Goal: Information Seeking & Learning: Learn about a topic

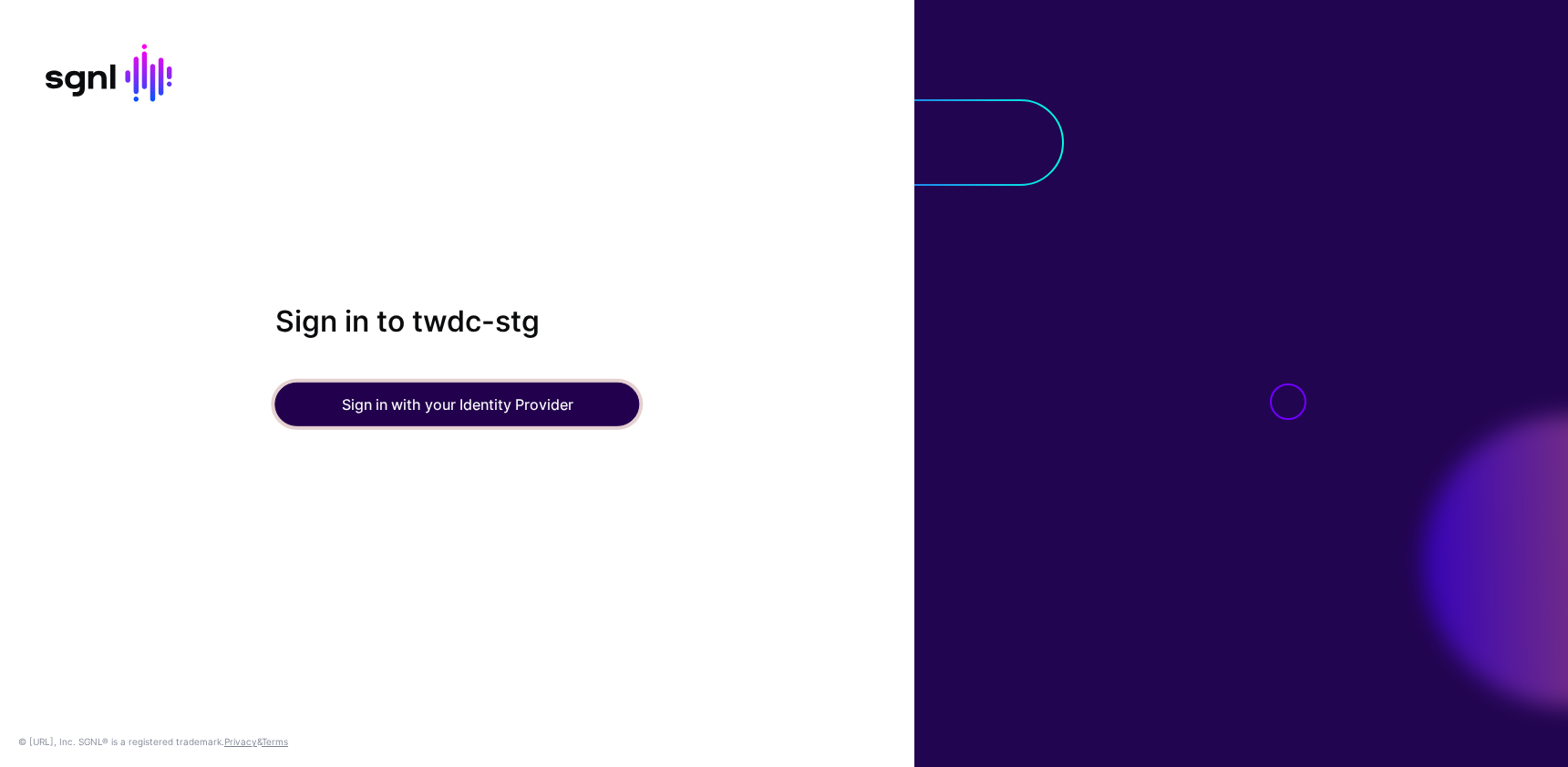
click at [522, 412] on button "Sign in with your Identity Provider" at bounding box center [458, 405] width 365 height 44
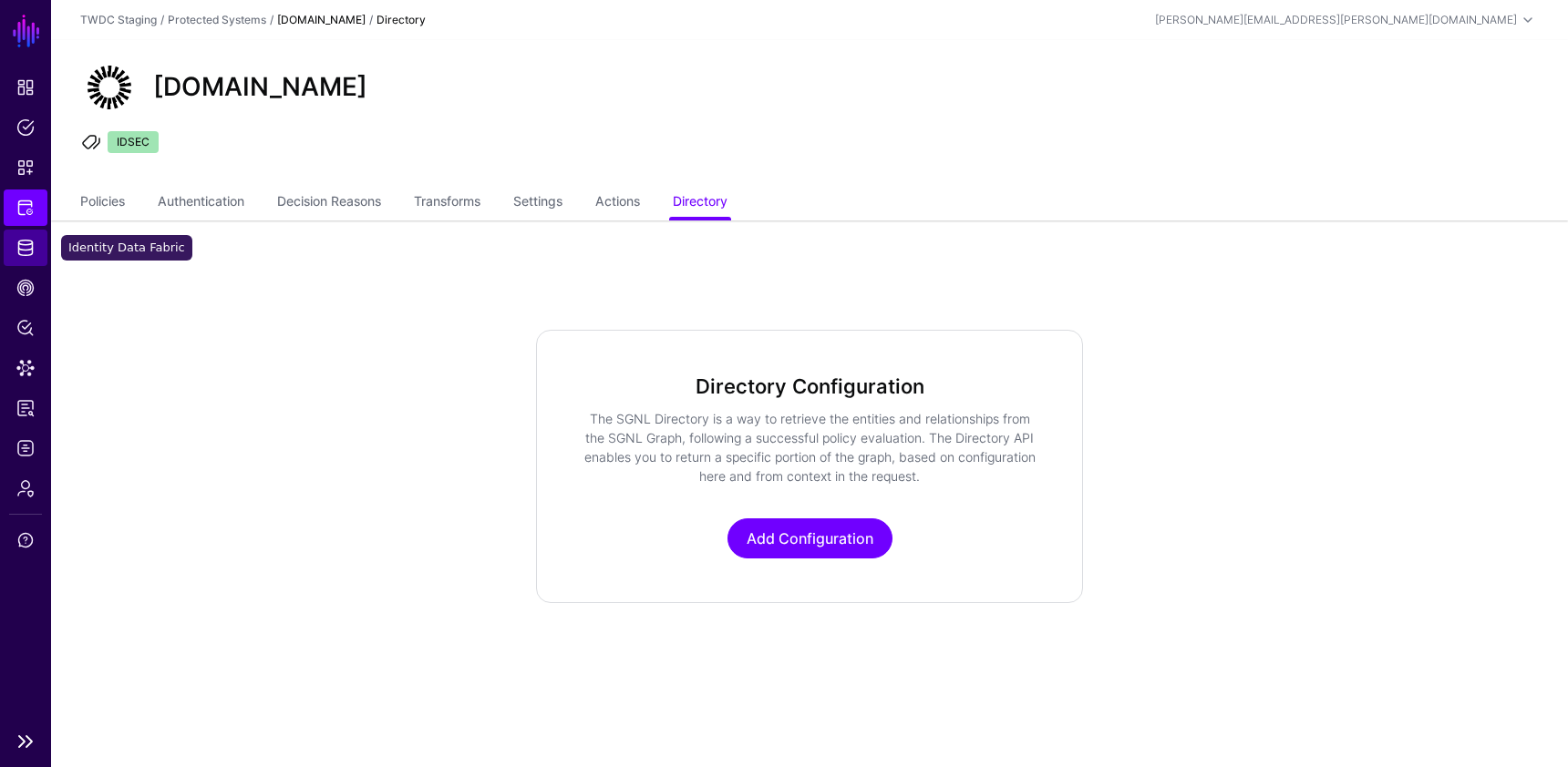
click at [31, 254] on span "Identity Data Fabric" at bounding box center [26, 248] width 18 height 18
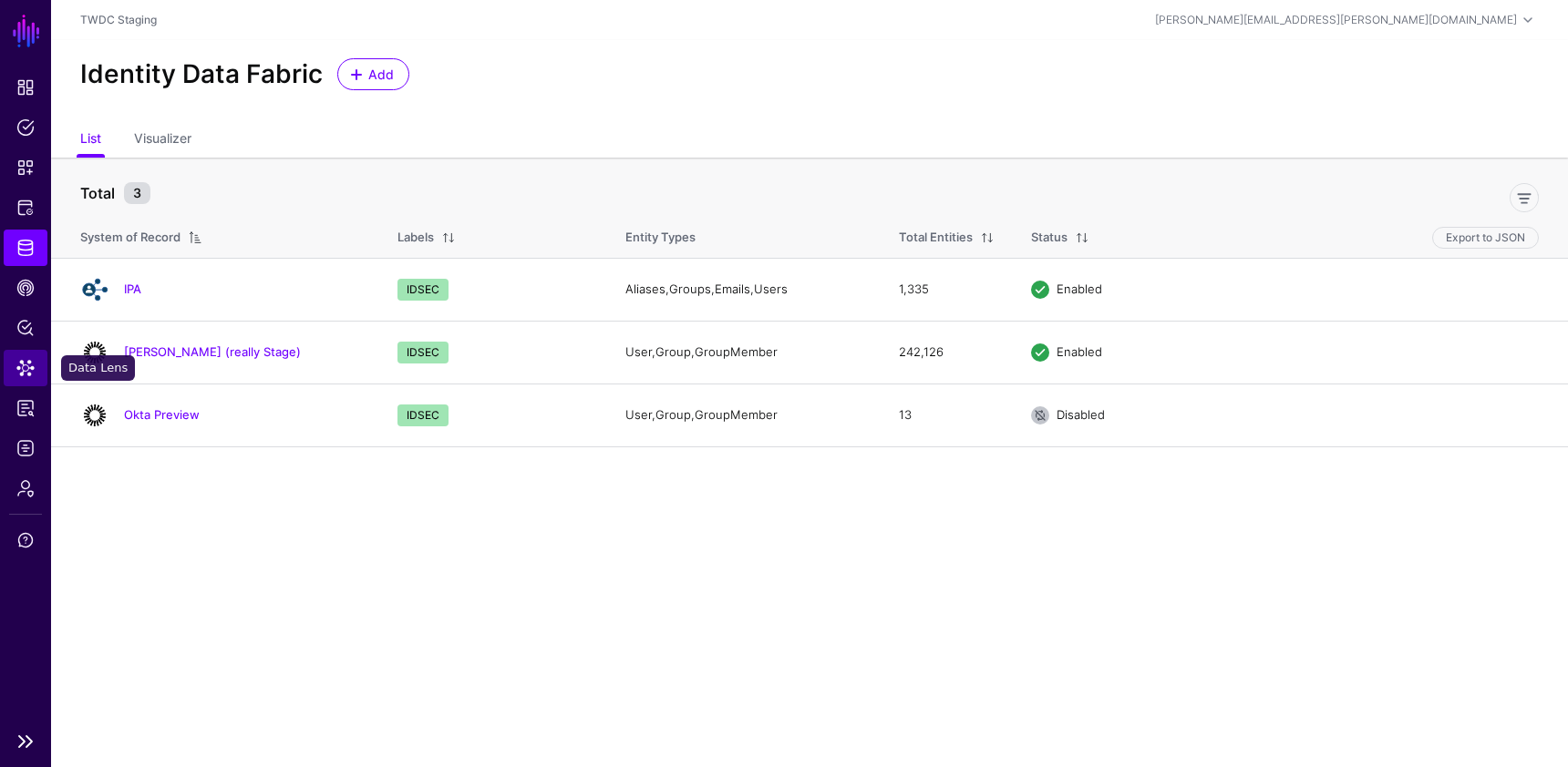
click at [29, 362] on span "Data Lens" at bounding box center [26, 368] width 18 height 18
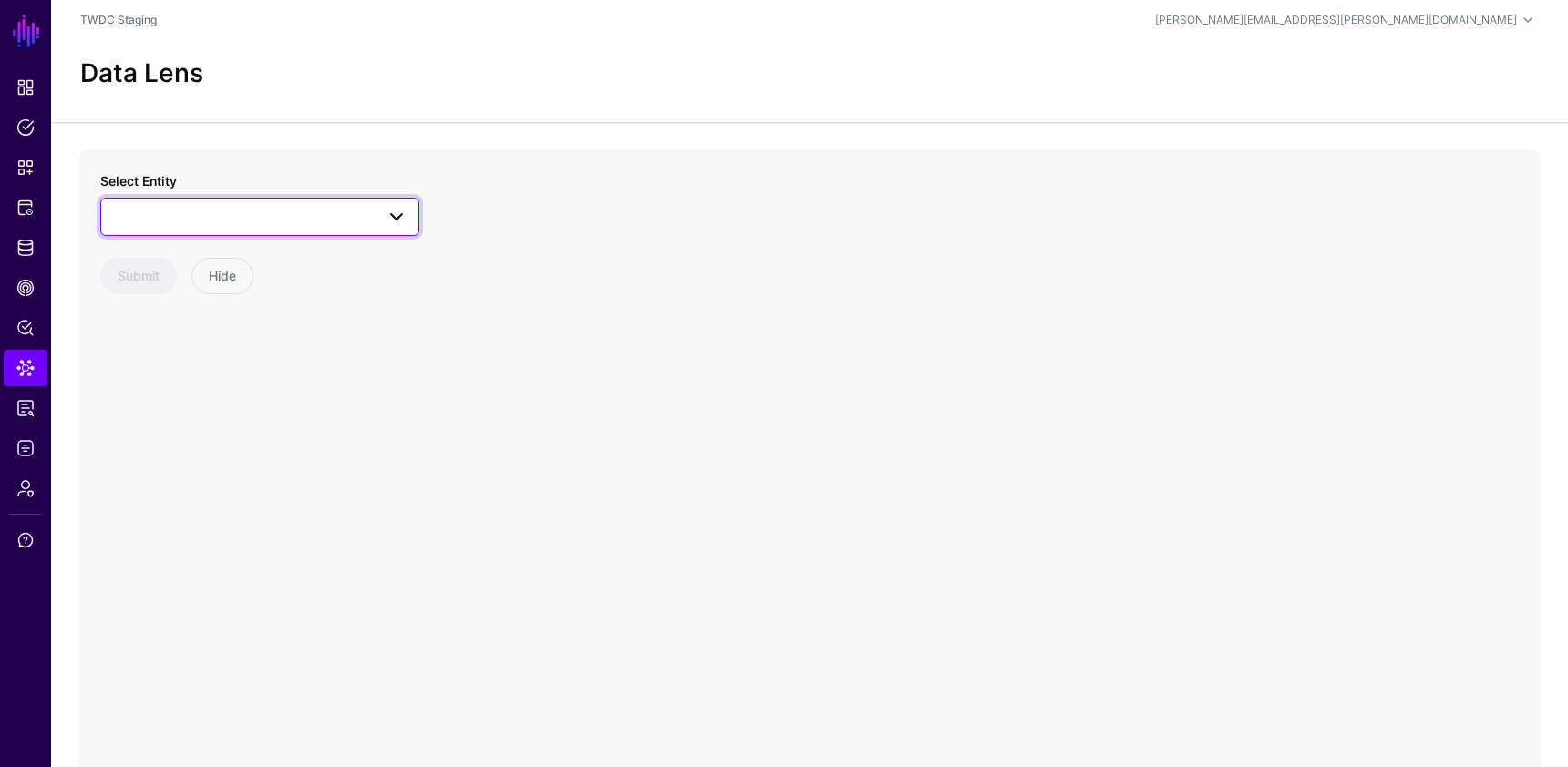
click at [261, 223] on span at bounding box center [260, 217] width 296 height 22
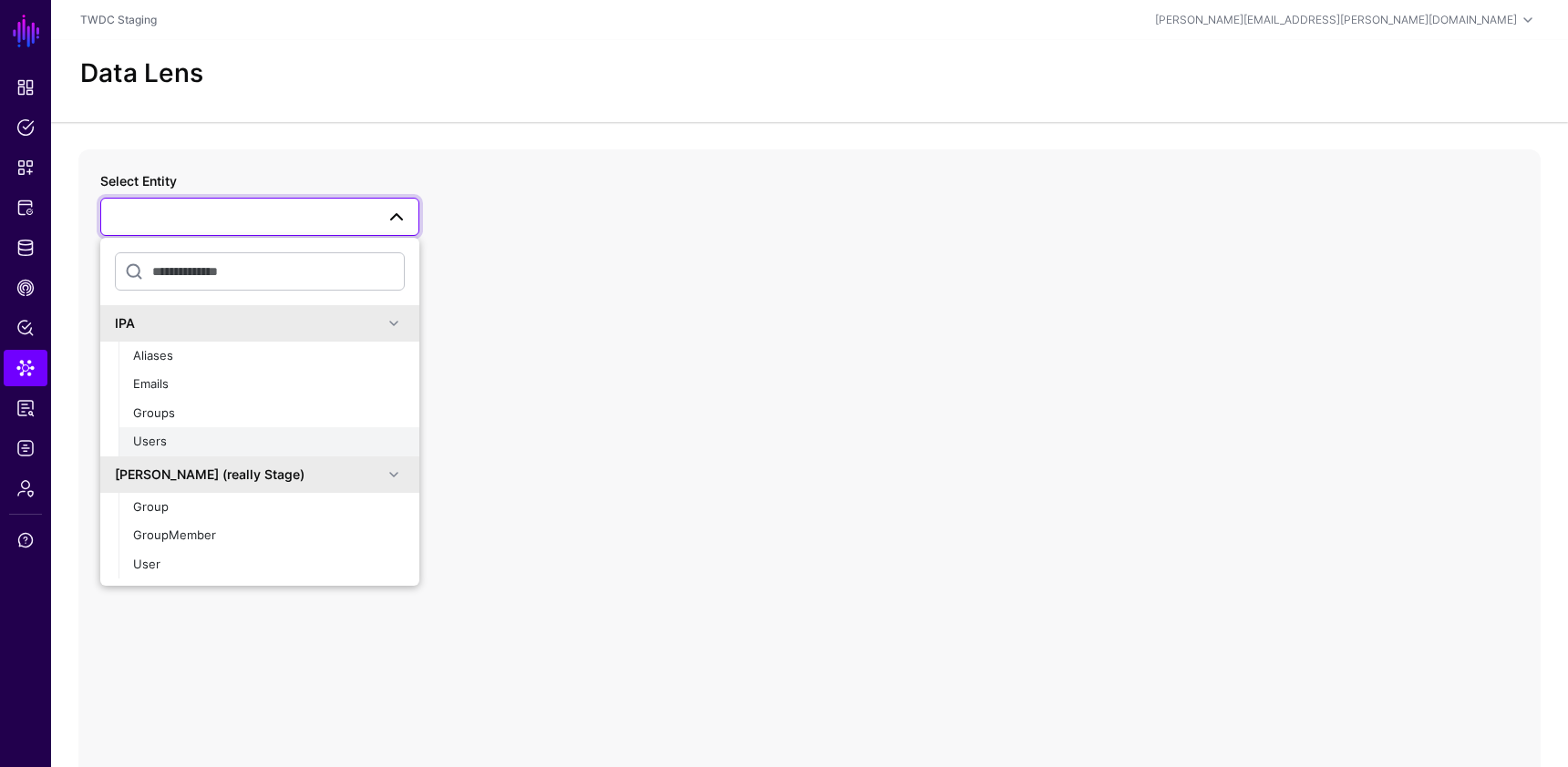
click at [209, 439] on div "Users" at bounding box center [269, 442] width 272 height 18
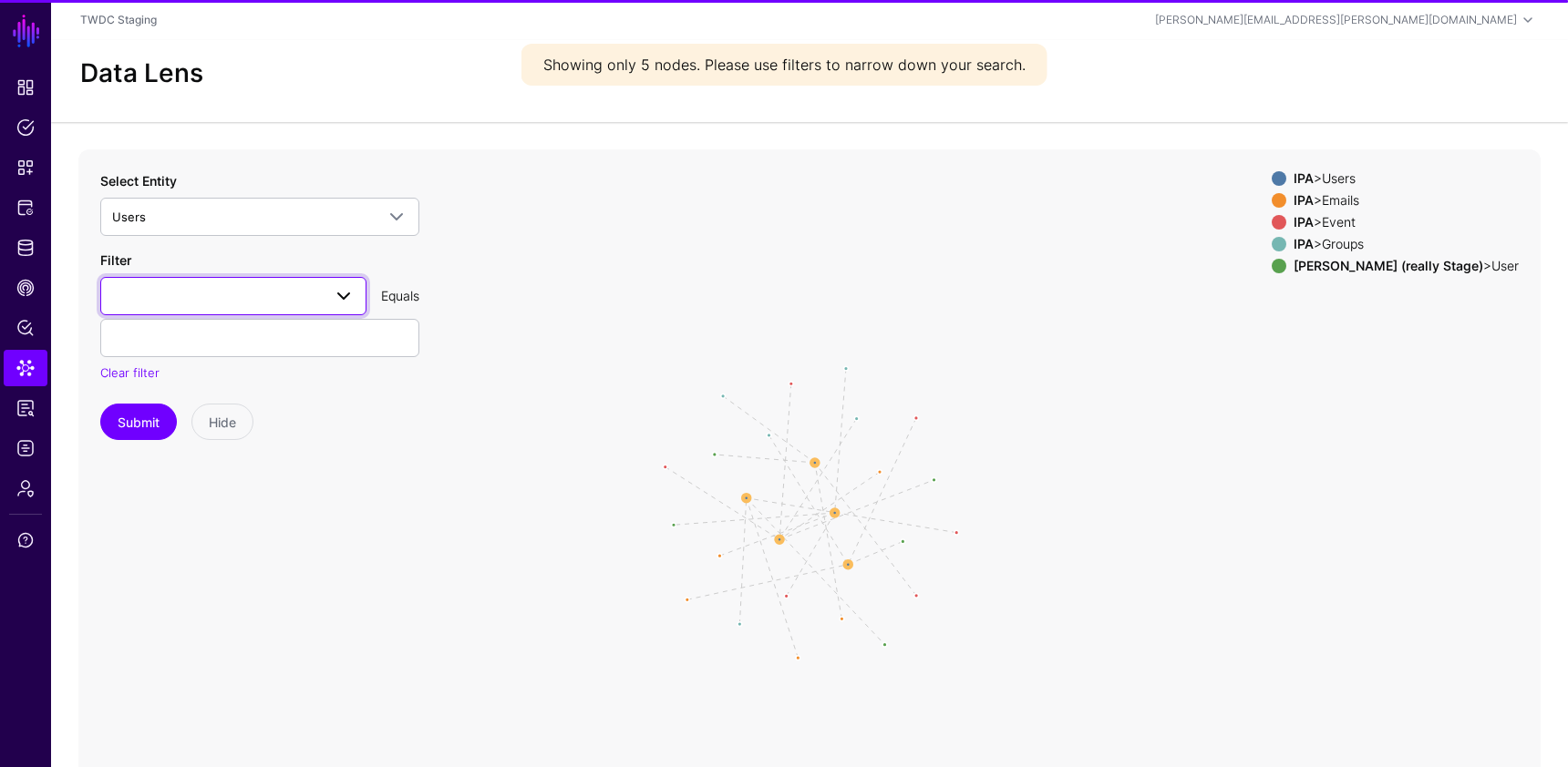
click at [278, 285] on span at bounding box center [234, 296] width 243 height 22
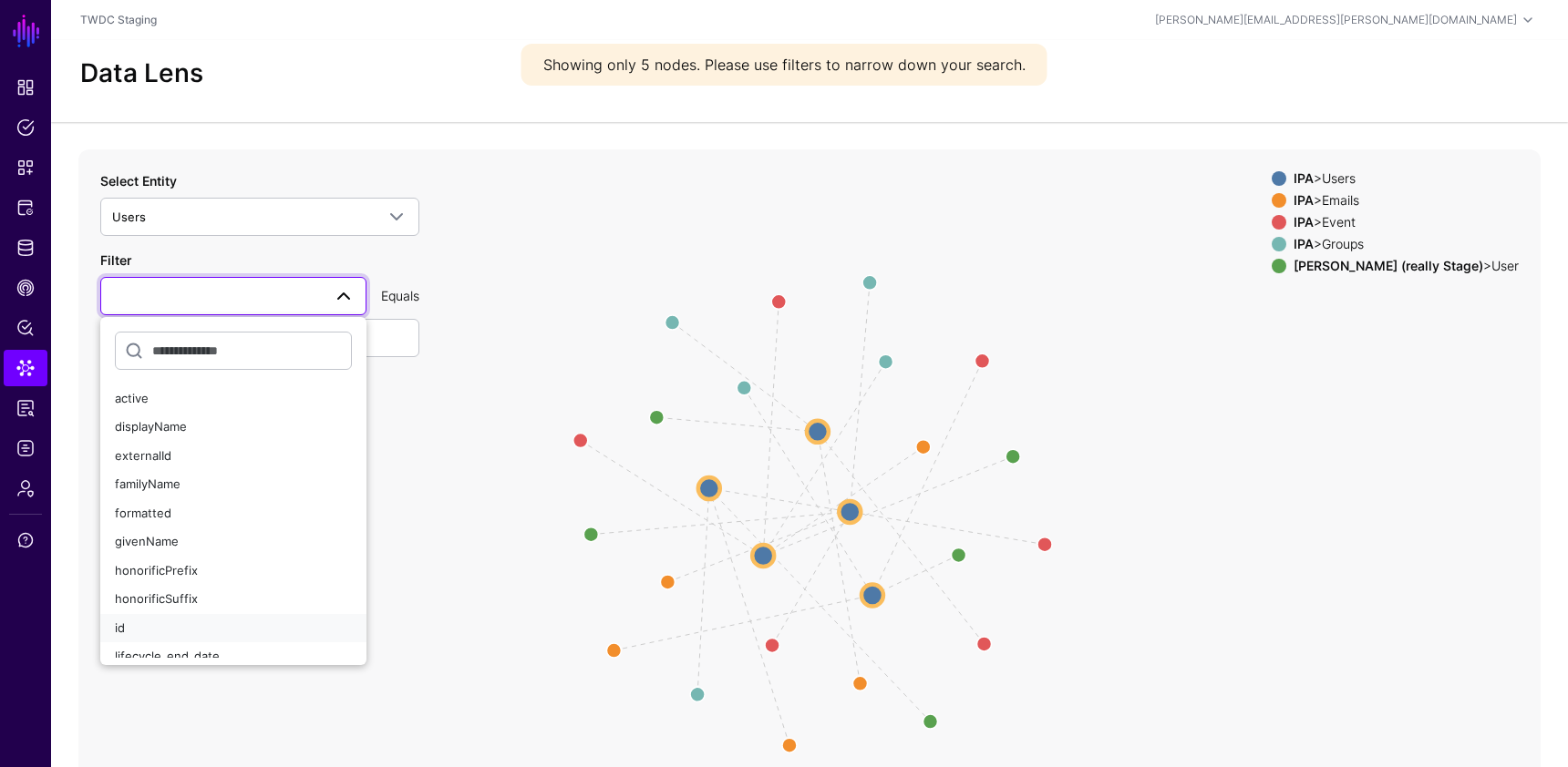
drag, startPoint x: 140, startPoint y: 632, endPoint x: 152, endPoint y: 608, distance: 26.8
click at [140, 632] on div "id" at bounding box center [234, 628] width 237 height 18
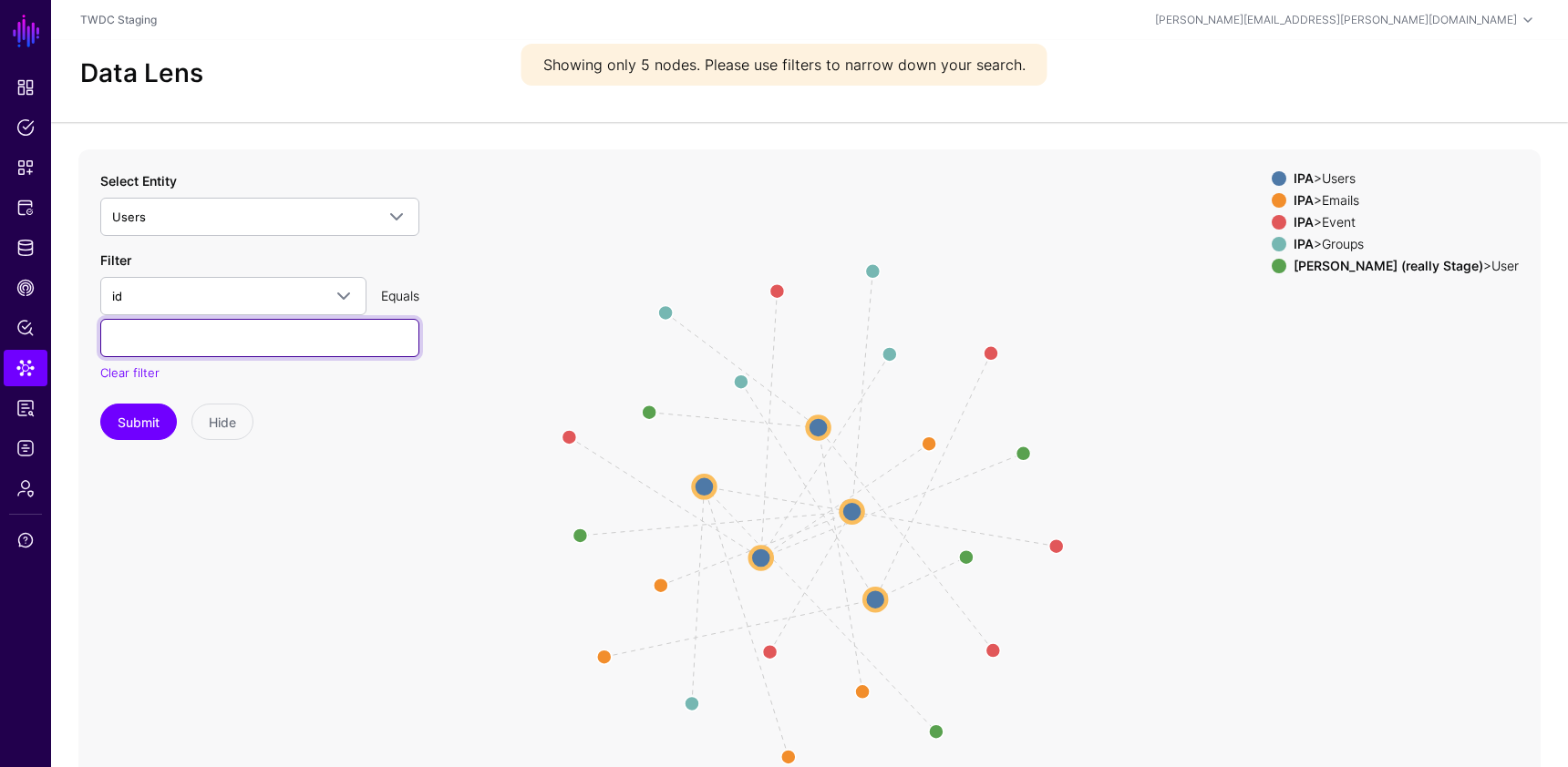
click at [185, 336] on input "text" at bounding box center [260, 338] width 319 height 38
paste input "**********"
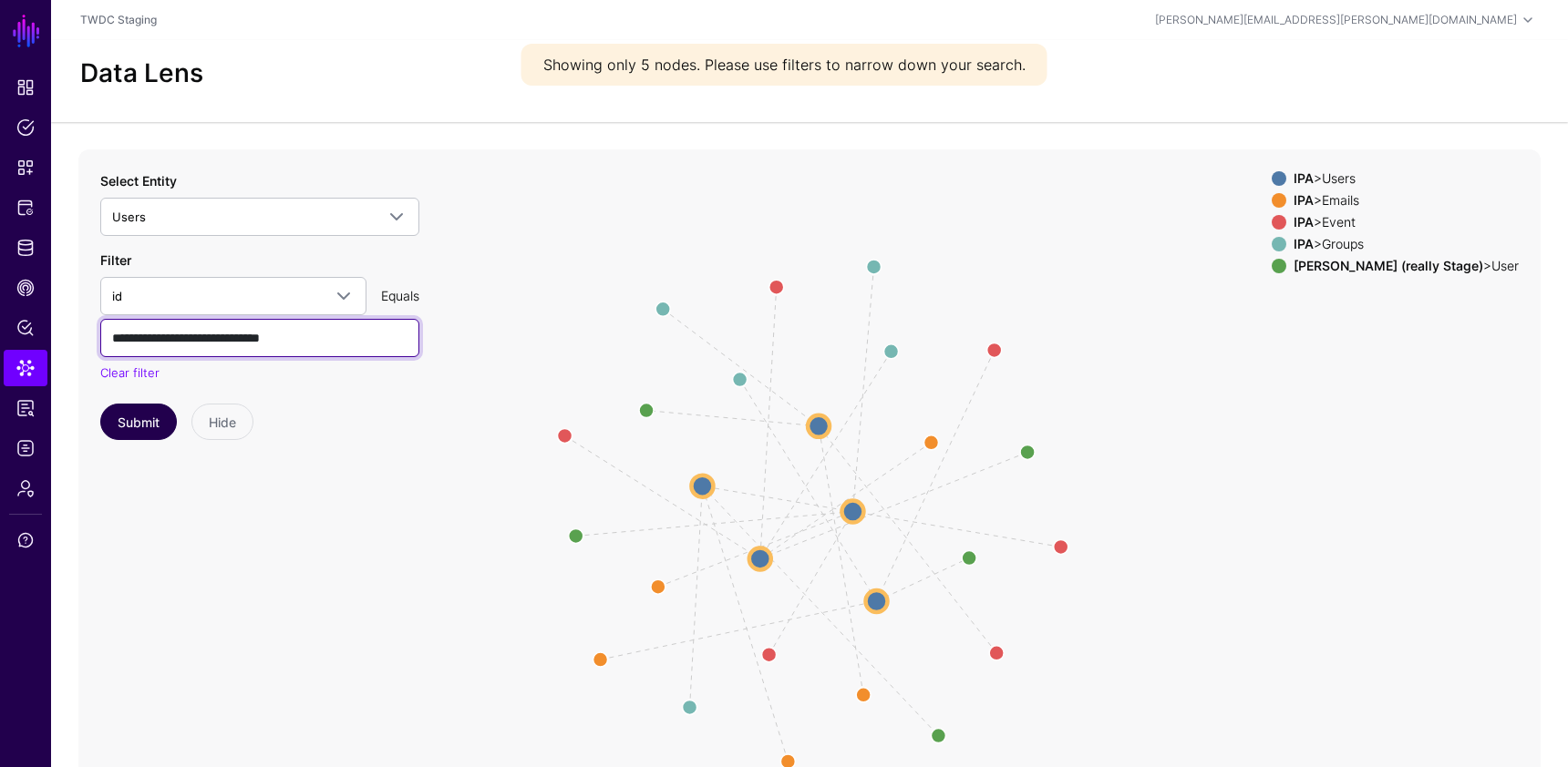
type input "**********"
click at [129, 420] on button "Submit" at bounding box center [139, 422] width 77 height 36
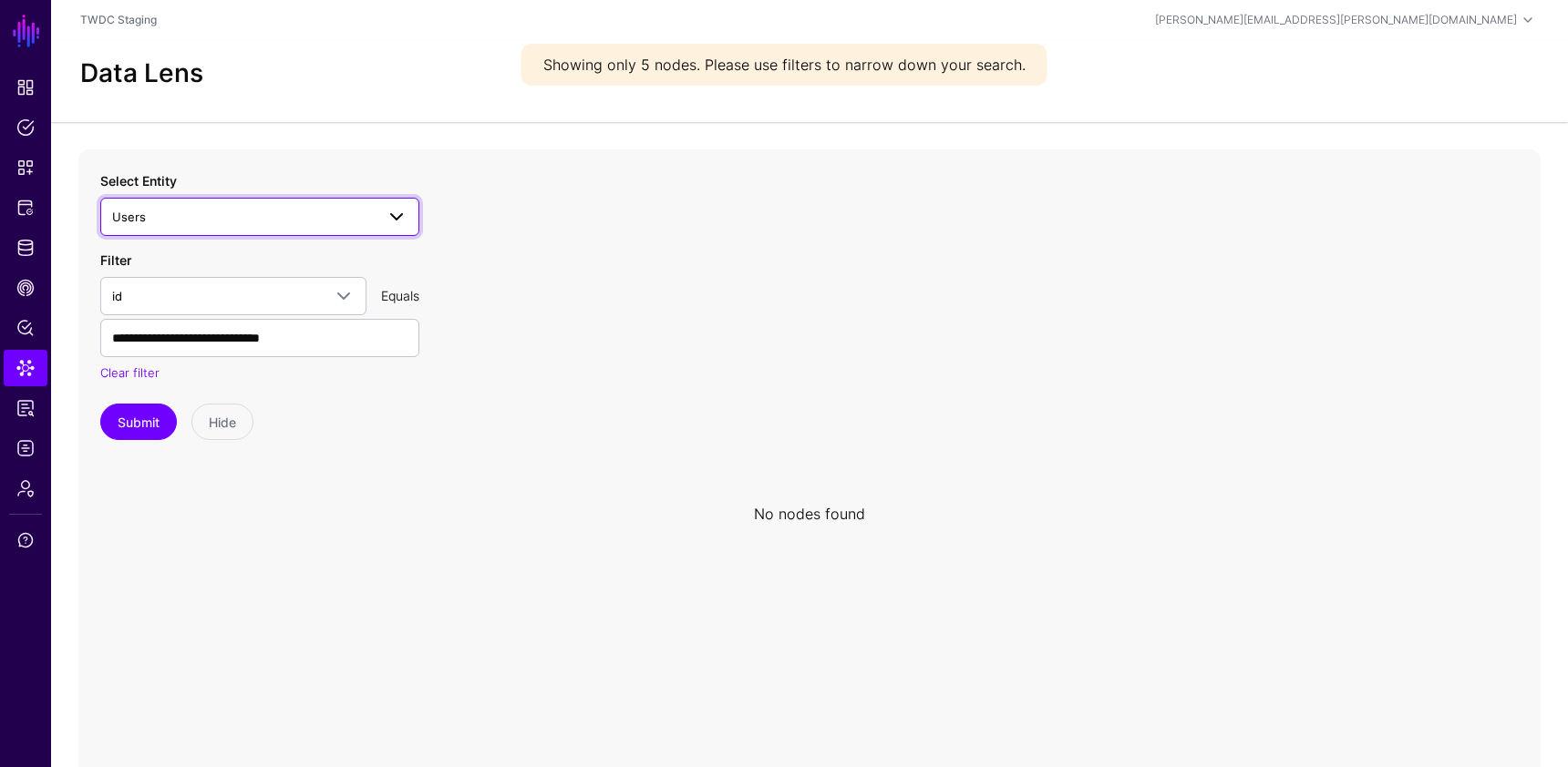
click at [247, 215] on span "Users" at bounding box center [244, 217] width 263 height 20
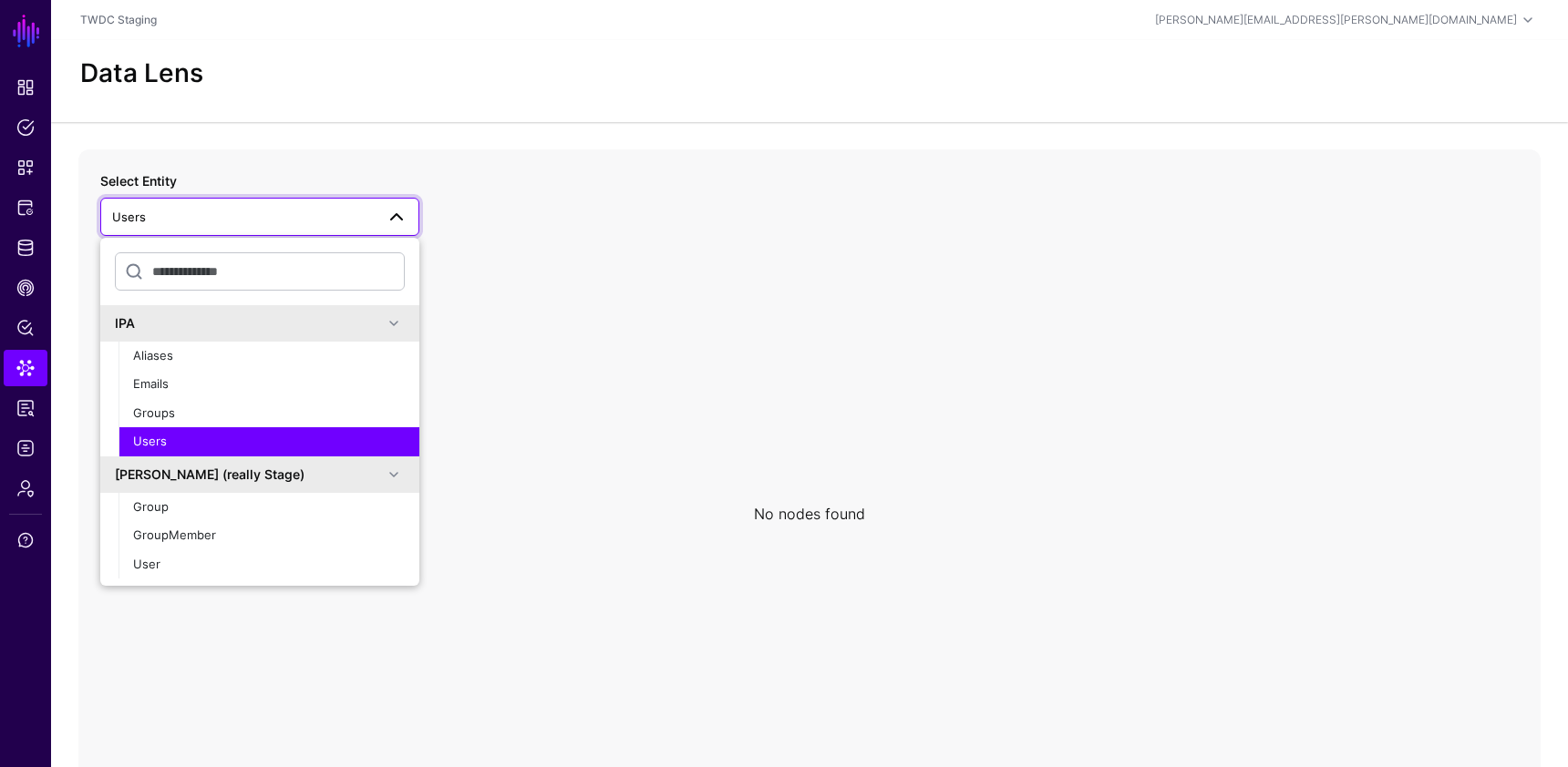
click at [737, 378] on icon at bounding box center [809, 513] width 1462 height 729
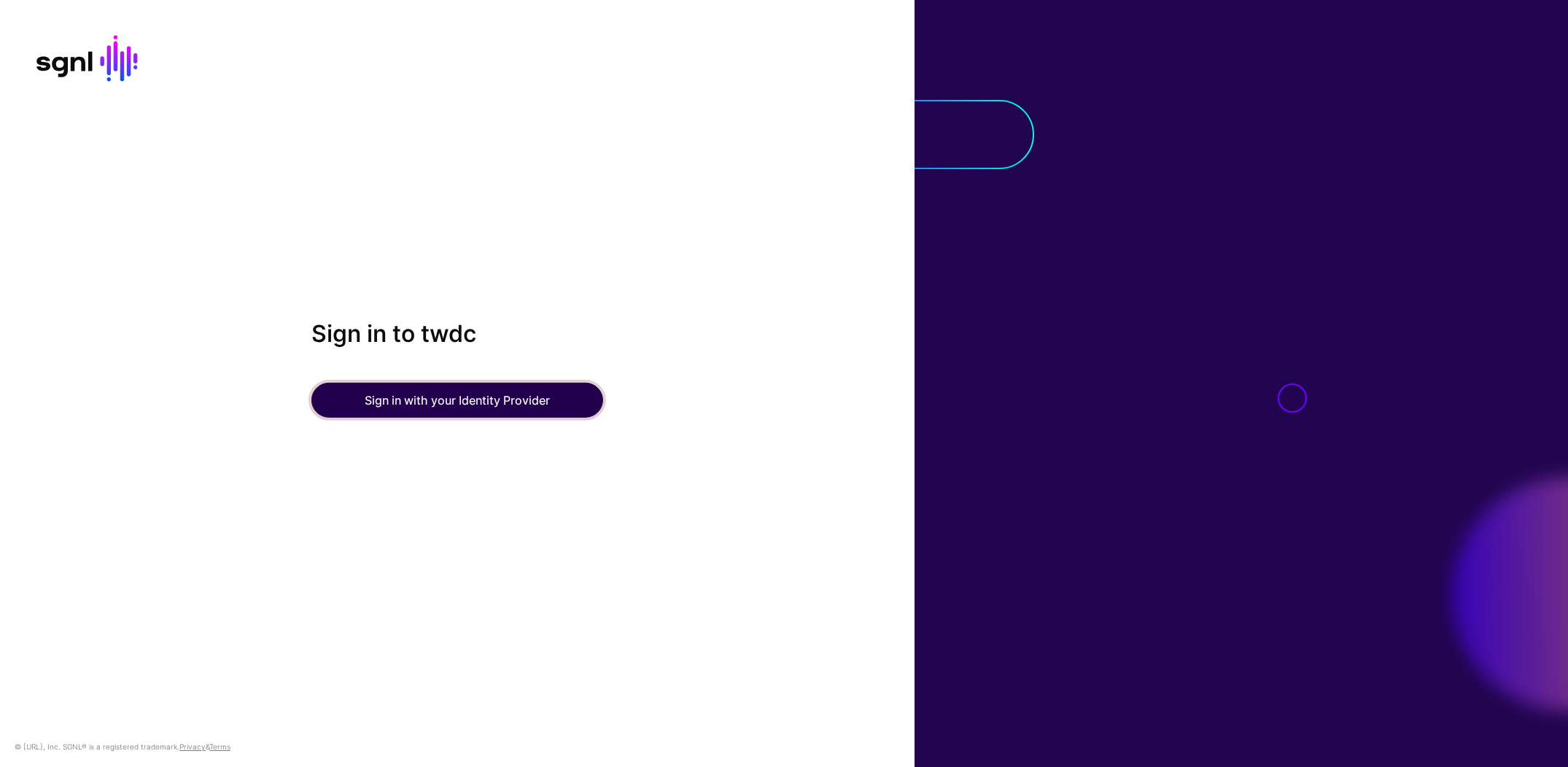
click at [458, 398] on button "Sign in with your Identity Provider" at bounding box center [458, 401] width 292 height 35
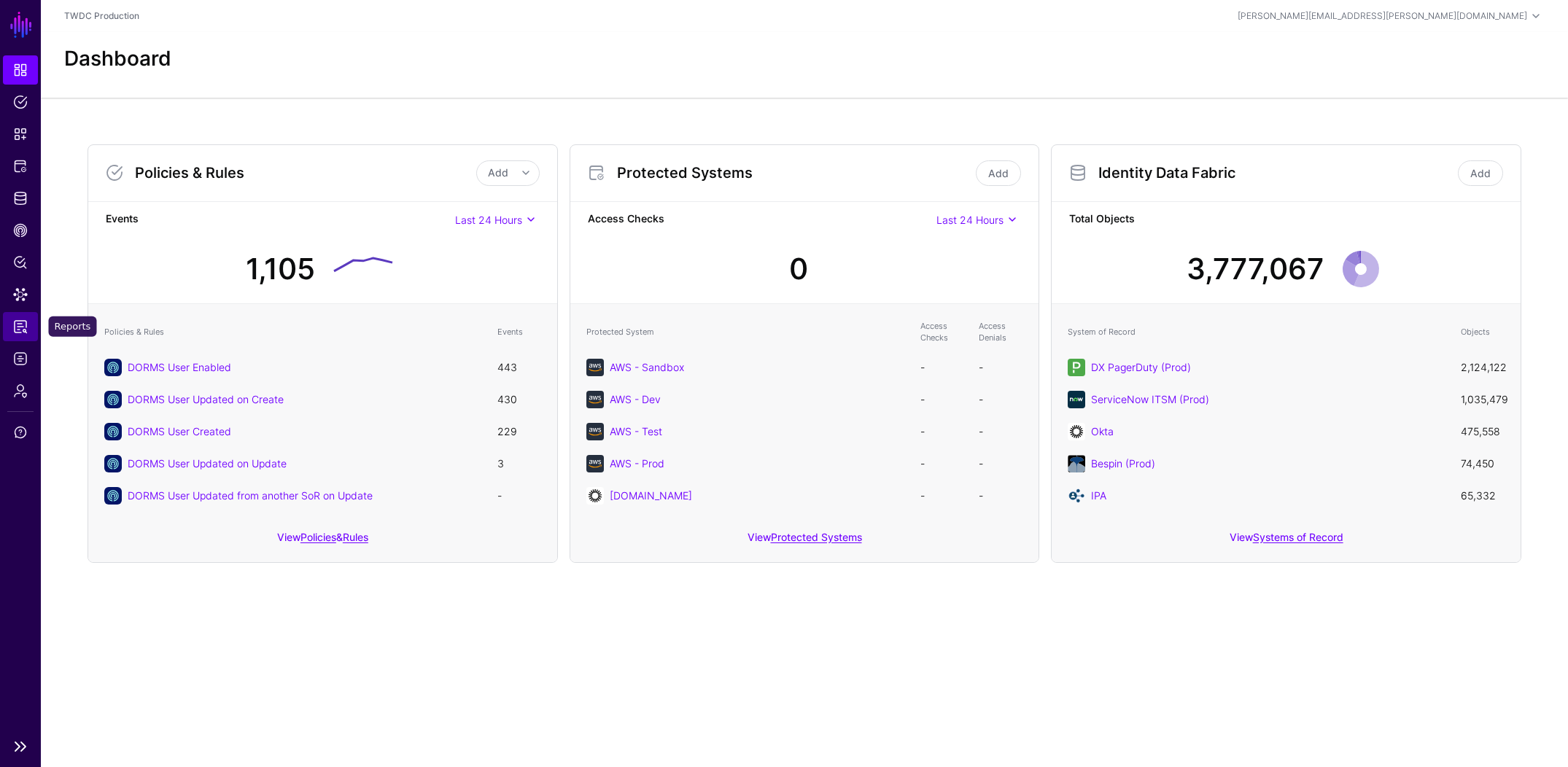
click at [20, 323] on span "Reports" at bounding box center [20, 327] width 15 height 15
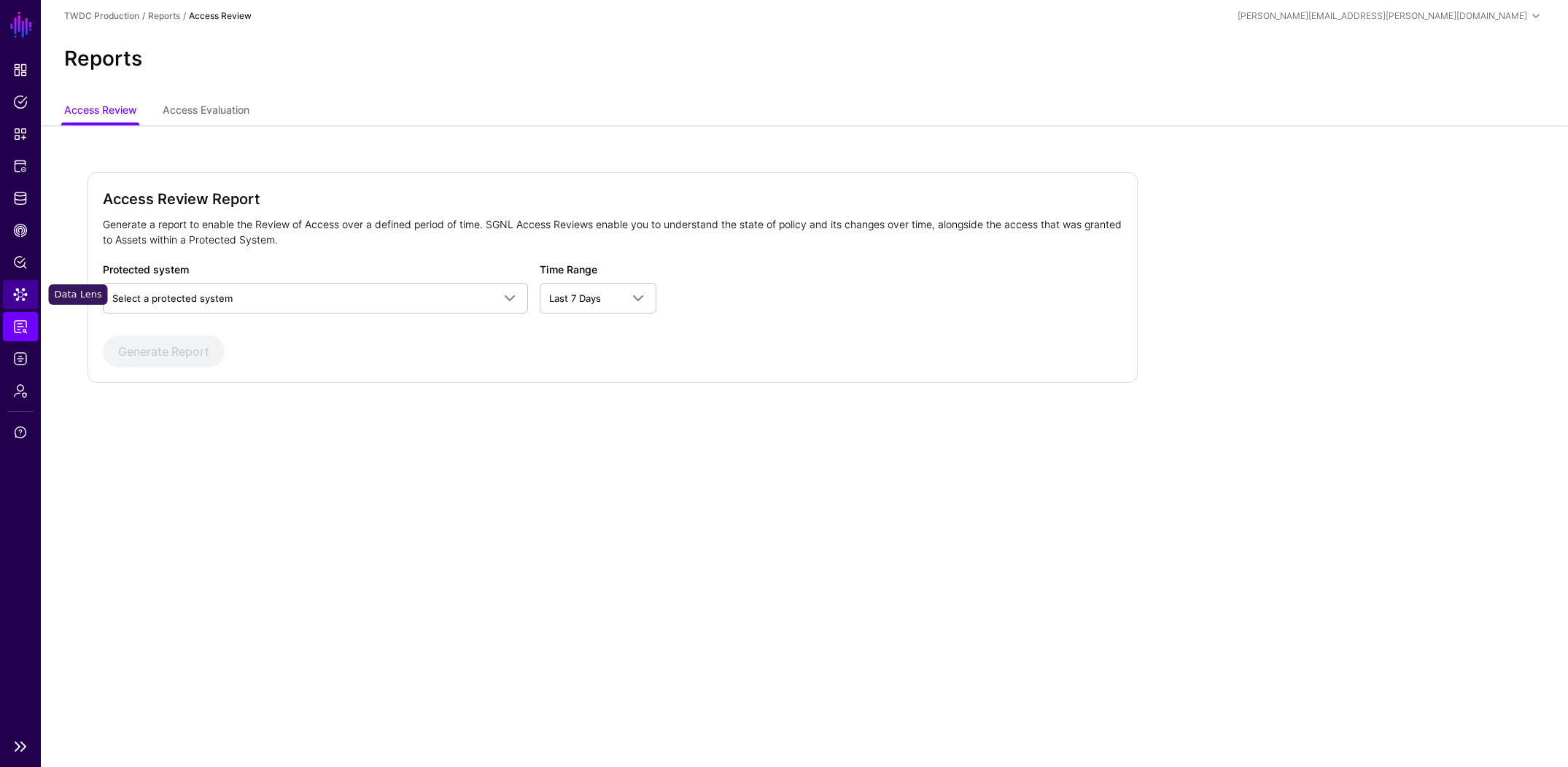
click at [17, 303] on link "Data Lens" at bounding box center [20, 295] width 35 height 29
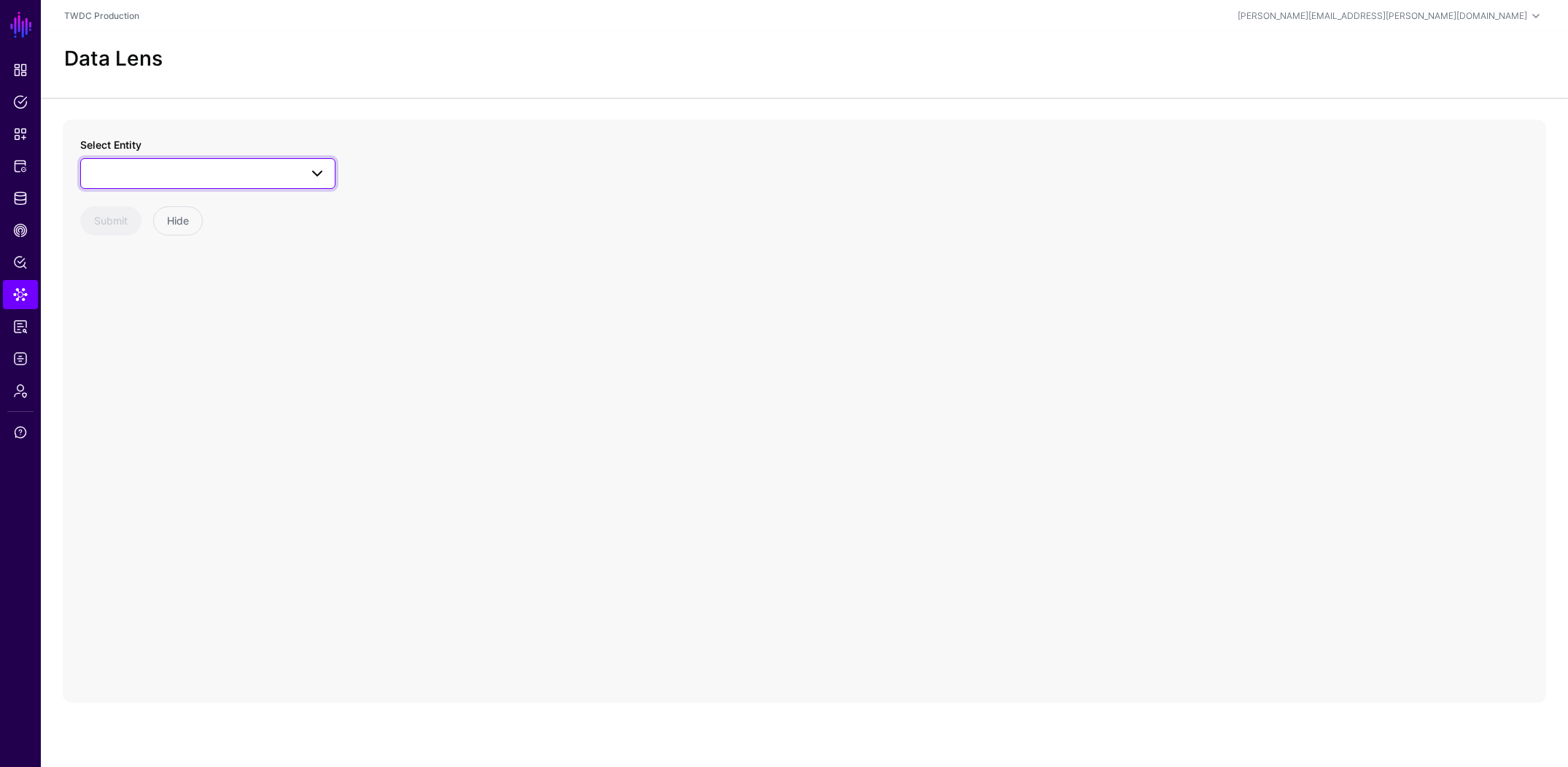
click at [191, 178] on span at bounding box center [208, 174] width 237 height 18
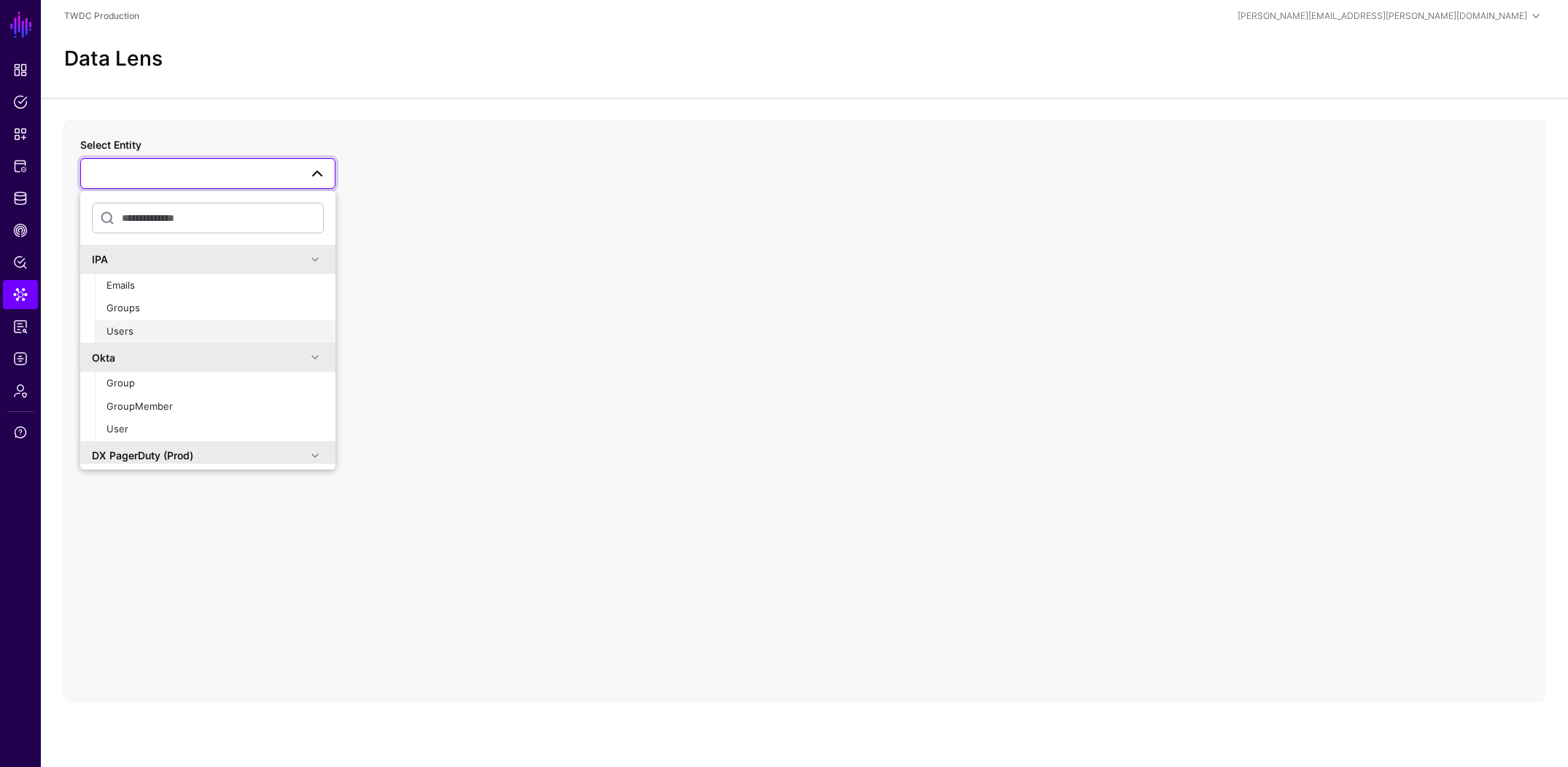
click at [166, 332] on div "Users" at bounding box center [215, 332] width 218 height 15
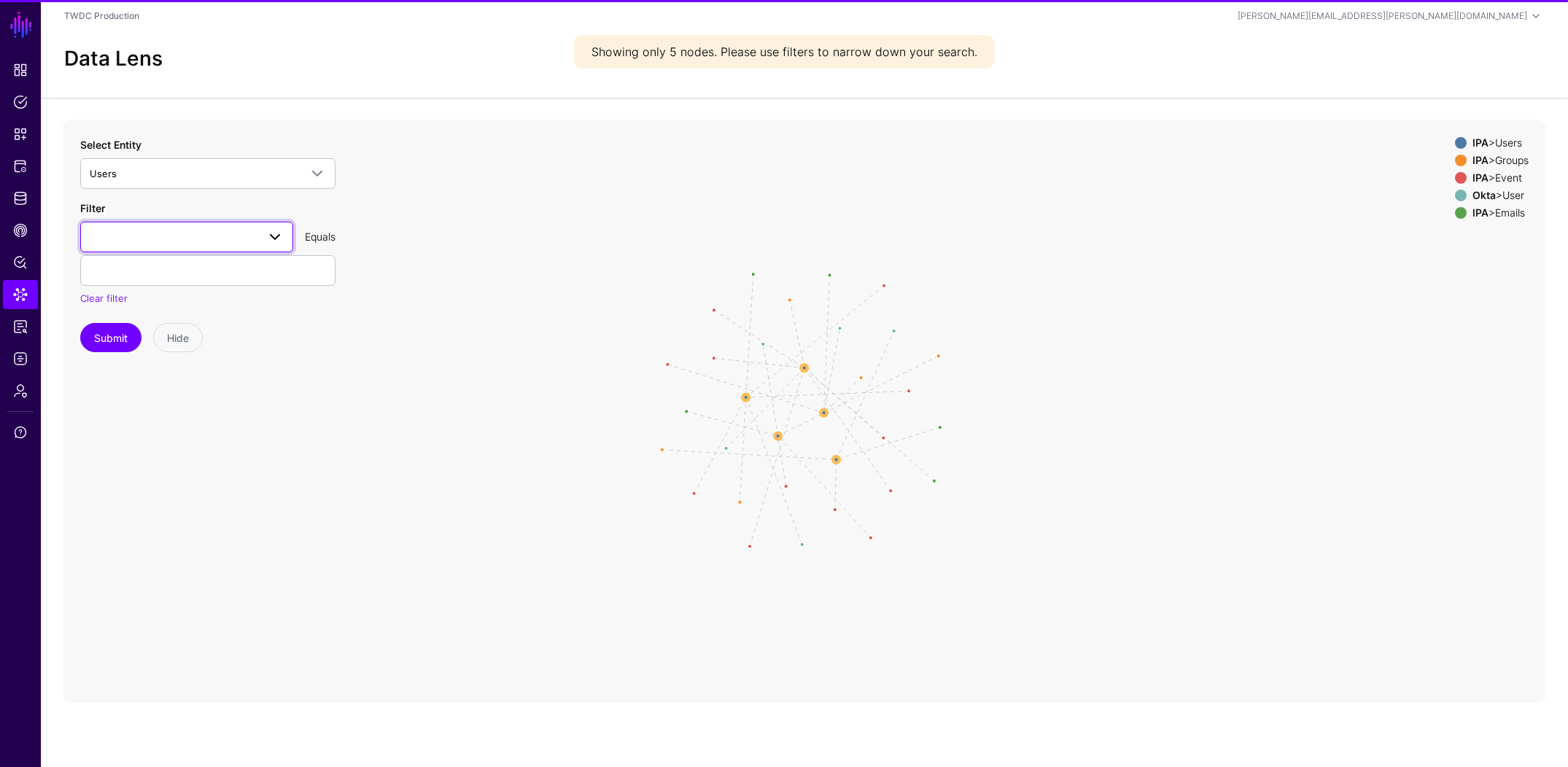
click at [171, 233] on span at bounding box center [187, 237] width 194 height 18
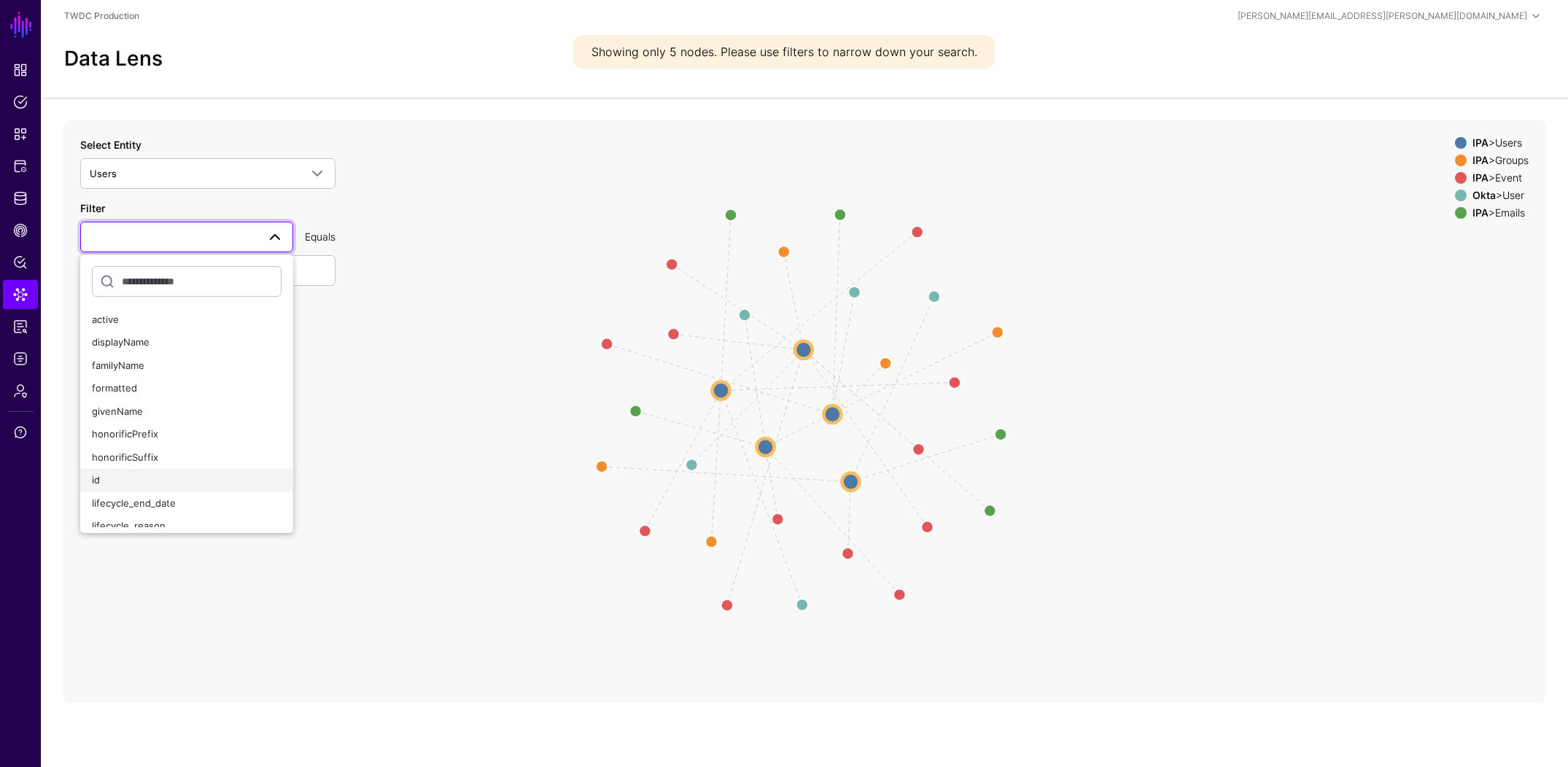
click at [149, 482] on div "id" at bounding box center [187, 480] width 190 height 15
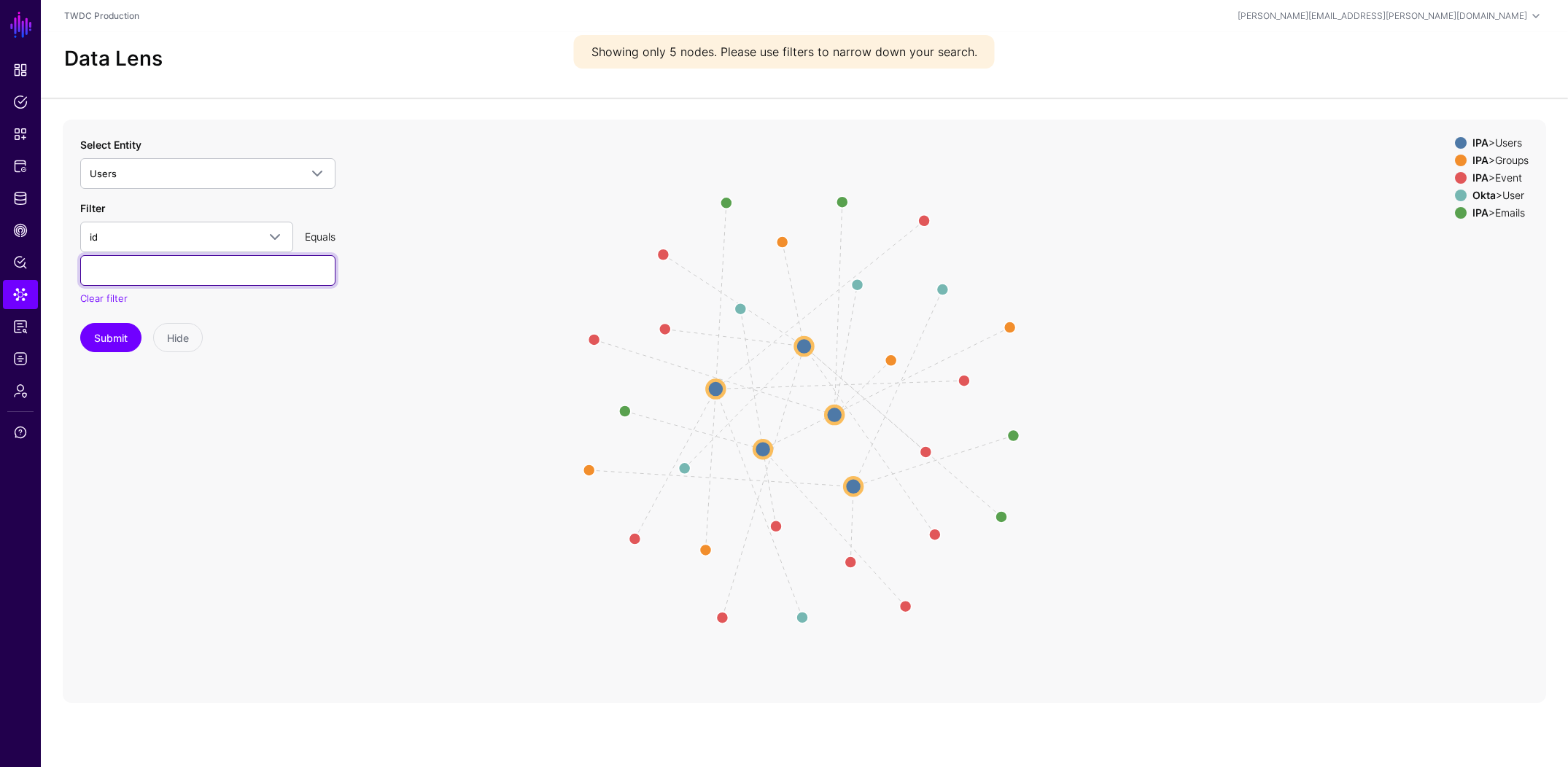
click at [176, 285] on input "text" at bounding box center [208, 271] width 255 height 31
paste input "**********"
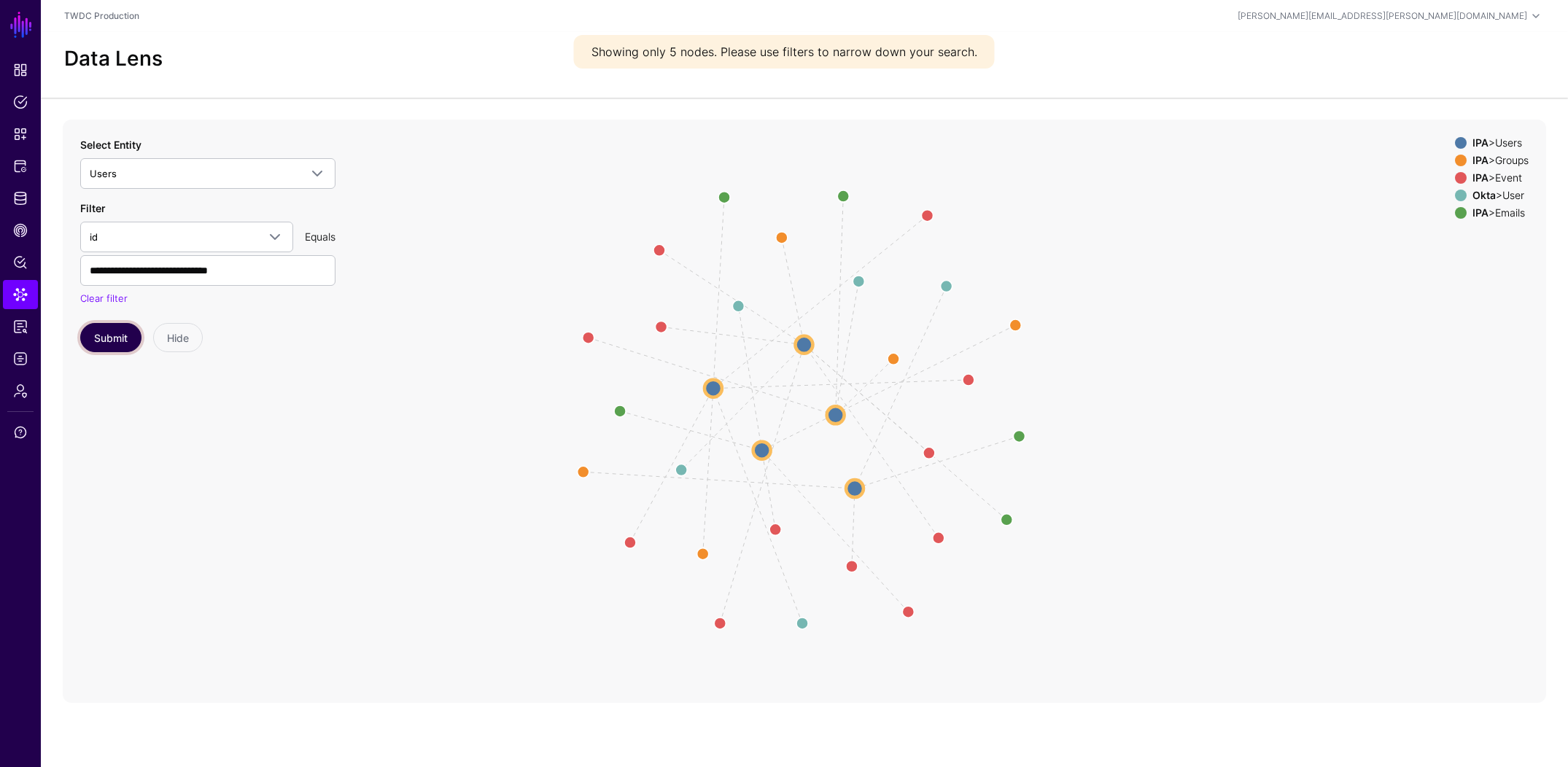
click at [117, 333] on button "Submit" at bounding box center [111, 338] width 61 height 29
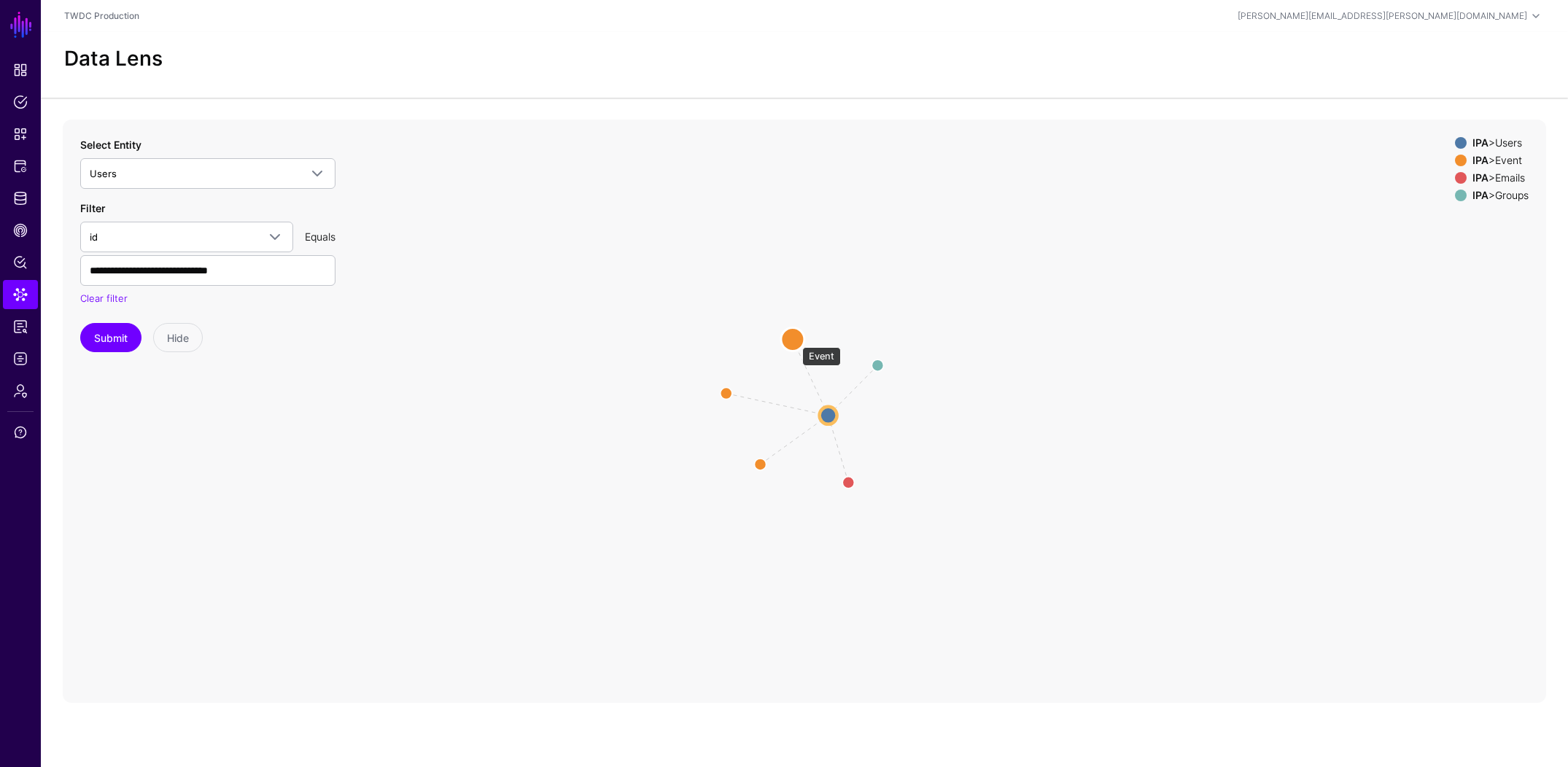
click at [795, 340] on circle at bounding box center [793, 339] width 23 height 23
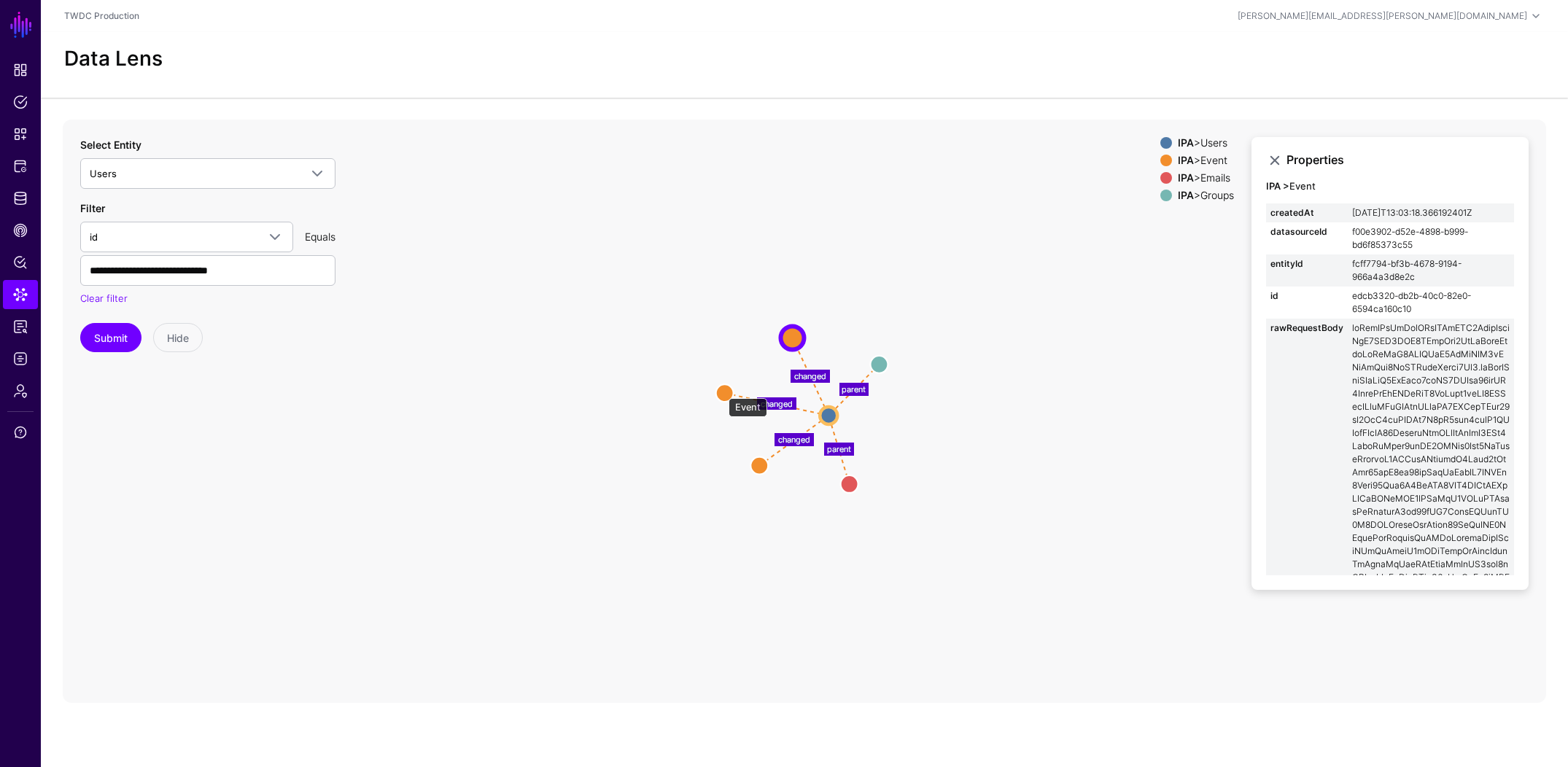
click at [721, 391] on circle at bounding box center [725, 393] width 18 height 18
click at [758, 465] on circle at bounding box center [759, 466] width 18 height 18
click at [759, 463] on circle at bounding box center [759, 466] width 18 height 18
click at [761, 467] on circle at bounding box center [759, 467] width 18 height 18
click at [835, 412] on circle at bounding box center [830, 416] width 18 height 18
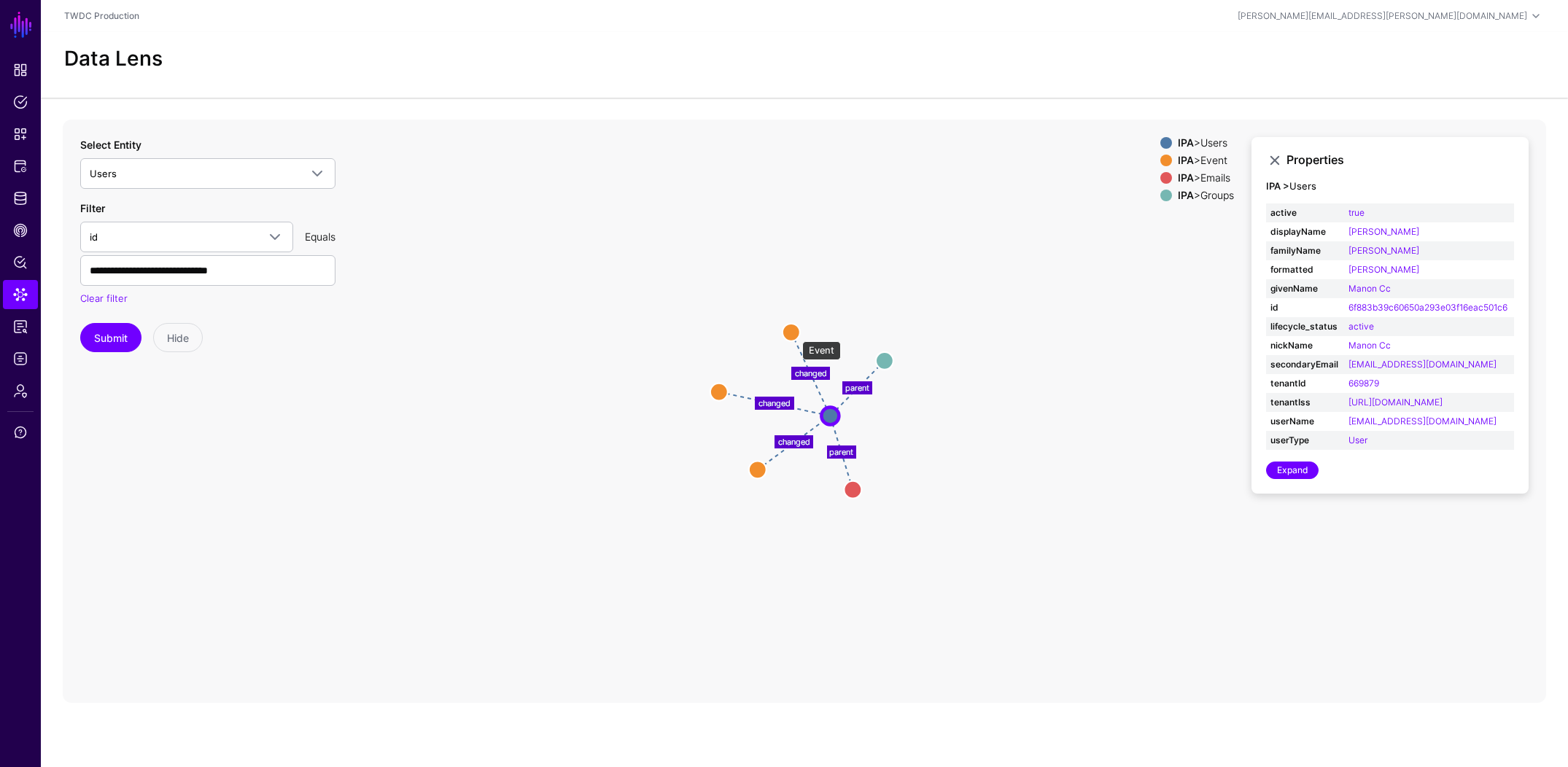
click at [795, 334] on circle at bounding box center [791, 332] width 18 height 18
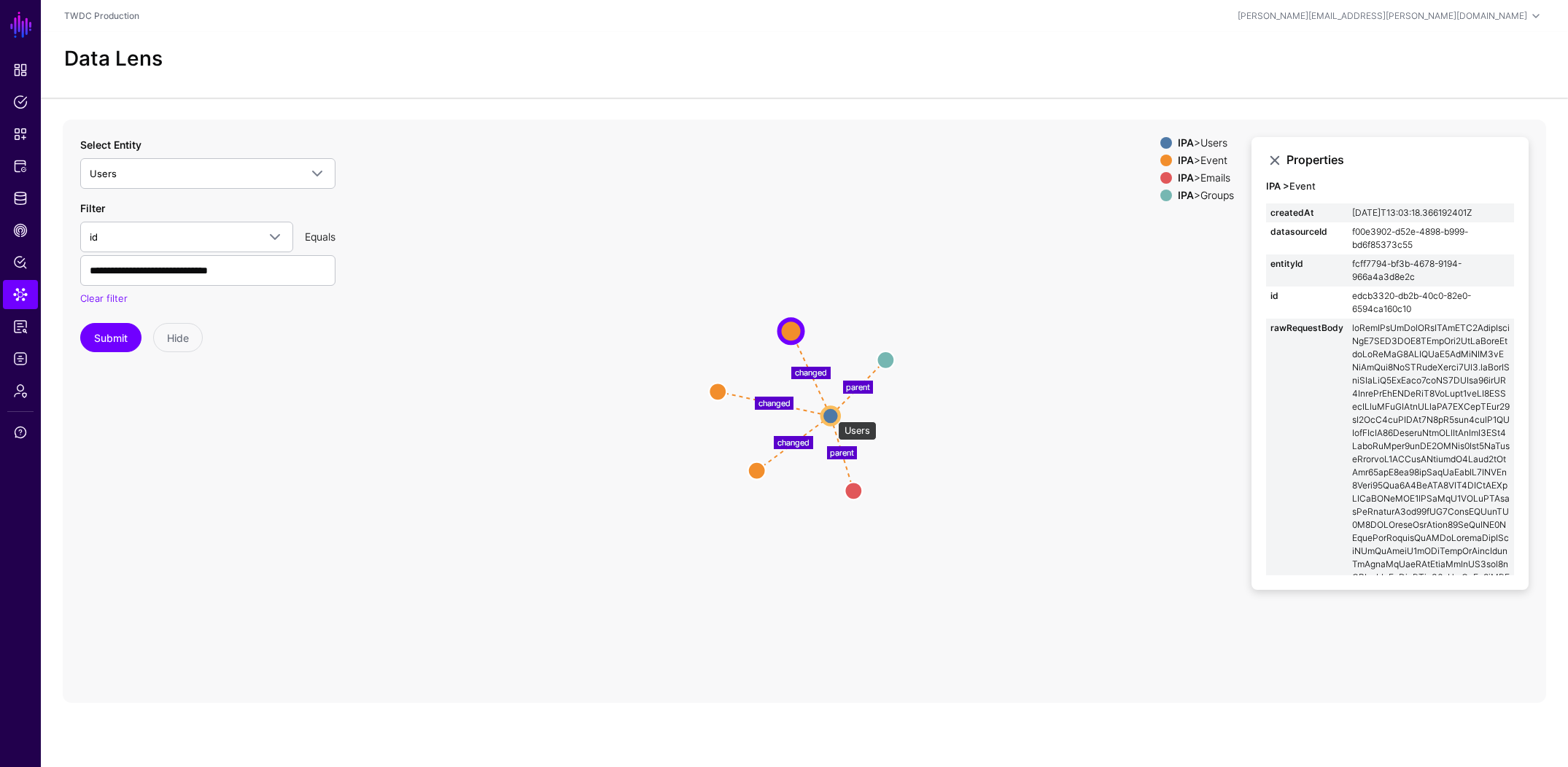
click at [831, 415] on circle at bounding box center [831, 416] width 18 height 18
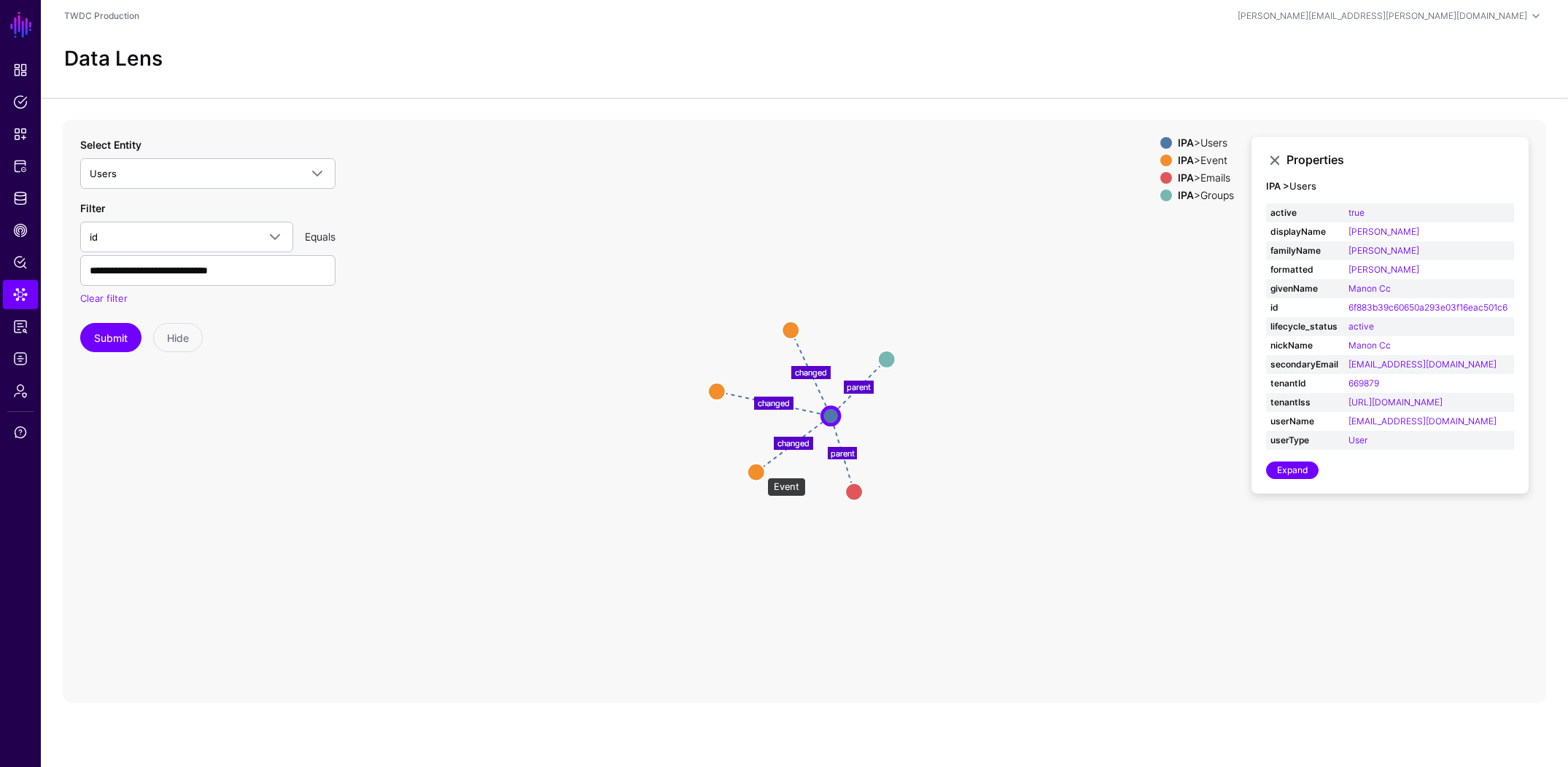
click at [760, 470] on circle at bounding box center [756, 471] width 18 height 18
click at [715, 395] on circle at bounding box center [716, 391] width 18 height 18
click at [246, 275] on input "**********" at bounding box center [208, 271] width 255 height 31
paste input "text"
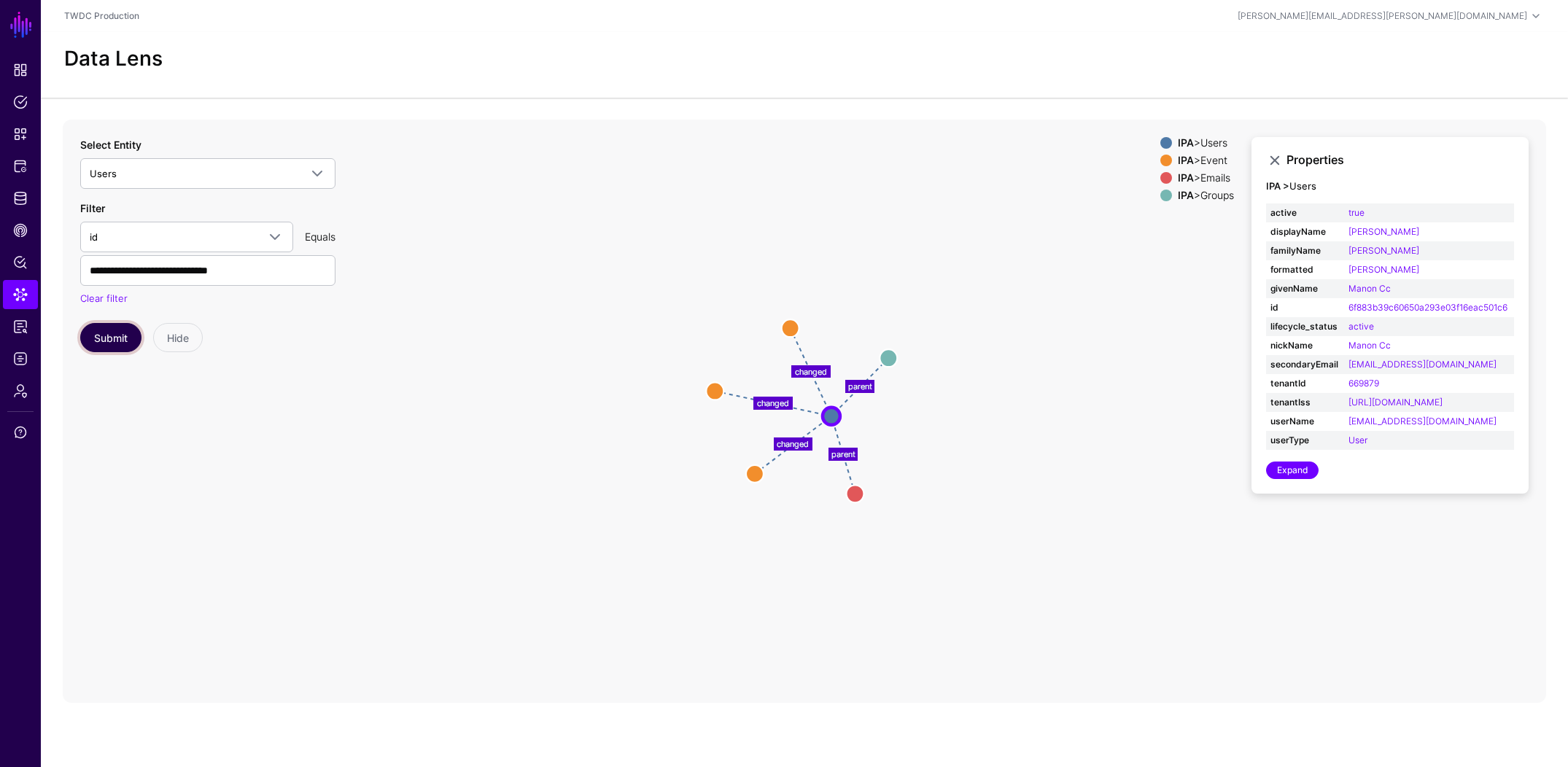
click at [114, 332] on button "Submit" at bounding box center [111, 338] width 61 height 29
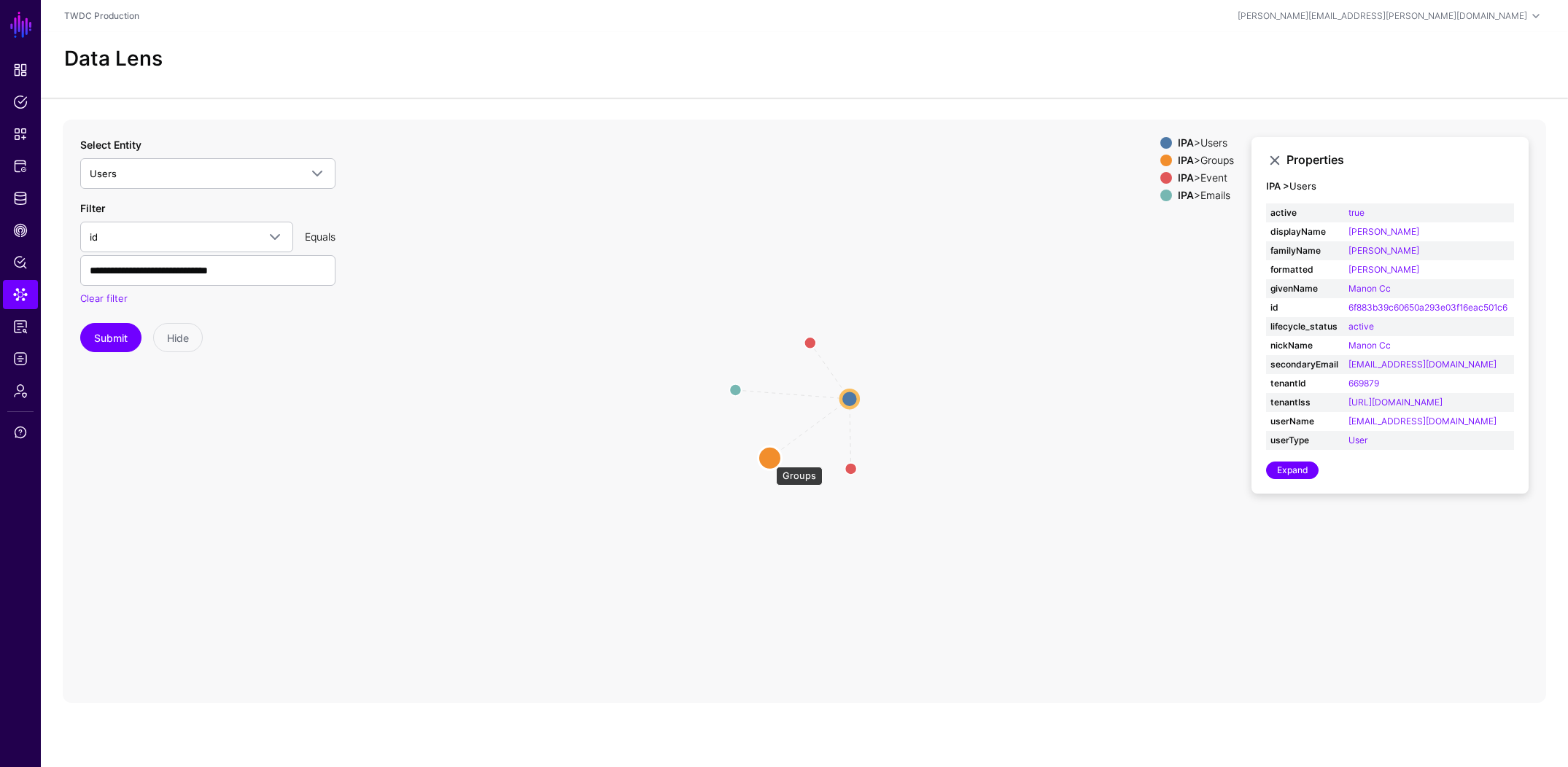
click at [769, 459] on circle at bounding box center [770, 458] width 23 height 23
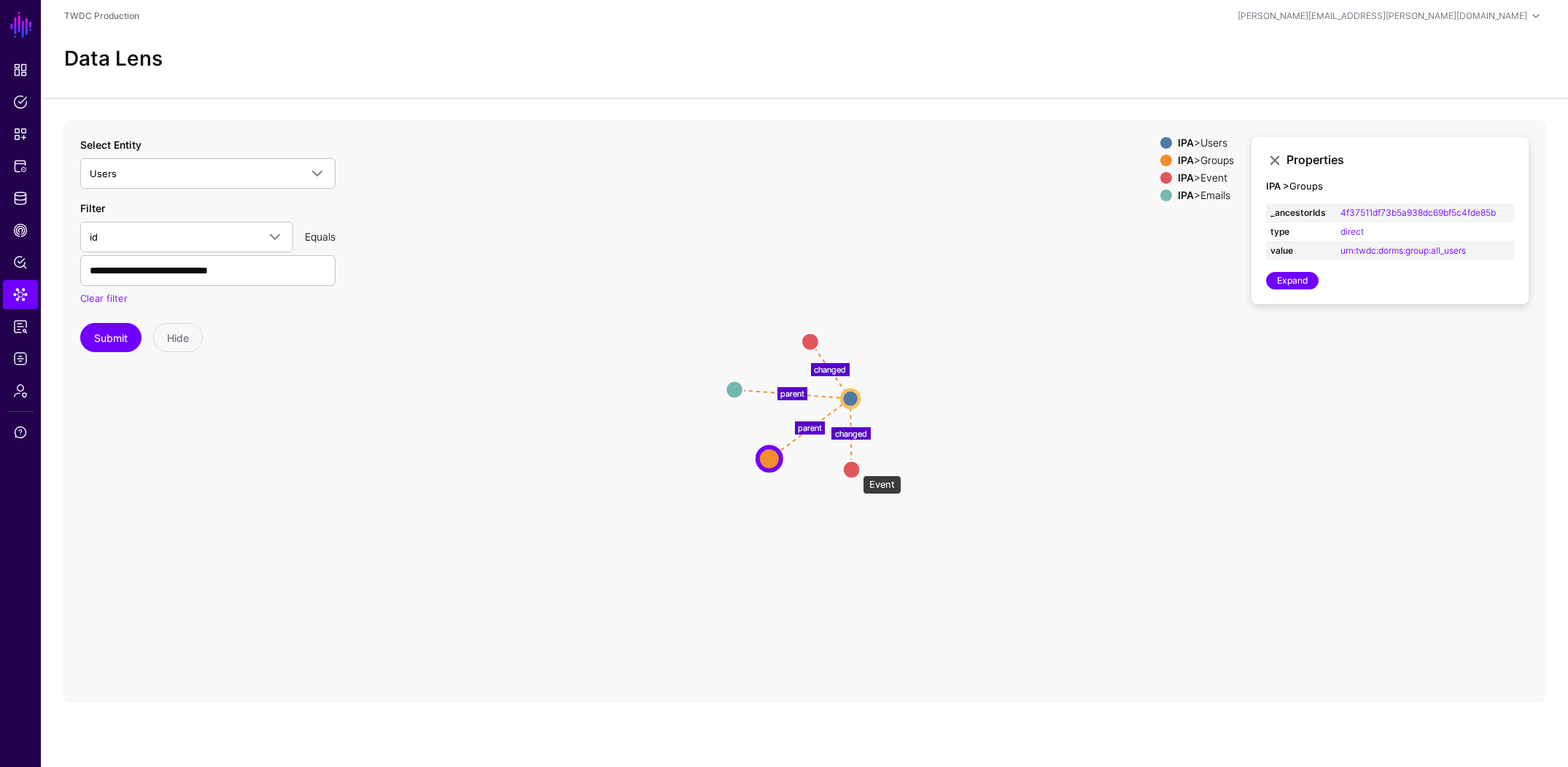
click at [856, 468] on circle at bounding box center [852, 469] width 18 height 18
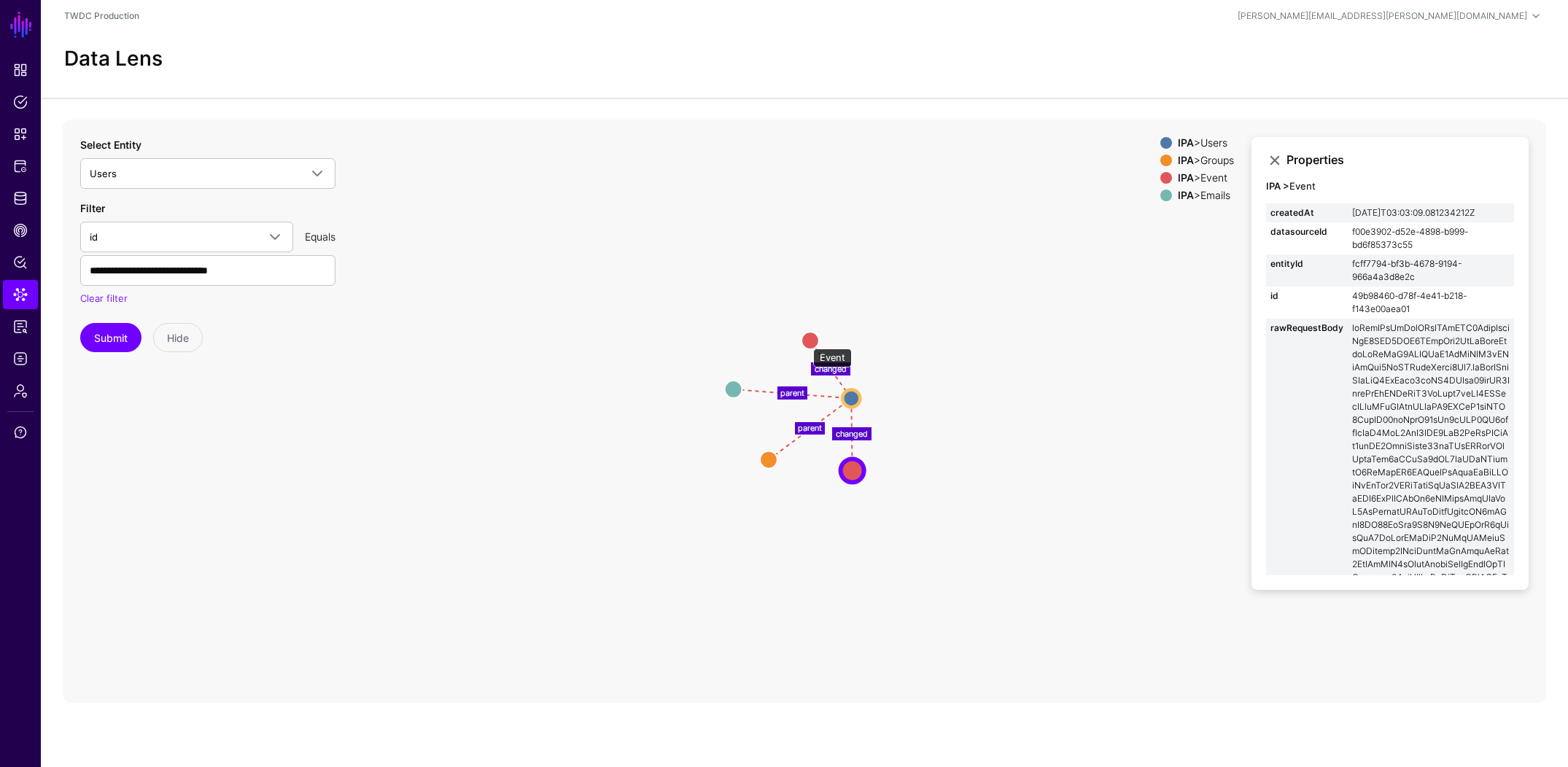
click at [806, 342] on circle at bounding box center [810, 341] width 18 height 18
click at [849, 395] on circle at bounding box center [852, 398] width 18 height 18
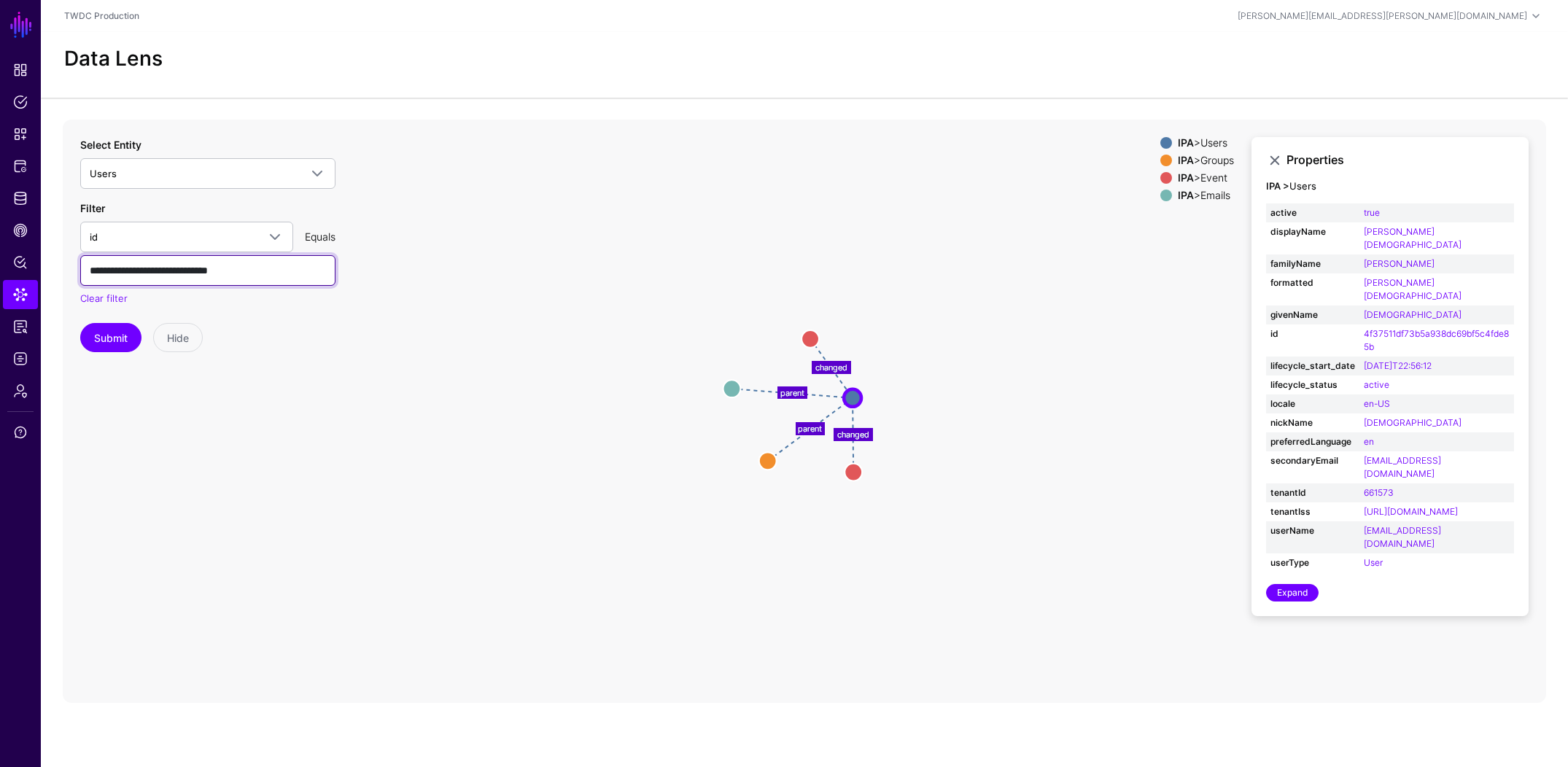
click at [234, 273] on input "**********" at bounding box center [208, 271] width 255 height 31
paste input "text"
click at [114, 339] on button "Submit" at bounding box center [111, 338] width 61 height 29
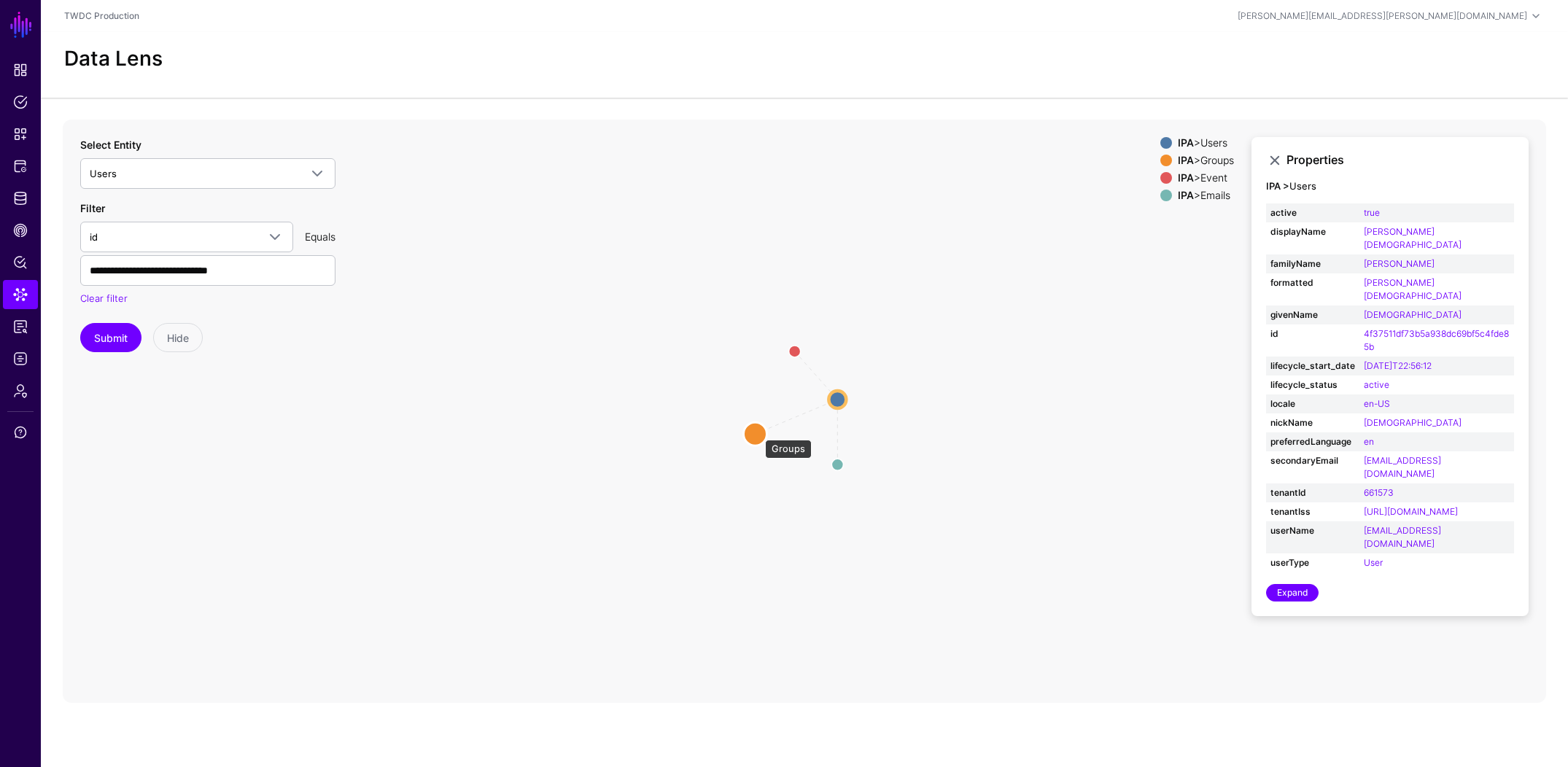
click at [758, 433] on circle at bounding box center [755, 434] width 23 height 23
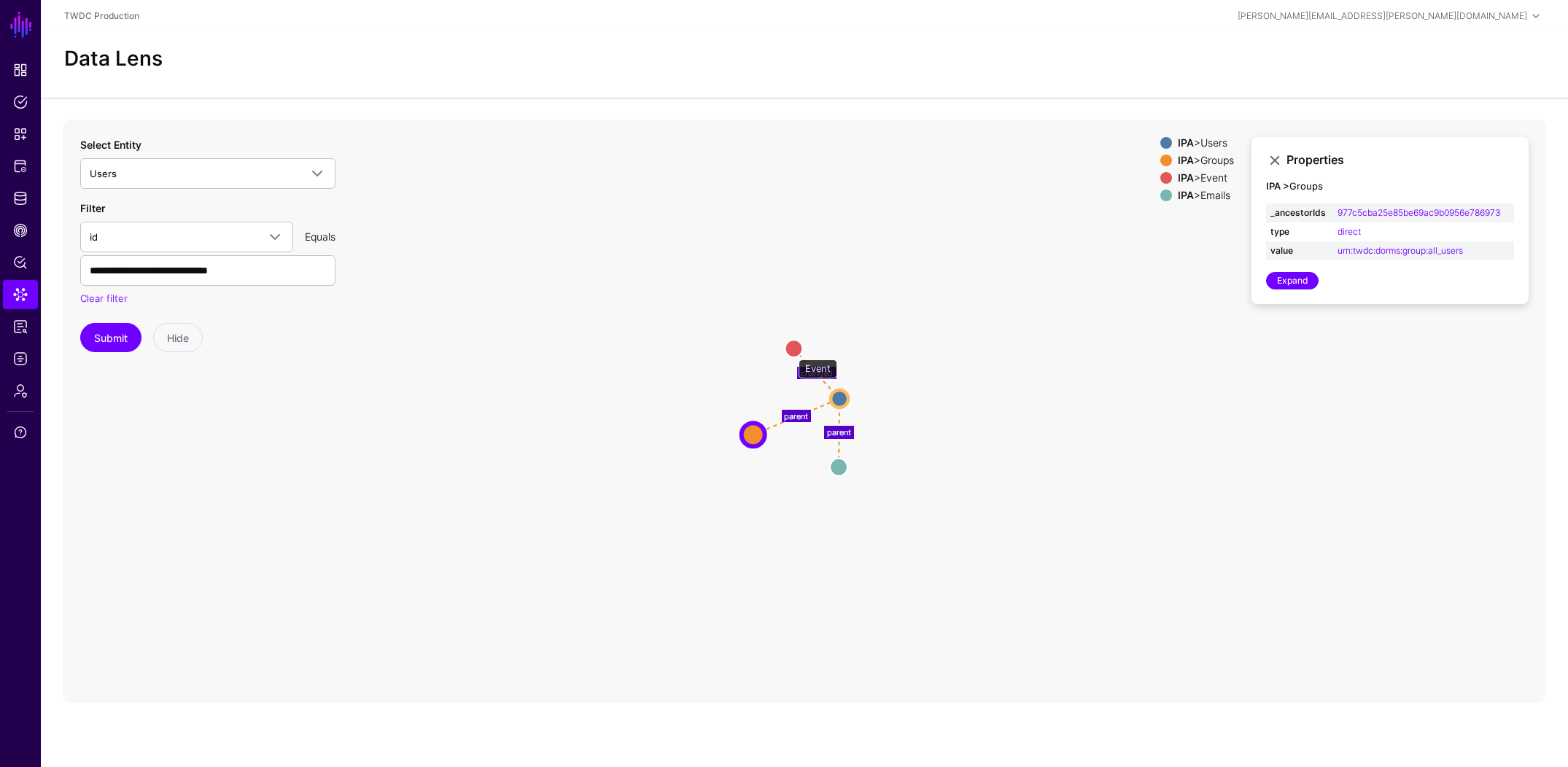
click at [791, 352] on circle at bounding box center [793, 349] width 18 height 18
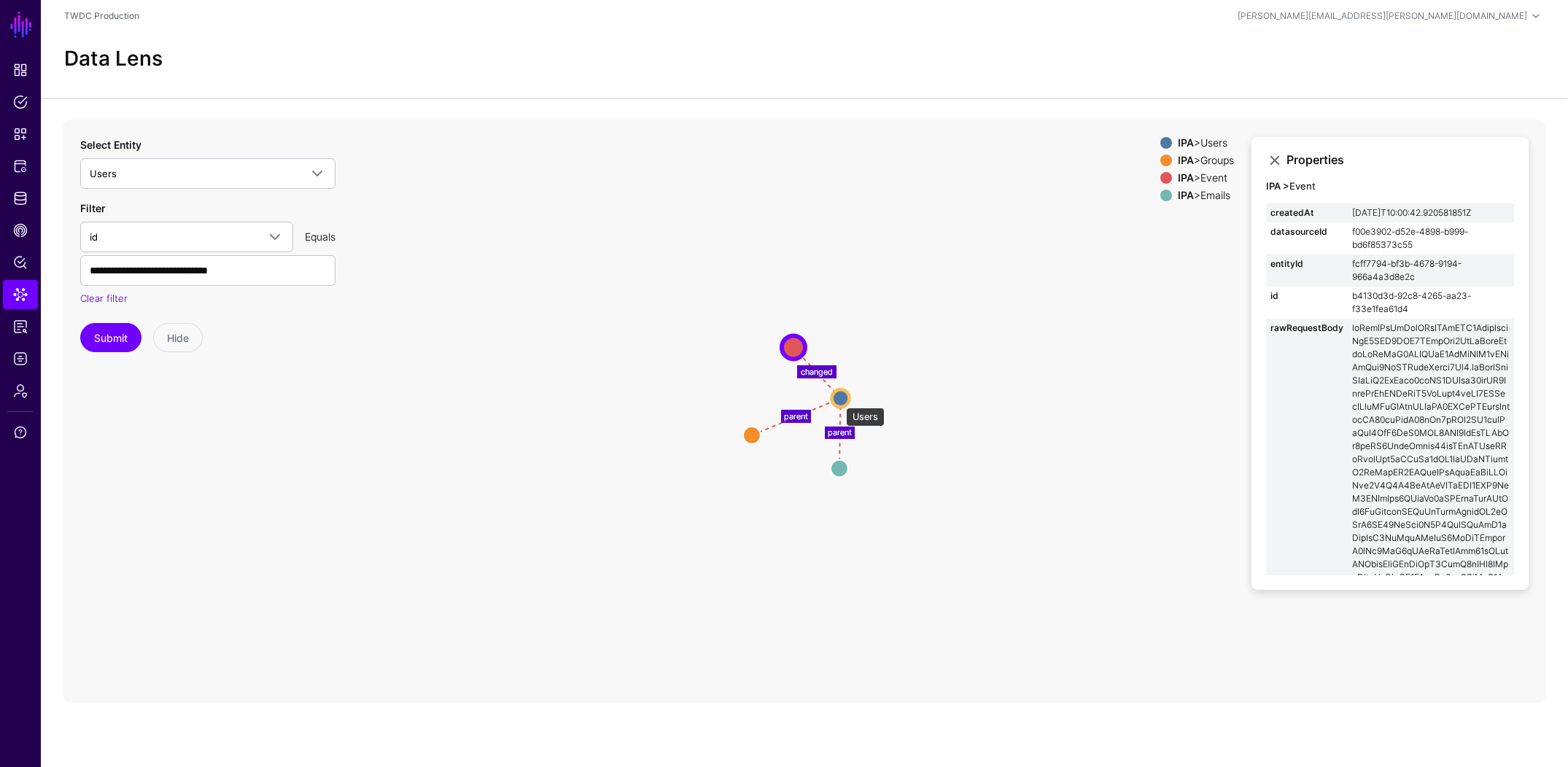
click at [839, 401] on circle at bounding box center [841, 398] width 18 height 18
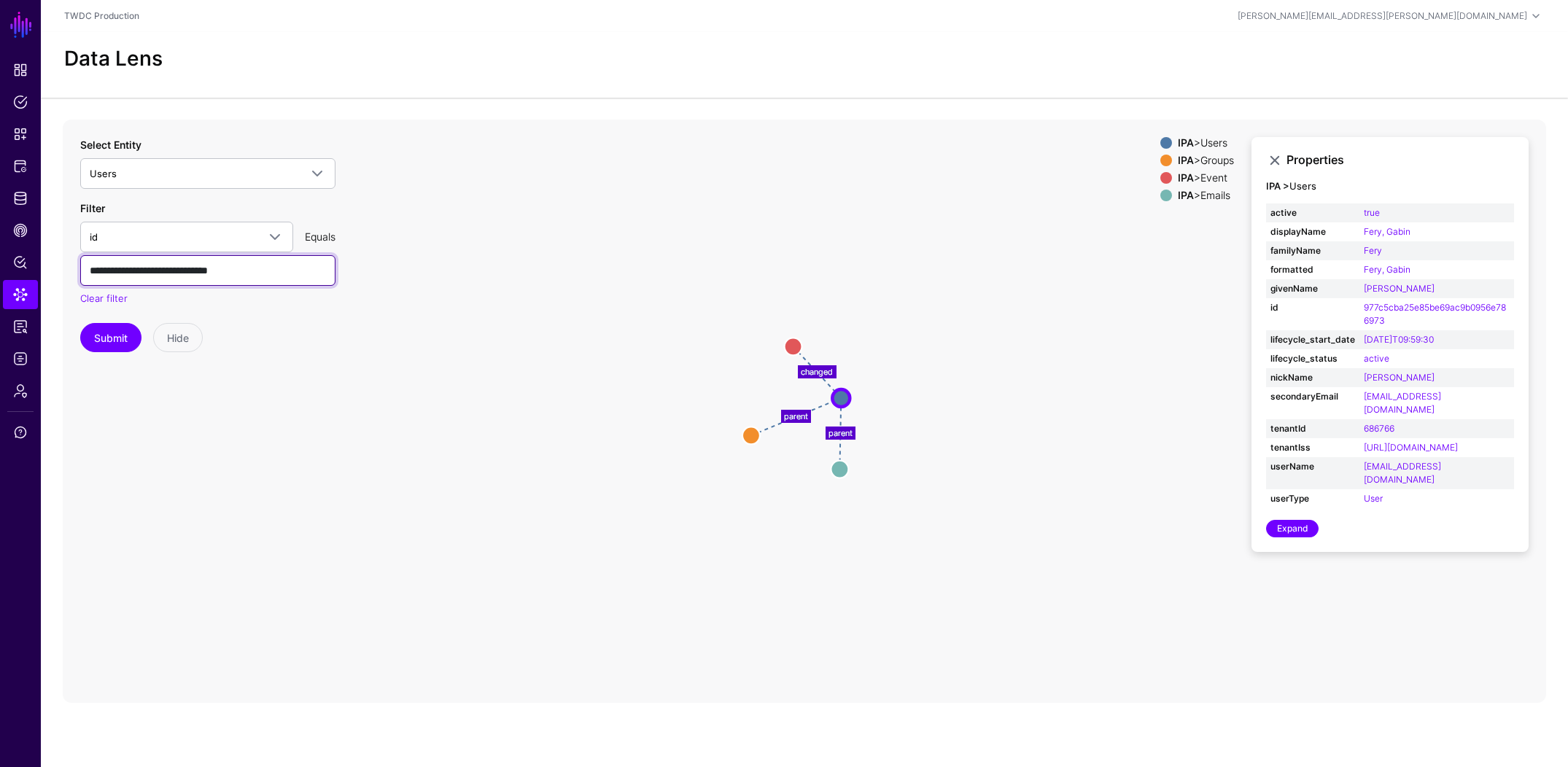
click at [197, 278] on input "**********" at bounding box center [208, 271] width 255 height 31
paste input "text"
click at [92, 344] on button "Submit" at bounding box center [111, 338] width 61 height 29
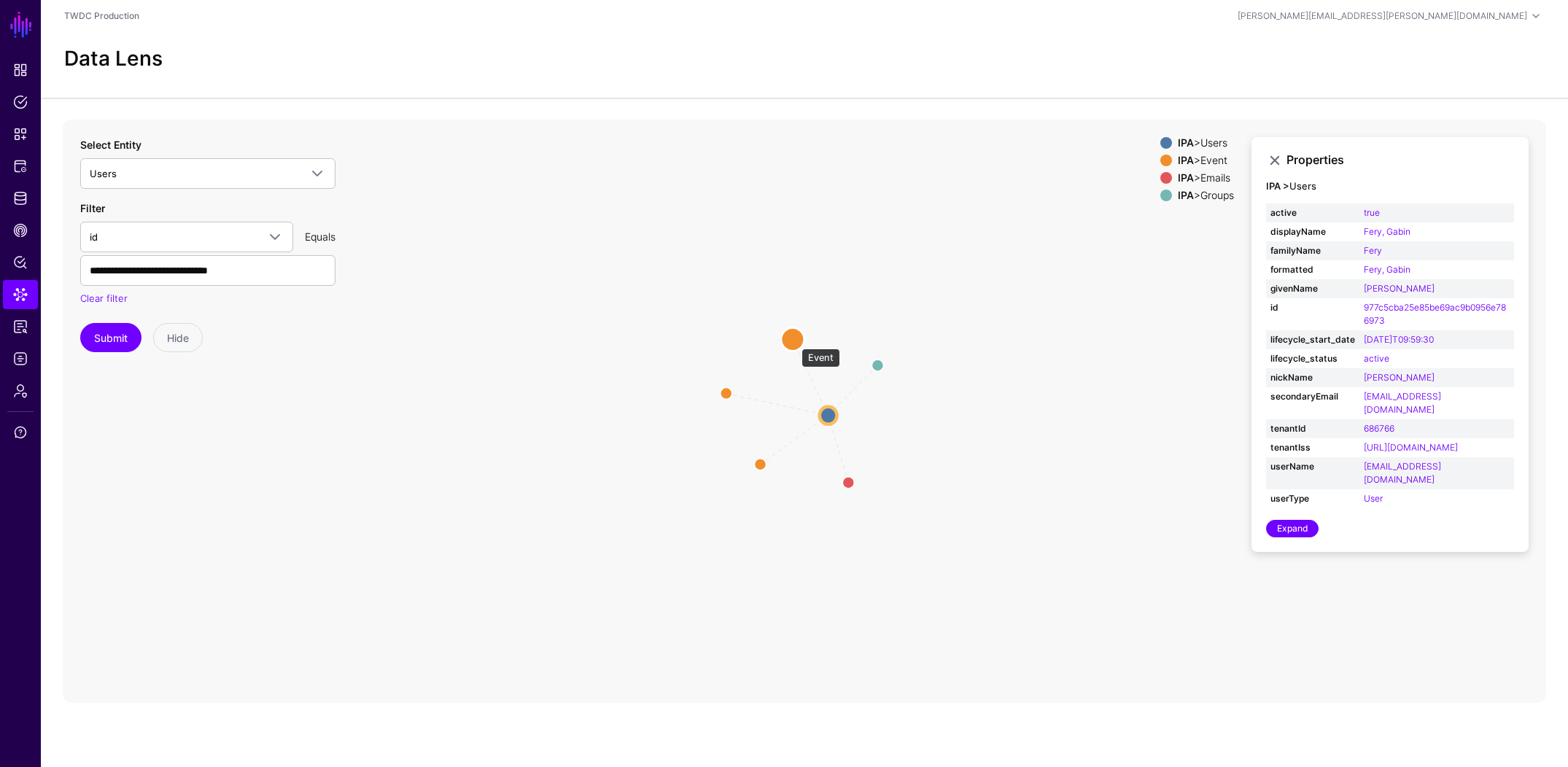
click at [794, 342] on circle at bounding box center [793, 339] width 23 height 23
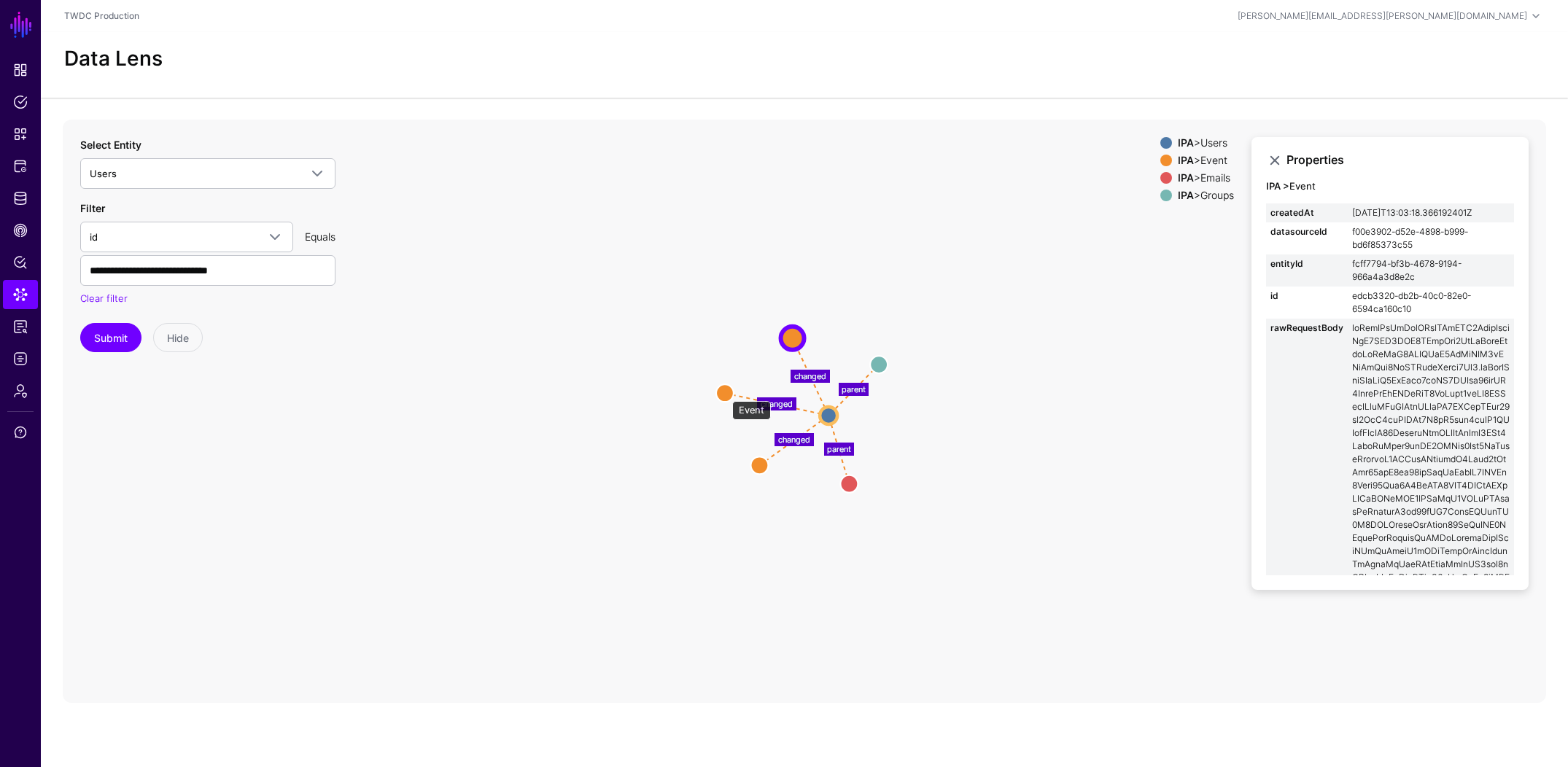
click at [725, 394] on circle at bounding box center [725, 393] width 18 height 18
click at [792, 339] on circle at bounding box center [792, 336] width 18 height 18
click at [756, 465] on circle at bounding box center [758, 466] width 18 height 18
click at [722, 393] on circle at bounding box center [721, 393] width 18 height 18
click at [794, 331] on circle at bounding box center [791, 334] width 18 height 18
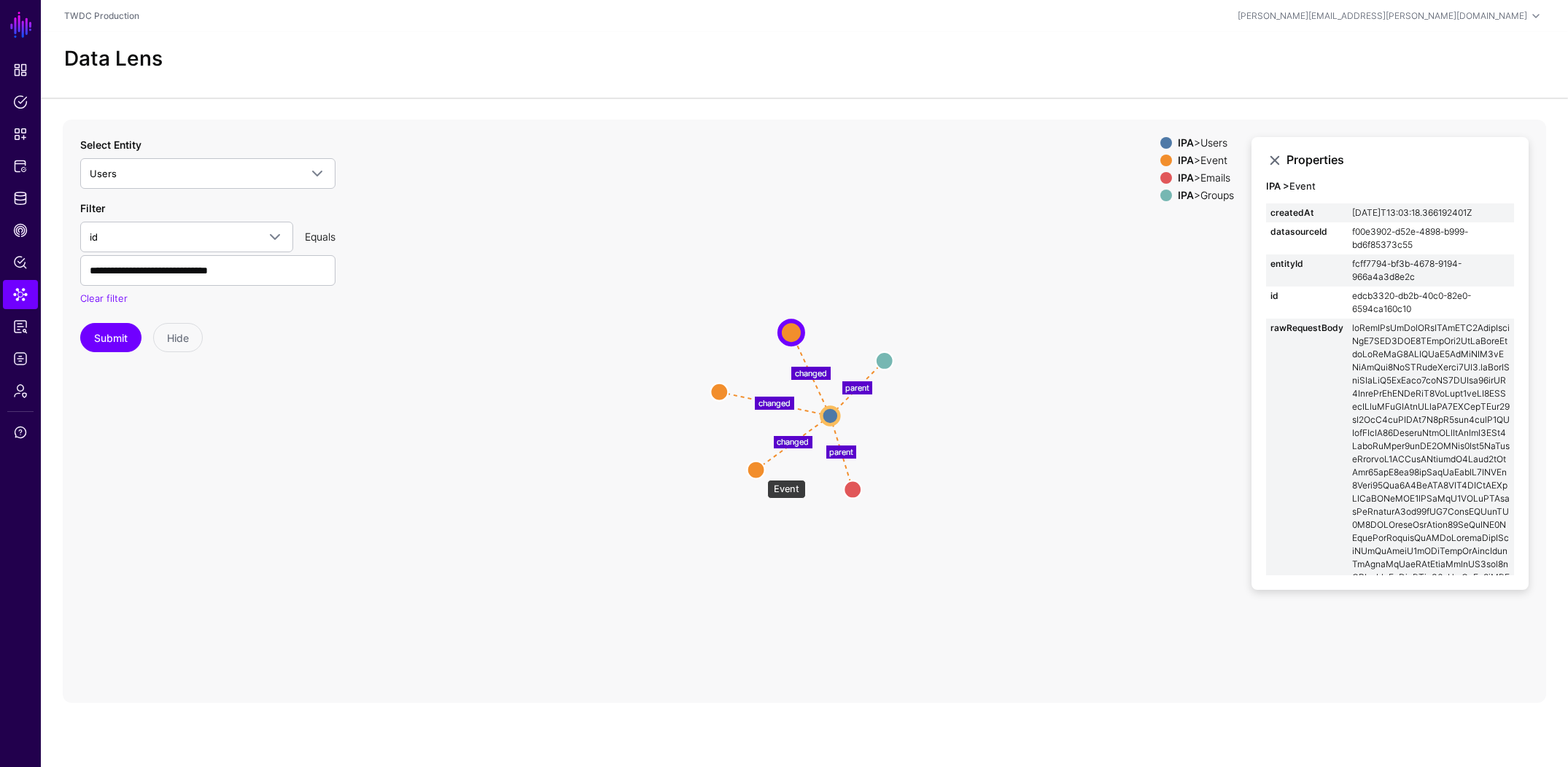
click at [760, 472] on circle at bounding box center [756, 469] width 18 height 18
click at [161, 269] on input "**********" at bounding box center [208, 271] width 255 height 31
paste input "text"
click at [118, 333] on button "Submit" at bounding box center [111, 338] width 61 height 29
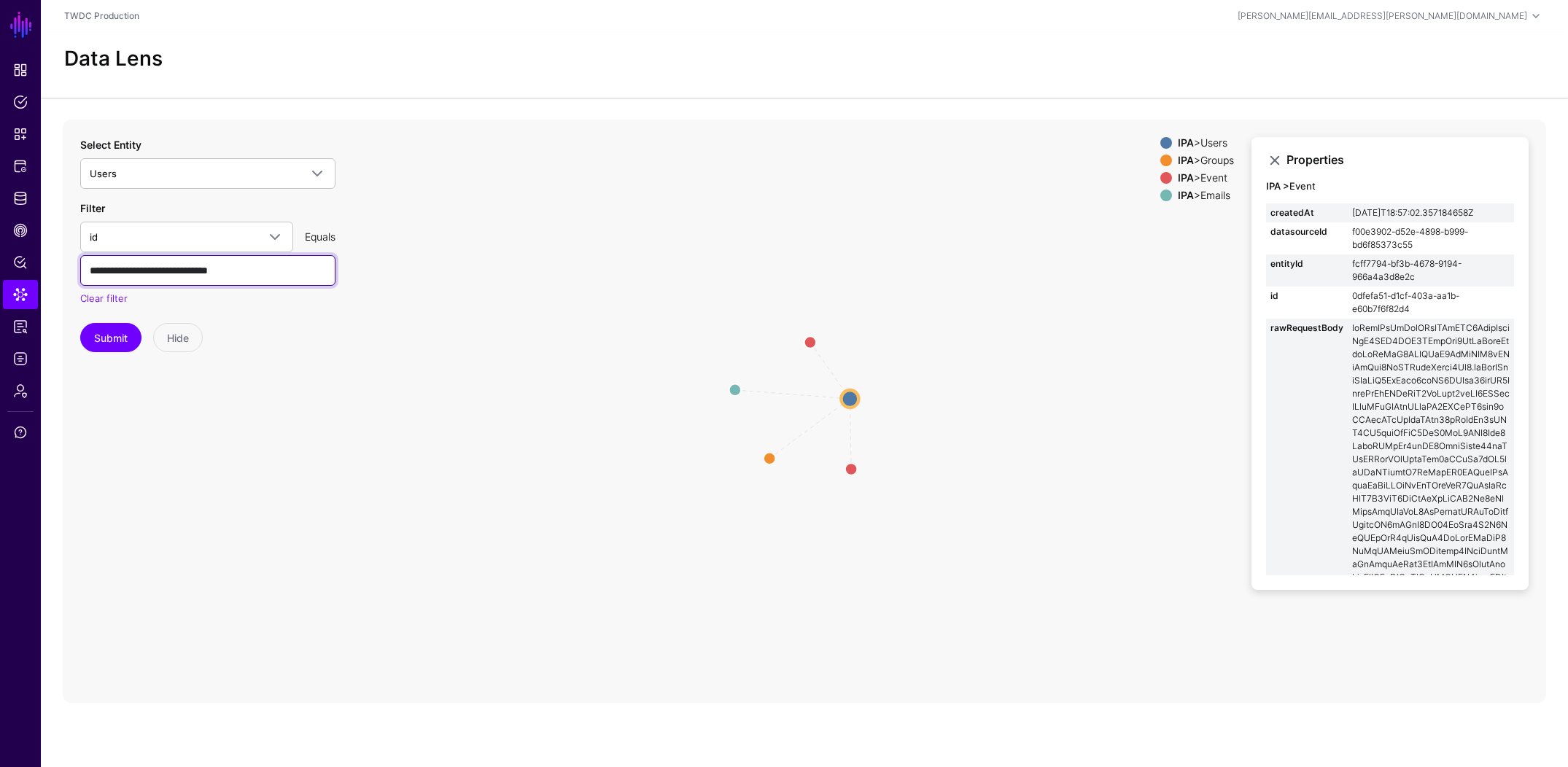
click at [234, 273] on input "**********" at bounding box center [208, 271] width 255 height 31
paste input "text"
click at [100, 336] on button "Submit" at bounding box center [111, 338] width 61 height 29
click at [753, 435] on circle at bounding box center [756, 434] width 23 height 23
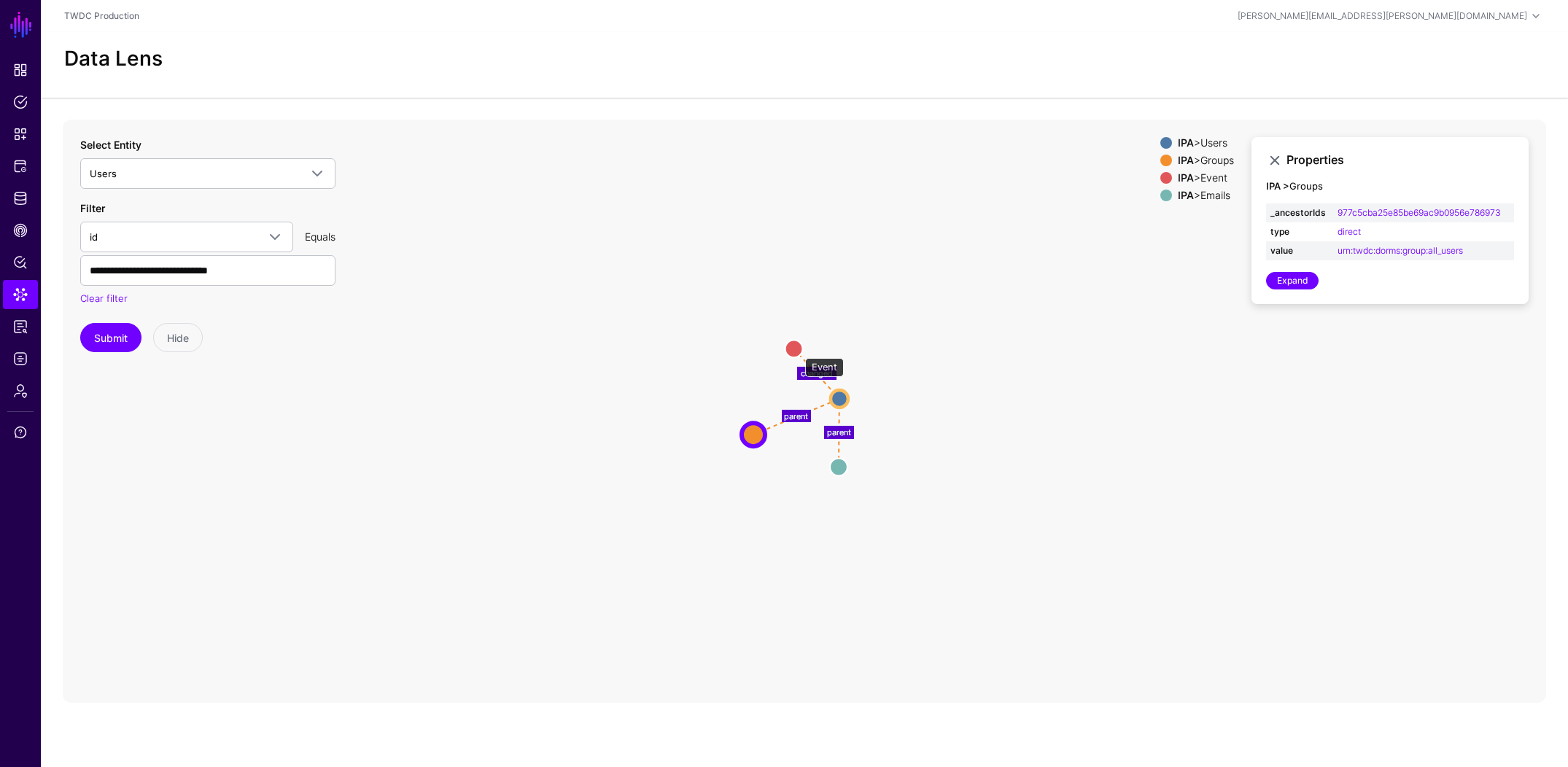
click at [798, 351] on circle at bounding box center [794, 349] width 18 height 18
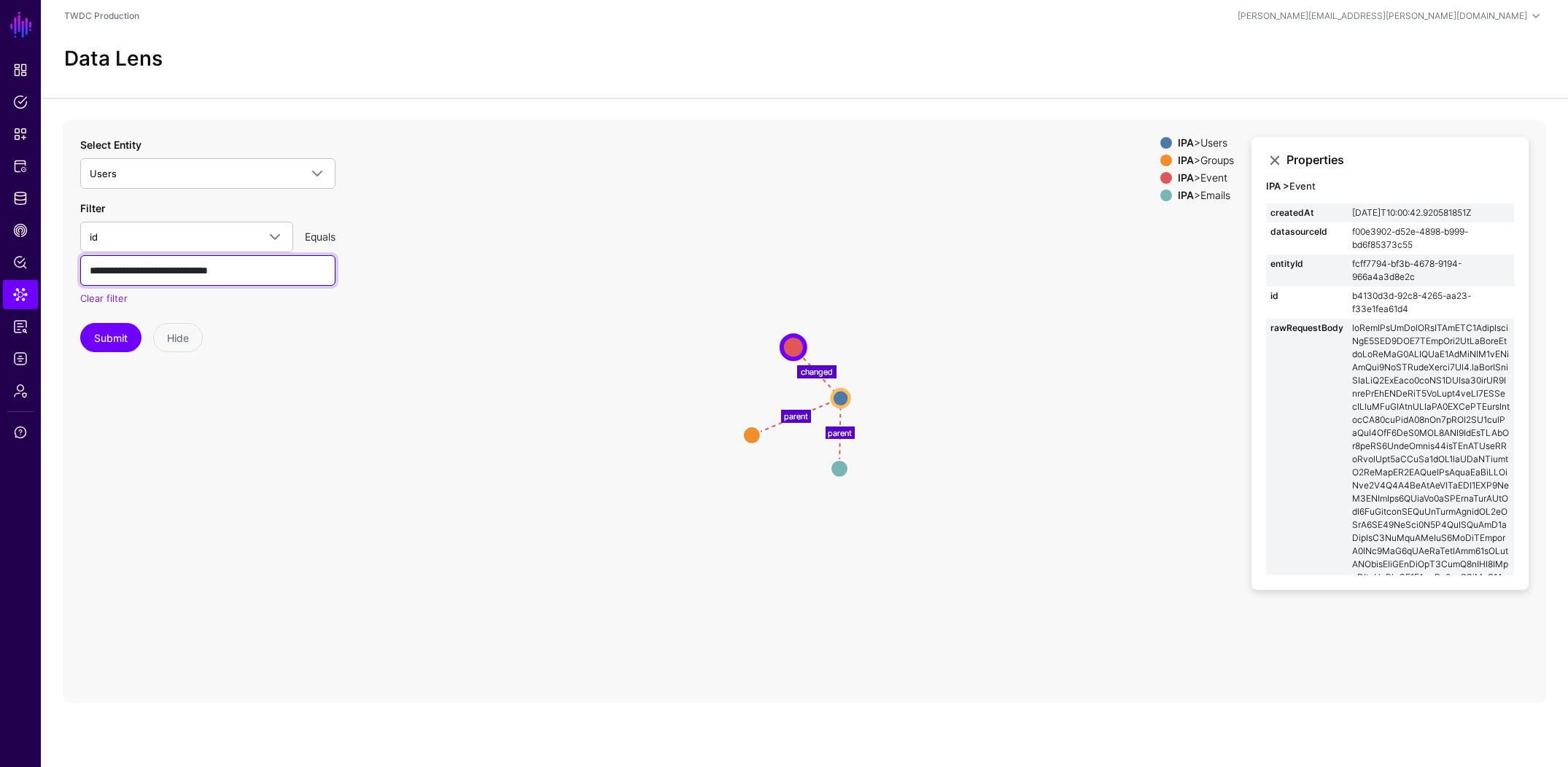
click at [204, 262] on input "**********" at bounding box center [208, 271] width 255 height 31
paste input "text"
click at [135, 341] on button "Submit" at bounding box center [111, 338] width 61 height 29
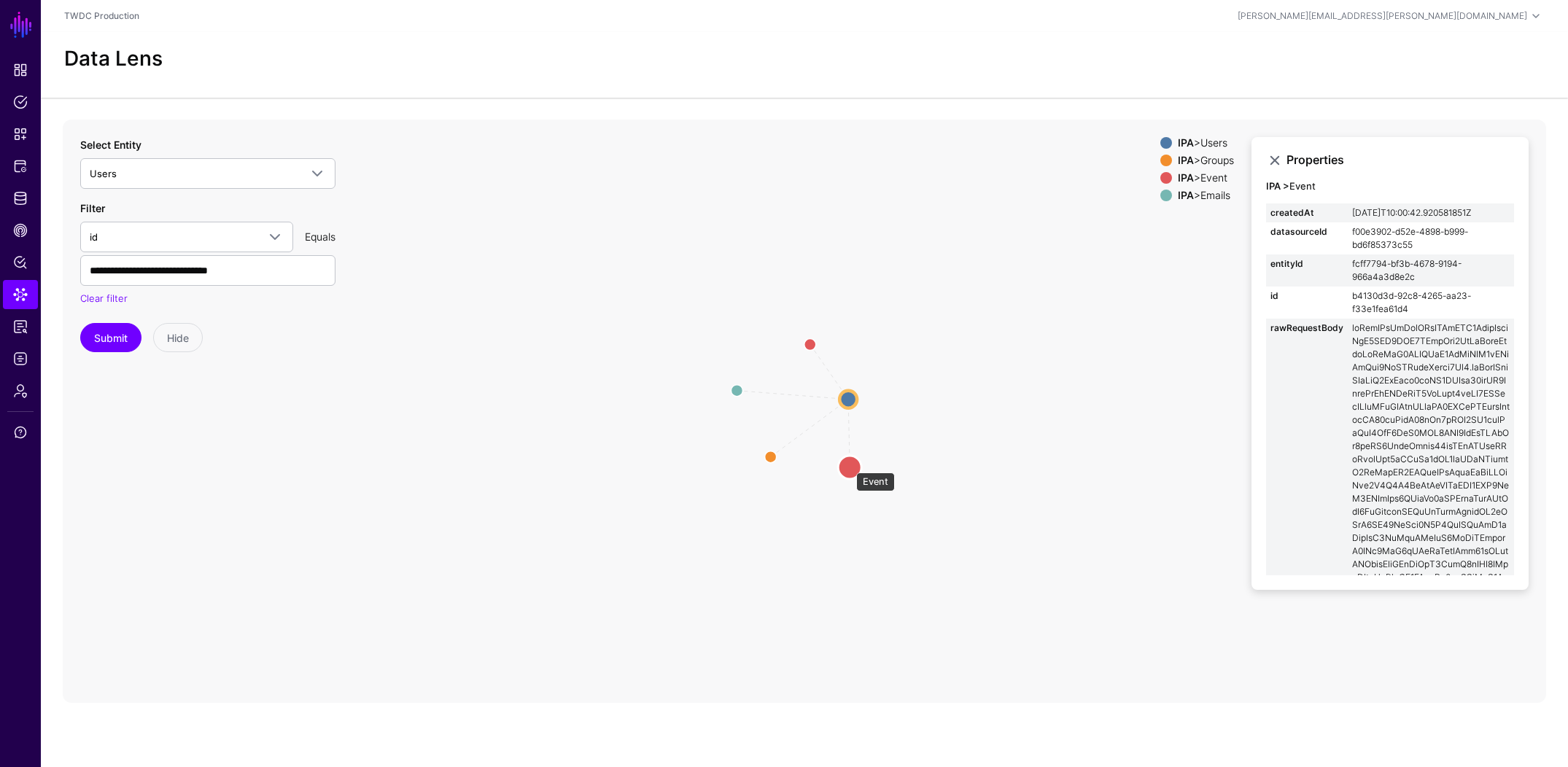
click at [849, 465] on circle at bounding box center [850, 467] width 23 height 23
click at [812, 343] on circle at bounding box center [810, 342] width 18 height 18
click at [850, 469] on circle at bounding box center [853, 470] width 18 height 18
click at [807, 341] on circle at bounding box center [810, 339] width 18 height 18
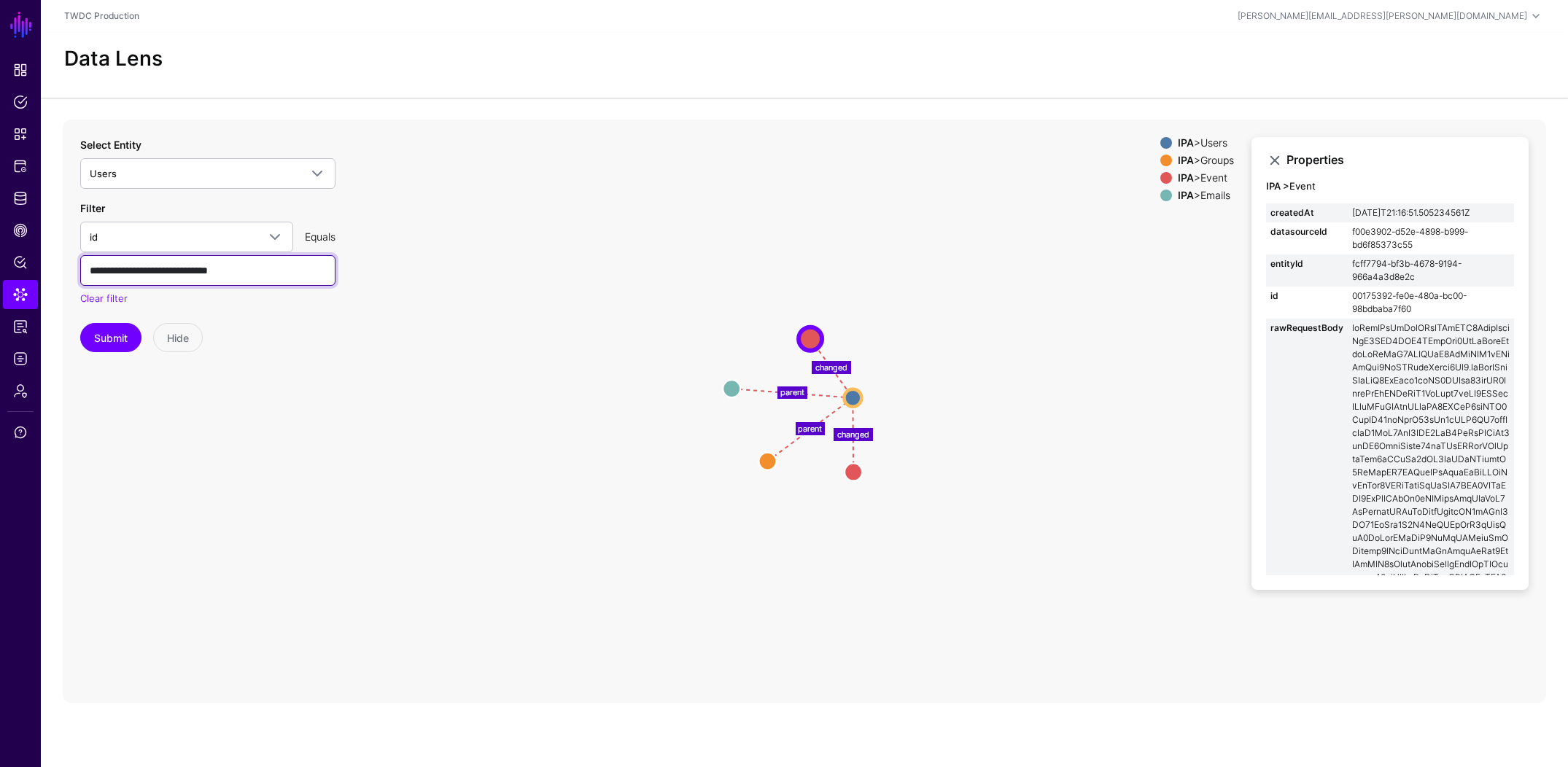
click at [164, 277] on input "**********" at bounding box center [208, 271] width 255 height 31
paste input "text"
click at [101, 342] on button "Submit" at bounding box center [111, 338] width 61 height 29
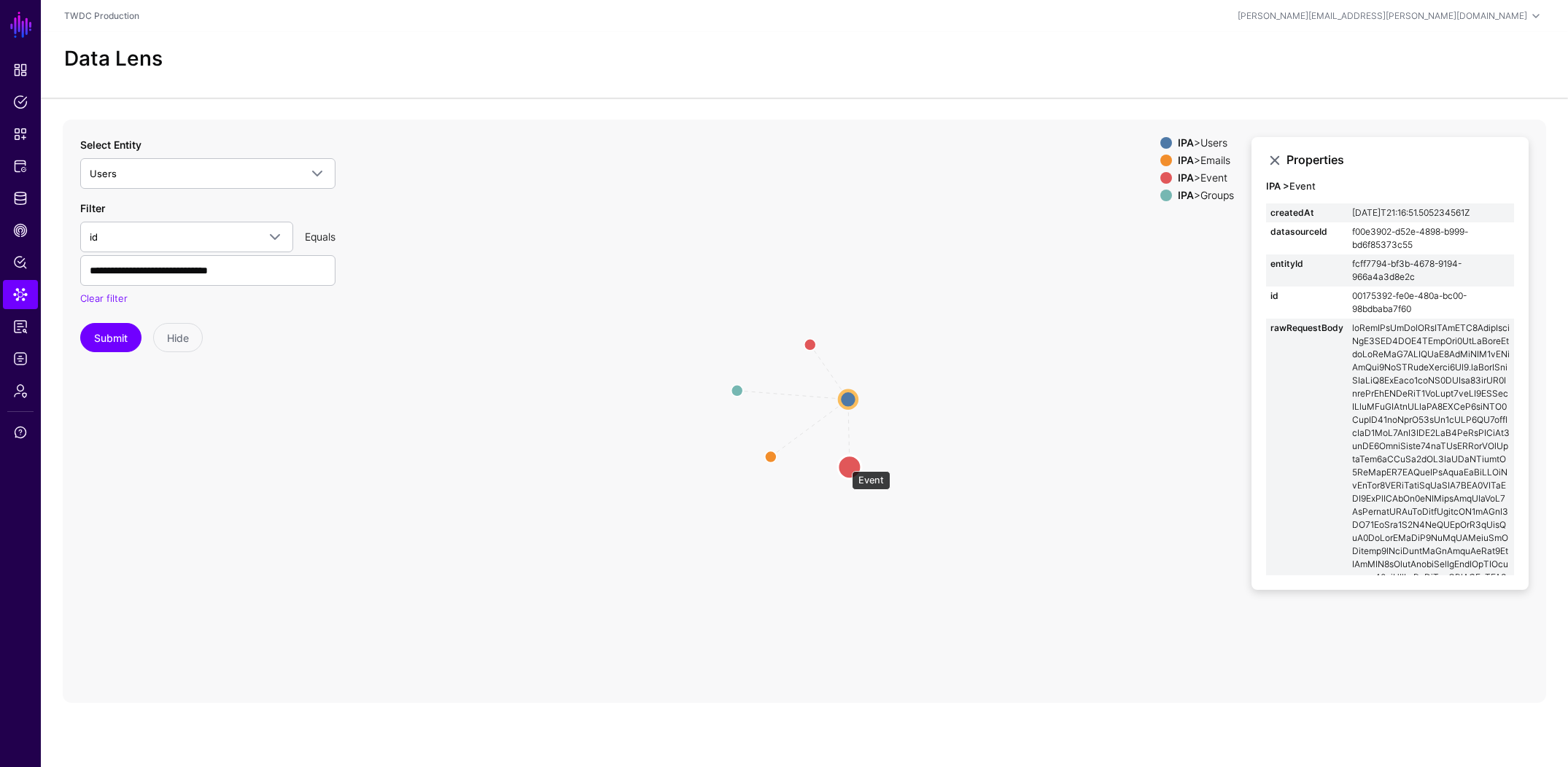
click at [845, 463] on circle at bounding box center [850, 466] width 23 height 23
click at [809, 339] on circle at bounding box center [810, 341] width 18 height 18
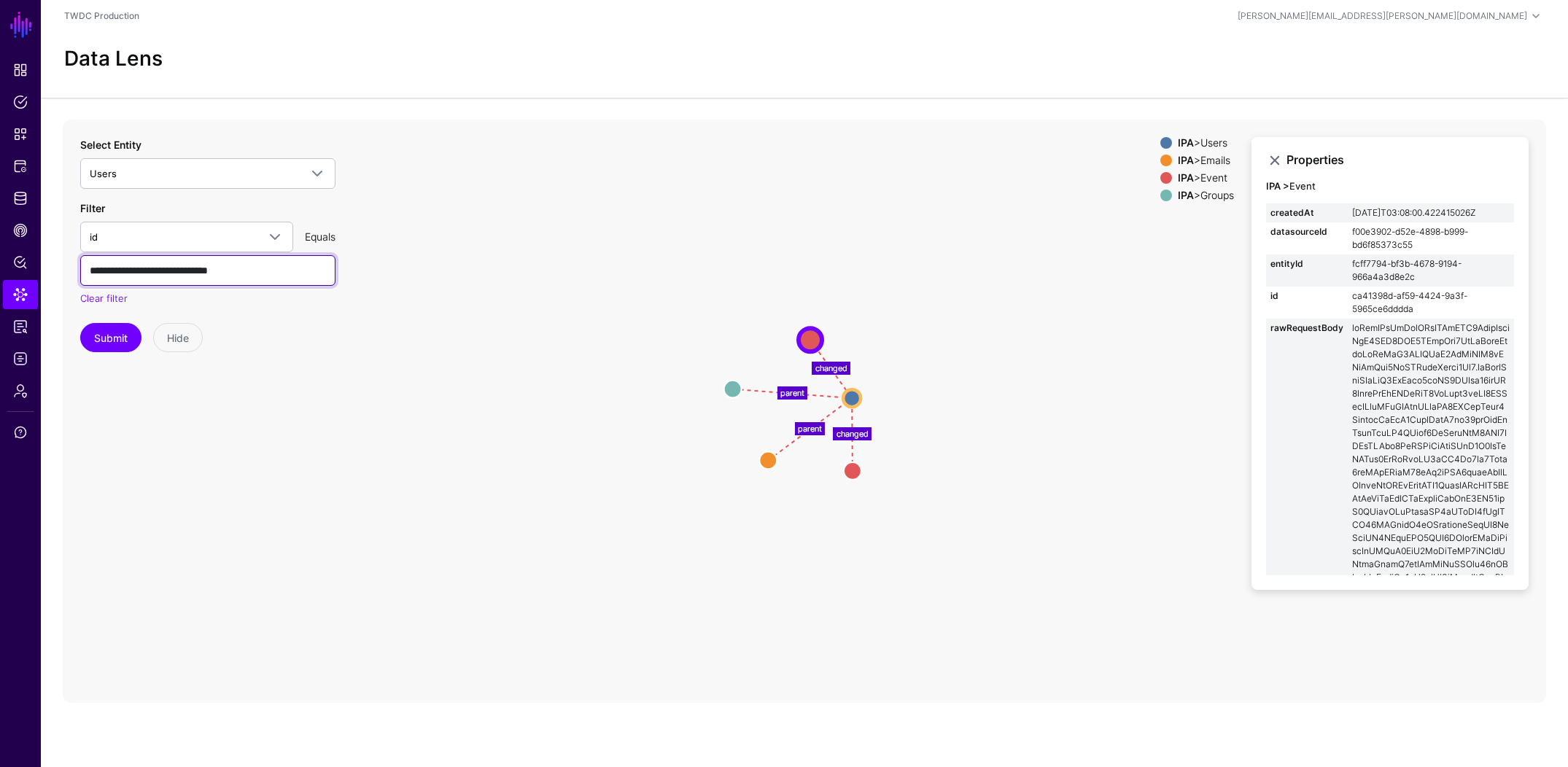
click at [131, 266] on input "**********" at bounding box center [208, 271] width 255 height 31
paste input "text"
click at [110, 341] on button "Submit" at bounding box center [111, 338] width 61 height 29
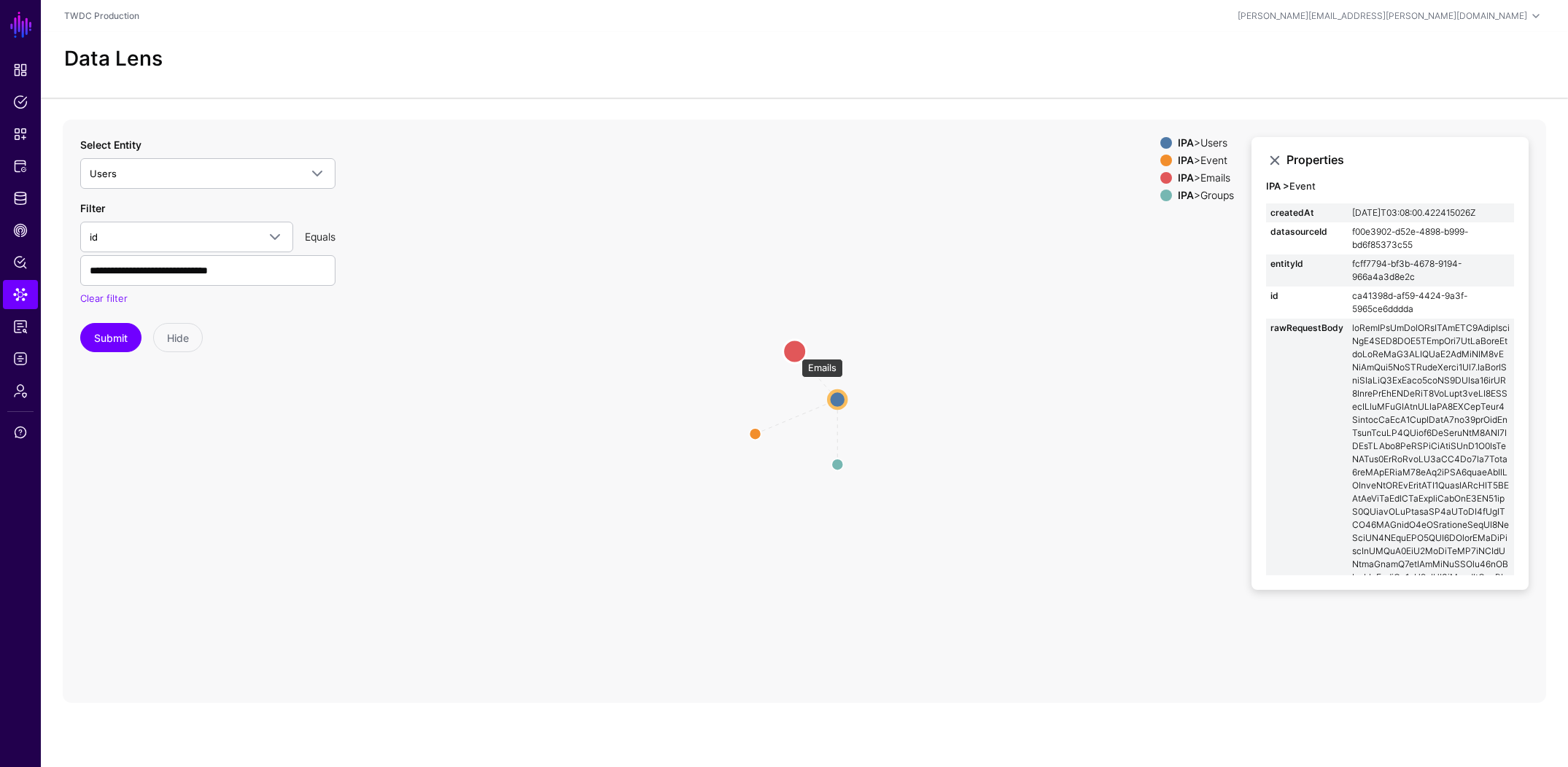
click at [794, 352] on circle at bounding box center [795, 352] width 23 height 23
click at [750, 436] on circle at bounding box center [753, 435] width 23 height 23
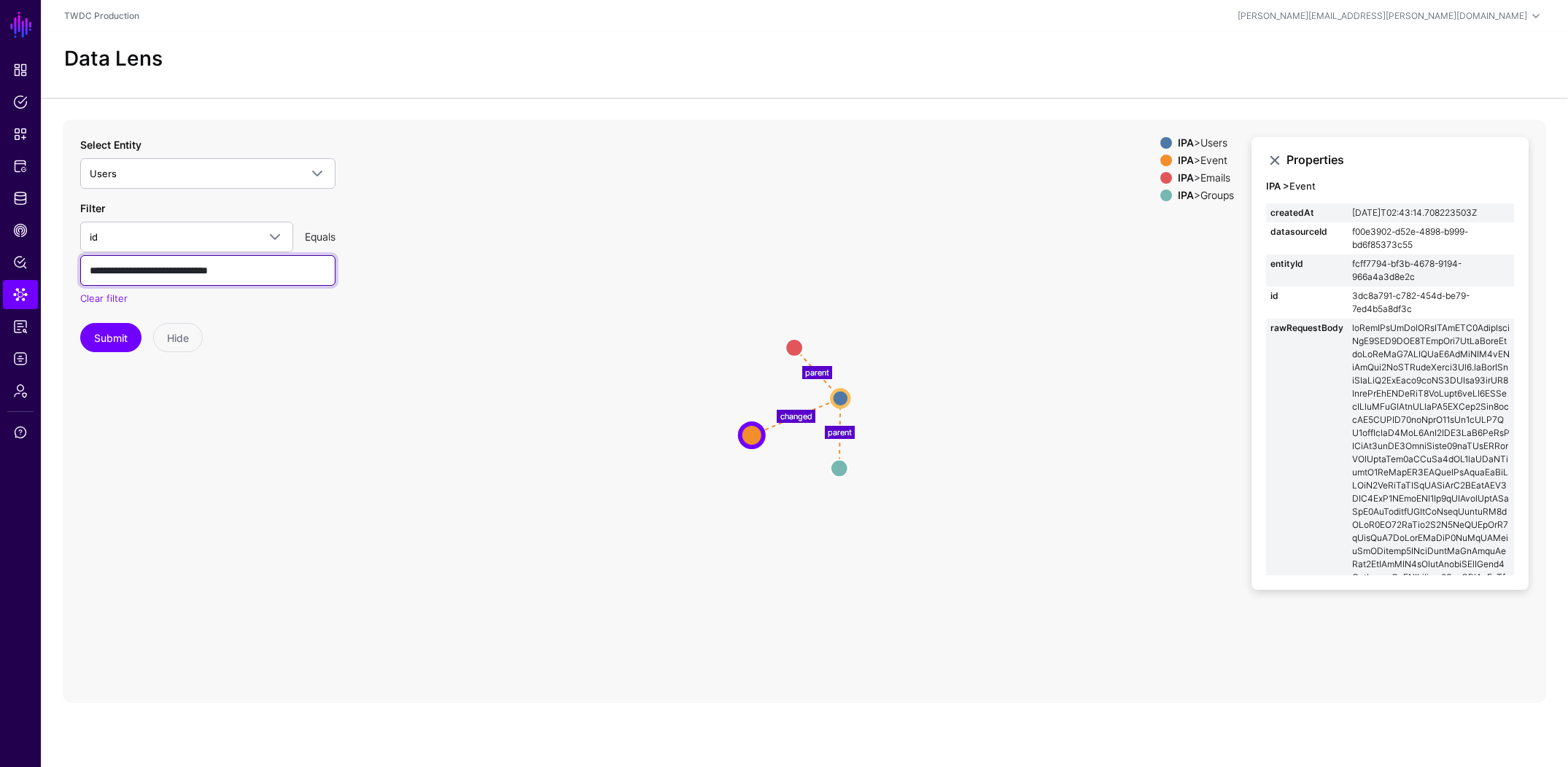
click at [161, 279] on input "**********" at bounding box center [208, 271] width 255 height 31
paste input "text"
click at [114, 336] on button "Submit" at bounding box center [111, 338] width 61 height 29
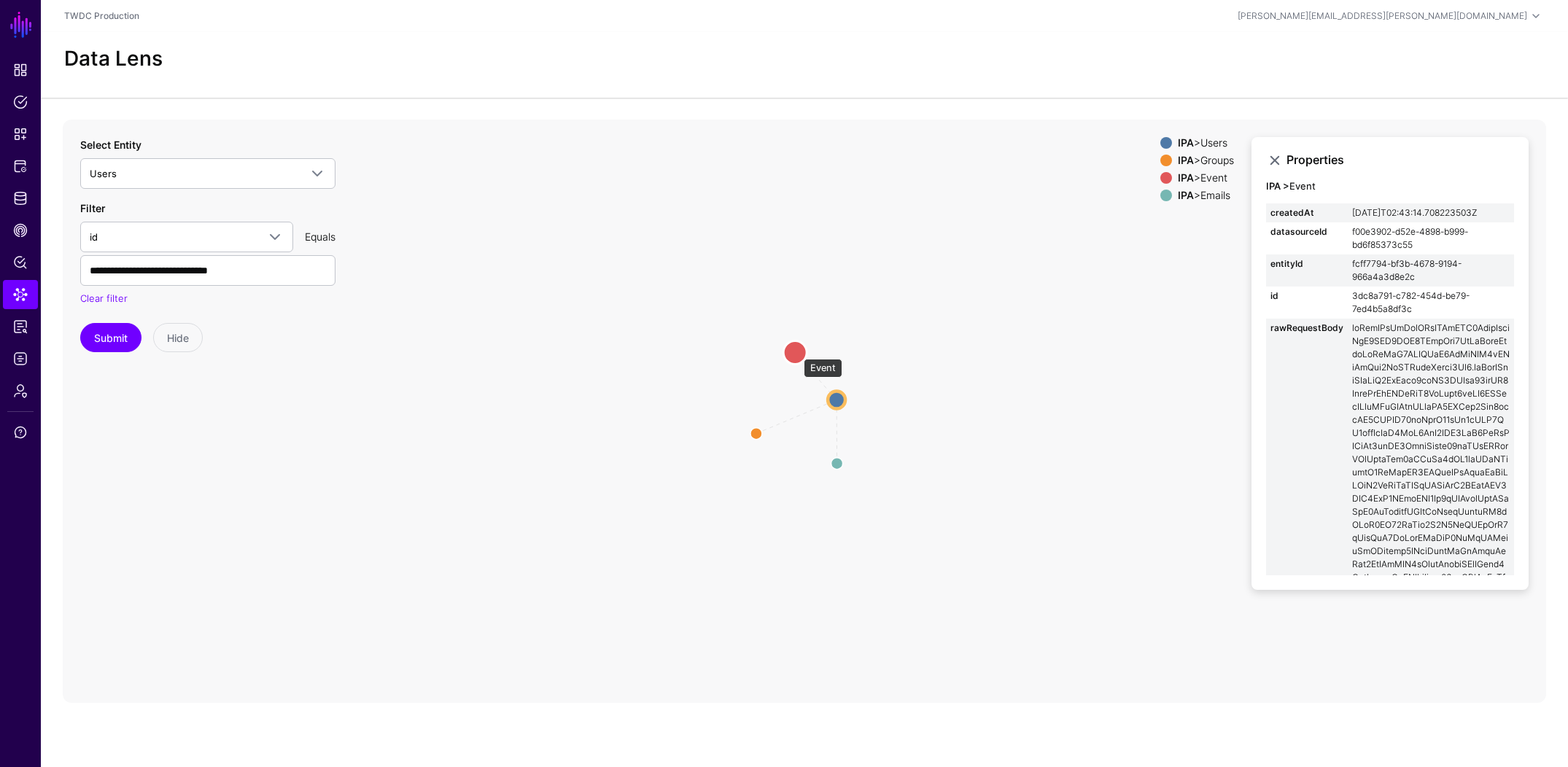
click at [796, 352] on circle at bounding box center [795, 352] width 23 height 23
click at [756, 428] on circle at bounding box center [754, 434] width 18 height 18
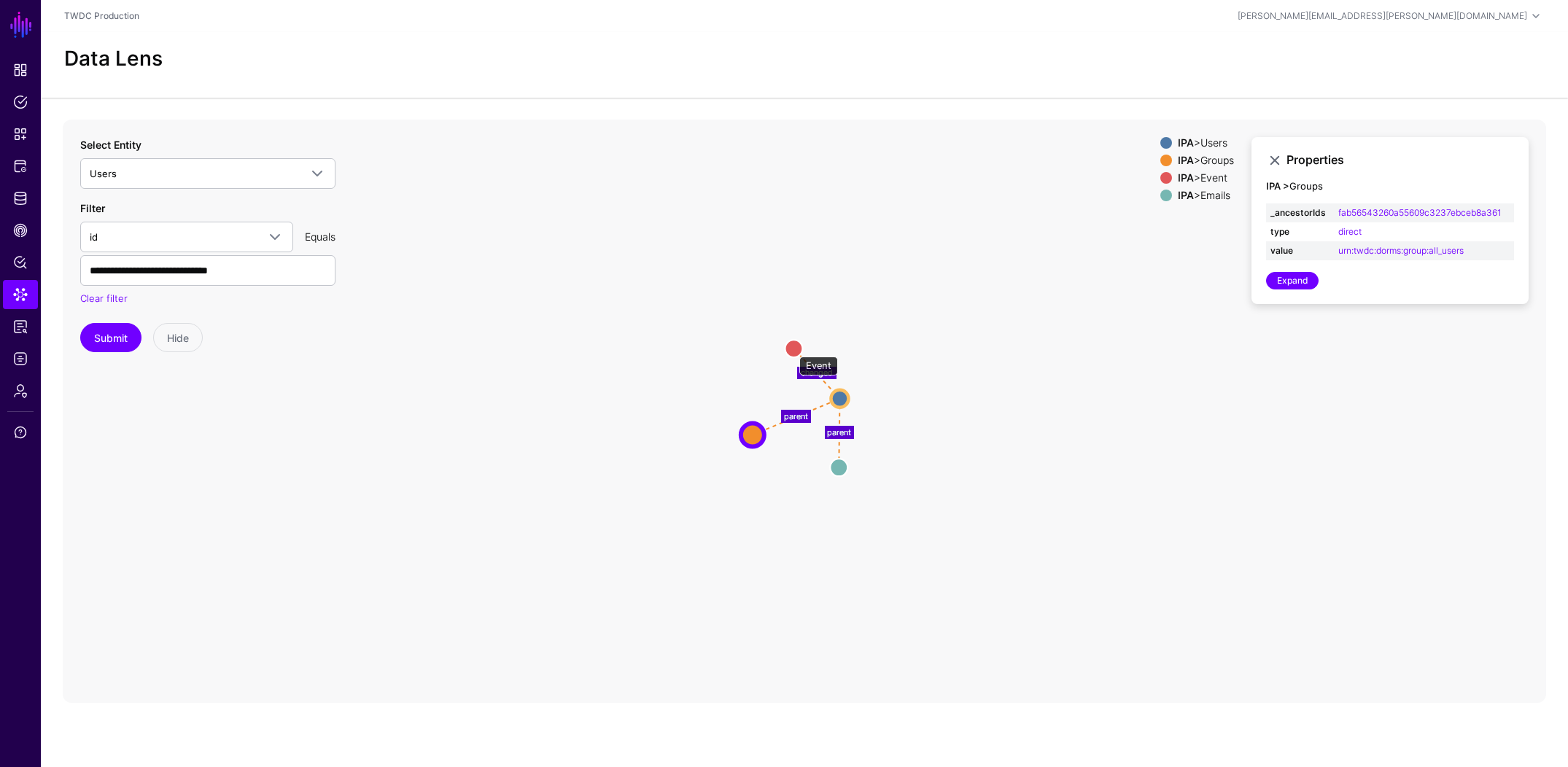
click at [792, 350] on circle at bounding box center [793, 349] width 18 height 18
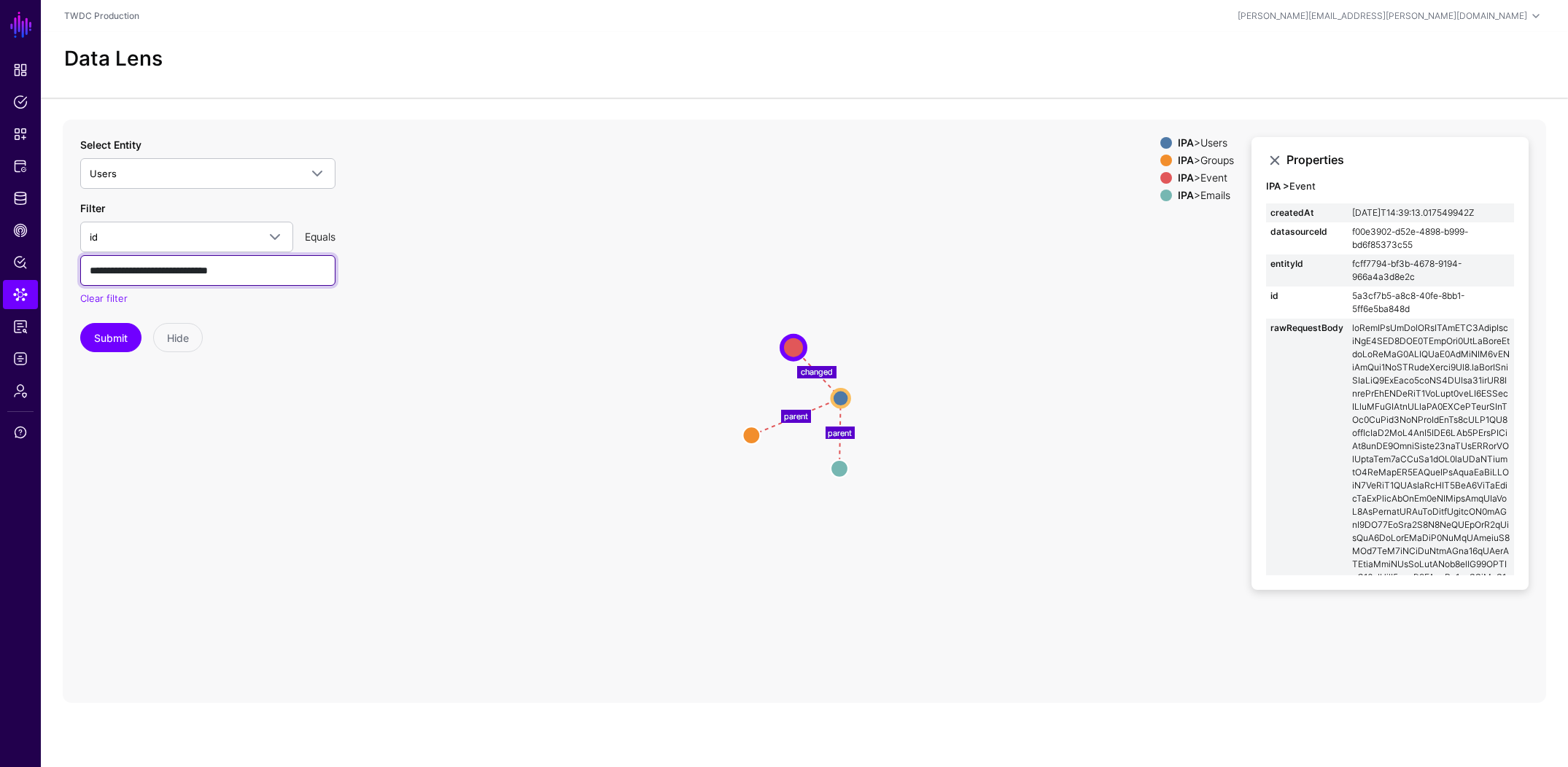
click at [250, 271] on input "**********" at bounding box center [208, 271] width 255 height 31
paste input "text"
click at [101, 328] on button "Submit" at bounding box center [111, 338] width 61 height 29
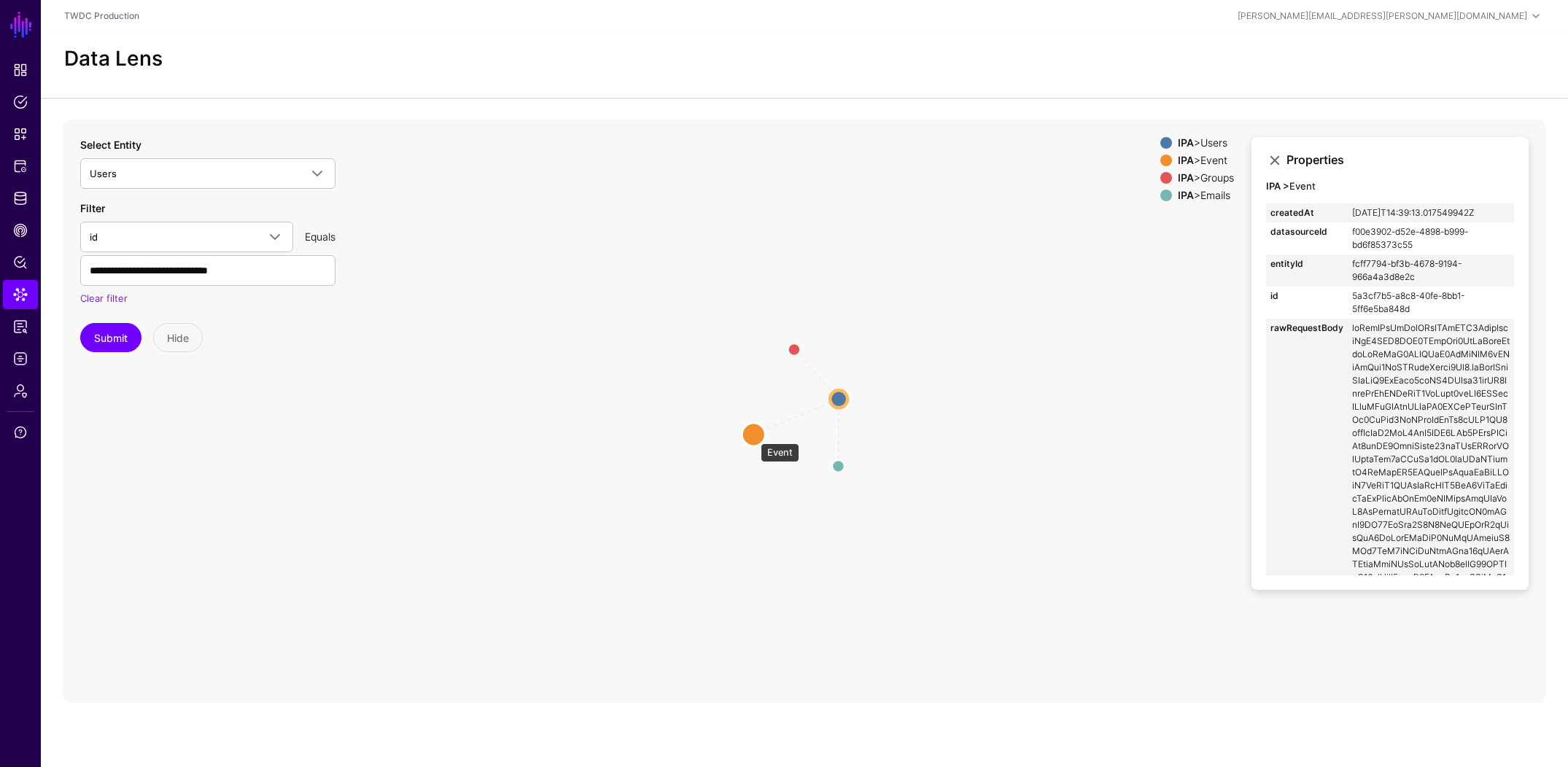
click at [753, 437] on circle at bounding box center [753, 435] width 23 height 23
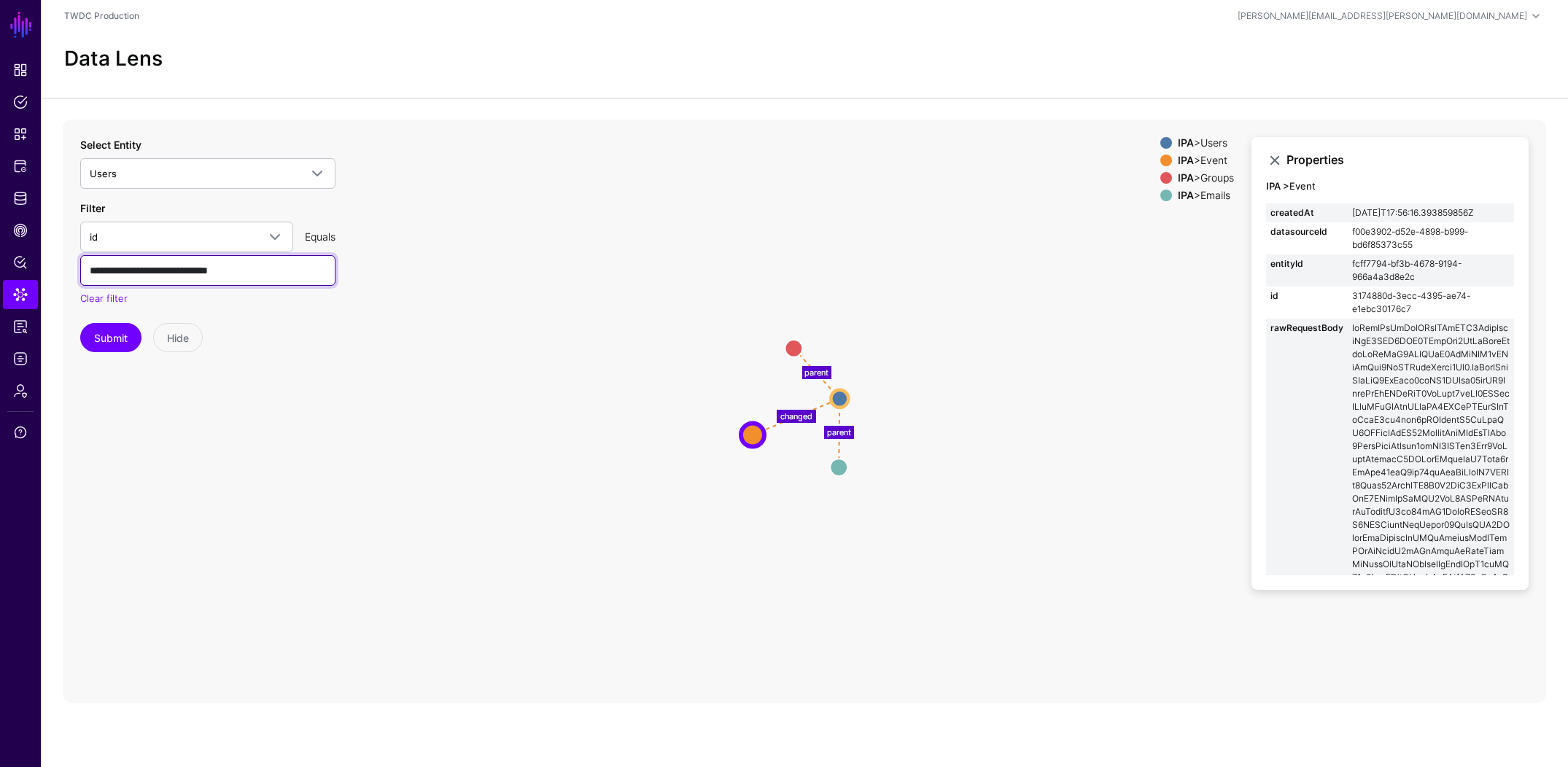
click at [292, 274] on input "**********" at bounding box center [208, 271] width 255 height 31
paste input "text"
click at [103, 336] on button "Submit" at bounding box center [111, 338] width 61 height 29
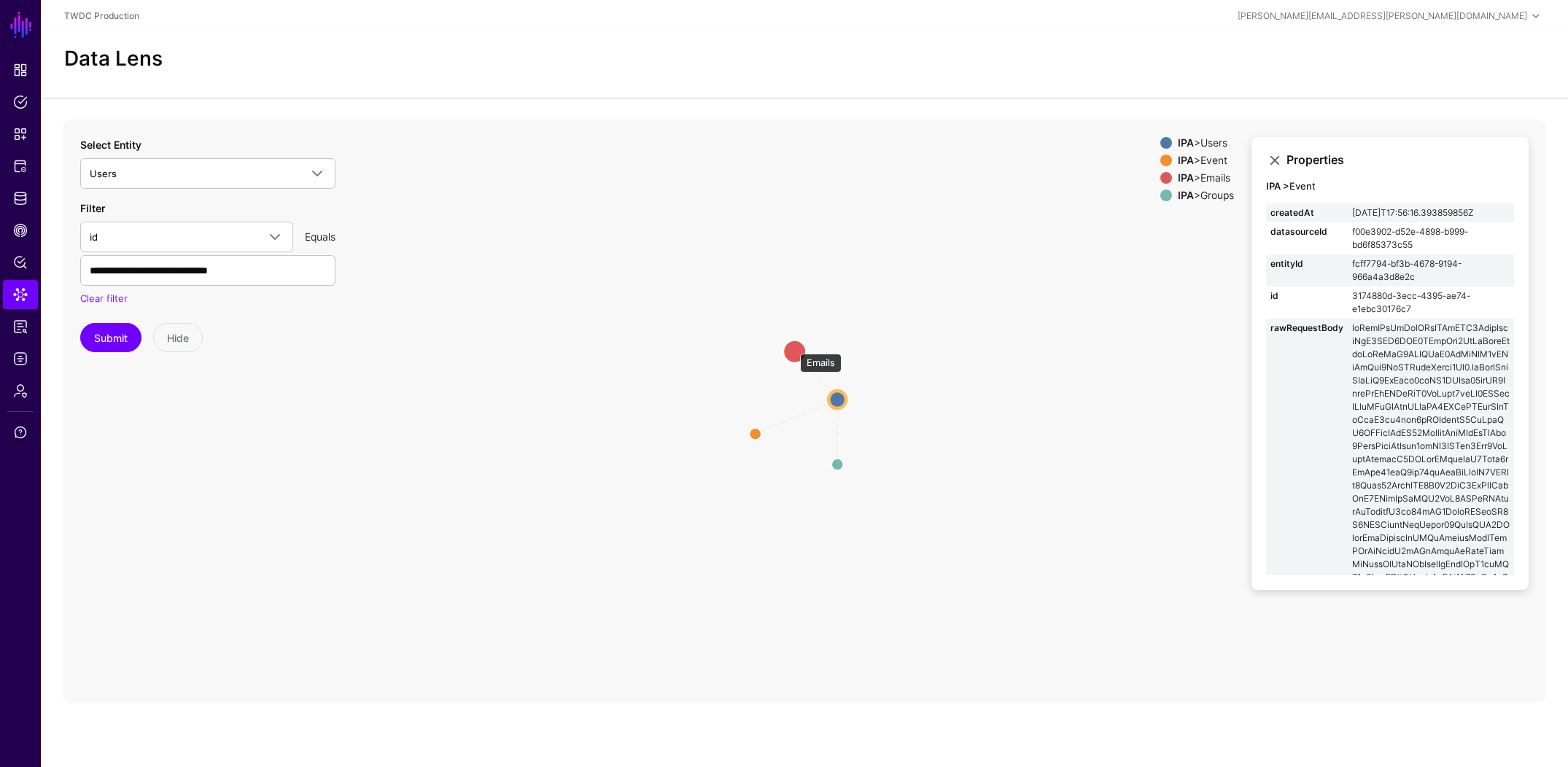
click at [793, 347] on circle at bounding box center [795, 352] width 23 height 23
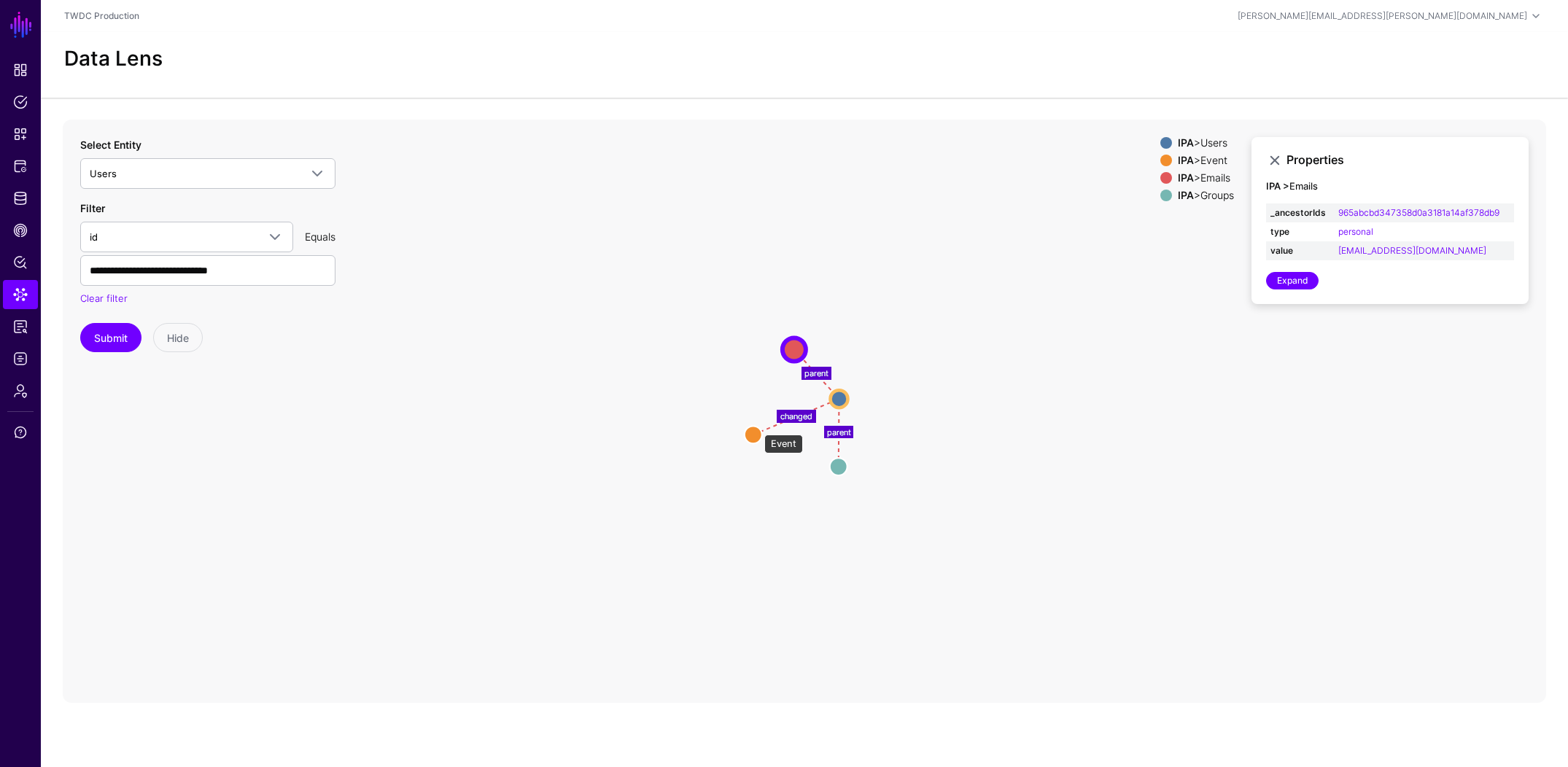
click at [753, 428] on circle at bounding box center [753, 435] width 18 height 18
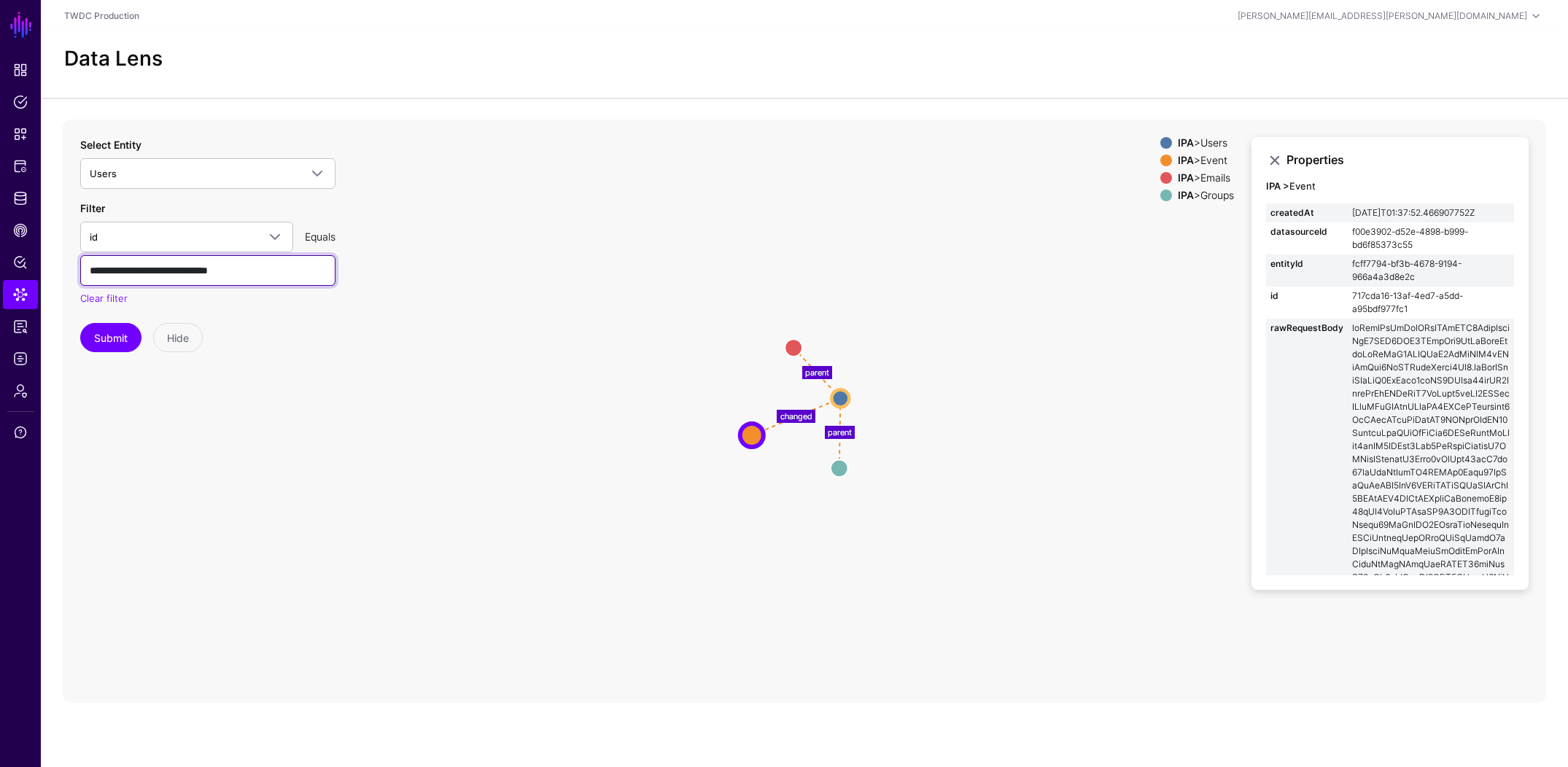
click at [272, 270] on input "**********" at bounding box center [208, 271] width 255 height 31
paste input "text"
click at [120, 344] on button "Submit" at bounding box center [111, 338] width 61 height 29
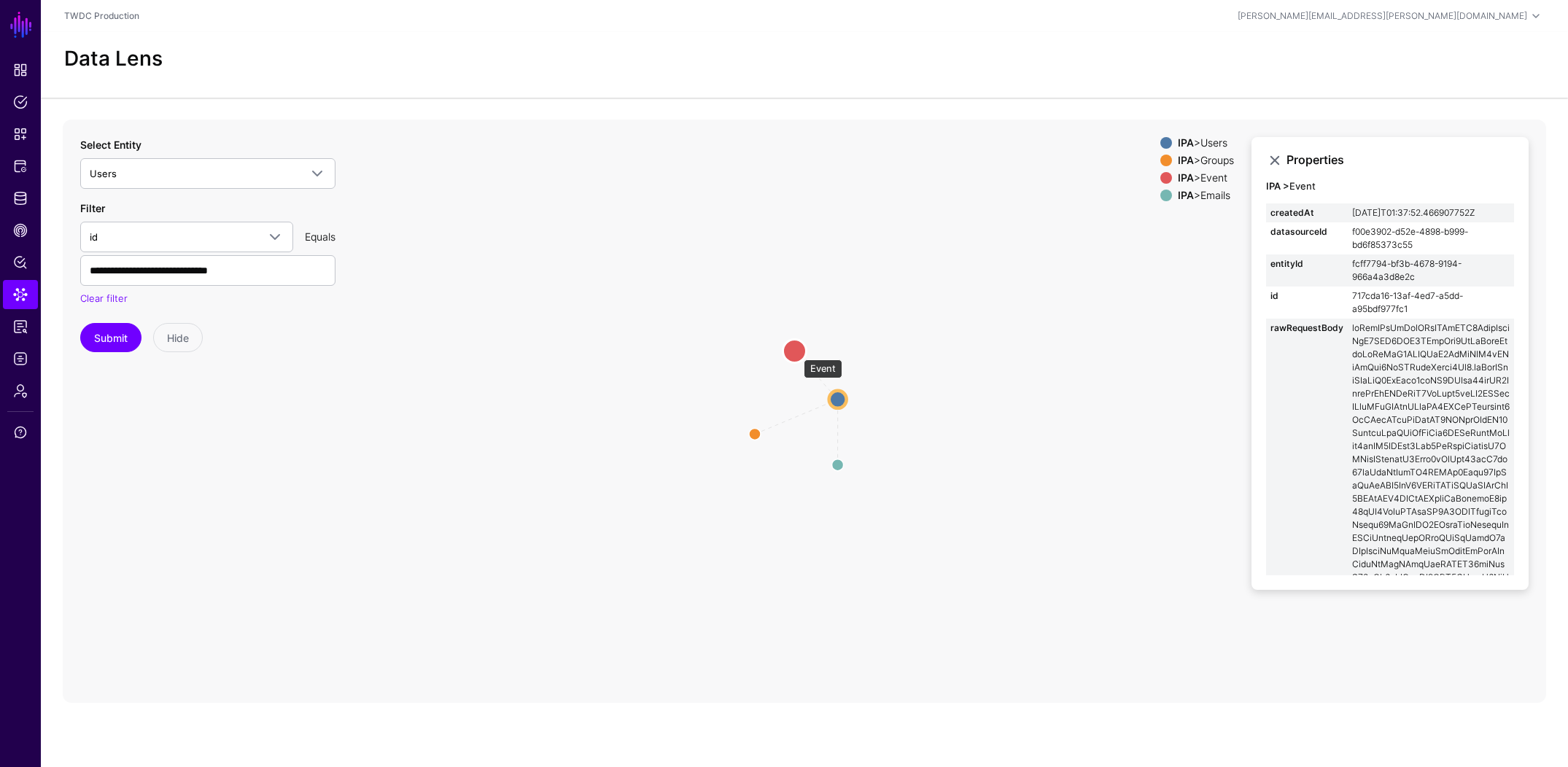
click at [796, 352] on circle at bounding box center [794, 351] width 23 height 23
drag, startPoint x: 1351, startPoint y: 210, endPoint x: 1501, endPoint y: 209, distance: 150.0
click at [1501, 209] on td "2025-09-18T10:07:03.937362861Z" at bounding box center [1431, 213] width 166 height 19
copy td "2025-09-18T10:07:03.937362861Z"
click at [1454, 217] on td "2025-09-18T10:07:03.937362861Z" at bounding box center [1431, 213] width 166 height 19
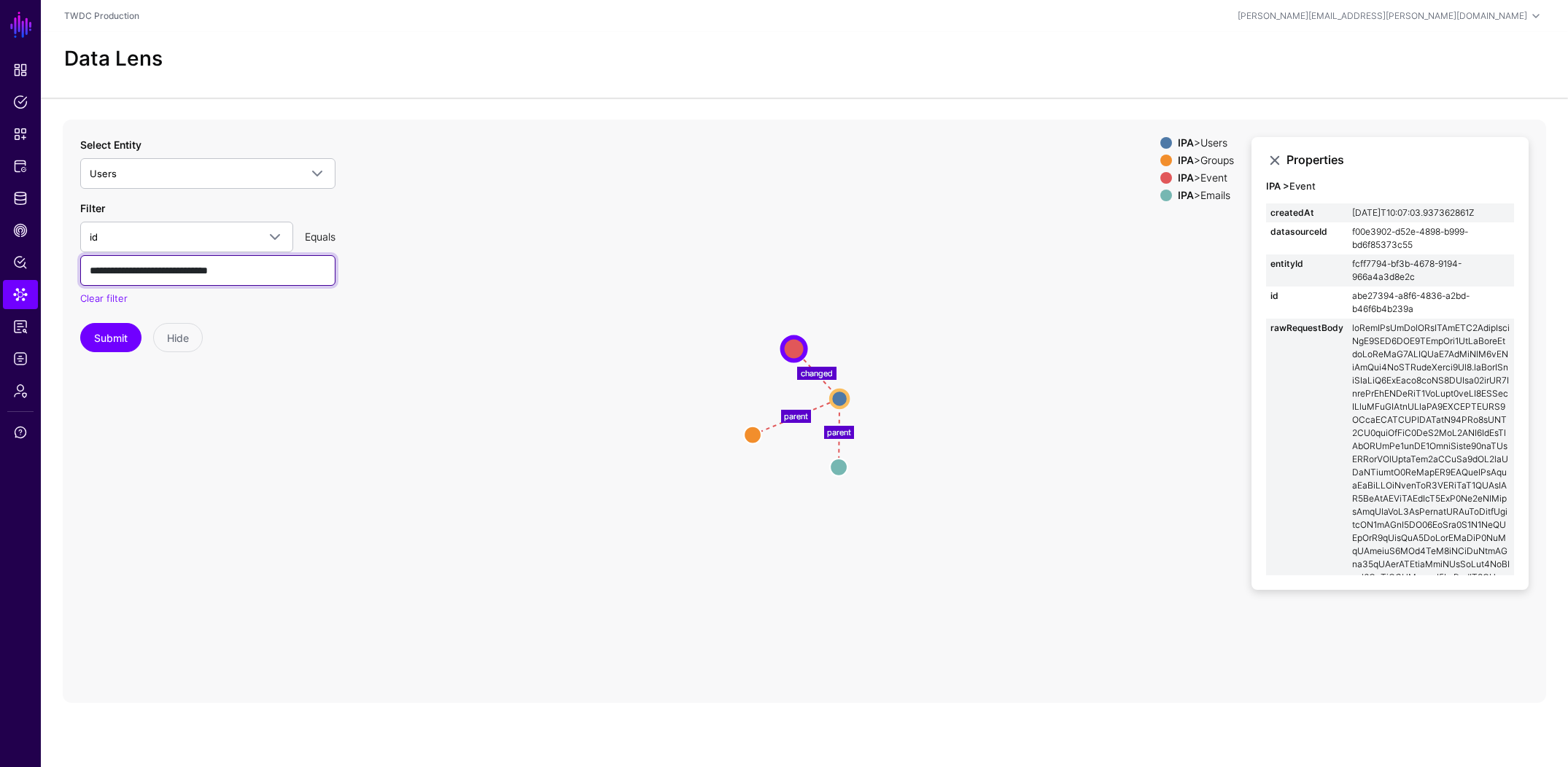
click at [158, 276] on input "**********" at bounding box center [208, 271] width 255 height 31
paste input "text"
click at [117, 340] on button "Submit" at bounding box center [111, 338] width 61 height 29
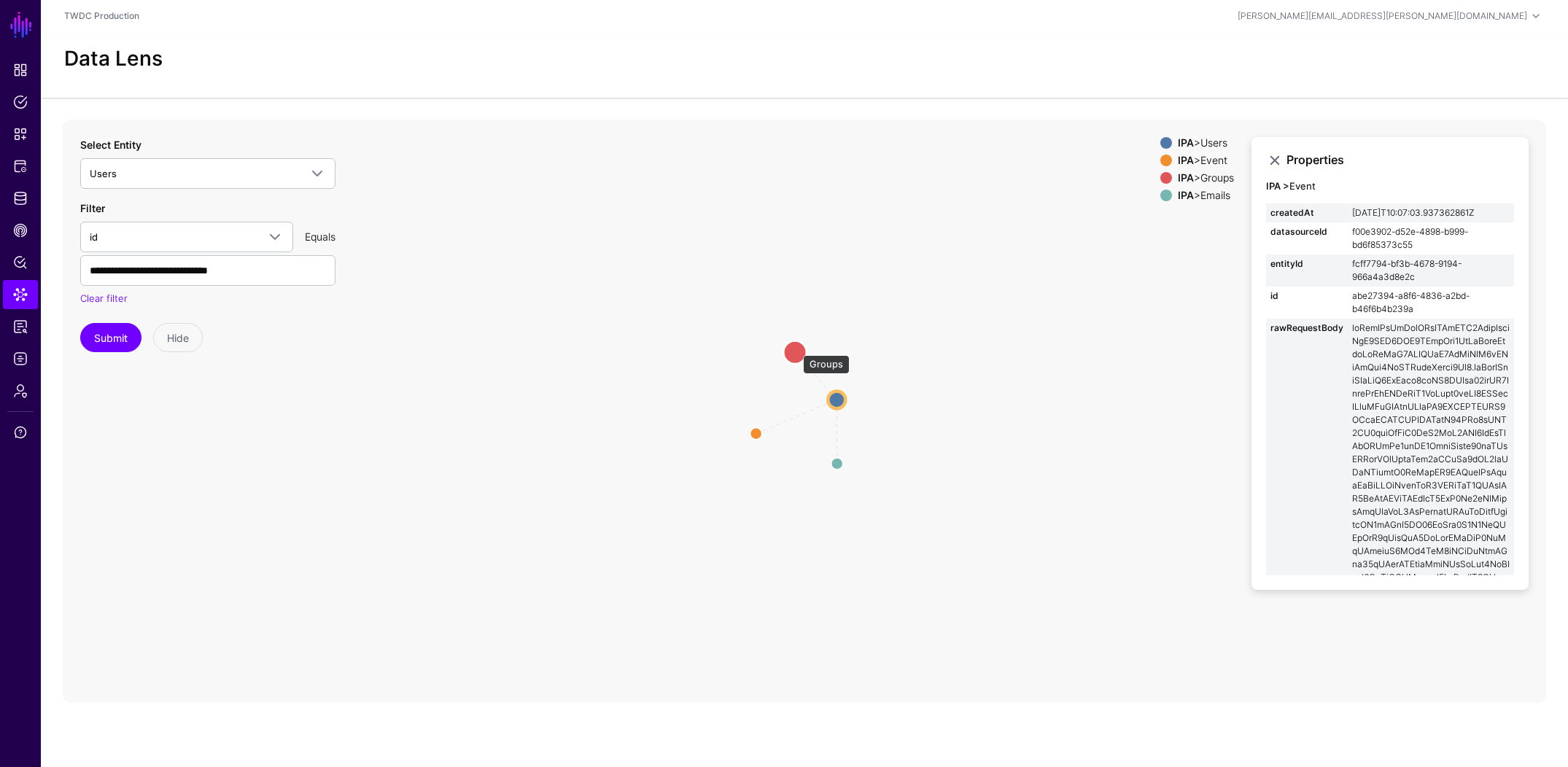
click at [796, 348] on circle at bounding box center [795, 352] width 23 height 23
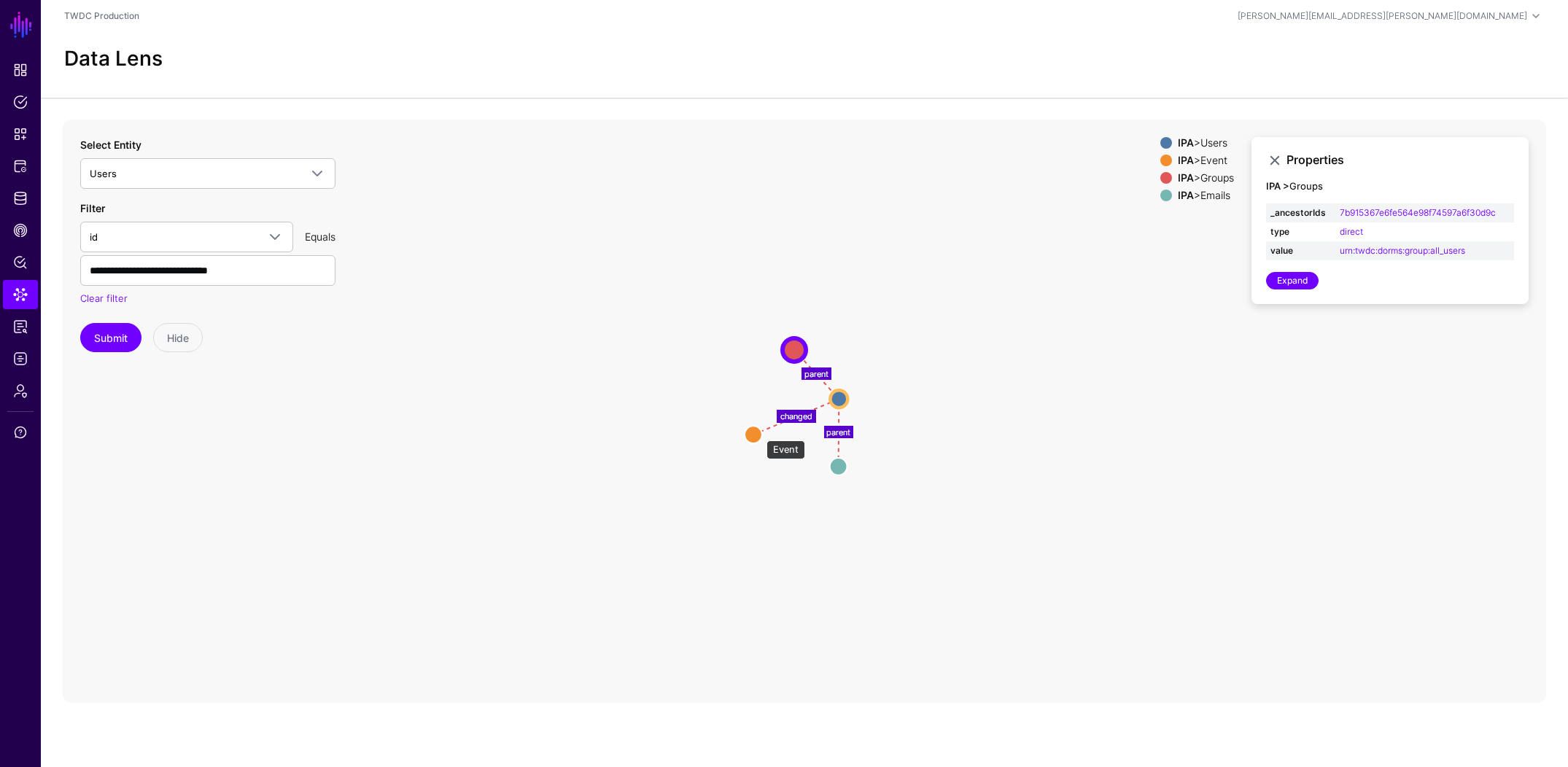
click at [759, 433] on circle at bounding box center [753, 435] width 18 height 18
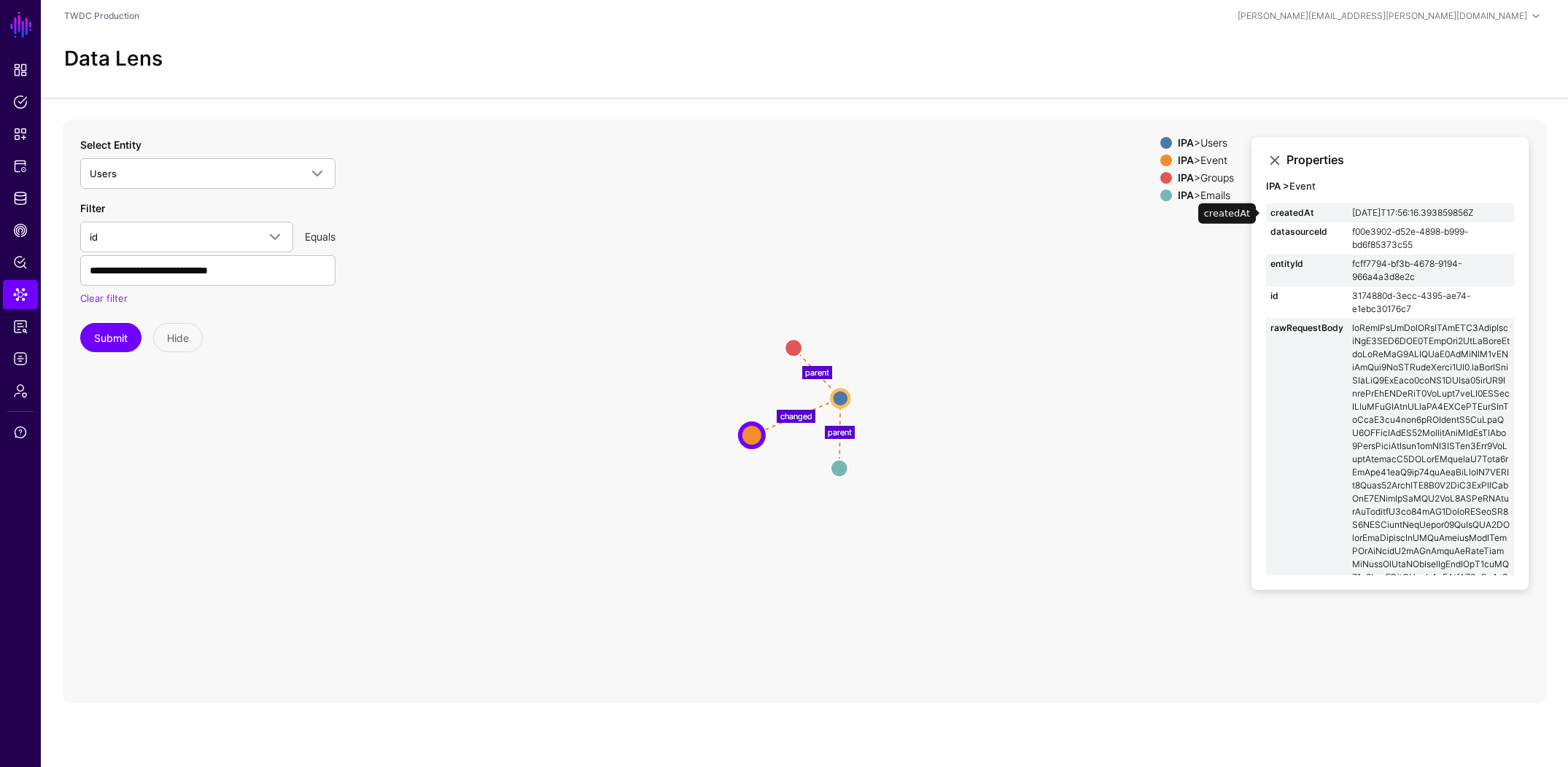
drag, startPoint x: 1353, startPoint y: 213, endPoint x: 1503, endPoint y: 212, distance: 150.0
click at [1503, 212] on td "2025-09-18T17:56:16.393859856Z" at bounding box center [1431, 213] width 166 height 19
copy td "2025-09-18T17:56:16.393859856Z"
click at [280, 266] on input "**********" at bounding box center [208, 271] width 255 height 31
click at [261, 274] on input "**********" at bounding box center [208, 271] width 255 height 31
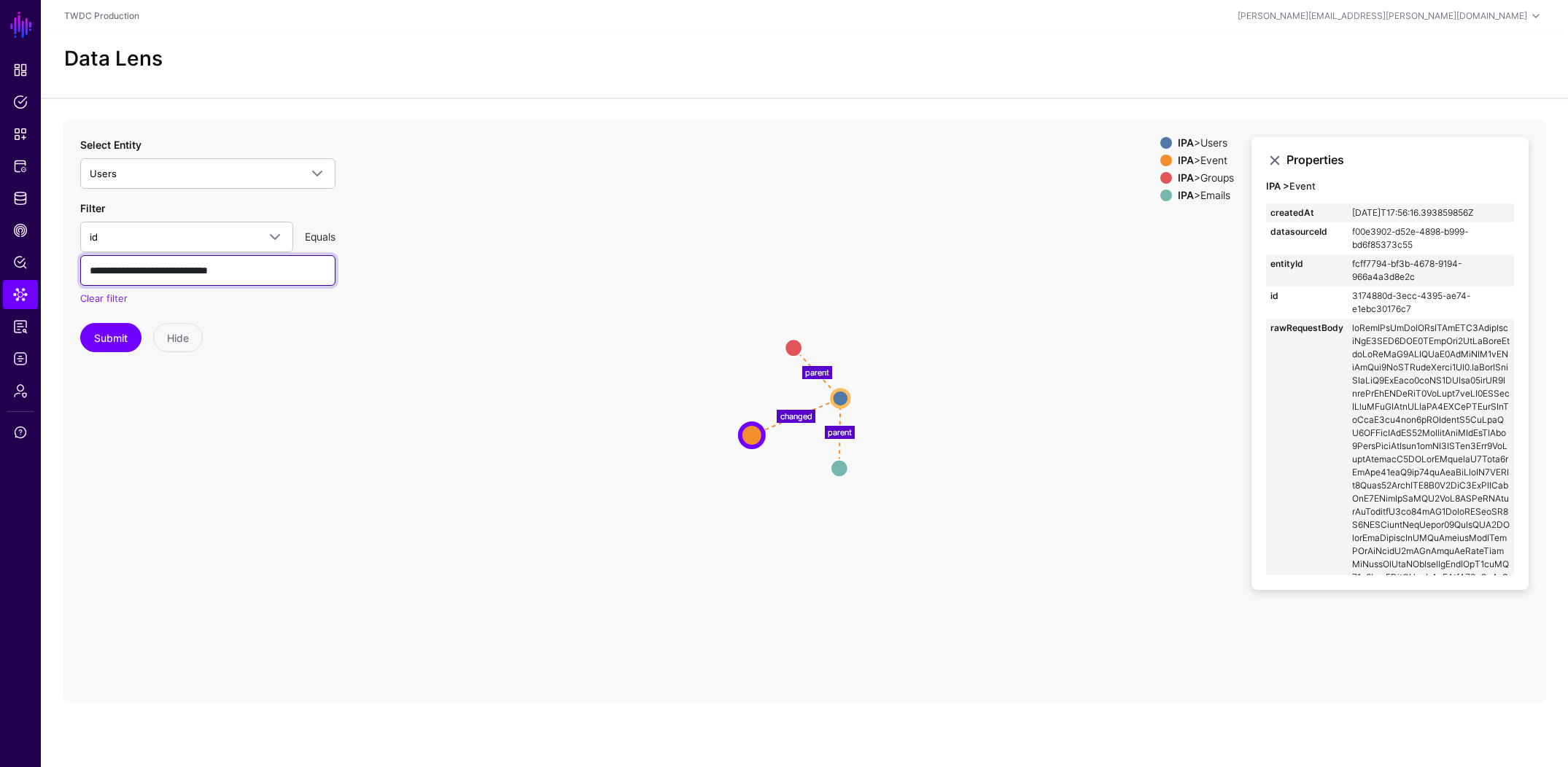
click at [261, 274] on input "**********" at bounding box center [208, 271] width 255 height 31
paste input "text"
click at [134, 339] on button "Submit" at bounding box center [111, 338] width 61 height 29
click at [264, 271] on input "**********" at bounding box center [208, 271] width 255 height 31
paste input "text"
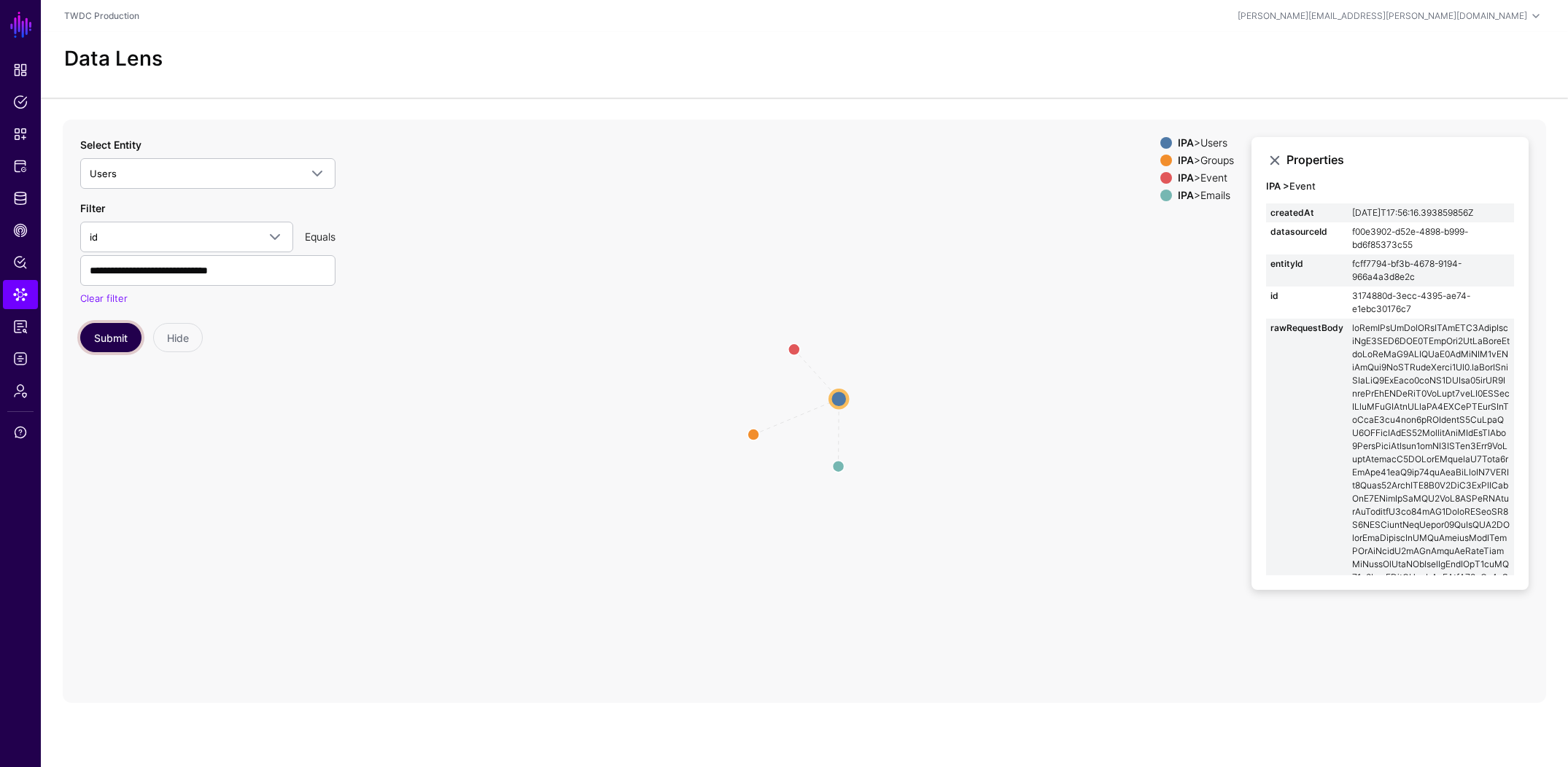
click at [120, 342] on button "Submit" at bounding box center [111, 338] width 61 height 29
click at [750, 435] on circle at bounding box center [753, 435] width 23 height 23
click at [835, 397] on circle at bounding box center [839, 399] width 18 height 18
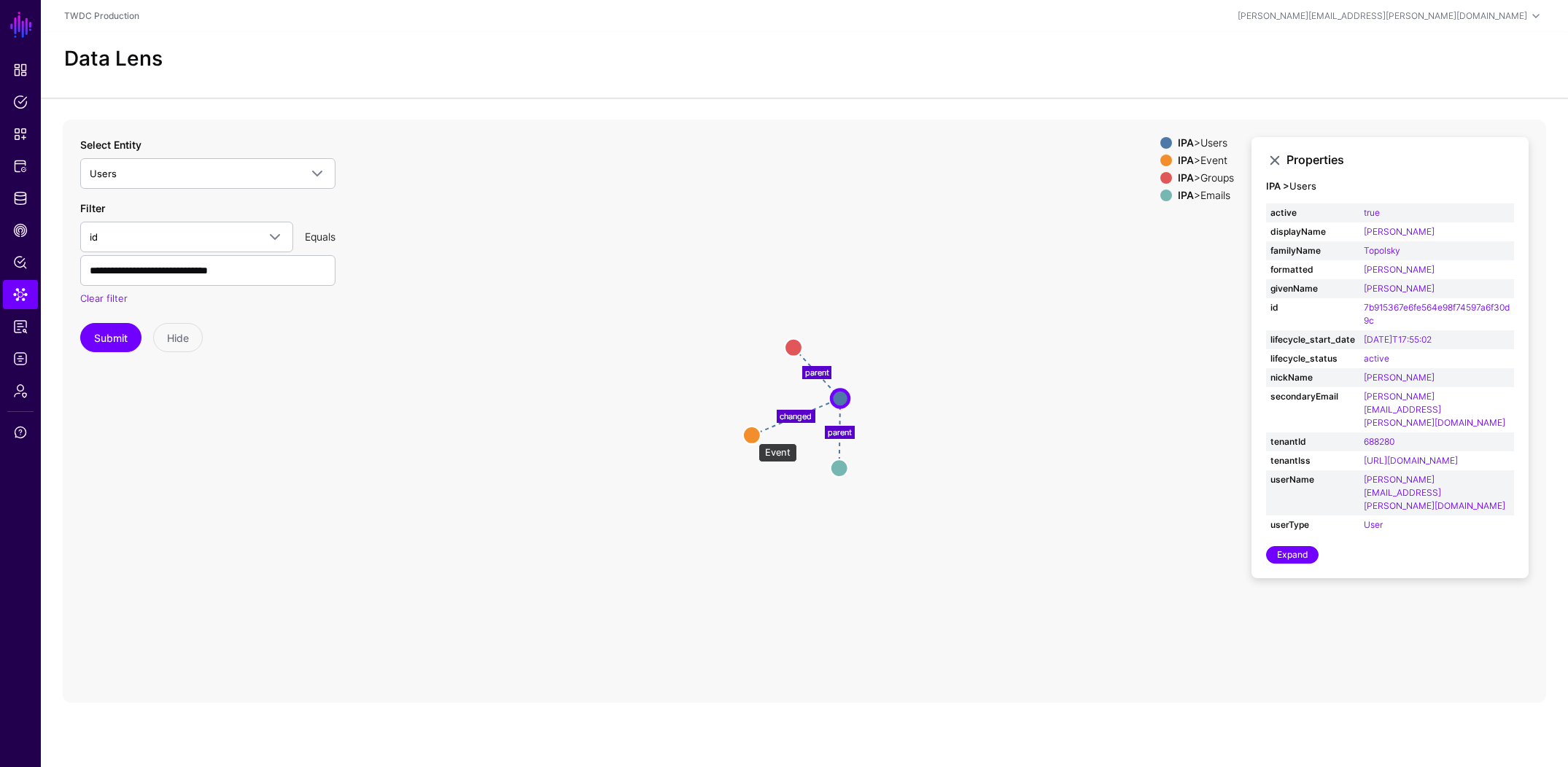
click at [751, 436] on circle at bounding box center [752, 436] width 18 height 18
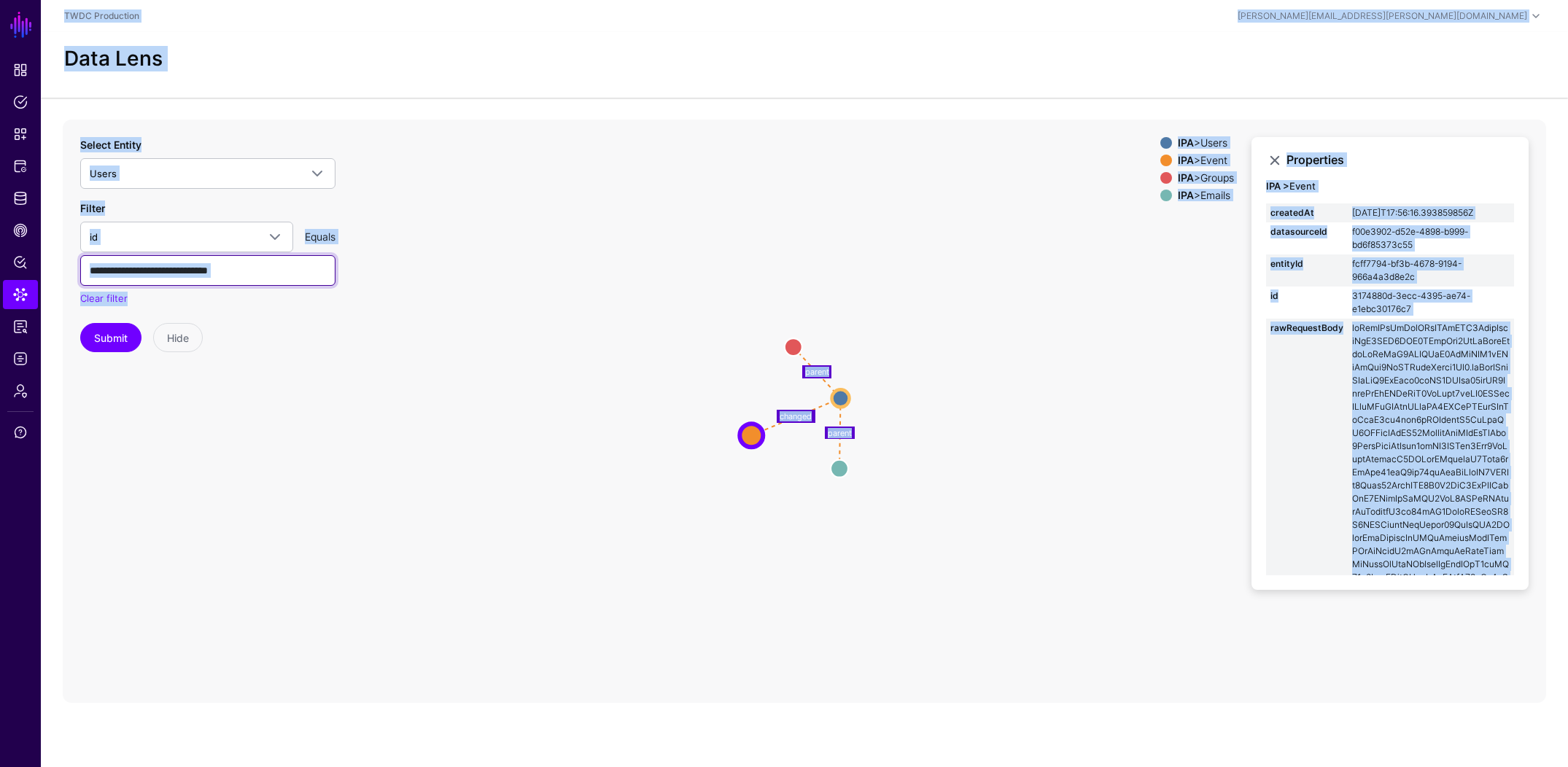
click at [233, 271] on input "**********" at bounding box center [208, 271] width 255 height 31
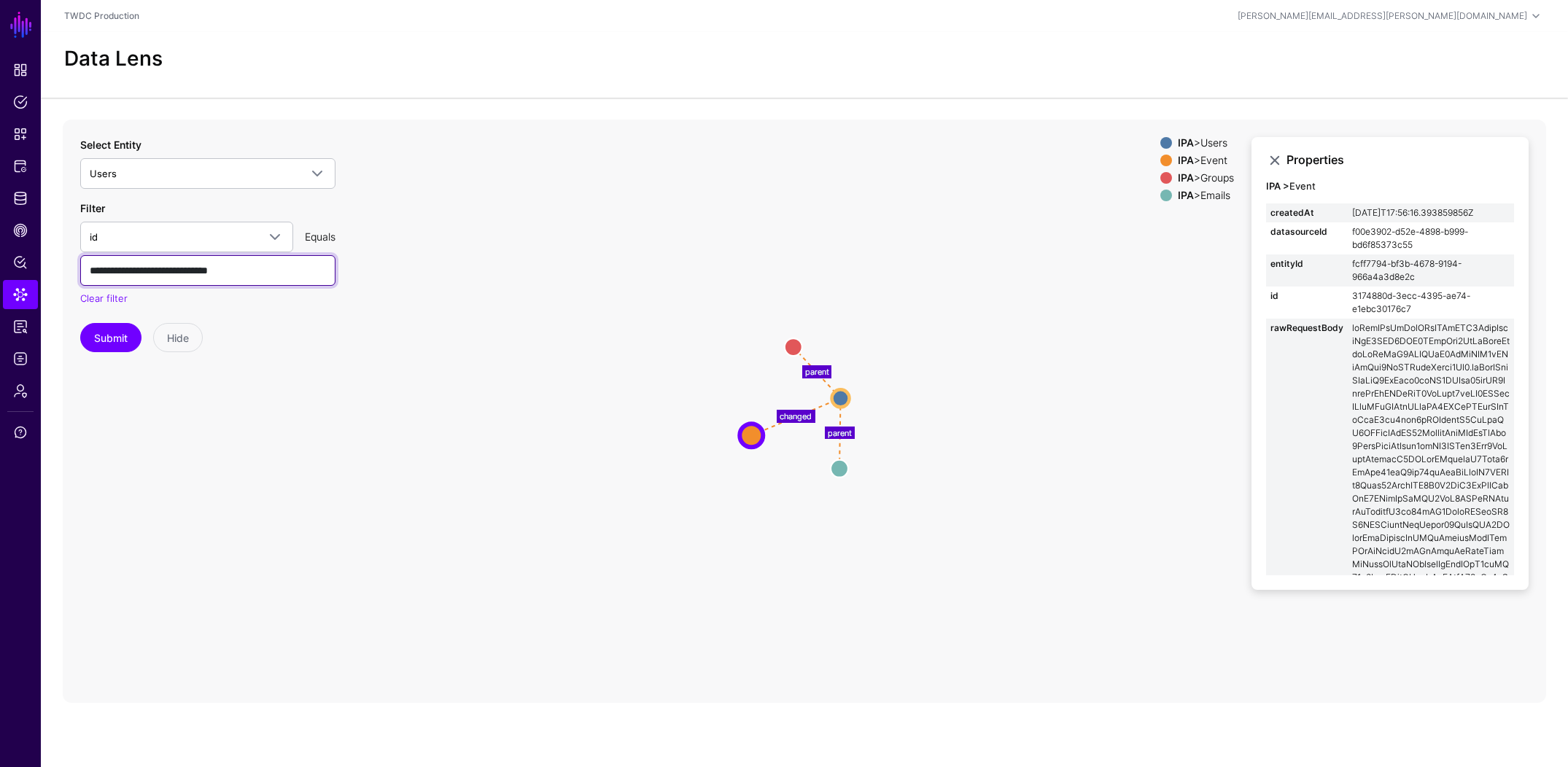
click at [233, 271] on input "**********" at bounding box center [208, 271] width 255 height 31
paste input "text"
click at [127, 343] on button "Submit" at bounding box center [111, 338] width 61 height 29
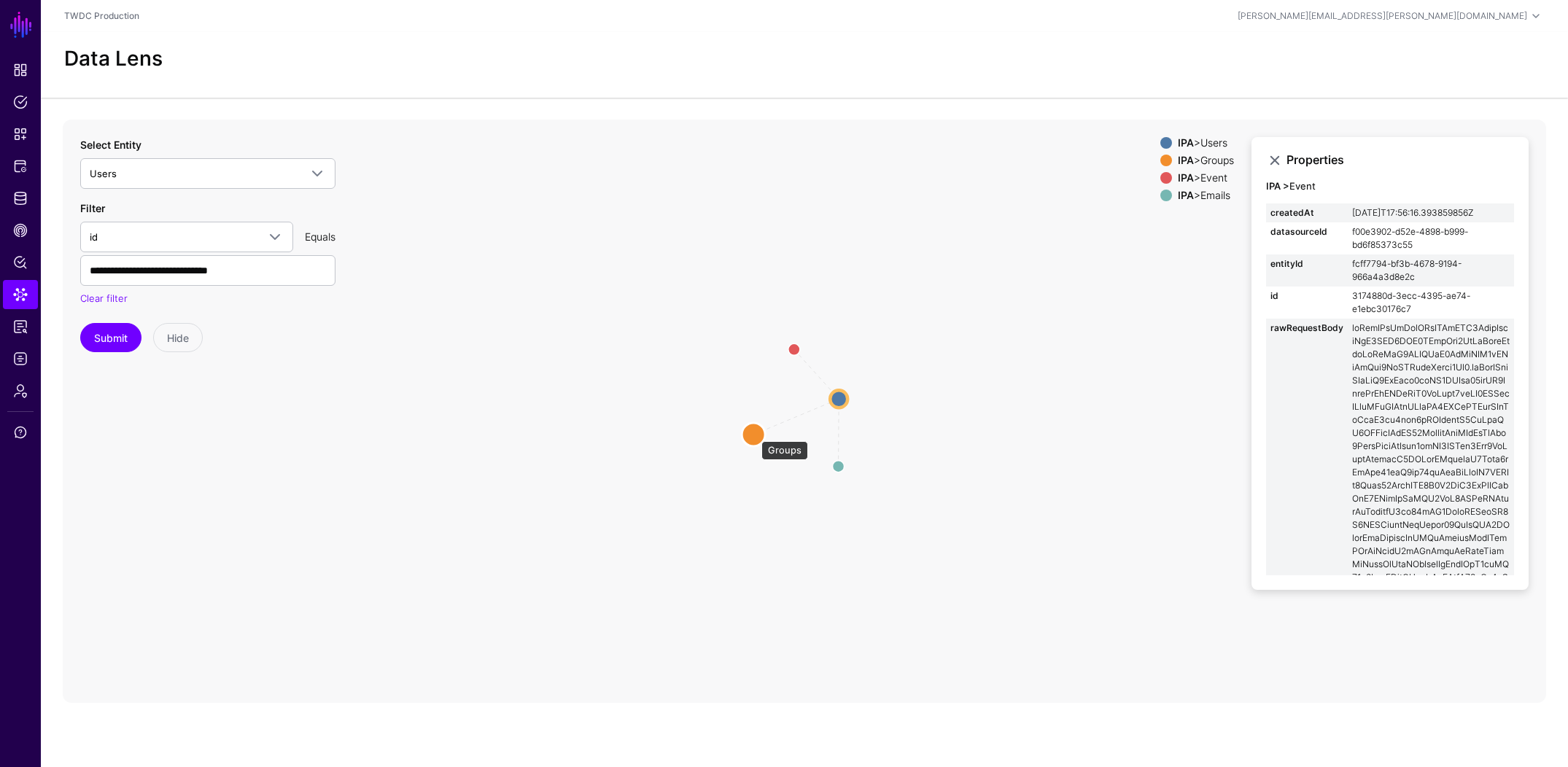
click at [754, 434] on circle at bounding box center [753, 435] width 23 height 23
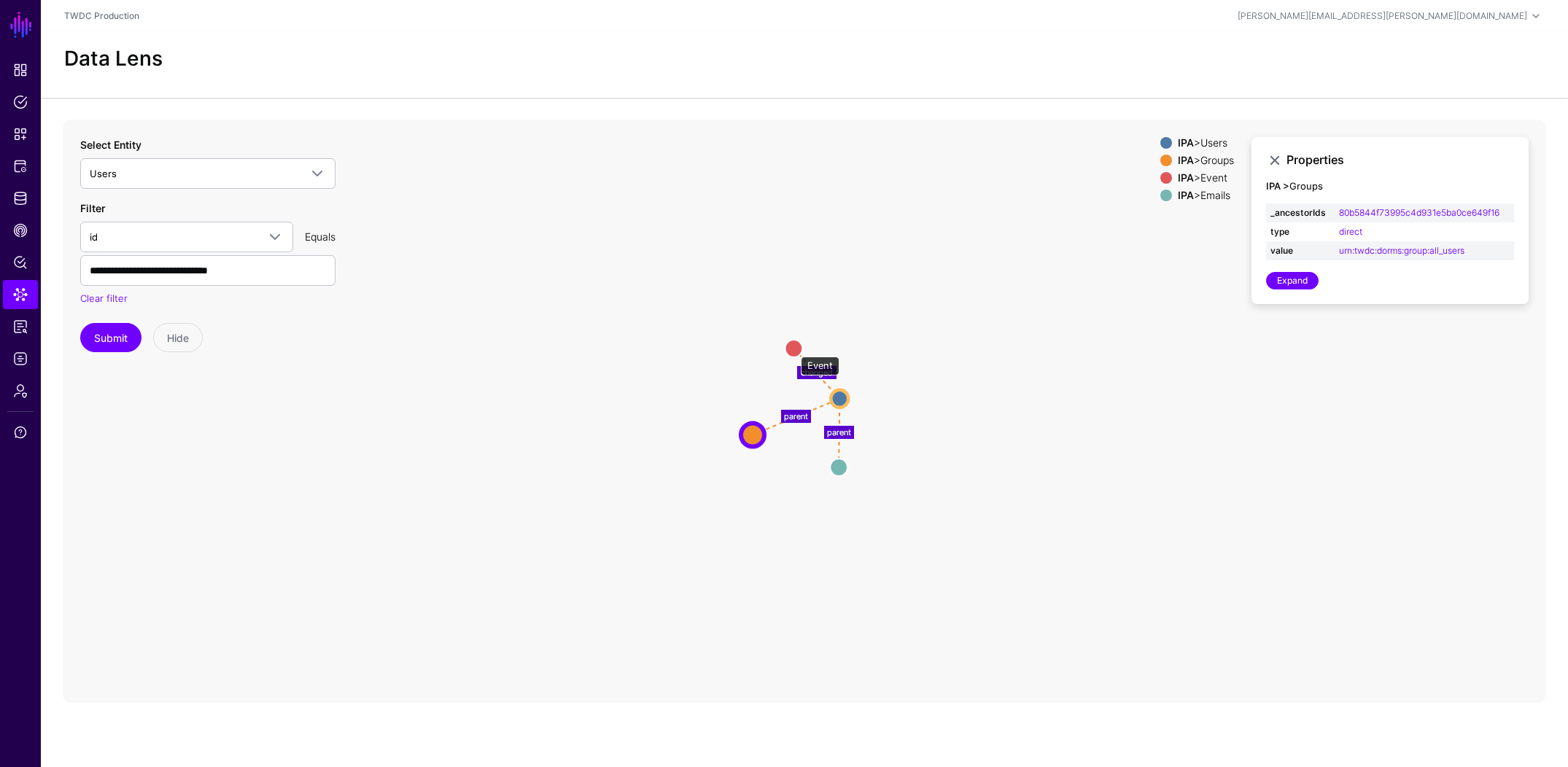
click at [793, 350] on circle at bounding box center [793, 349] width 18 height 18
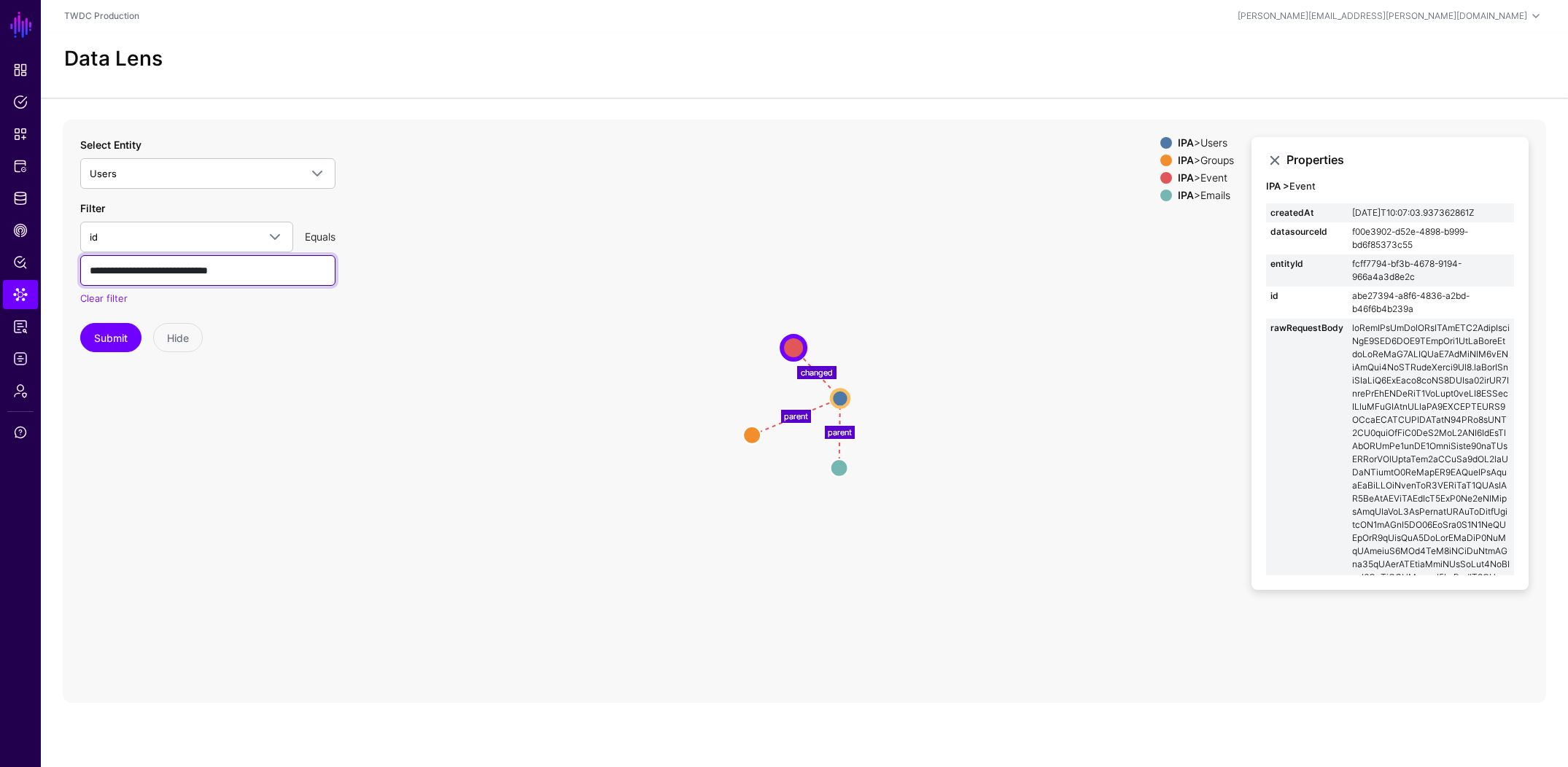
click at [274, 265] on input "**********" at bounding box center [208, 271] width 255 height 31
paste input "text"
click at [107, 336] on button "Submit" at bounding box center [111, 338] width 61 height 29
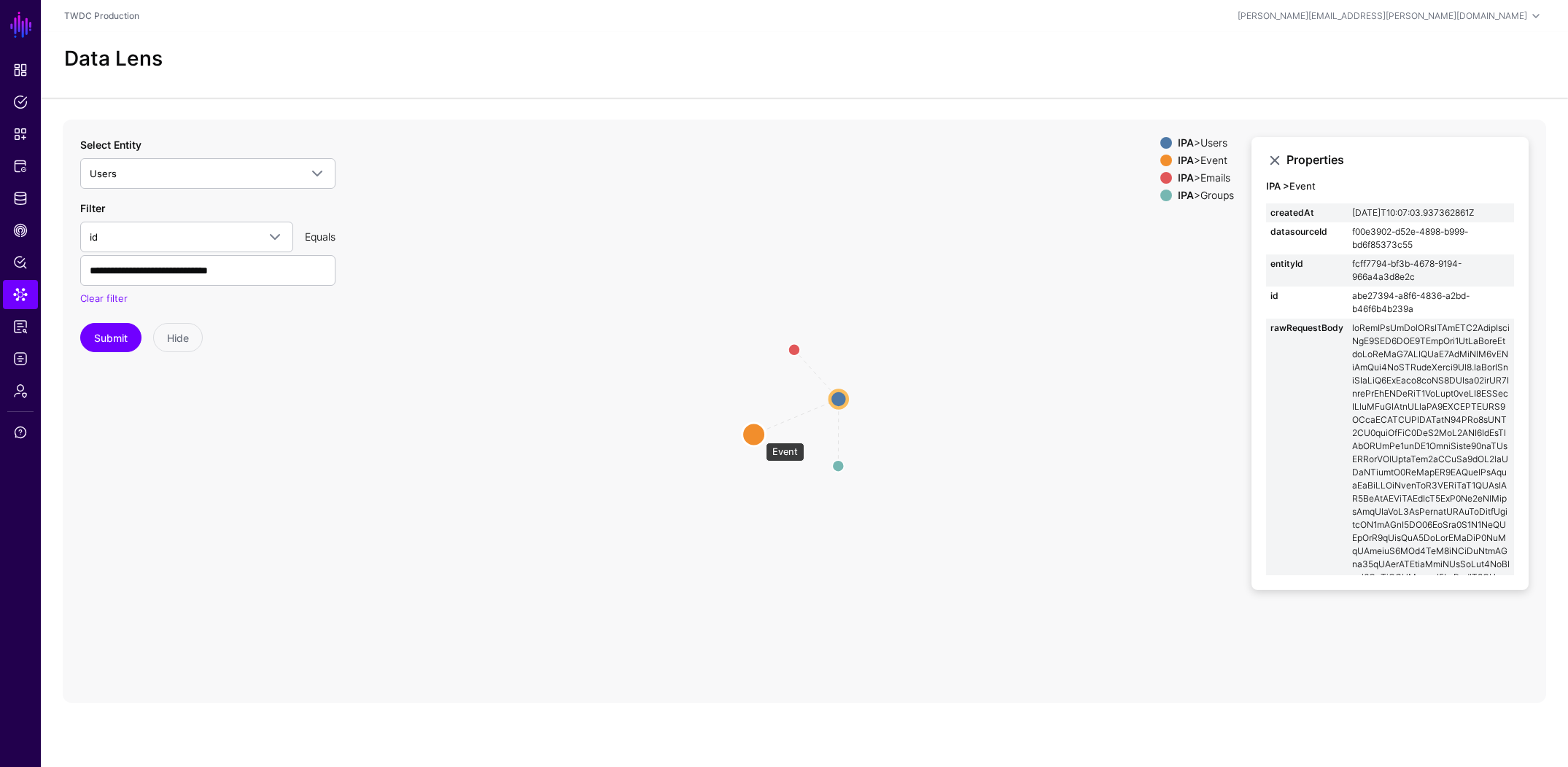
click at [758, 436] on circle at bounding box center [754, 435] width 23 height 23
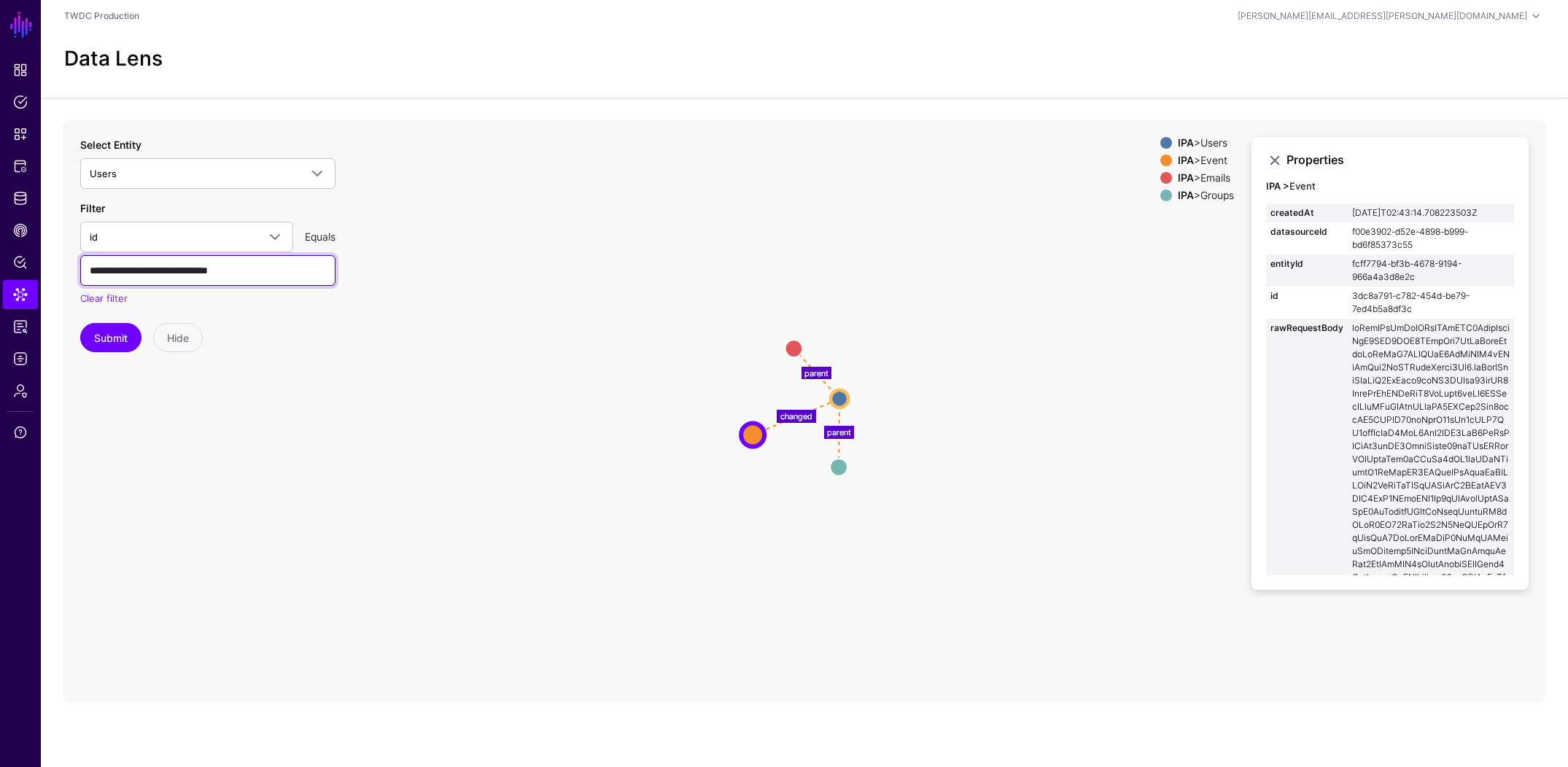
click at [161, 270] on input "**********" at bounding box center [208, 271] width 255 height 31
paste input "text"
click at [112, 344] on button "Submit" at bounding box center [111, 338] width 61 height 29
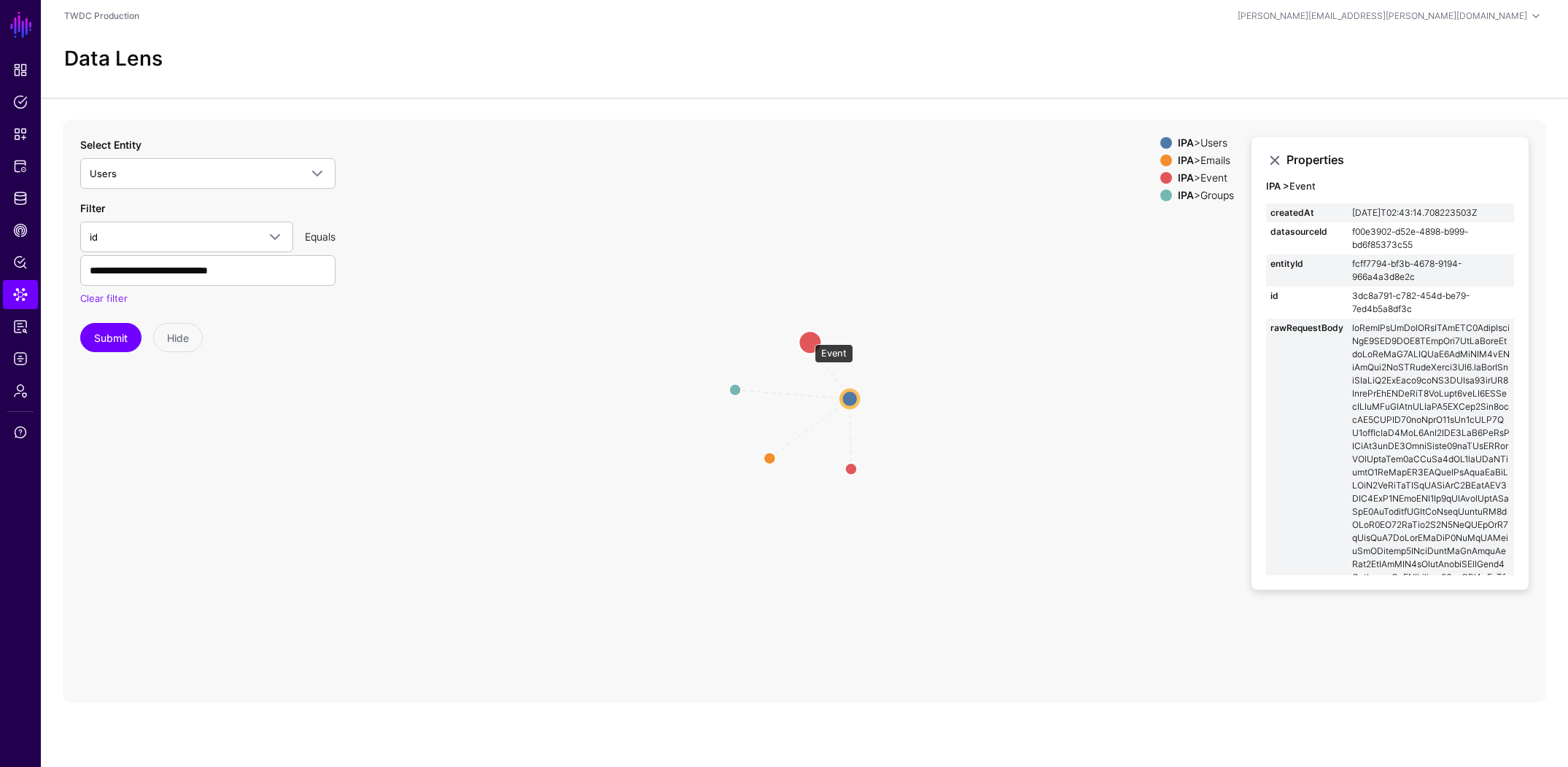
click at [807, 337] on circle at bounding box center [810, 342] width 23 height 23
click at [853, 471] on circle at bounding box center [852, 469] width 18 height 18
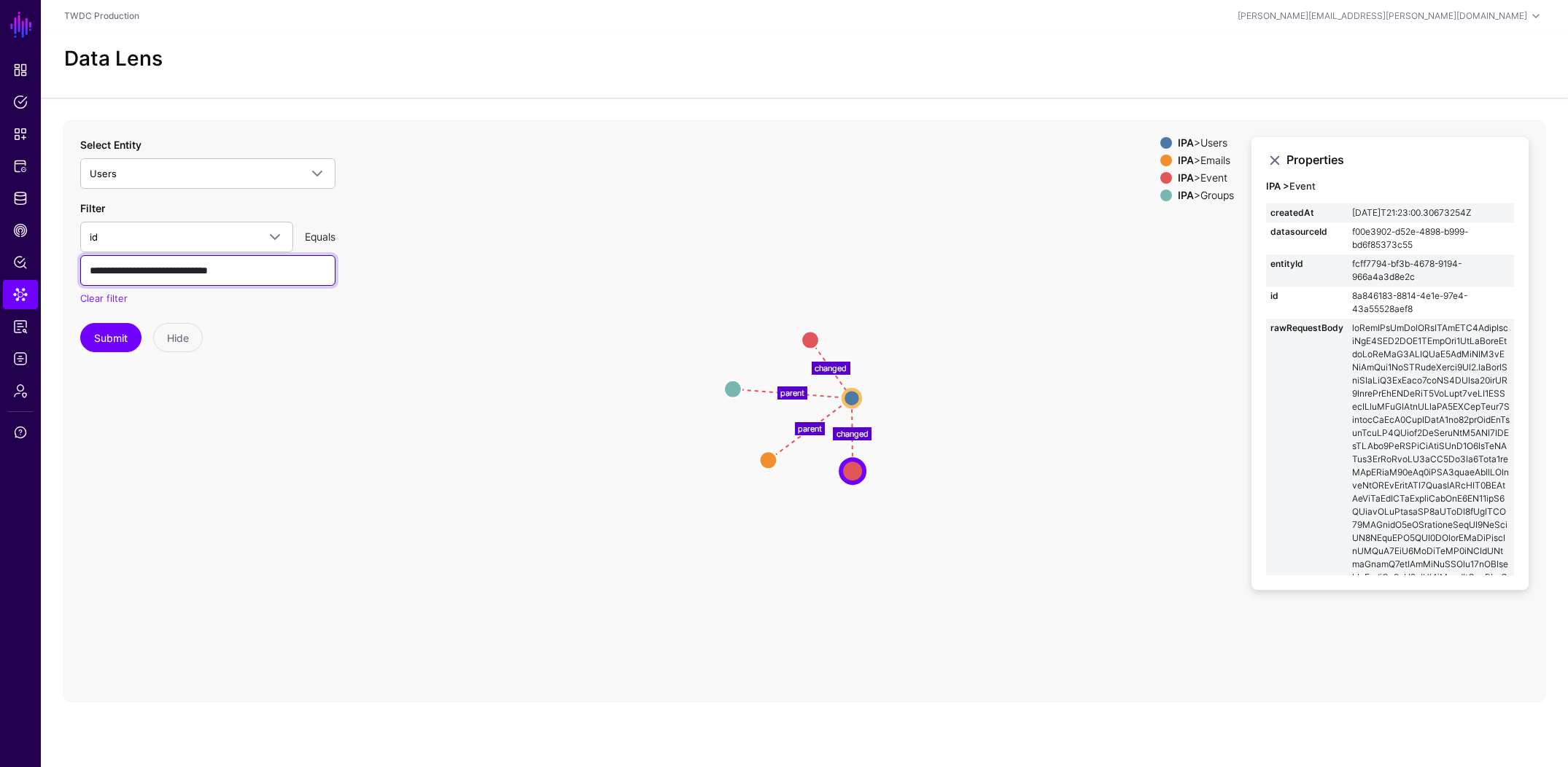
click at [153, 269] on input "**********" at bounding box center [208, 271] width 255 height 31
paste input "text"
type input "**********"
click at [89, 339] on button "Submit" at bounding box center [111, 338] width 61 height 29
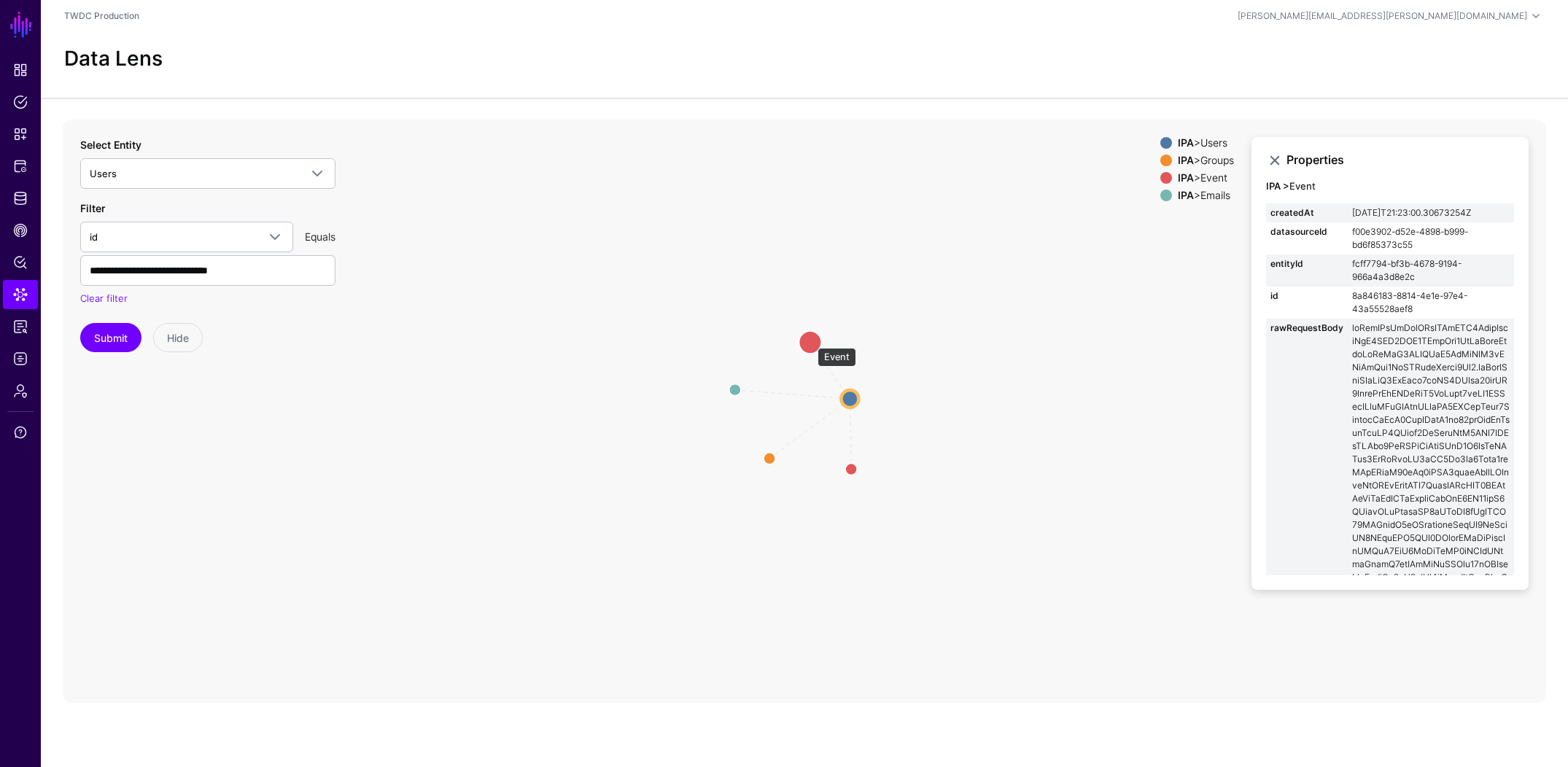
click at [810, 341] on circle at bounding box center [810, 342] width 23 height 23
click at [853, 465] on circle at bounding box center [852, 469] width 18 height 18
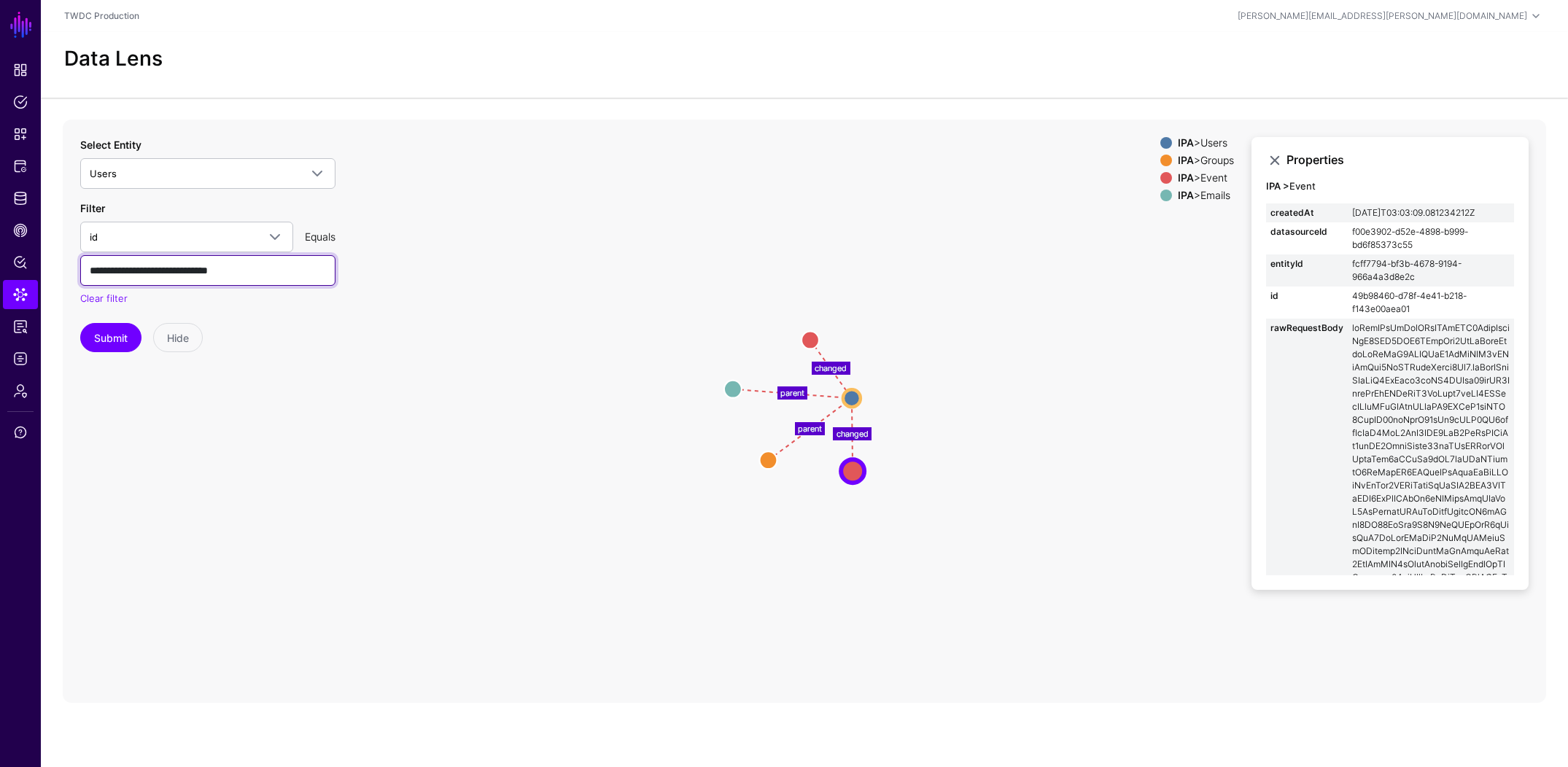
click at [270, 269] on input "**********" at bounding box center [208, 271] width 255 height 31
paste input "text"
click at [124, 340] on button "Submit" at bounding box center [111, 338] width 61 height 29
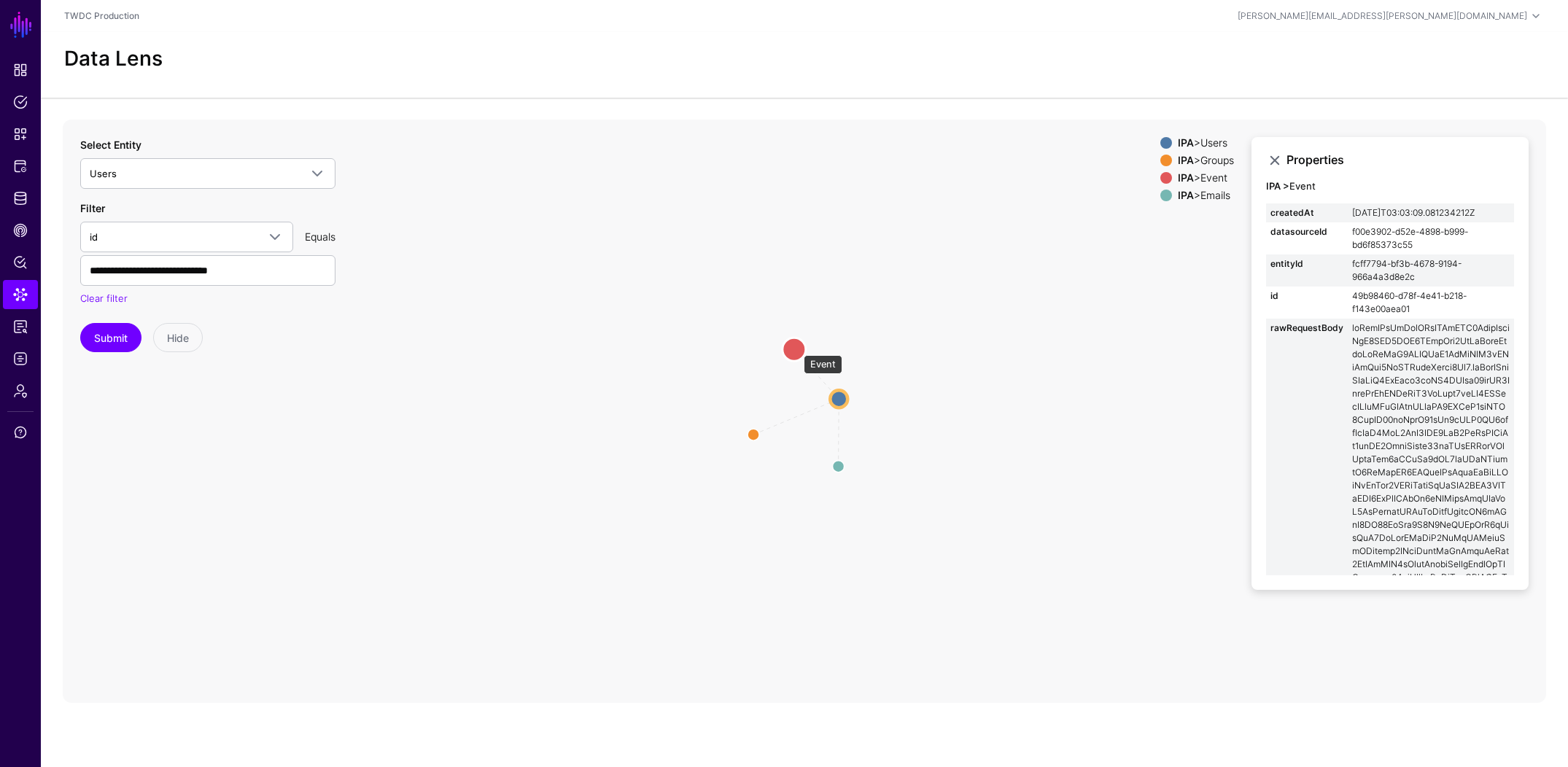
click at [796, 348] on circle at bounding box center [794, 350] width 23 height 23
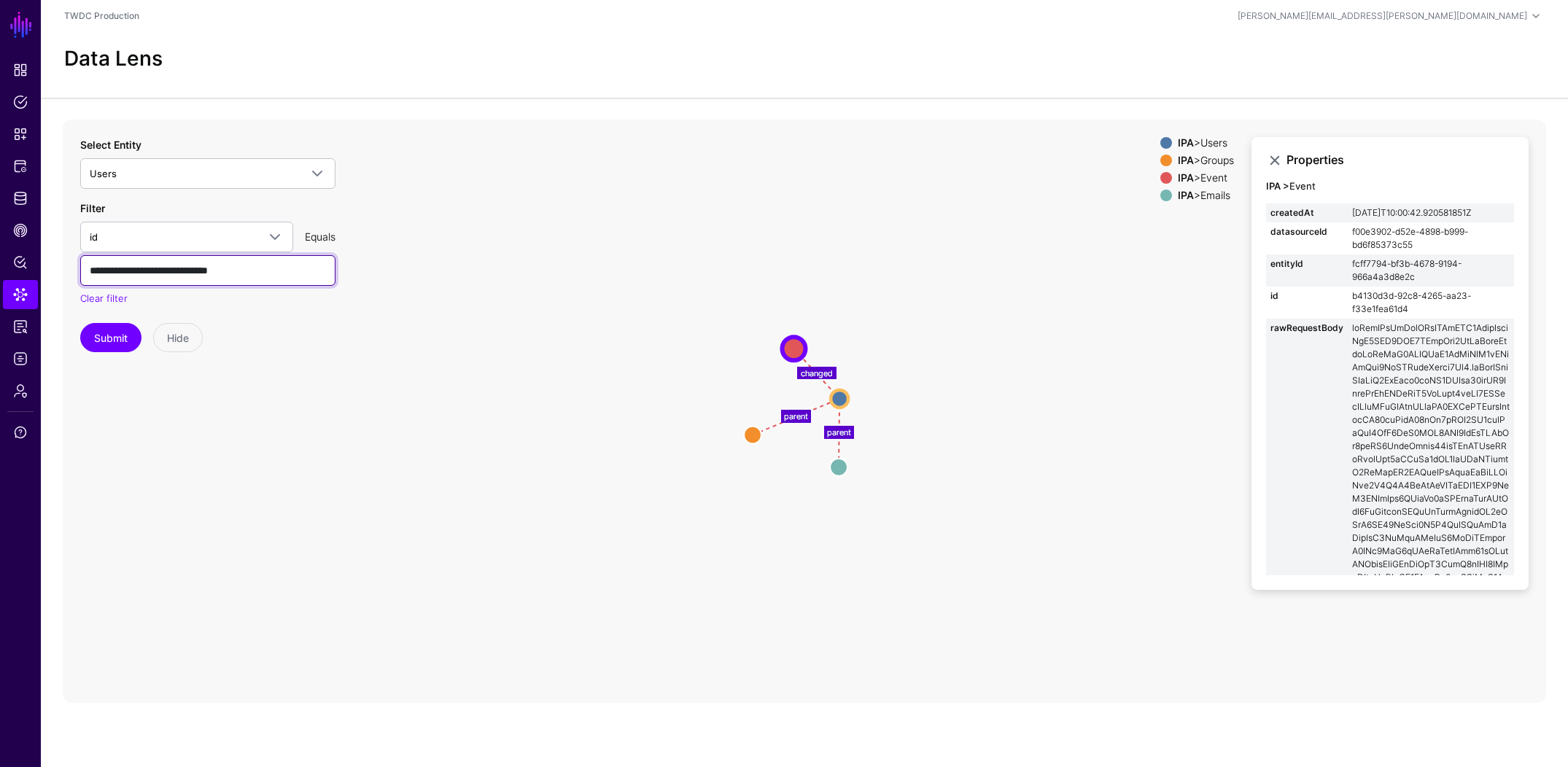
click at [215, 277] on input "**********" at bounding box center [208, 271] width 255 height 31
paste input "text"
click at [123, 344] on button "Submit" at bounding box center [111, 338] width 61 height 29
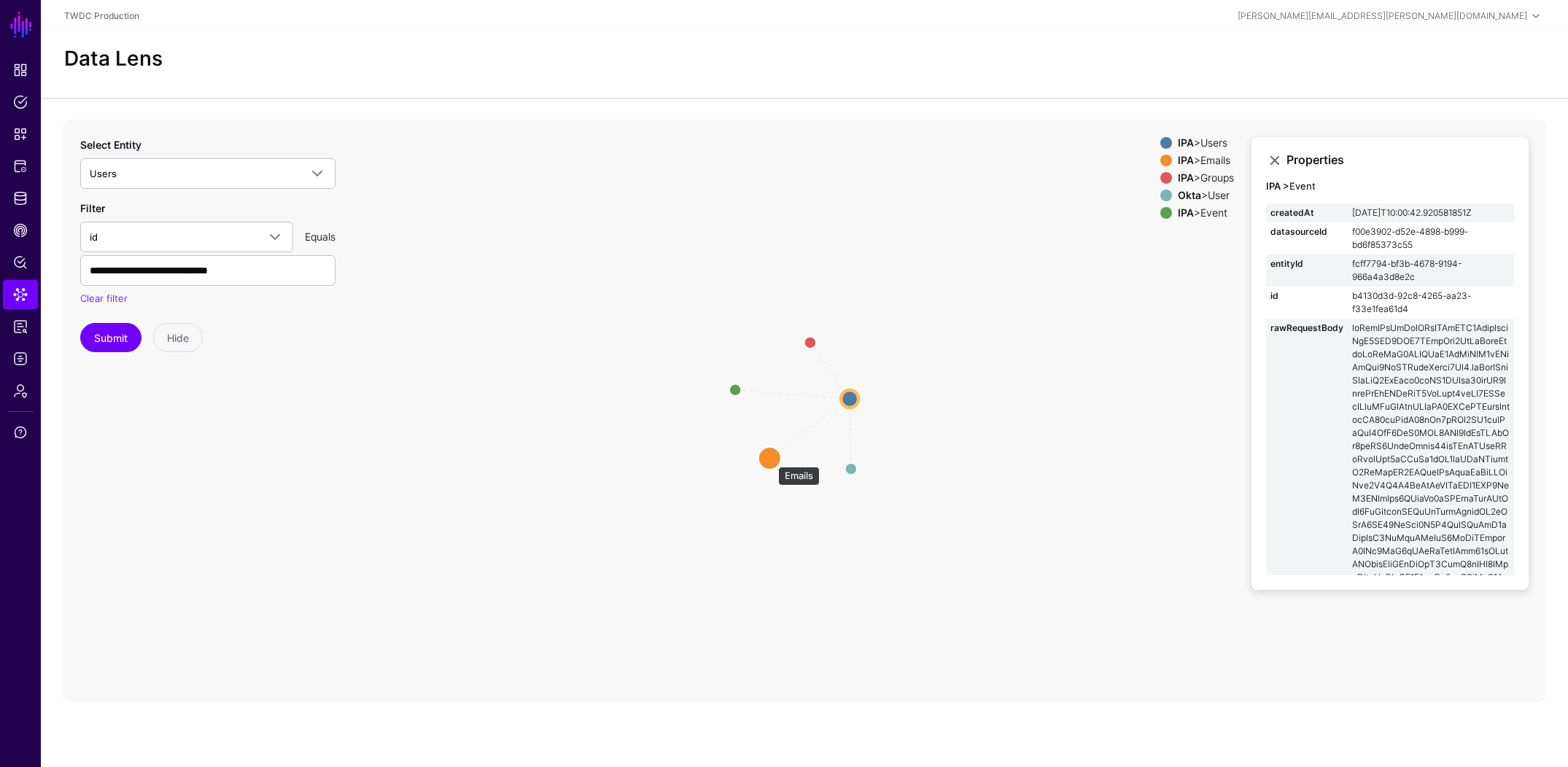
click at [771, 459] on circle at bounding box center [769, 458] width 23 height 23
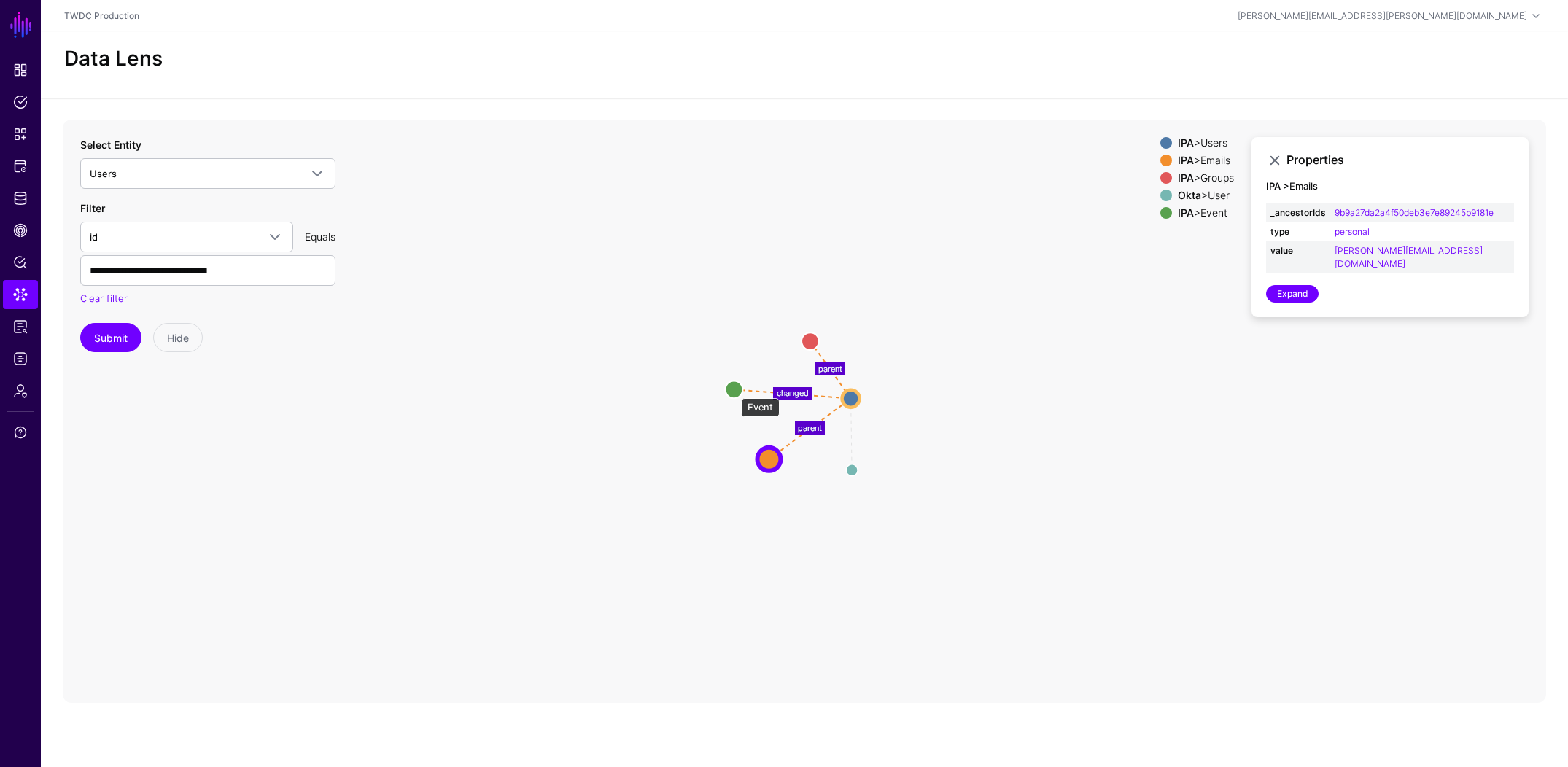
click at [734, 391] on circle at bounding box center [734, 390] width 18 height 18
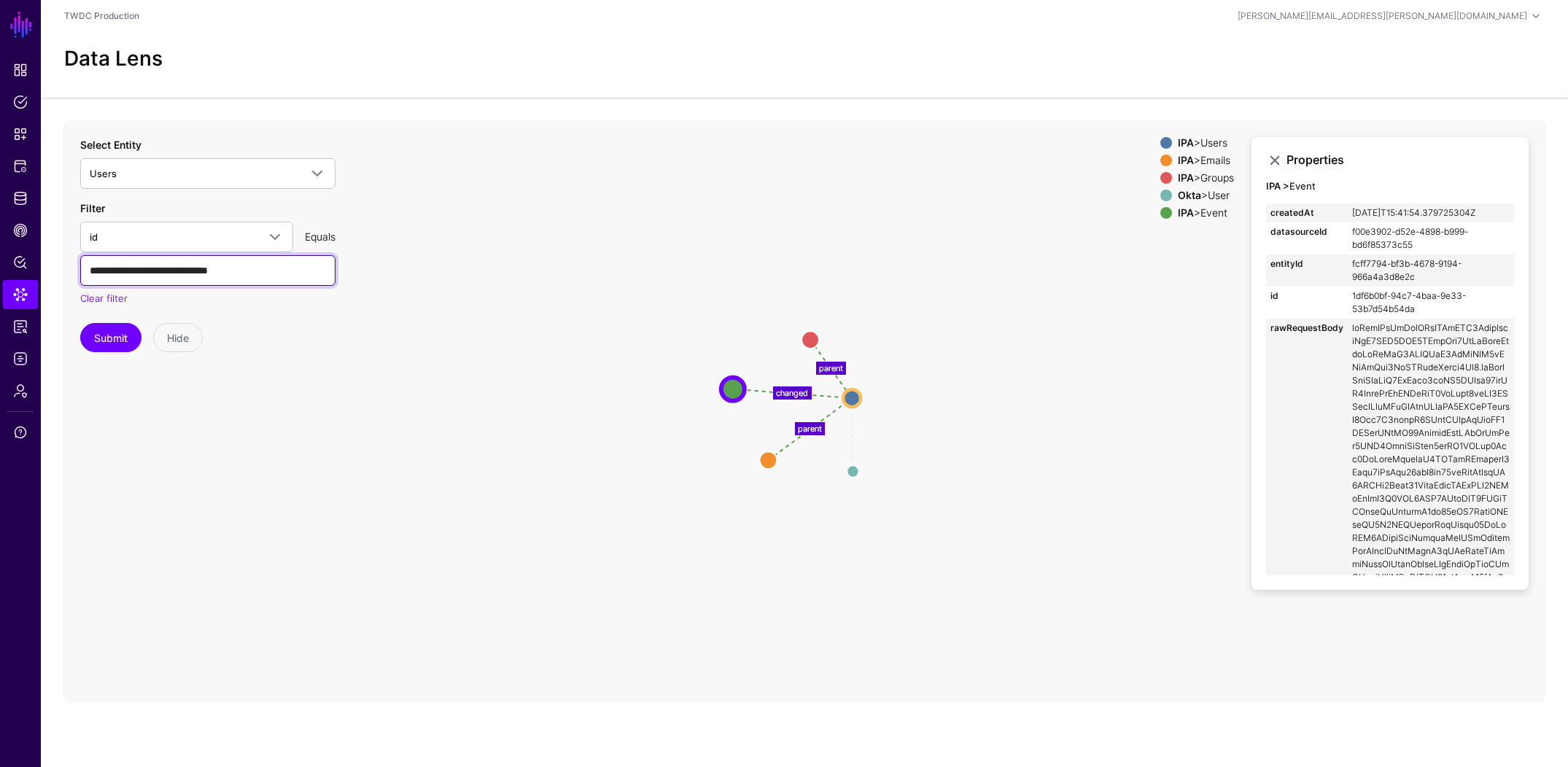
click at [203, 272] on input "**********" at bounding box center [208, 271] width 255 height 31
paste input "text"
click at [115, 342] on button "Submit" at bounding box center [111, 338] width 61 height 29
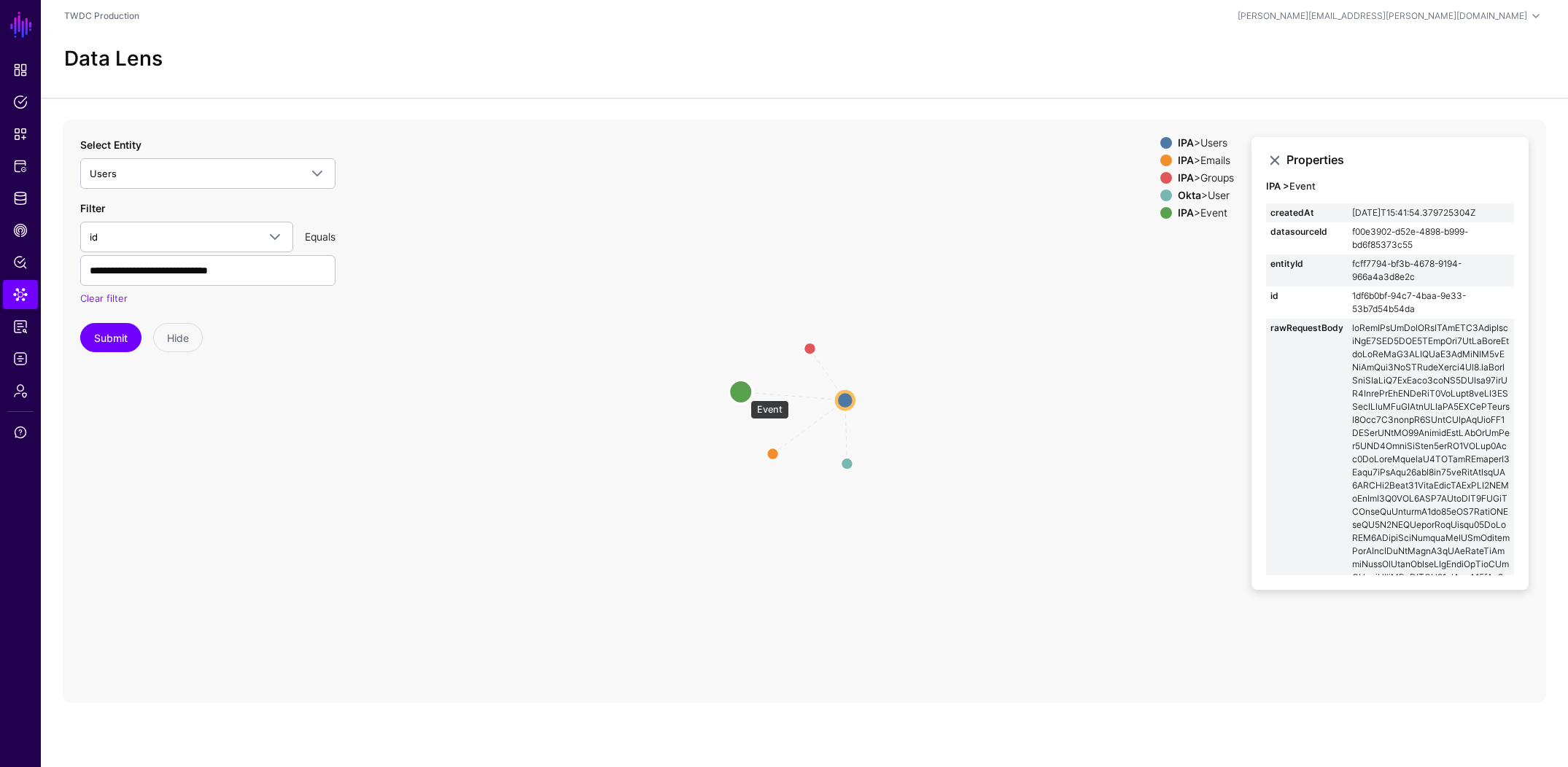
click at [743, 393] on circle at bounding box center [741, 392] width 23 height 23
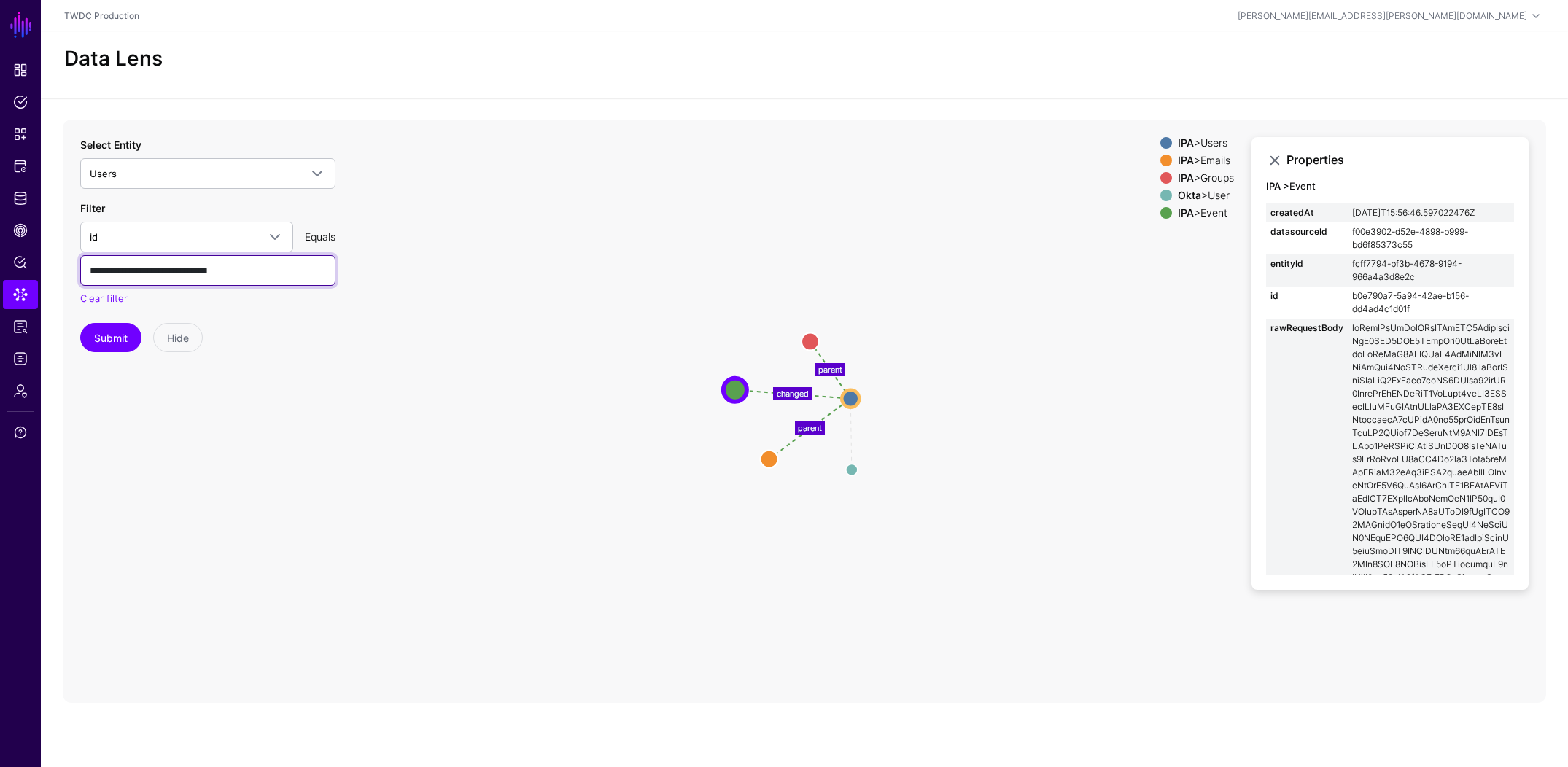
click at [241, 279] on input "**********" at bounding box center [208, 271] width 255 height 31
paste input "text"
click at [100, 341] on button "Submit" at bounding box center [111, 338] width 61 height 29
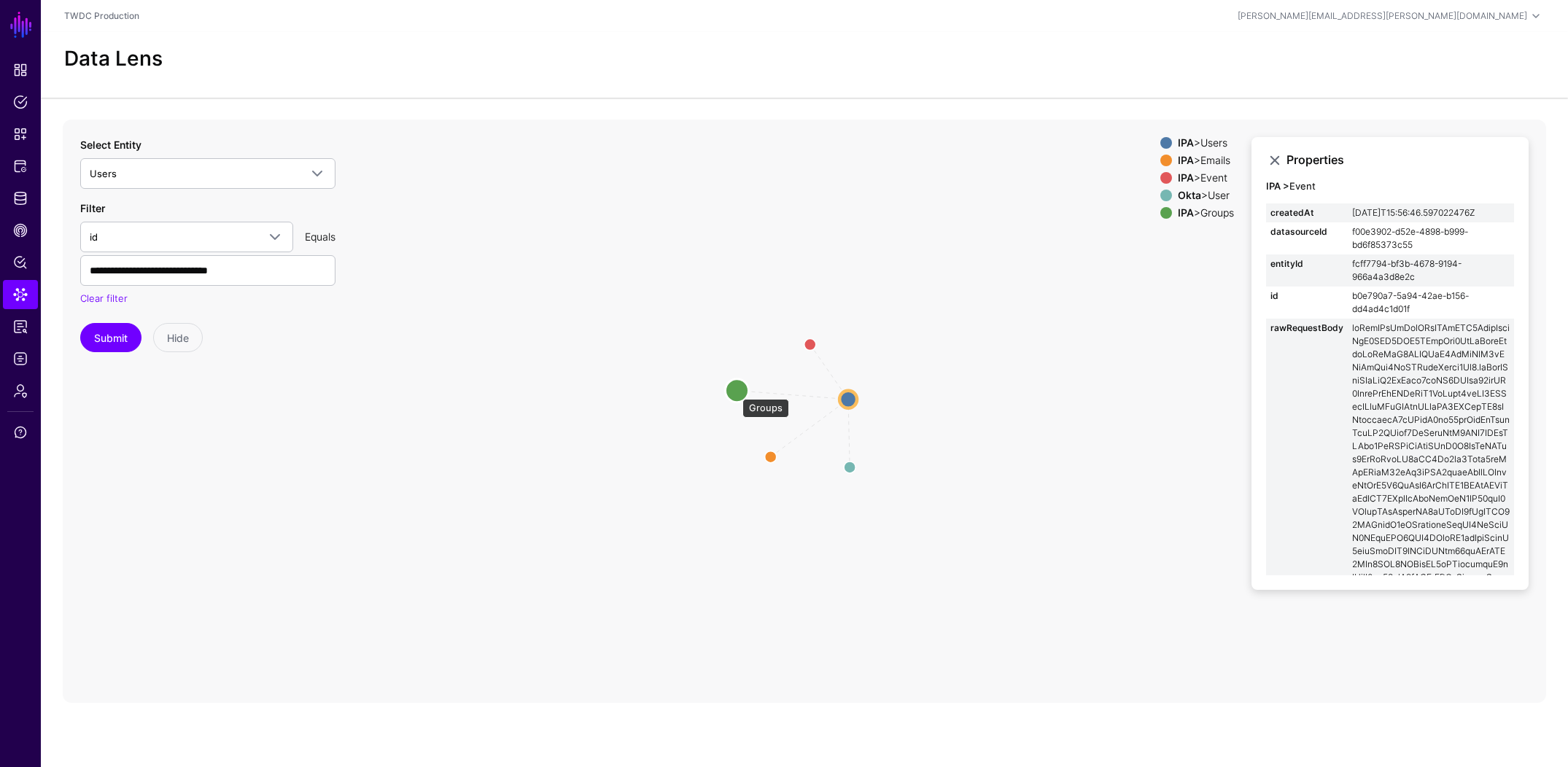
click at [736, 392] on circle at bounding box center [737, 390] width 23 height 23
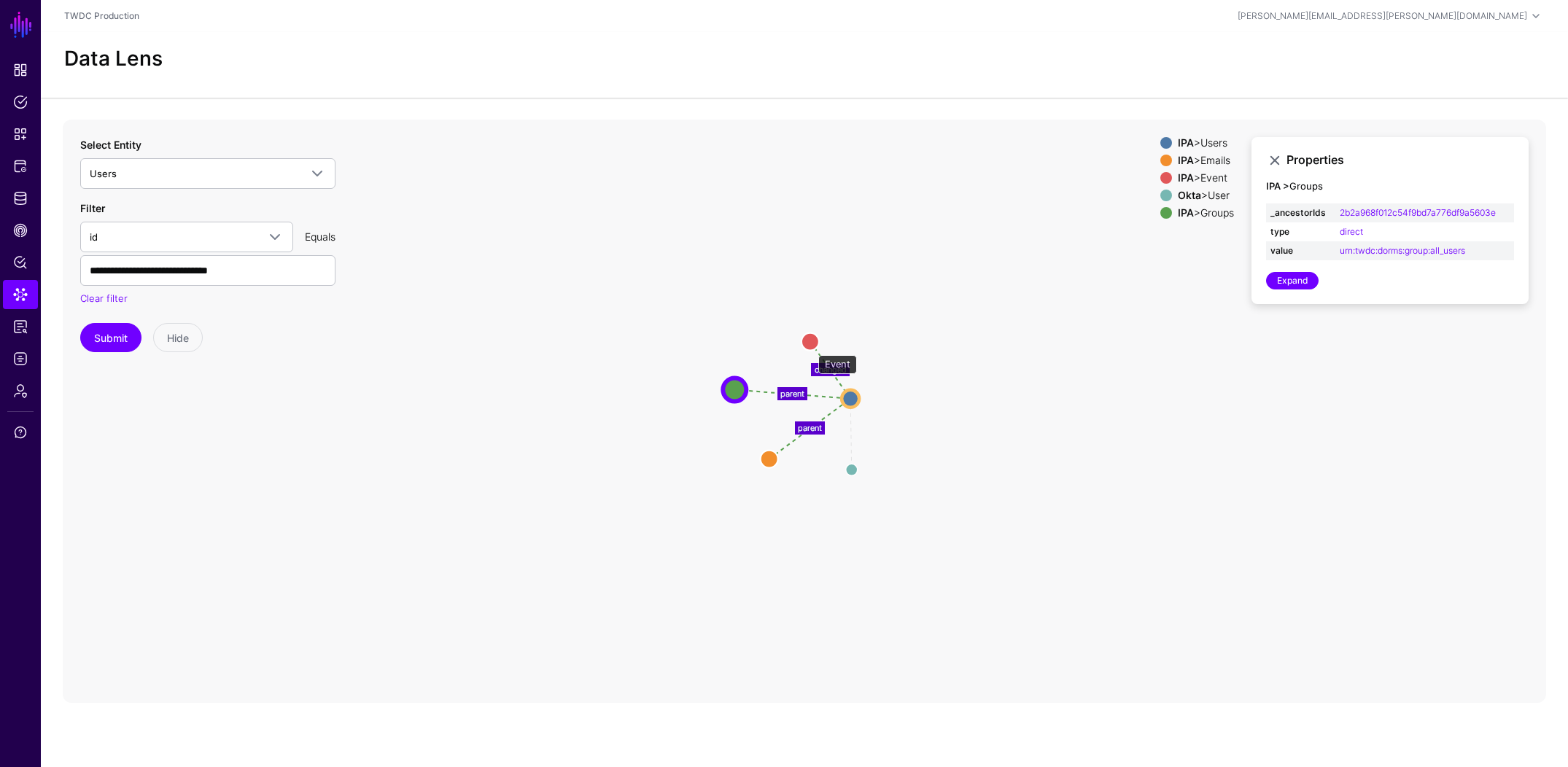
click at [811, 348] on circle at bounding box center [810, 342] width 18 height 18
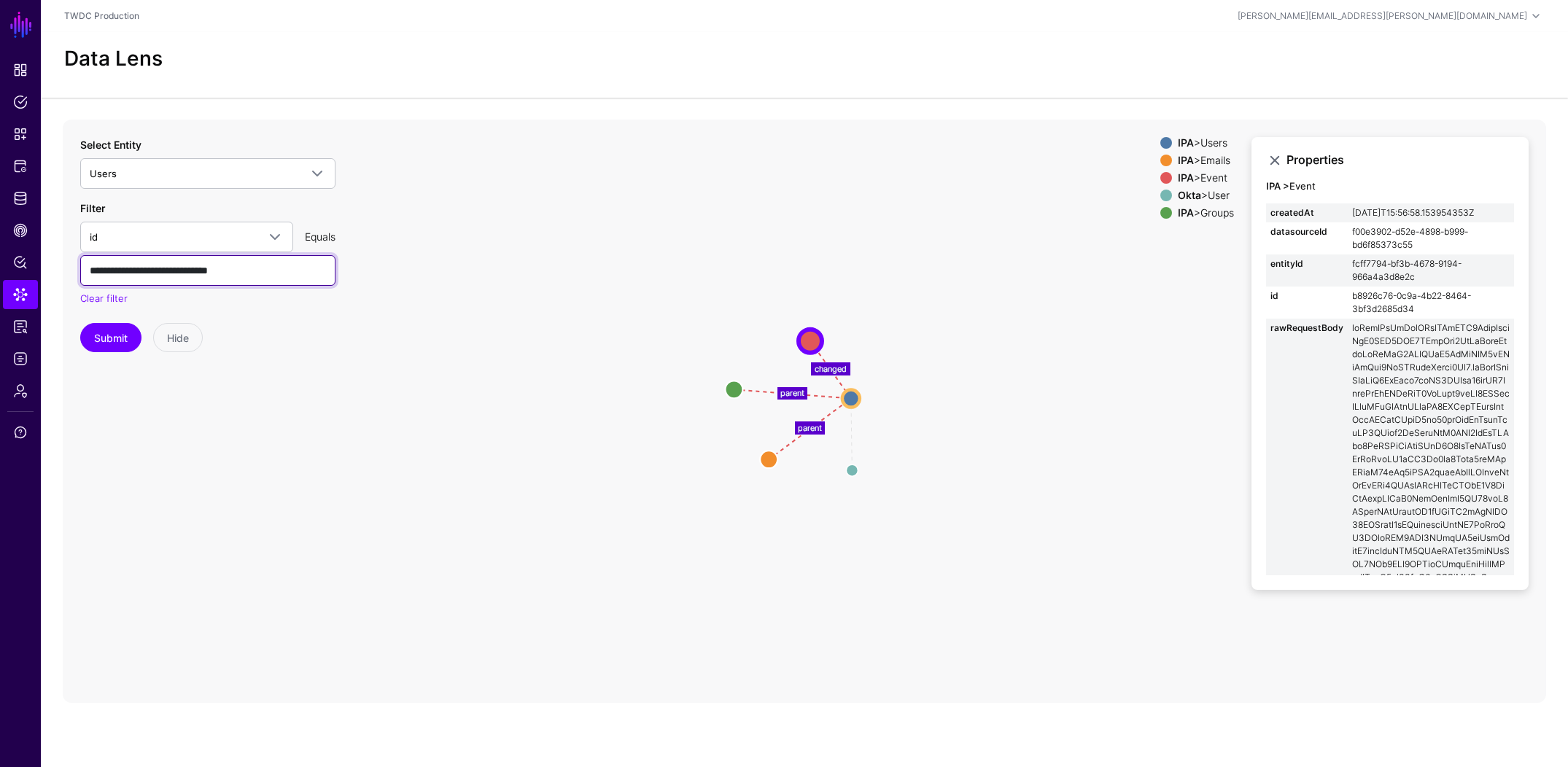
click at [218, 266] on input "**********" at bounding box center [208, 271] width 255 height 31
paste input "text"
click at [115, 338] on button "Submit" at bounding box center [111, 338] width 61 height 29
click at [246, 271] on input "**********" at bounding box center [208, 271] width 255 height 31
paste input "text"
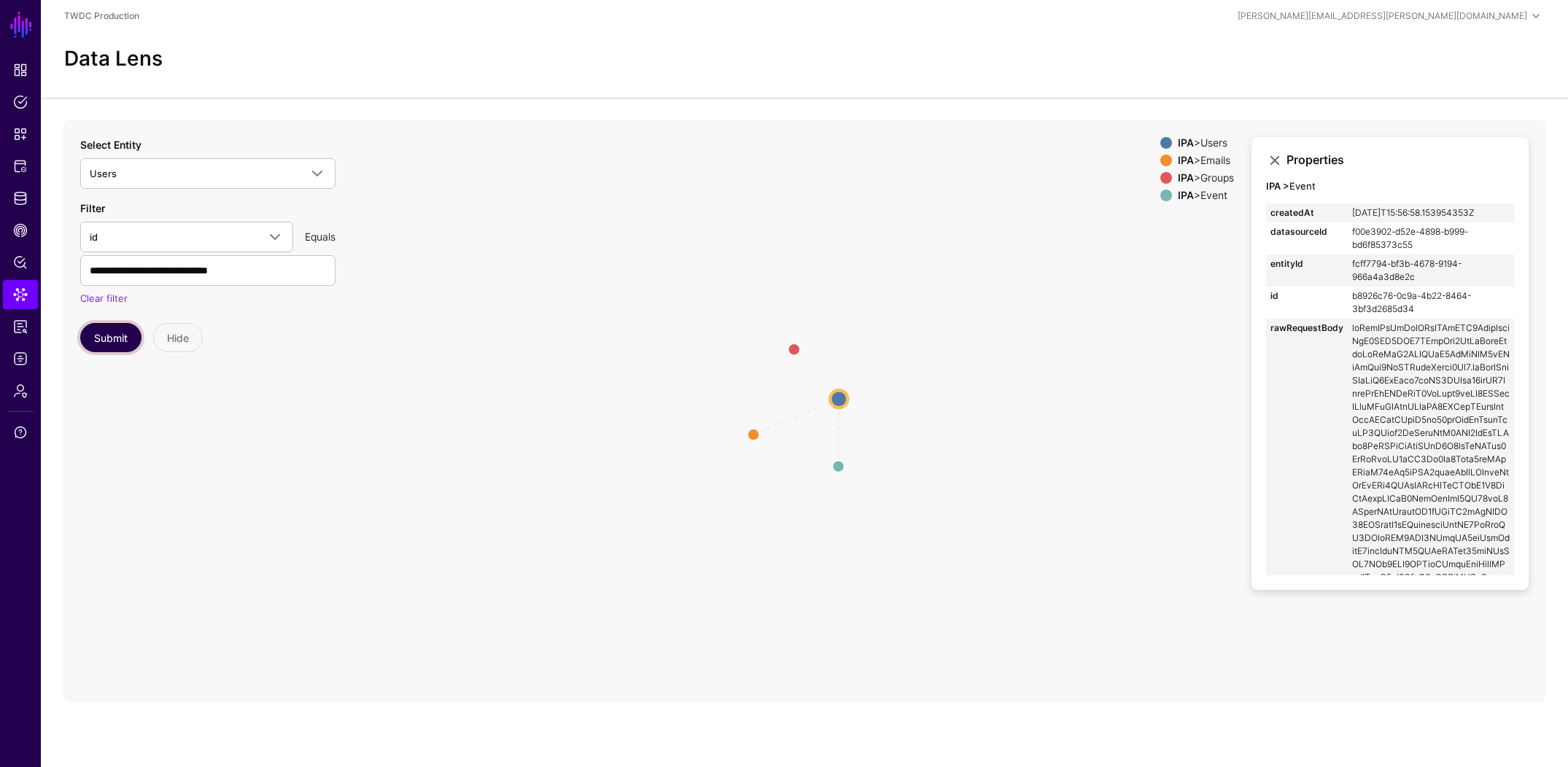
click at [117, 339] on button "Submit" at bounding box center [111, 338] width 61 height 29
click at [794, 347] on circle at bounding box center [794, 350] width 23 height 23
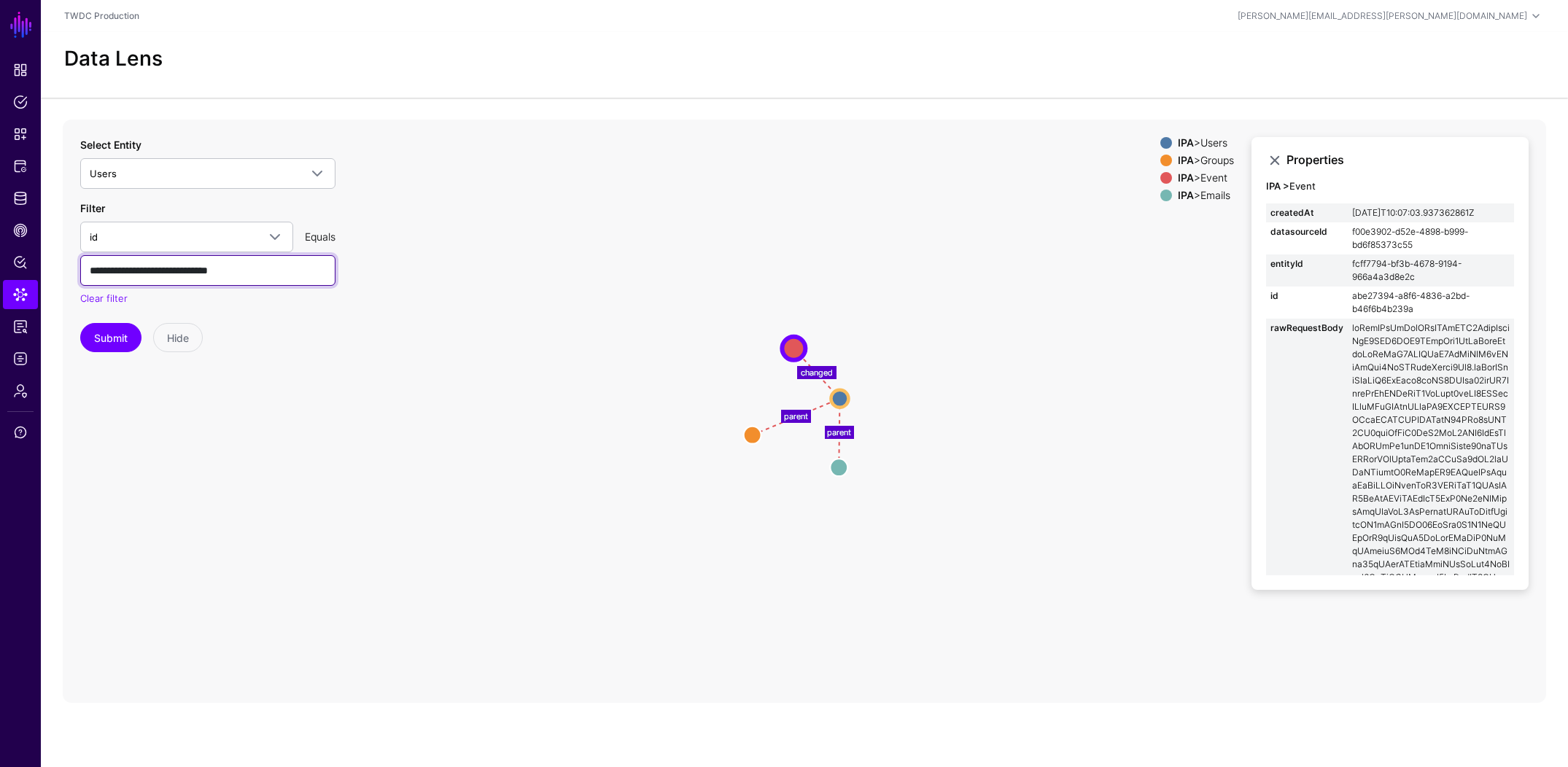
click at [275, 274] on input "**********" at bounding box center [208, 271] width 255 height 31
paste input "text"
type input "**********"
click at [113, 345] on button "Submit" at bounding box center [111, 338] width 61 height 29
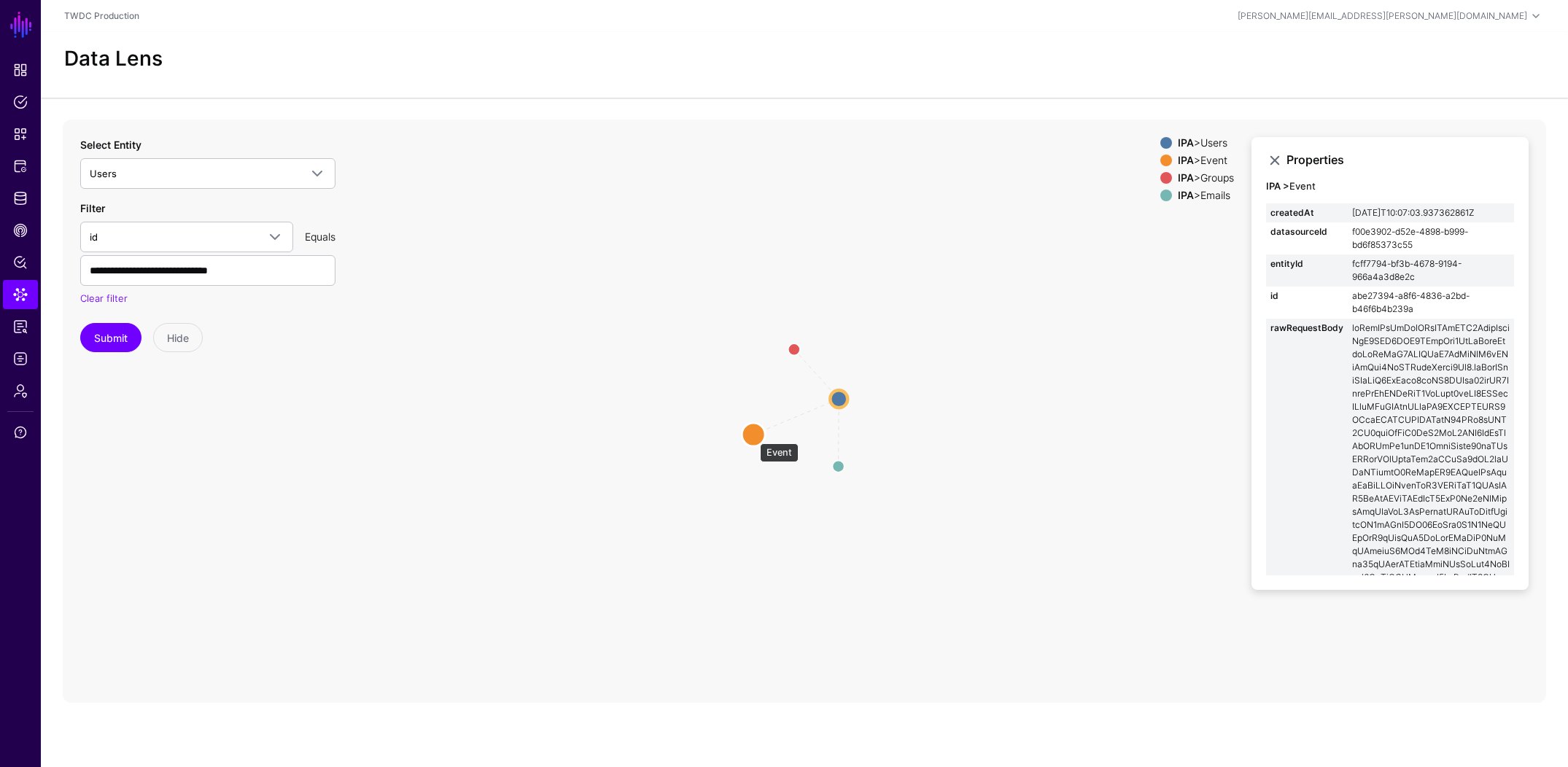
click at [753, 436] on circle at bounding box center [753, 435] width 23 height 23
drag, startPoint x: 1352, startPoint y: 212, endPoint x: 1427, endPoint y: 211, distance: 75.0
click at [1427, 211] on td "2025-09-18T17:56:16.393859856Z" at bounding box center [1431, 213] width 166 height 19
copy td "2025-09-18T17:56"
click at [1021, 331] on icon "parent parent changed Emails Emails Groups Groups Event Event Users Users" at bounding box center [804, 411] width 1483 height 583
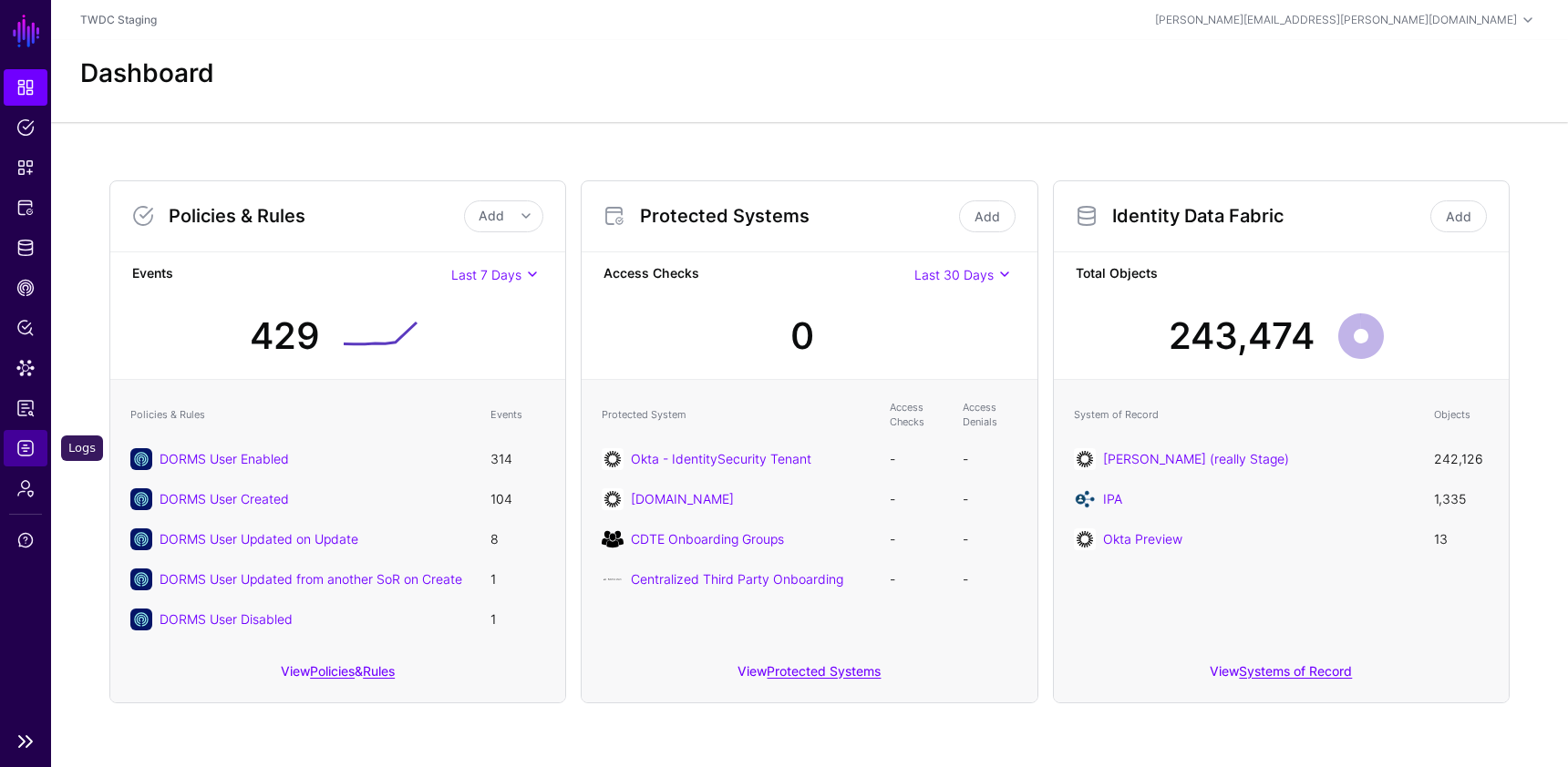
click at [26, 449] on span "Logs" at bounding box center [26, 449] width 18 height 18
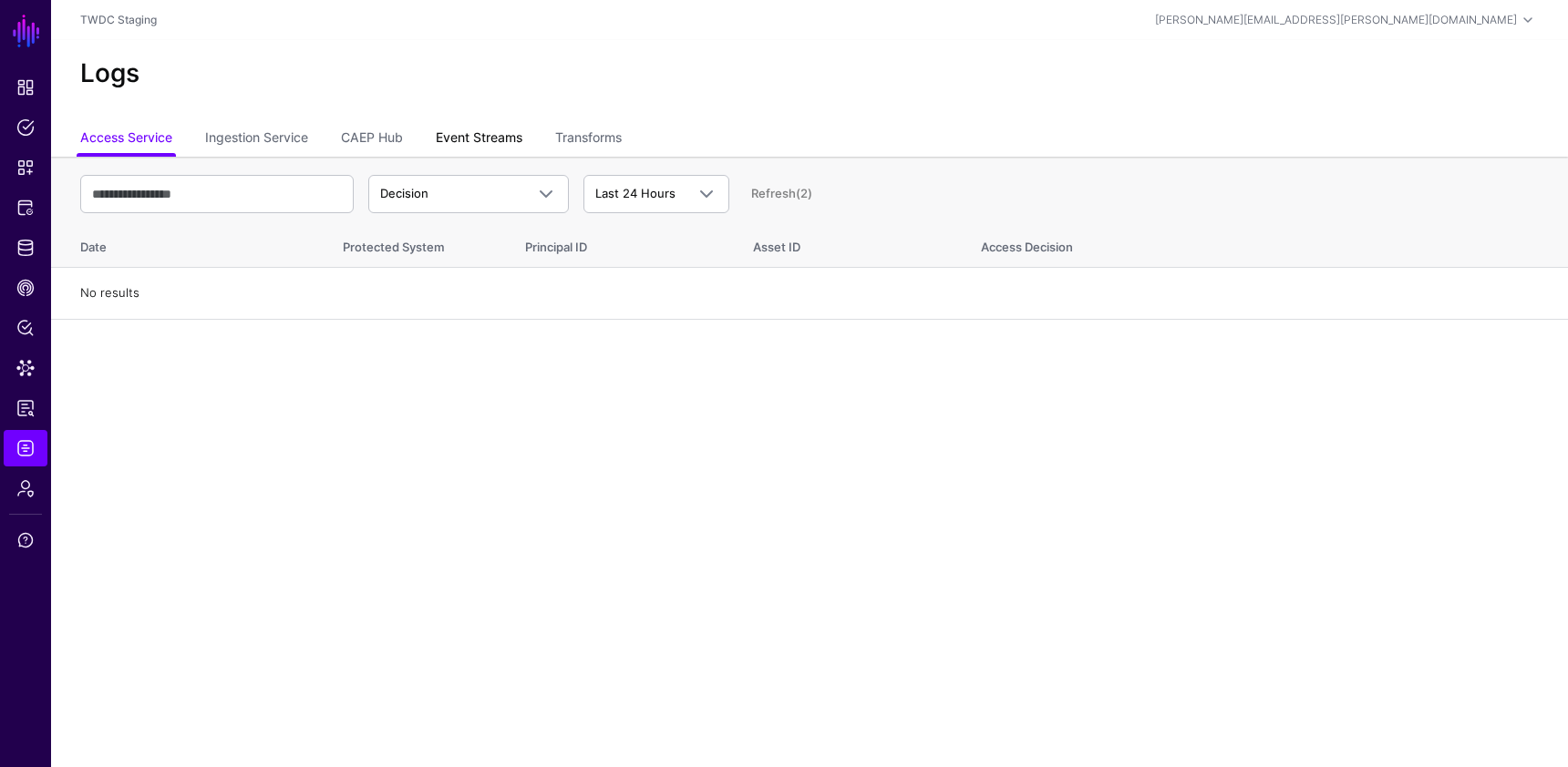
click at [472, 130] on link "Event Streams" at bounding box center [479, 140] width 87 height 35
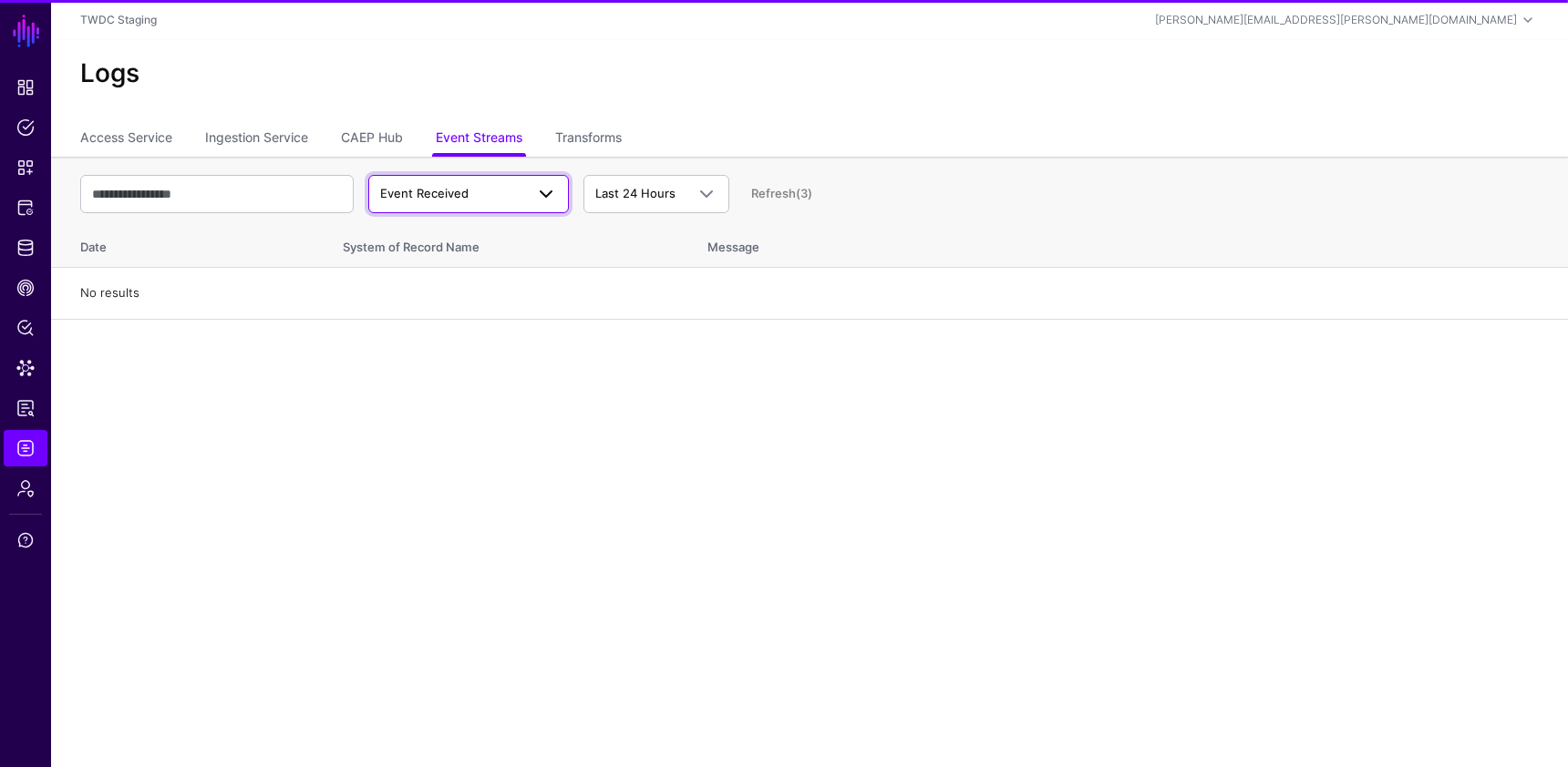
click at [472, 191] on span "Event Received" at bounding box center [452, 194] width 144 height 18
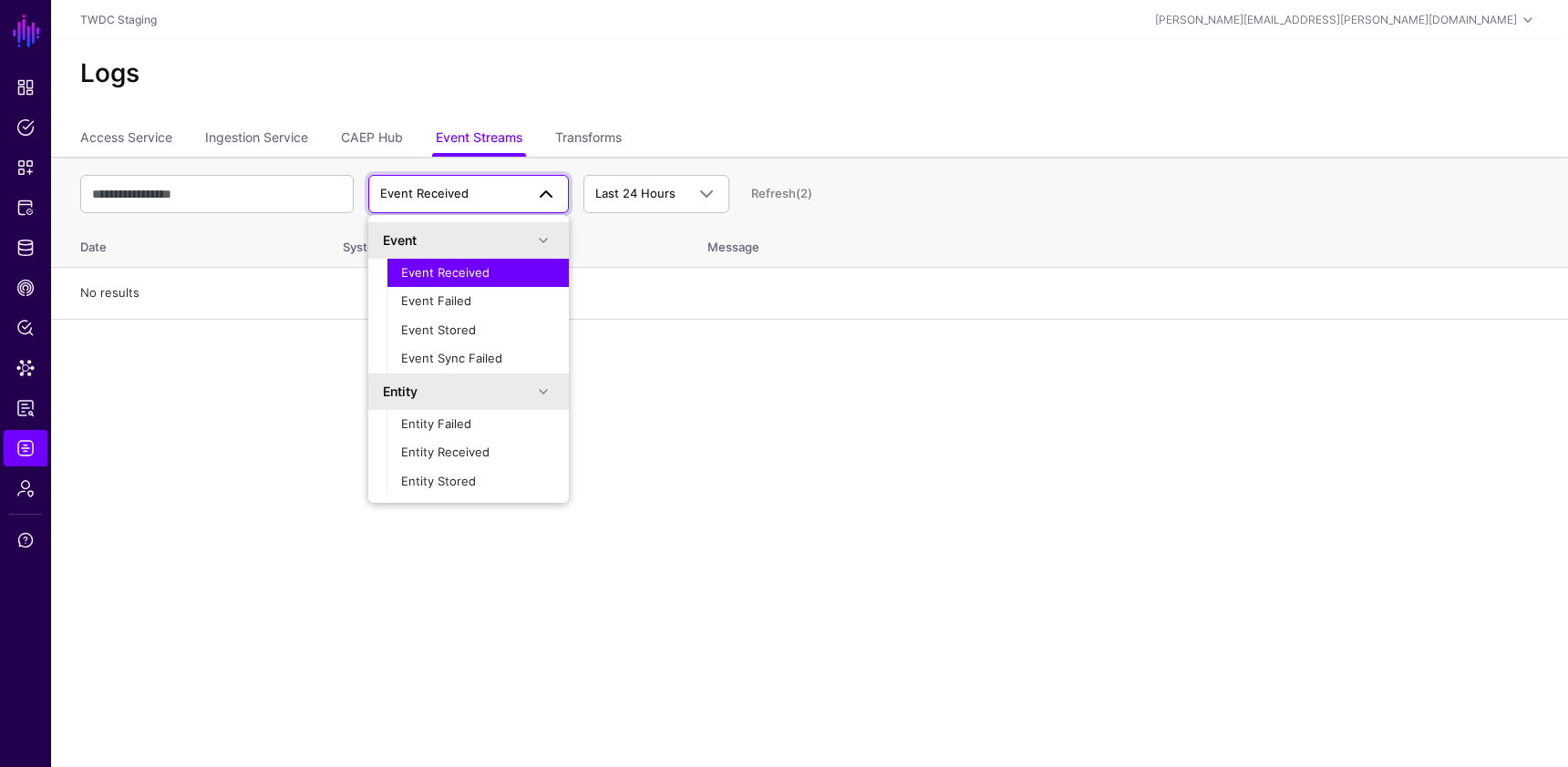
scroll to position [57, 0]
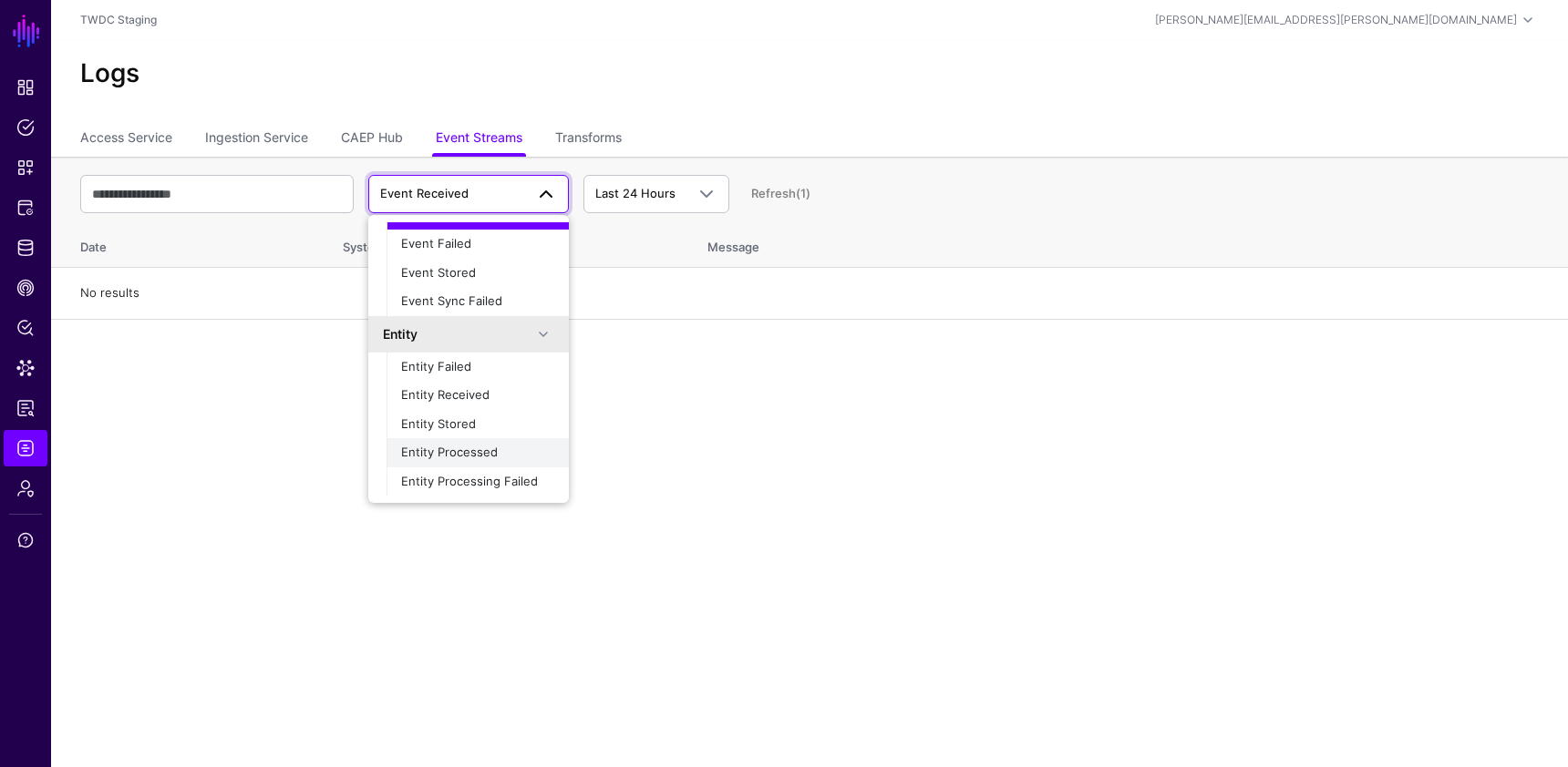
click at [469, 460] on div "Entity Processed" at bounding box center [478, 453] width 153 height 18
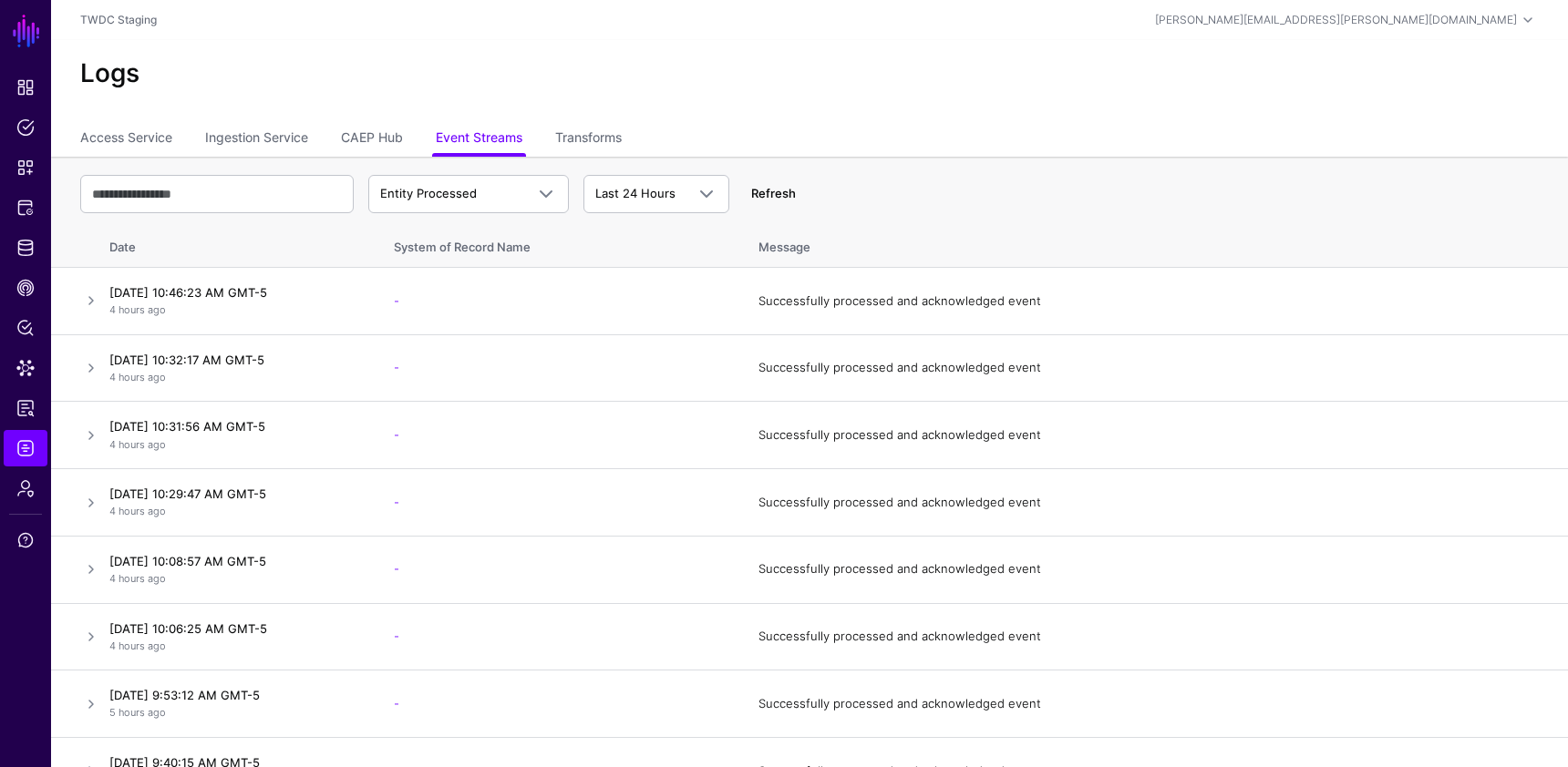
click at [759, 194] on link "Refresh" at bounding box center [773, 193] width 45 height 15
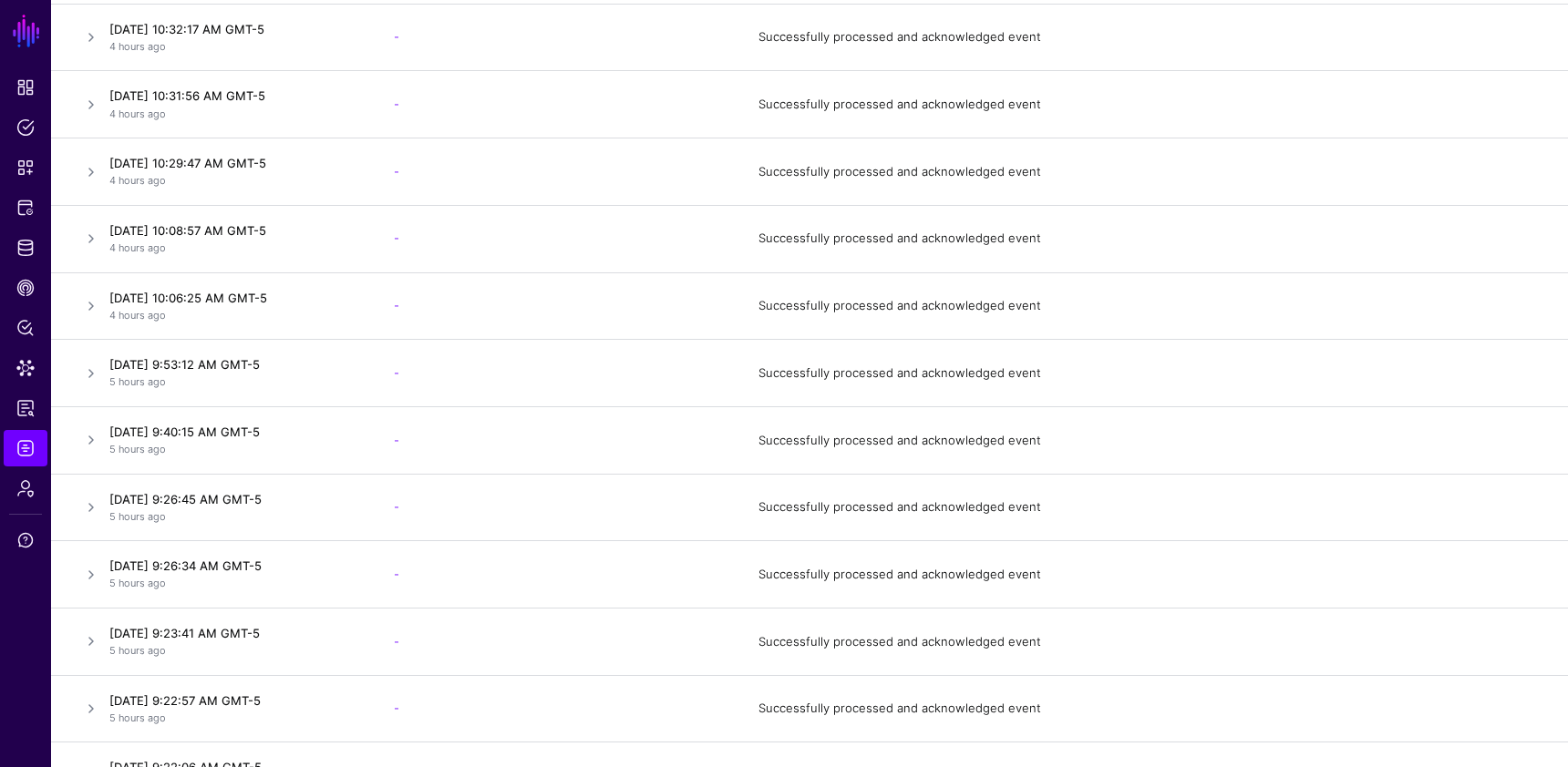
scroll to position [44, 0]
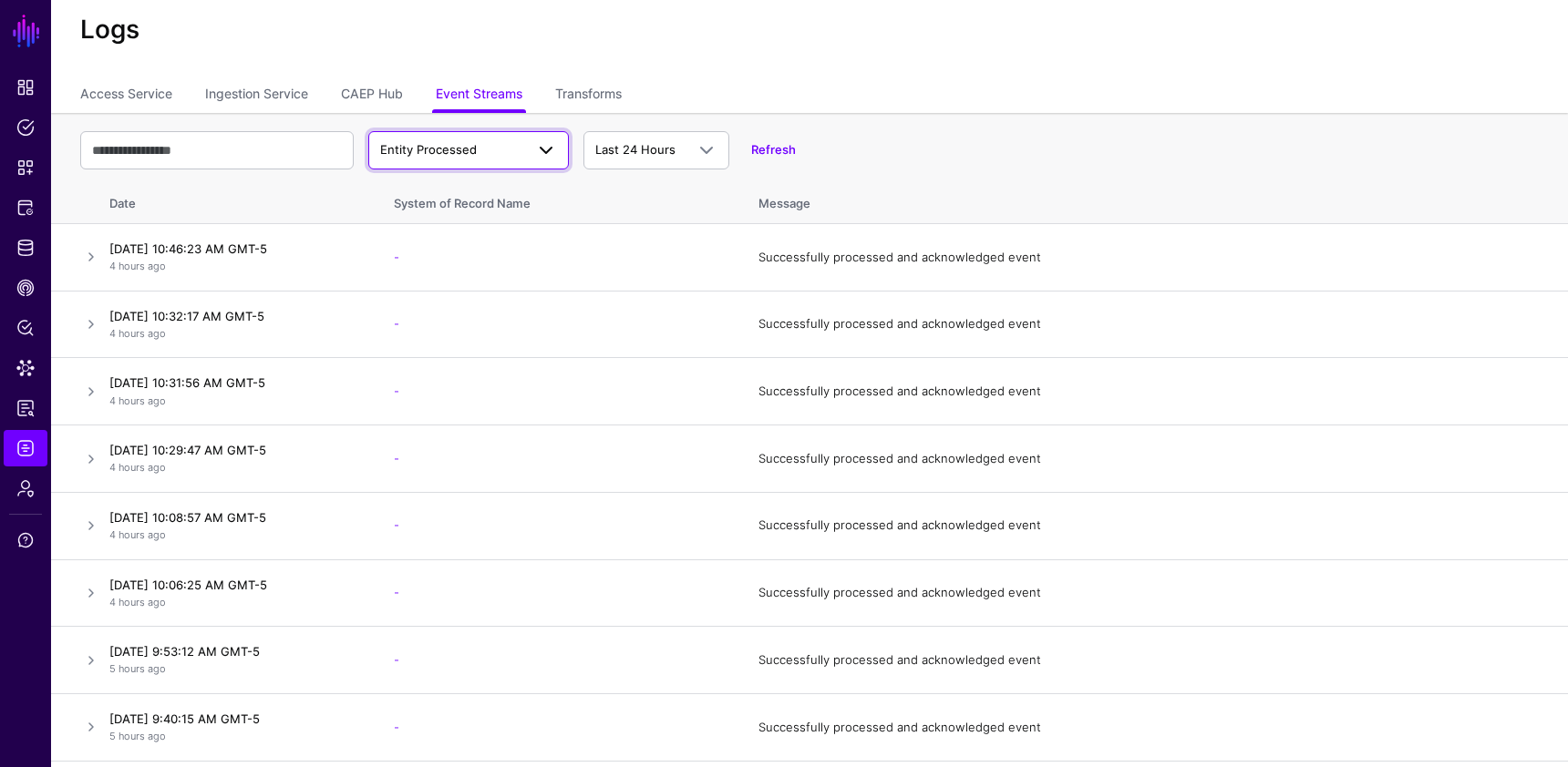
click at [462, 152] on span "Entity Processed" at bounding box center [429, 150] width 97 height 15
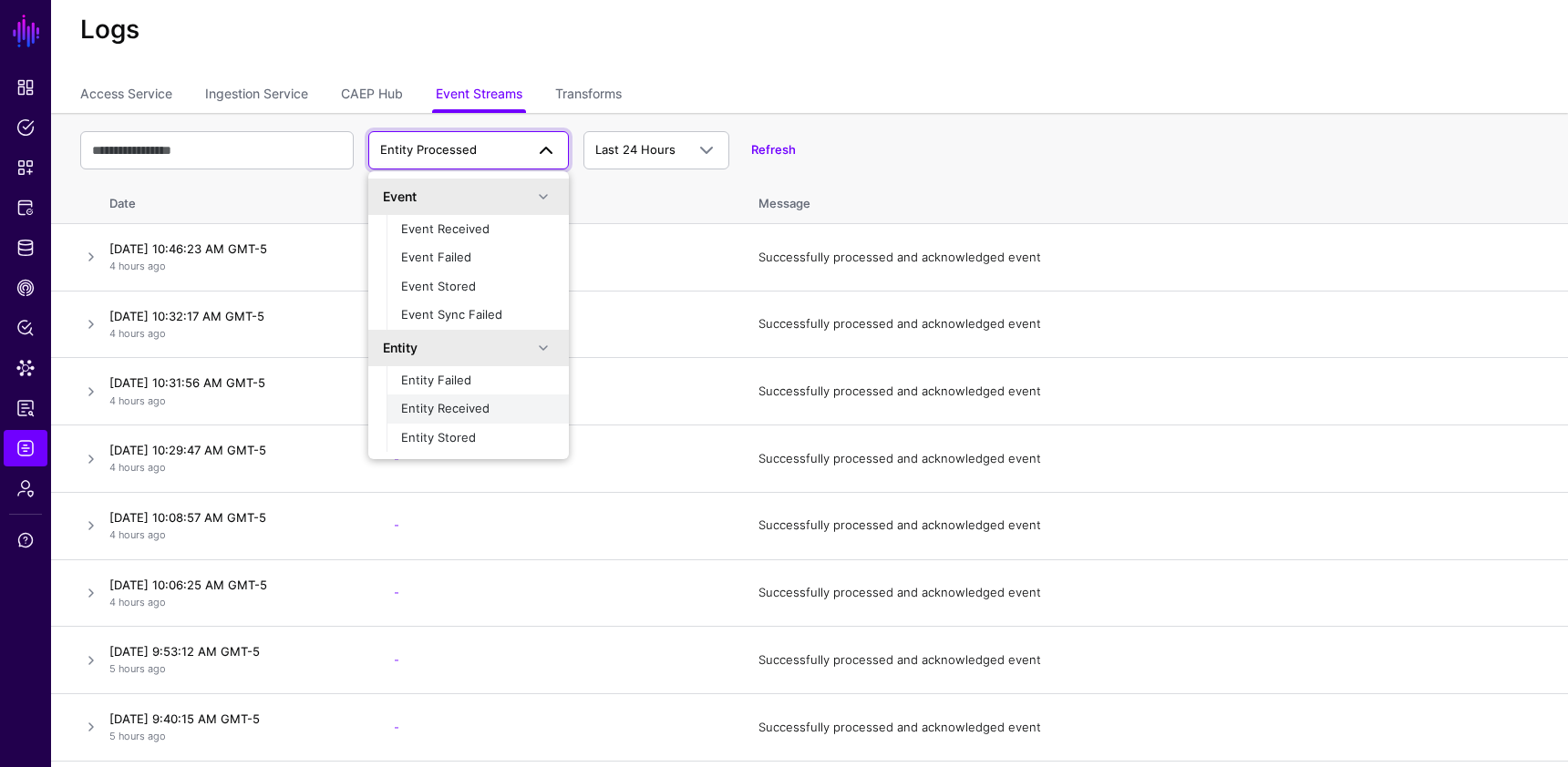
click at [445, 415] on span "Entity Received" at bounding box center [445, 409] width 88 height 15
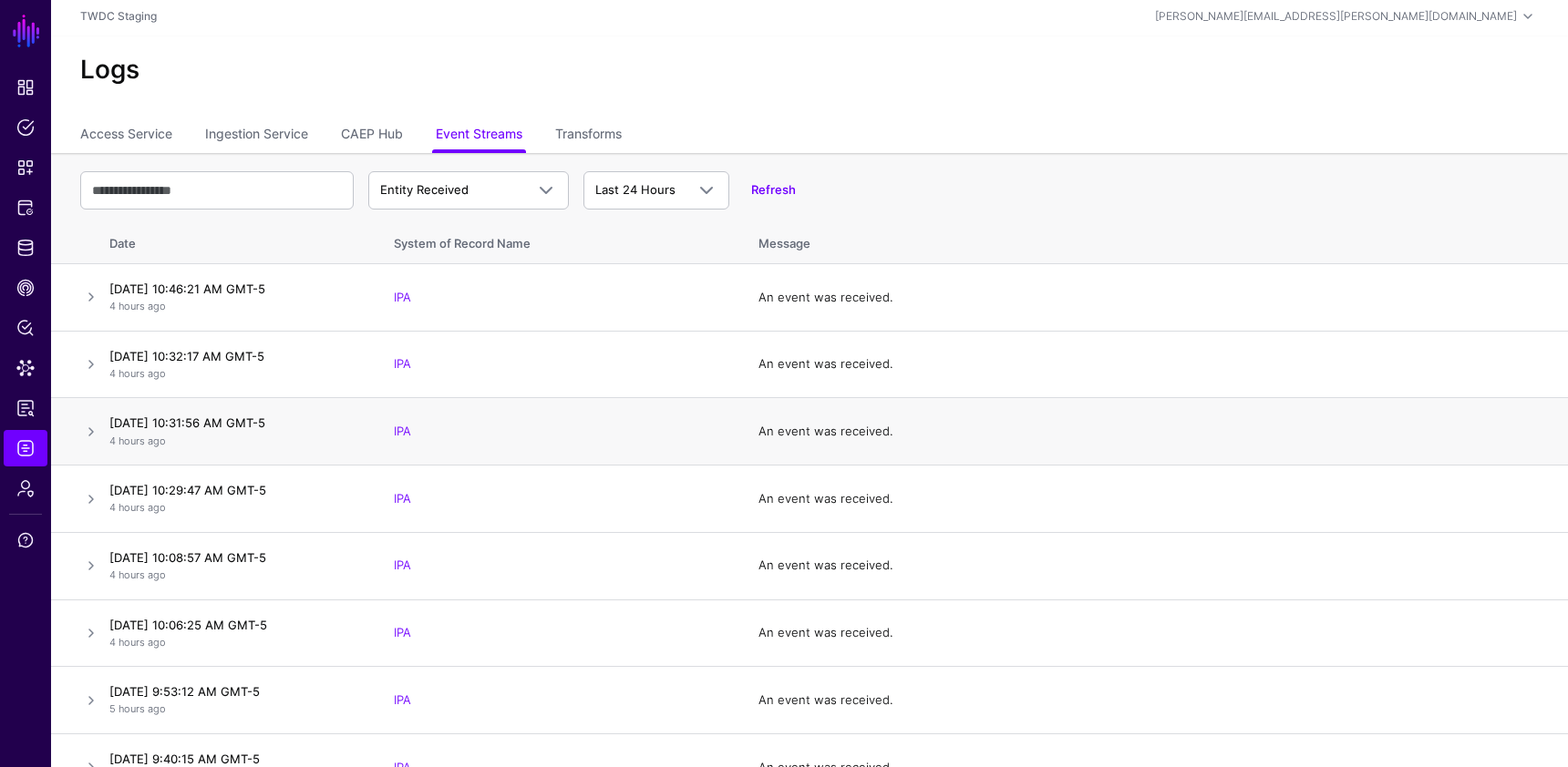
scroll to position [0, 0]
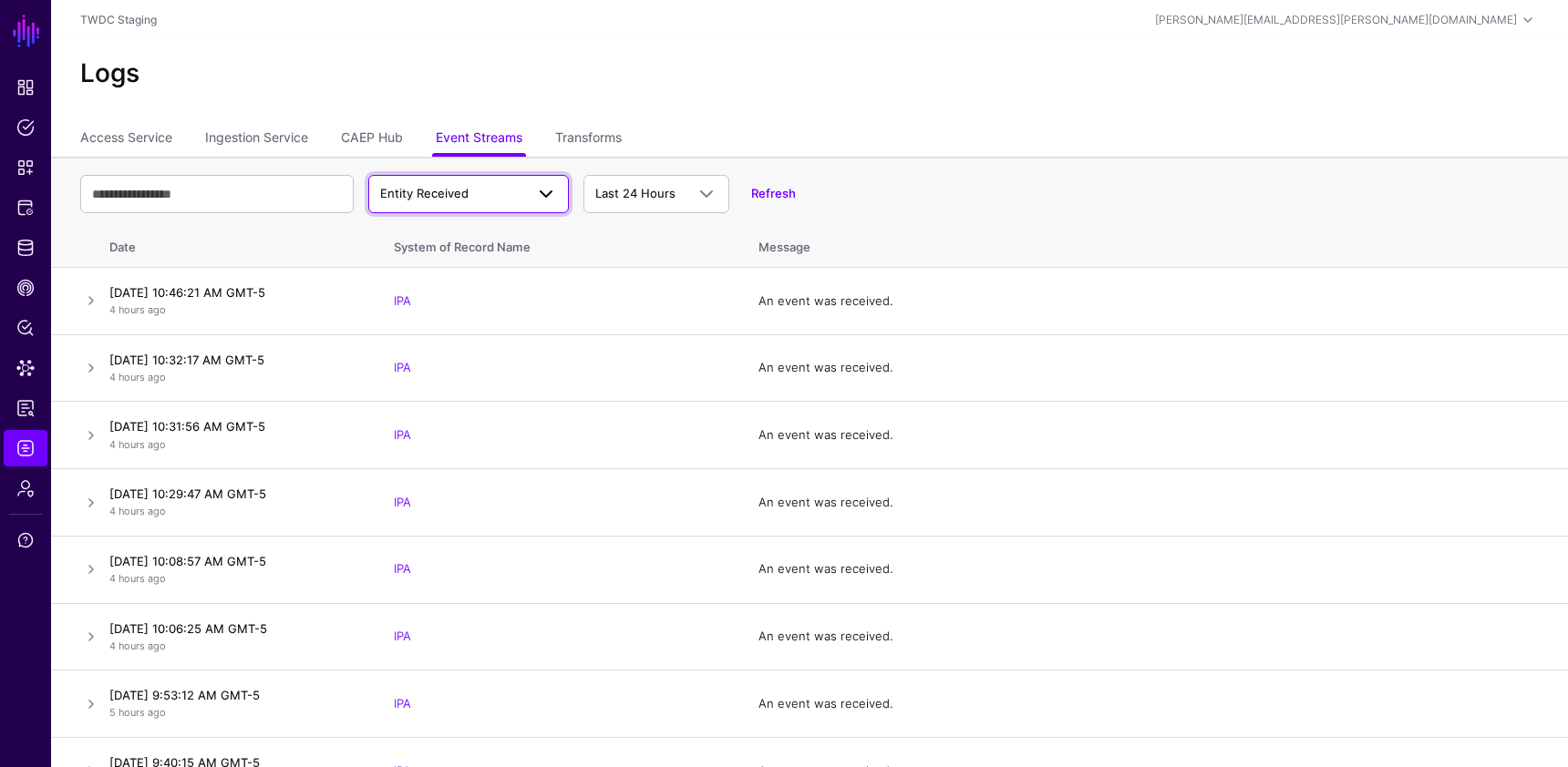
click at [489, 185] on span "Entity Received" at bounding box center [452, 194] width 144 height 18
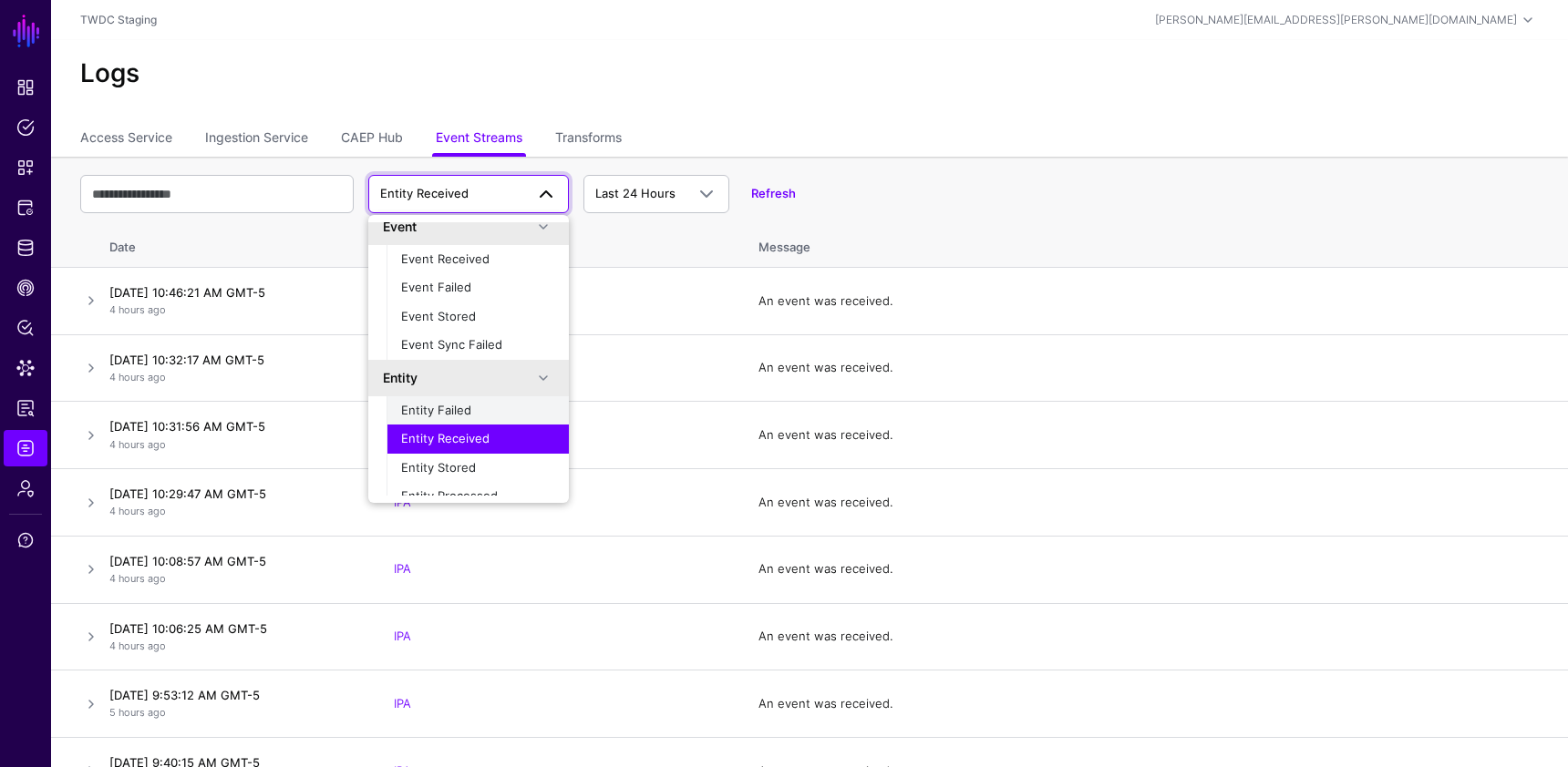
scroll to position [23, 0]
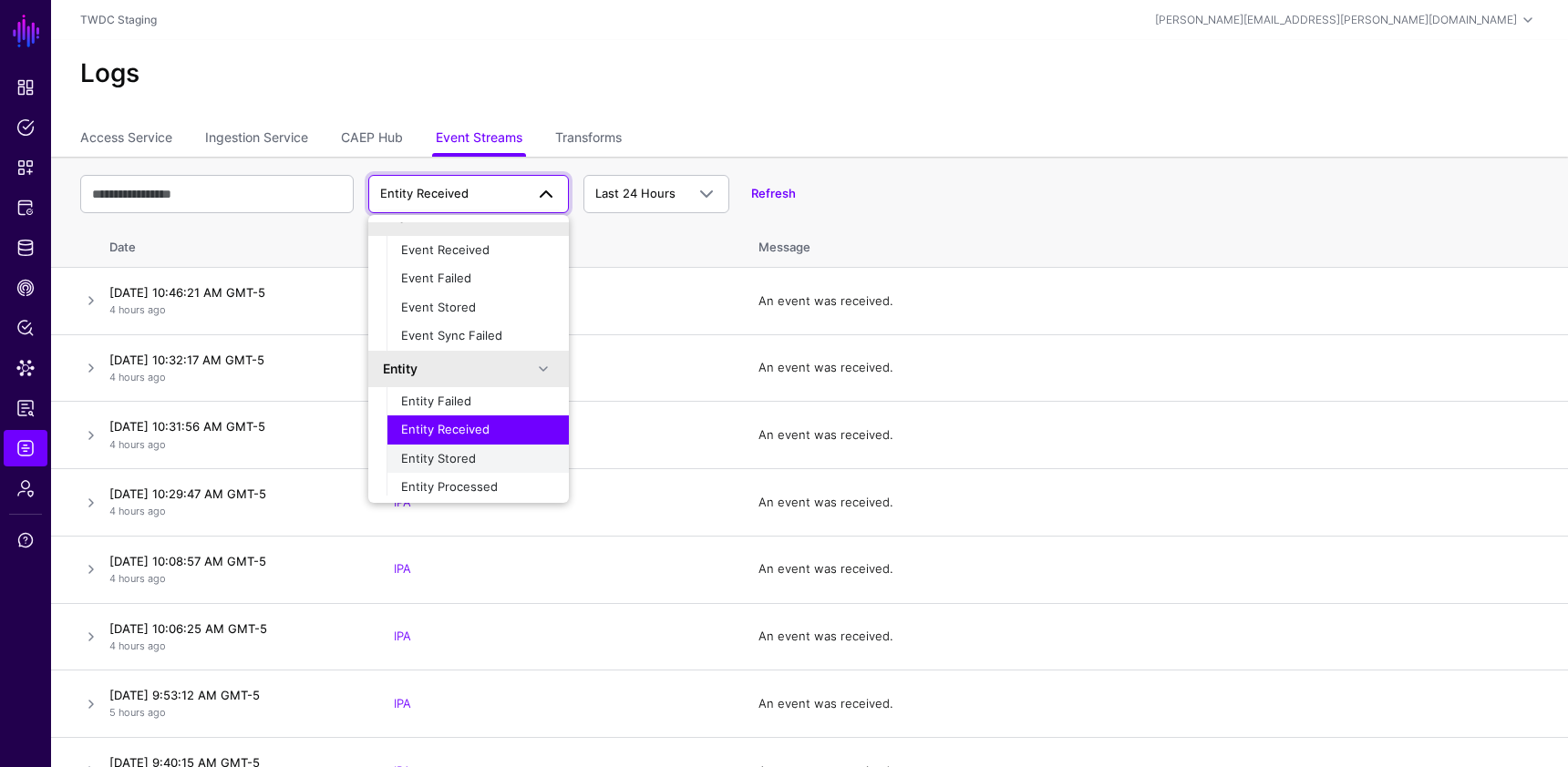
click at [465, 457] on span "Entity Stored" at bounding box center [439, 459] width 75 height 15
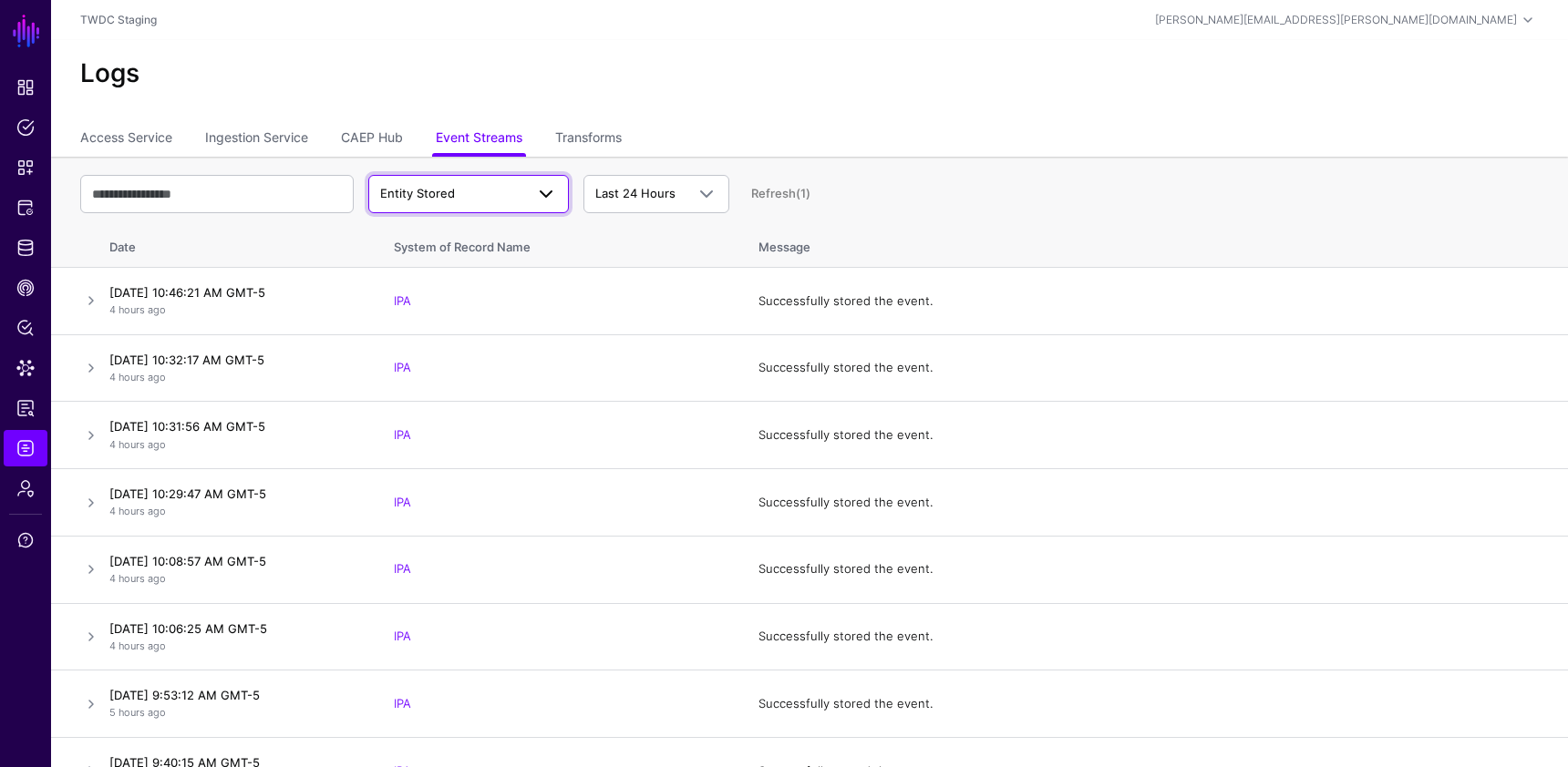
click at [487, 202] on span "Entity Stored" at bounding box center [452, 194] width 144 height 18
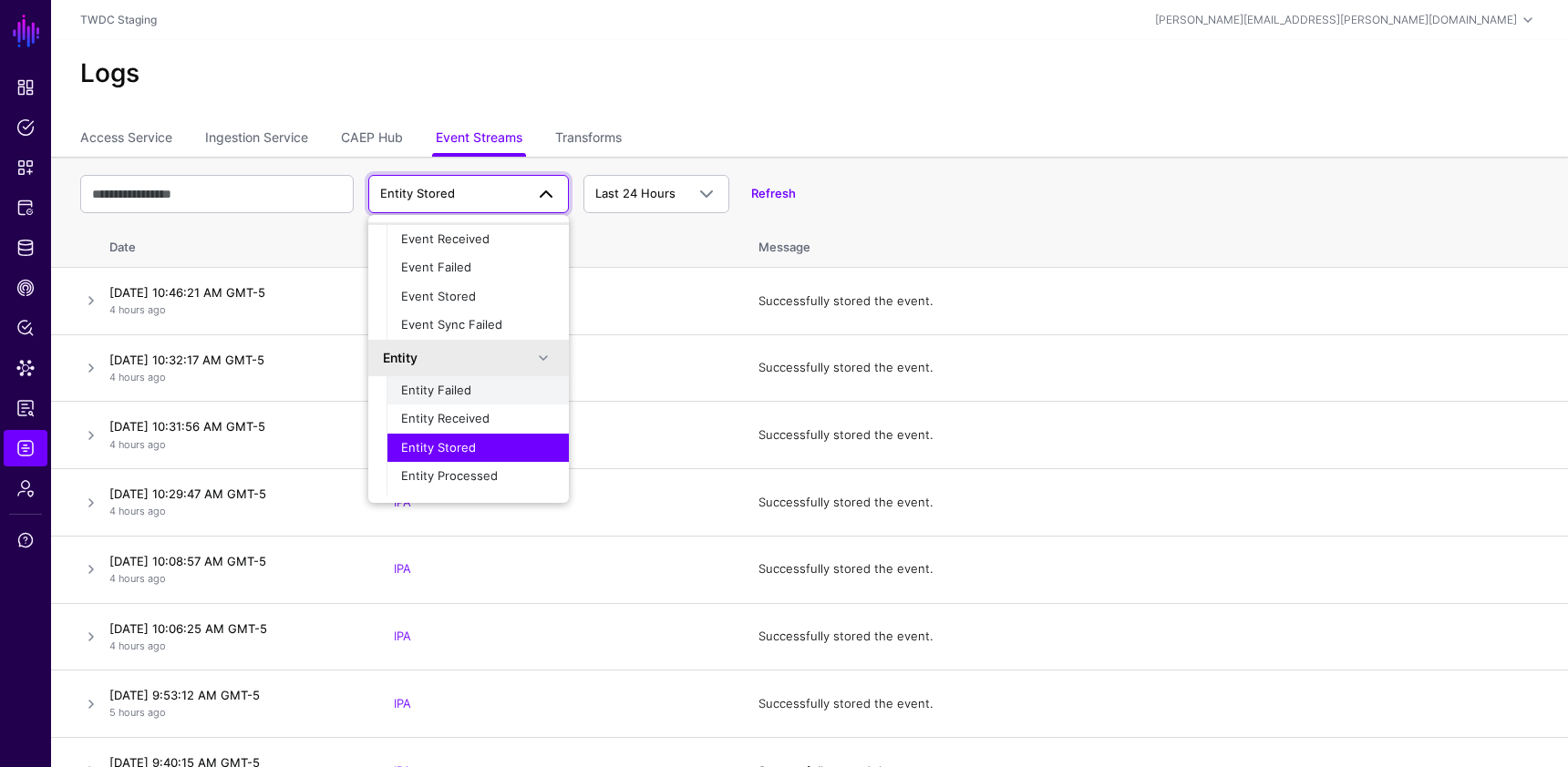
scroll to position [57, 0]
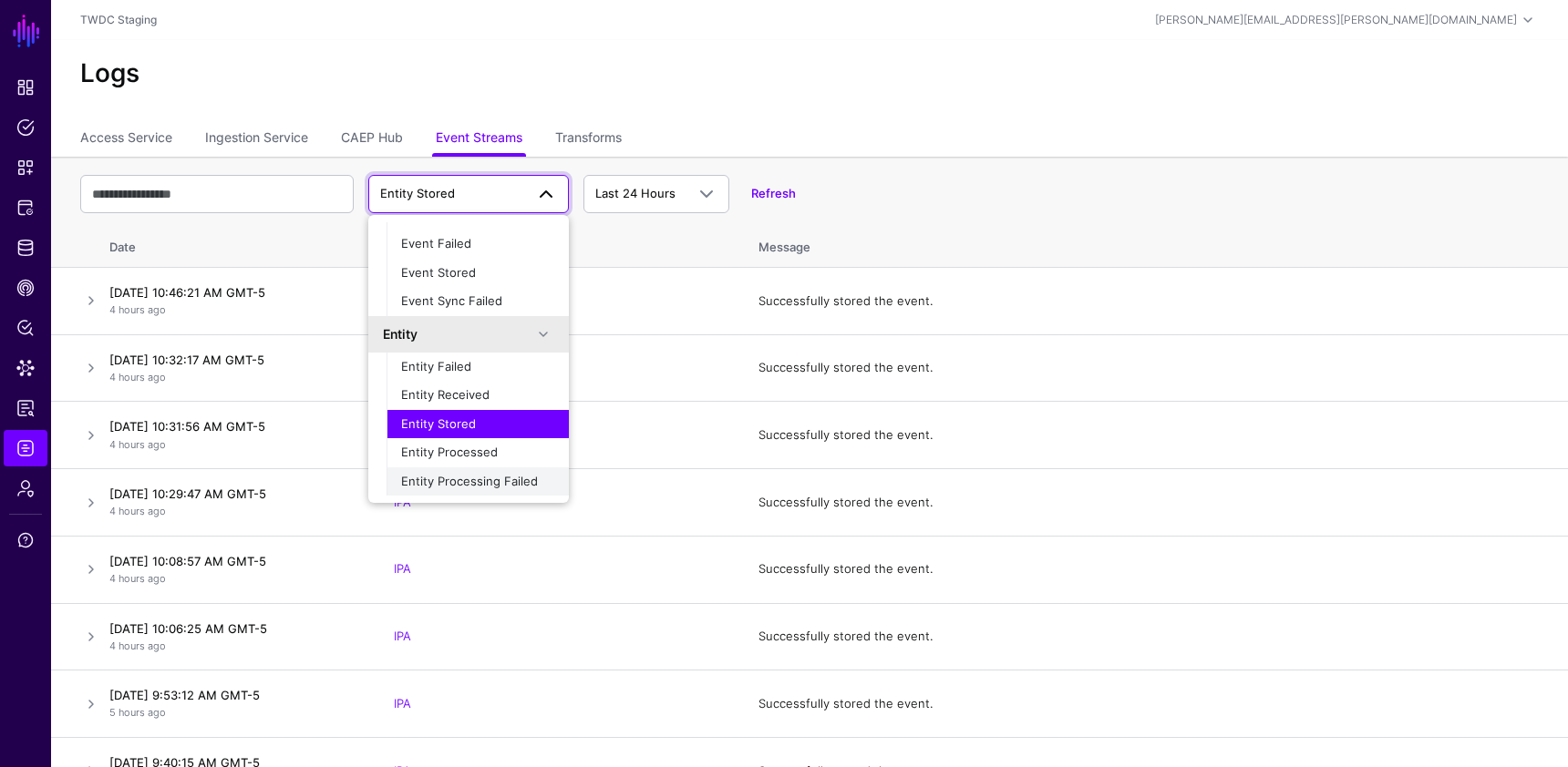
click at [463, 484] on span "Entity Processing Failed" at bounding box center [470, 482] width 137 height 15
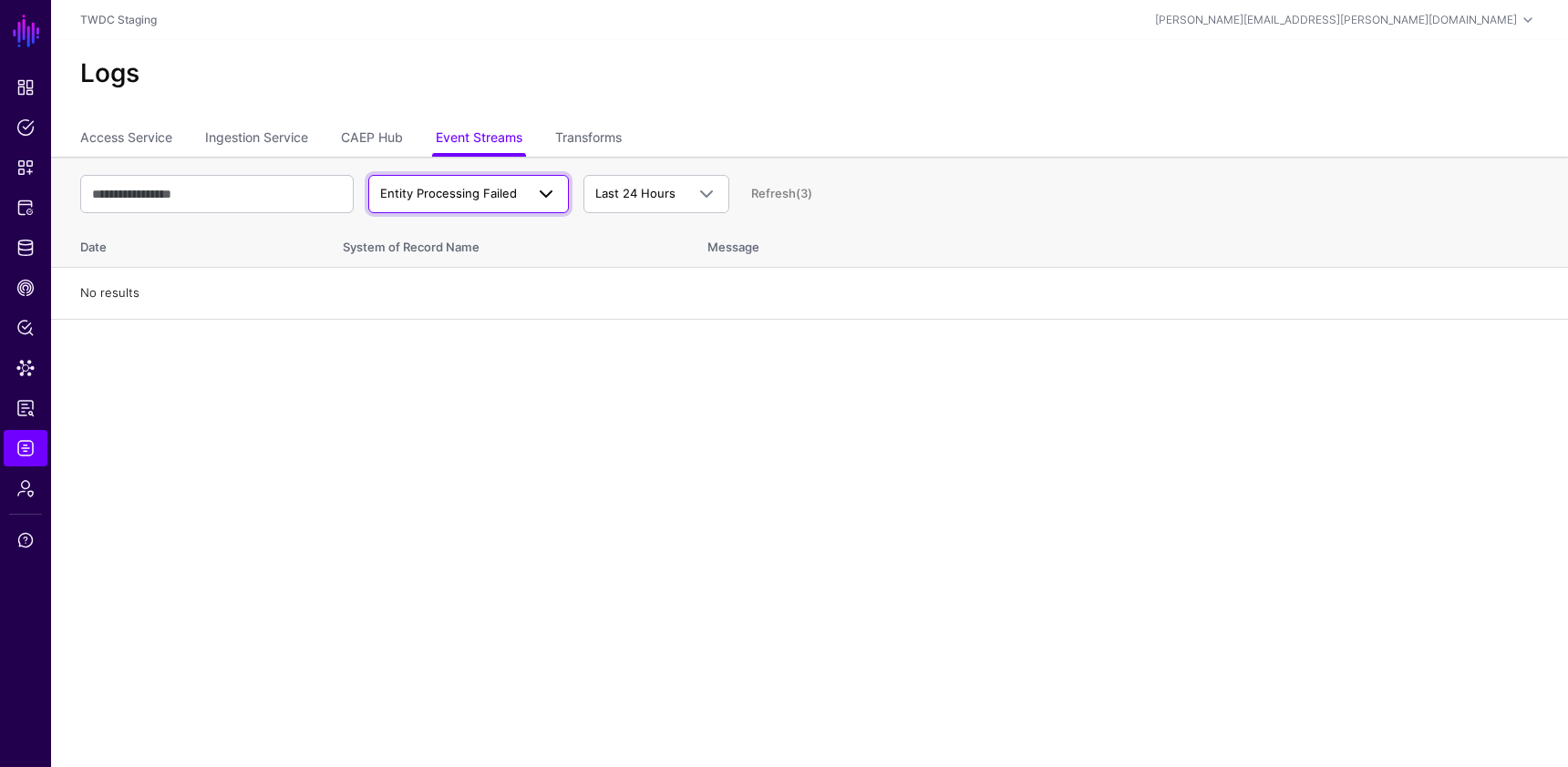
click at [495, 186] on span "Entity Processing Failed" at bounding box center [449, 193] width 137 height 15
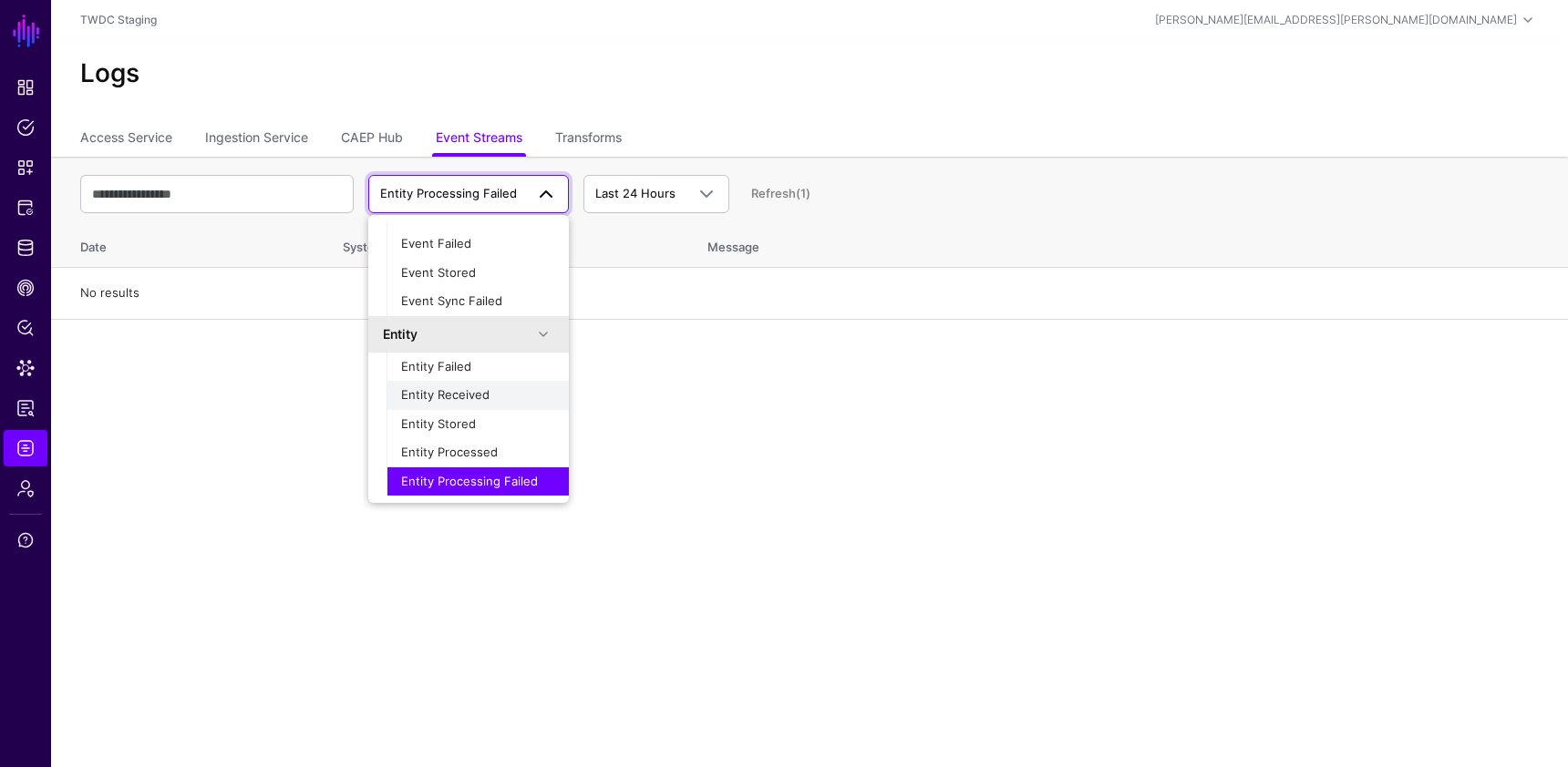
click at [474, 400] on span "Entity Received" at bounding box center [445, 395] width 88 height 15
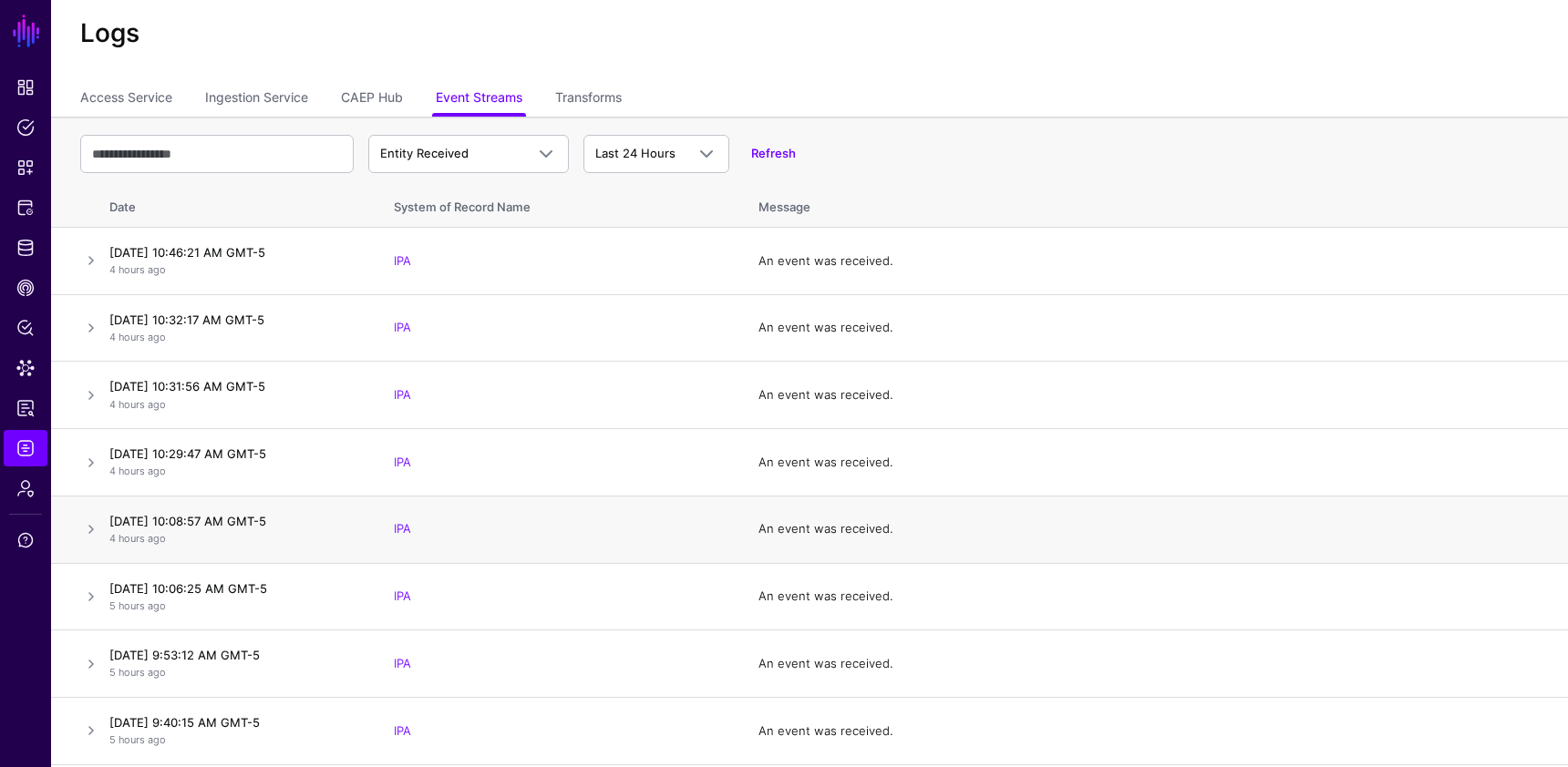
scroll to position [0, 0]
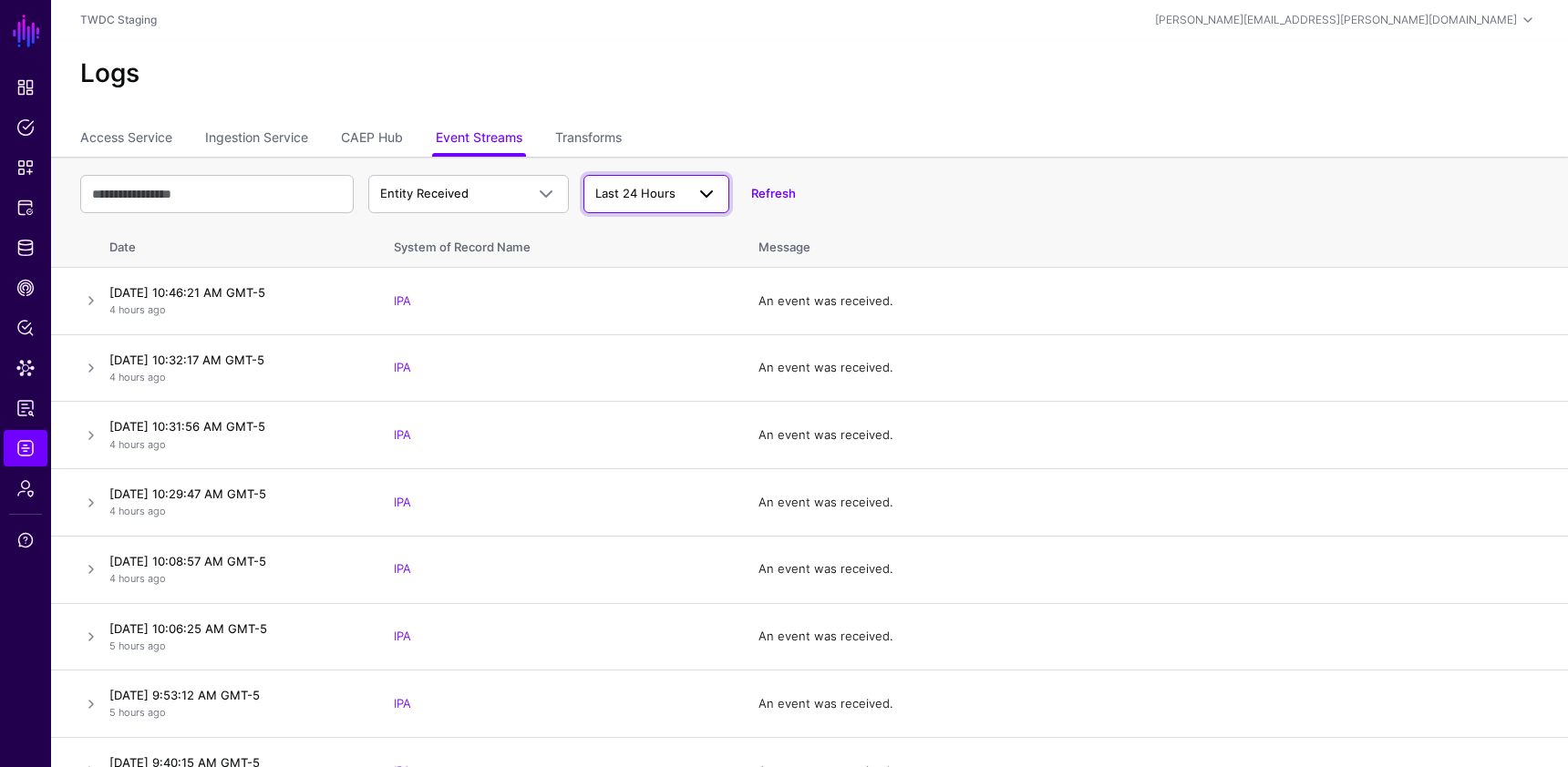
click at [630, 185] on span "Last 24 Hours" at bounding box center [639, 194] width 89 height 18
click at [626, 273] on div "Last 7 Days" at bounding box center [656, 265] width 117 height 18
click at [98, 300] on link at bounding box center [91, 301] width 22 height 22
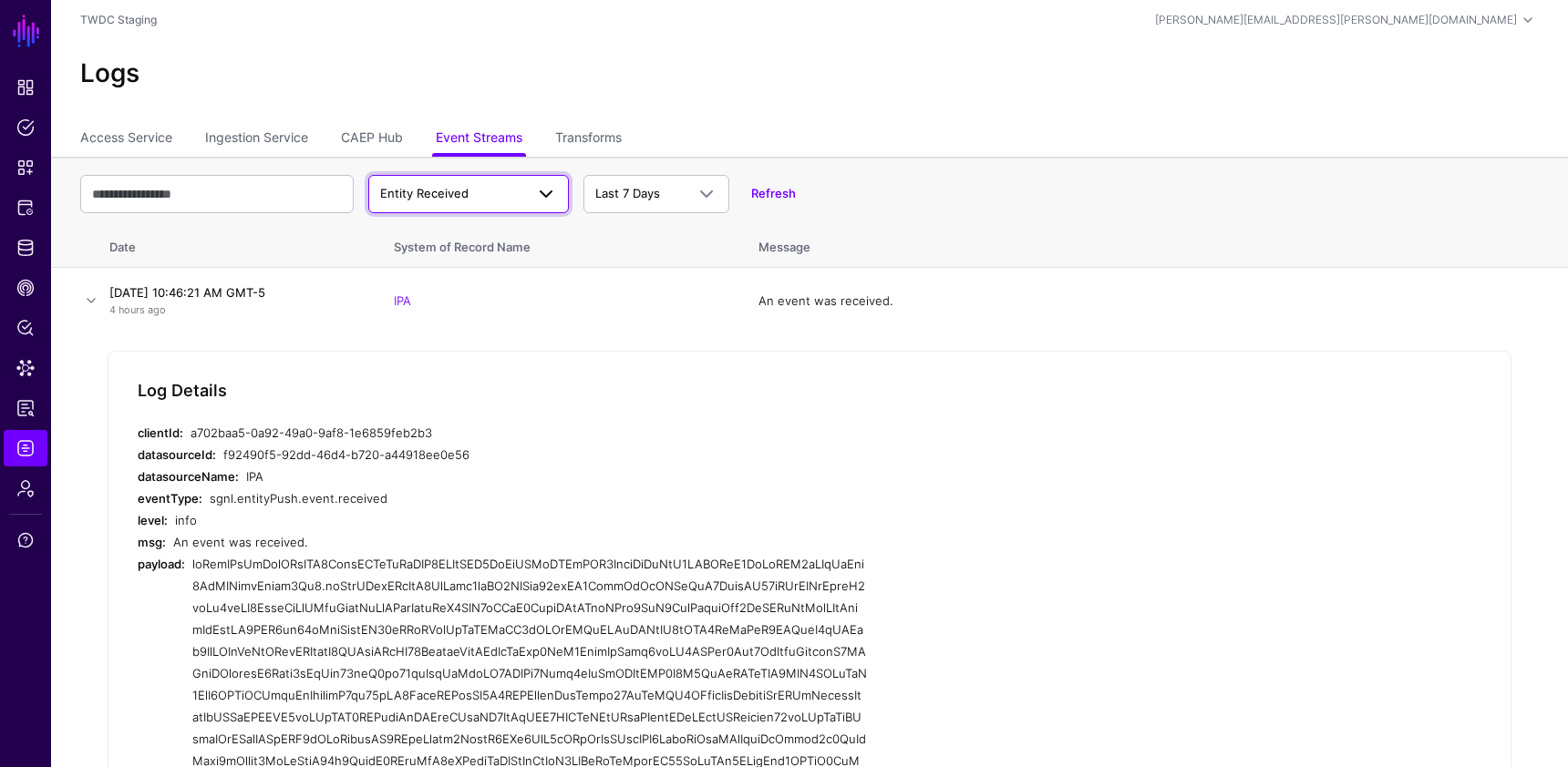
click at [400, 203] on span "Entity Received" at bounding box center [469, 194] width 177 height 22
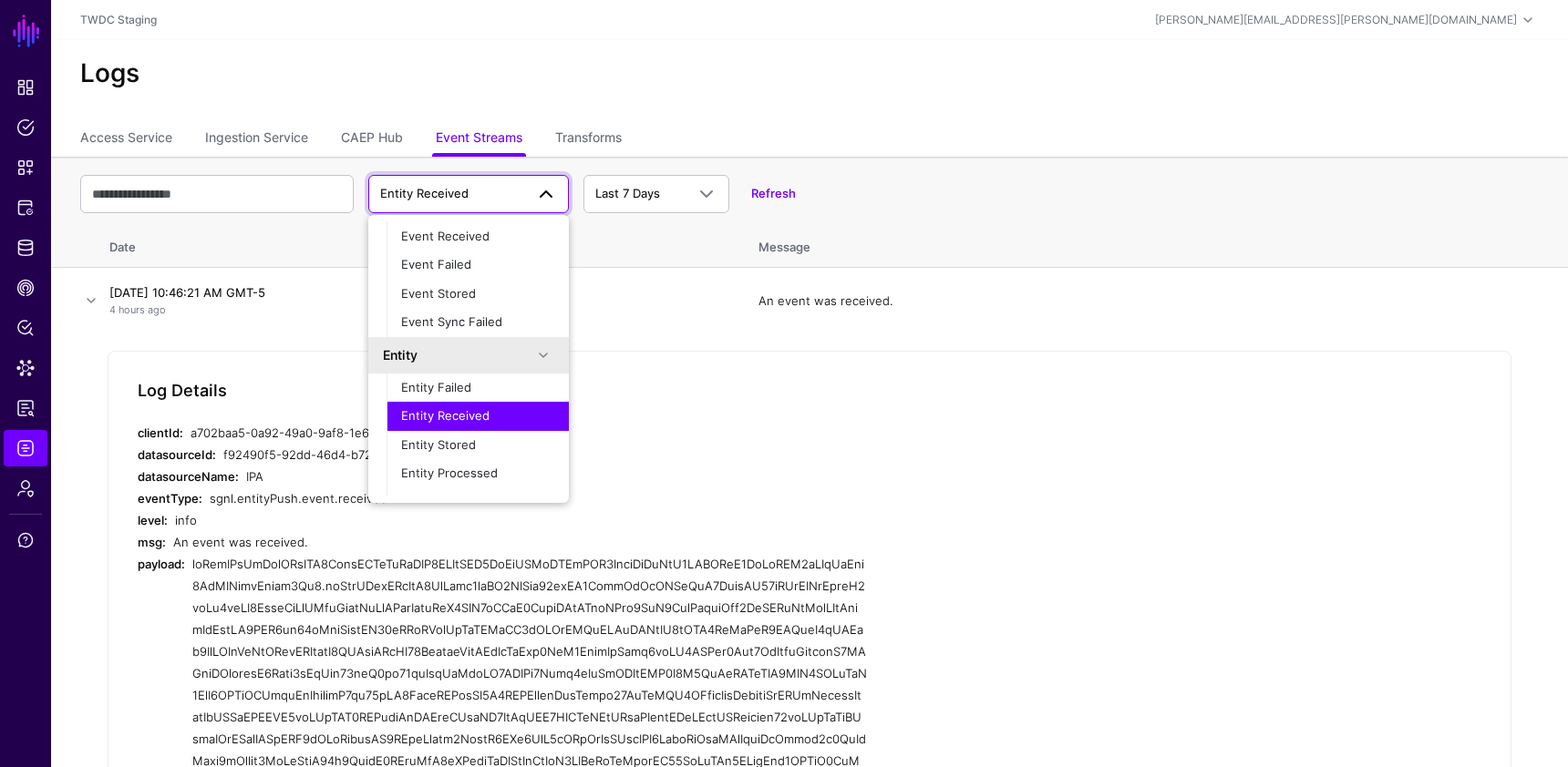
scroll to position [57, 0]
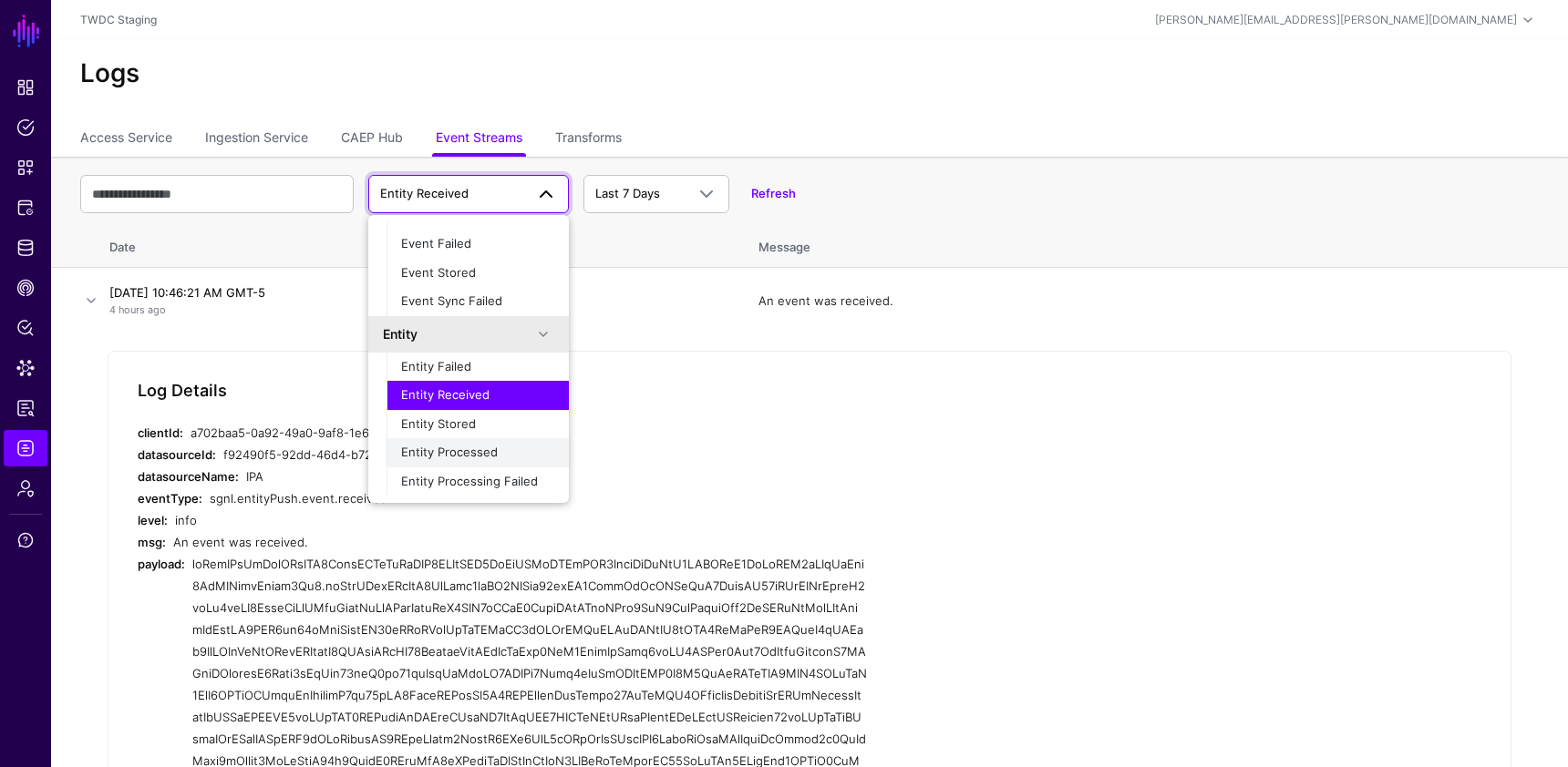
click at [465, 456] on span "Entity Processed" at bounding box center [450, 452] width 97 height 15
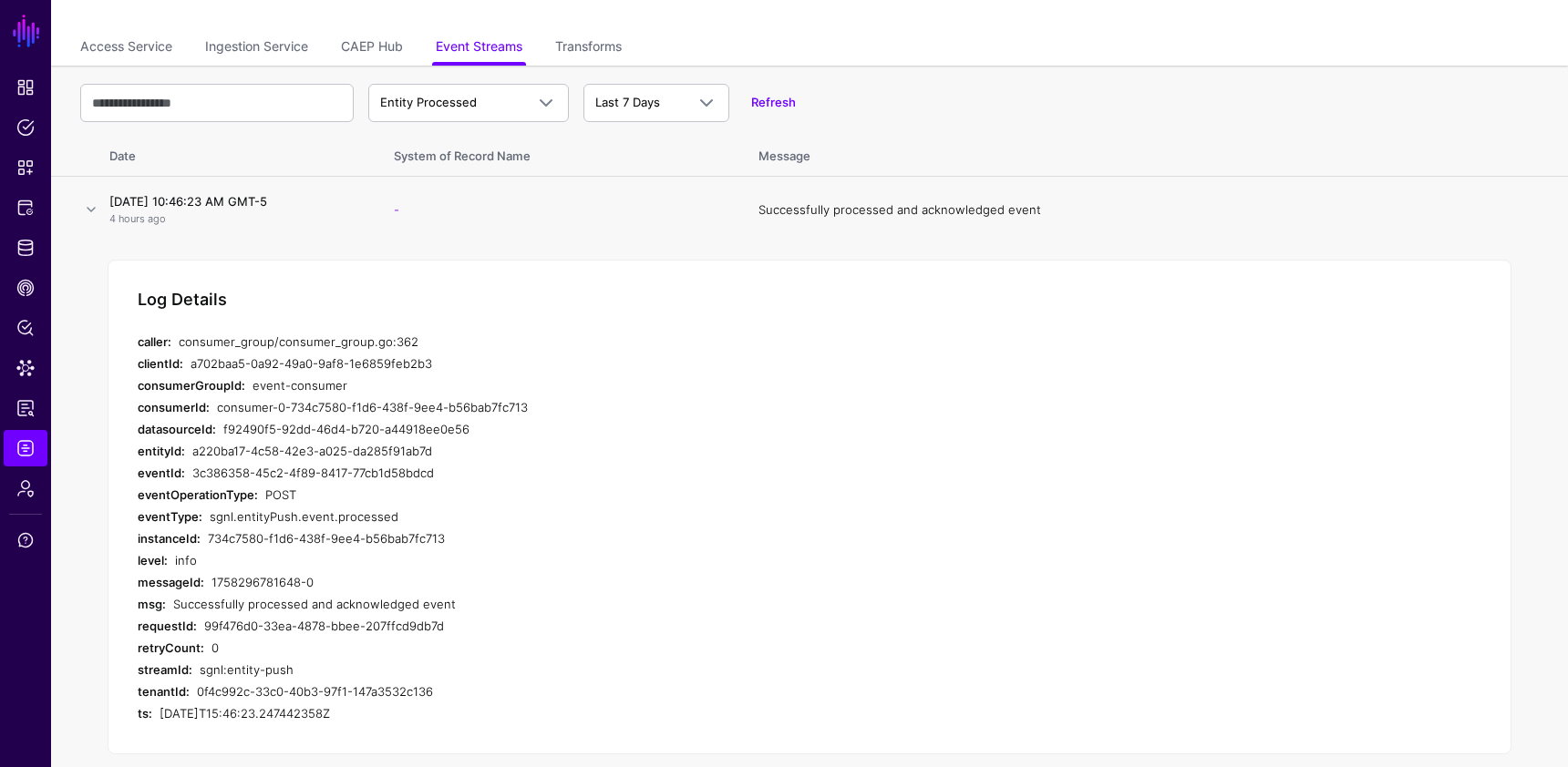
scroll to position [0, 0]
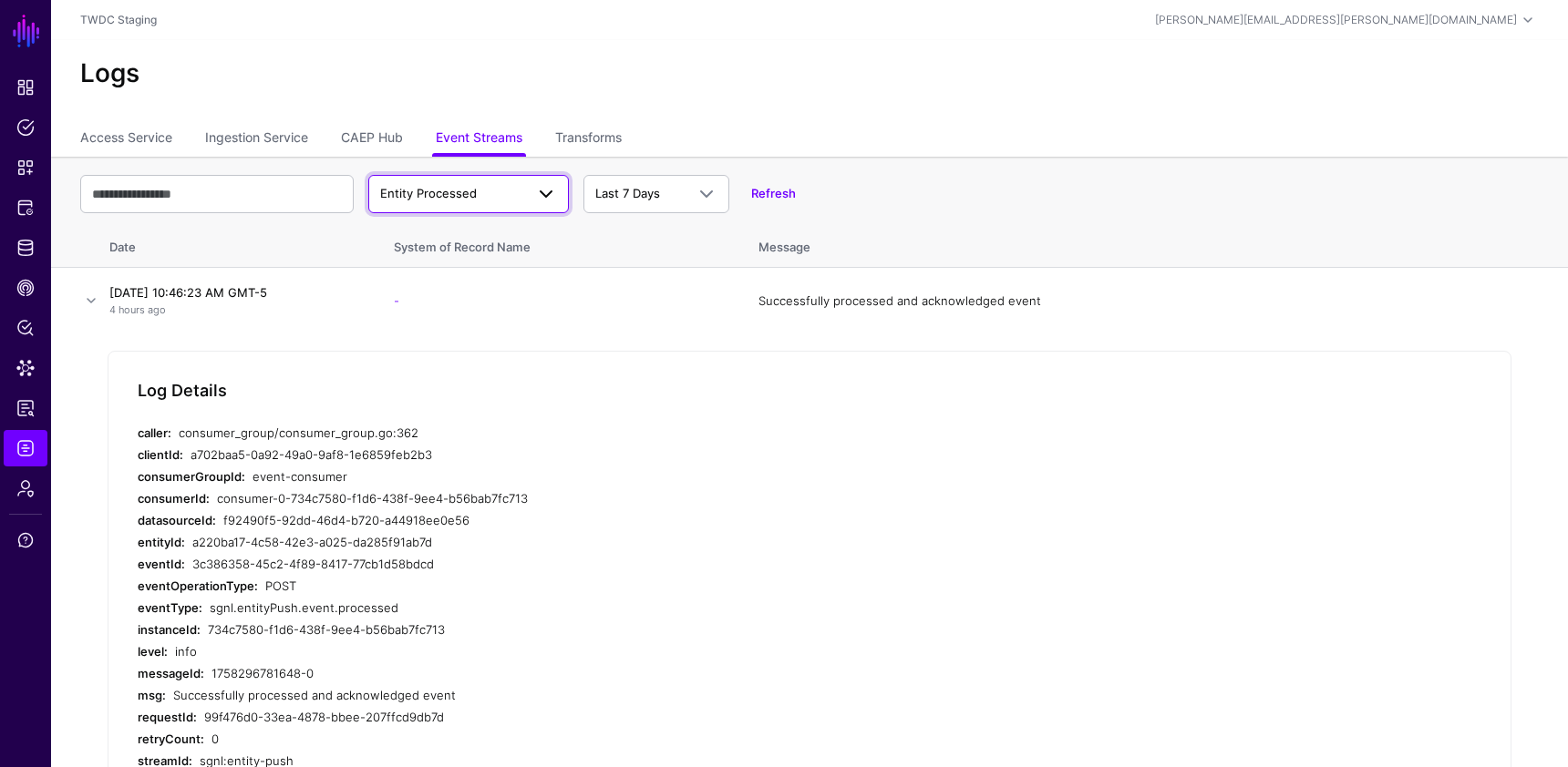
click at [471, 190] on span "Entity Processed" at bounding box center [429, 193] width 97 height 15
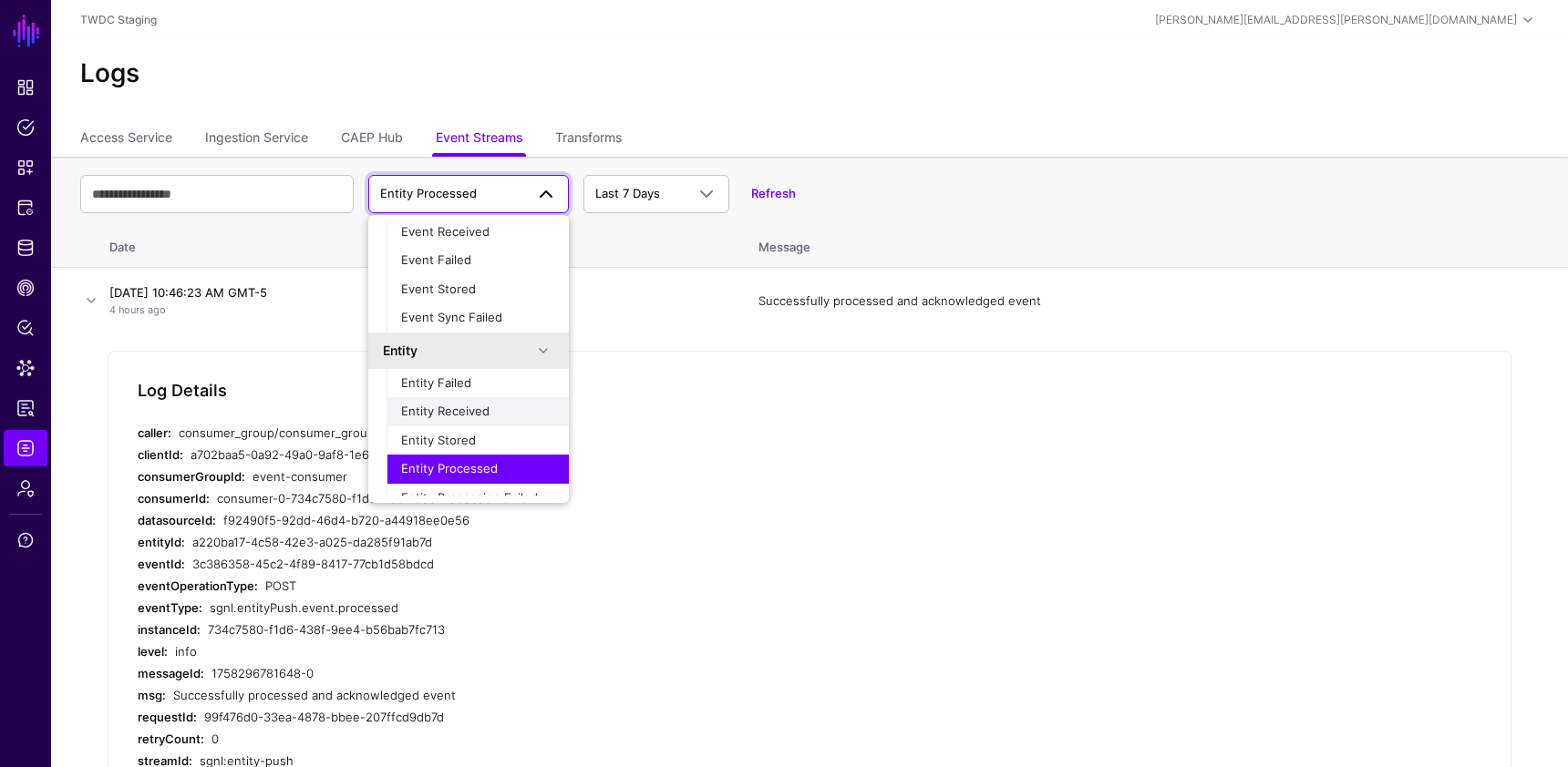
scroll to position [57, 0]
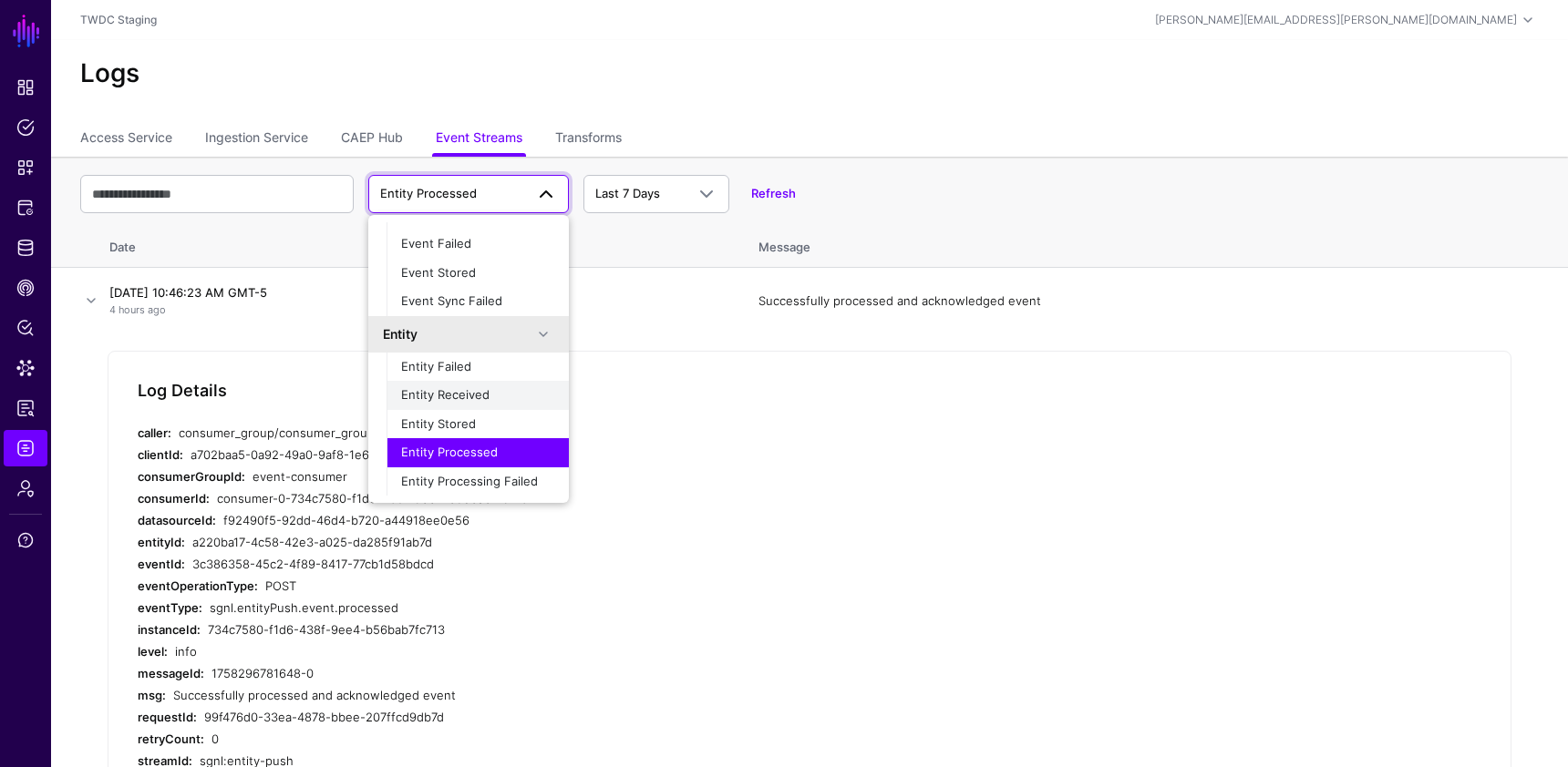
click at [465, 390] on span "Entity Received" at bounding box center [445, 395] width 88 height 15
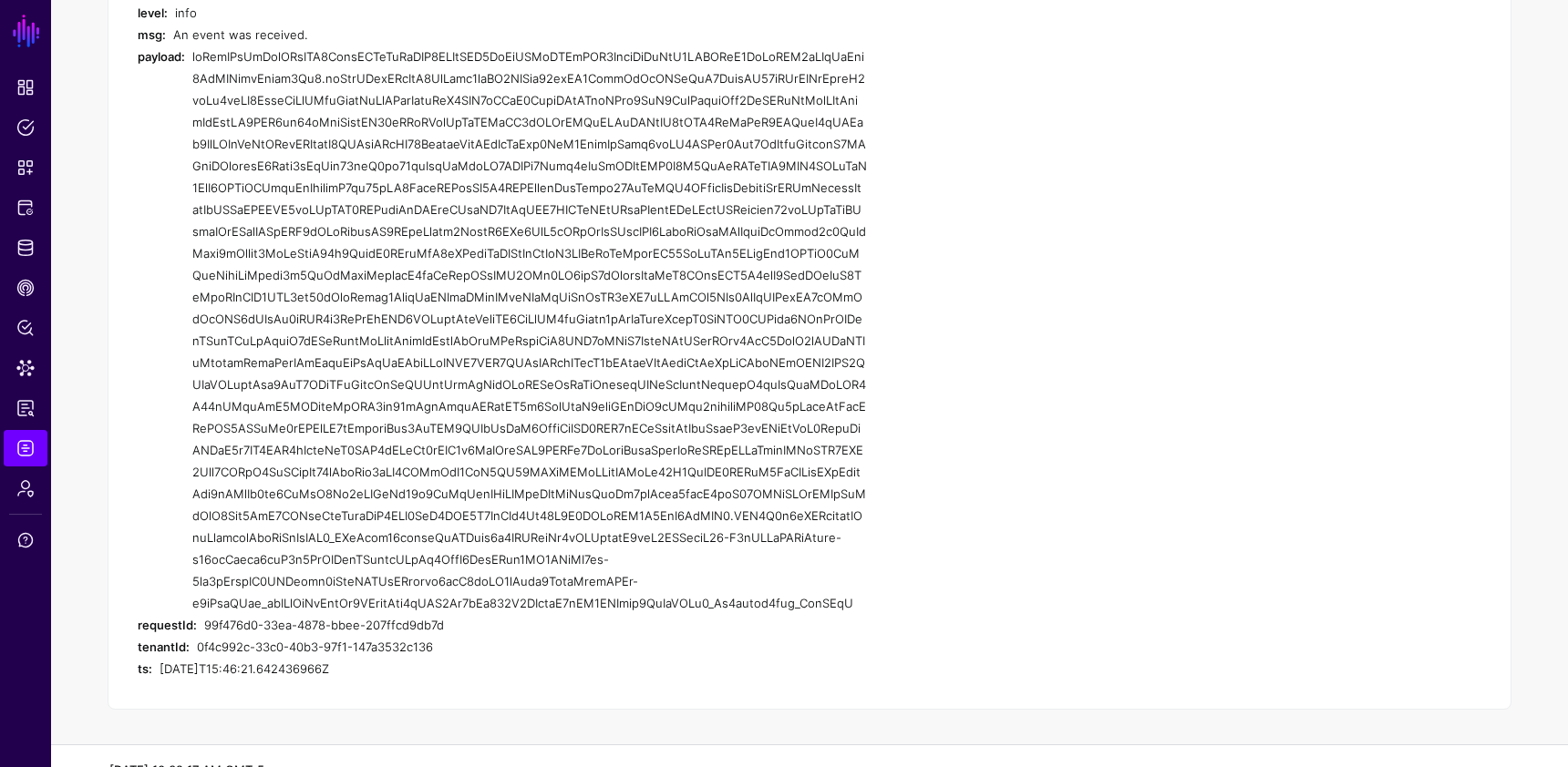
scroll to position [517, 0]
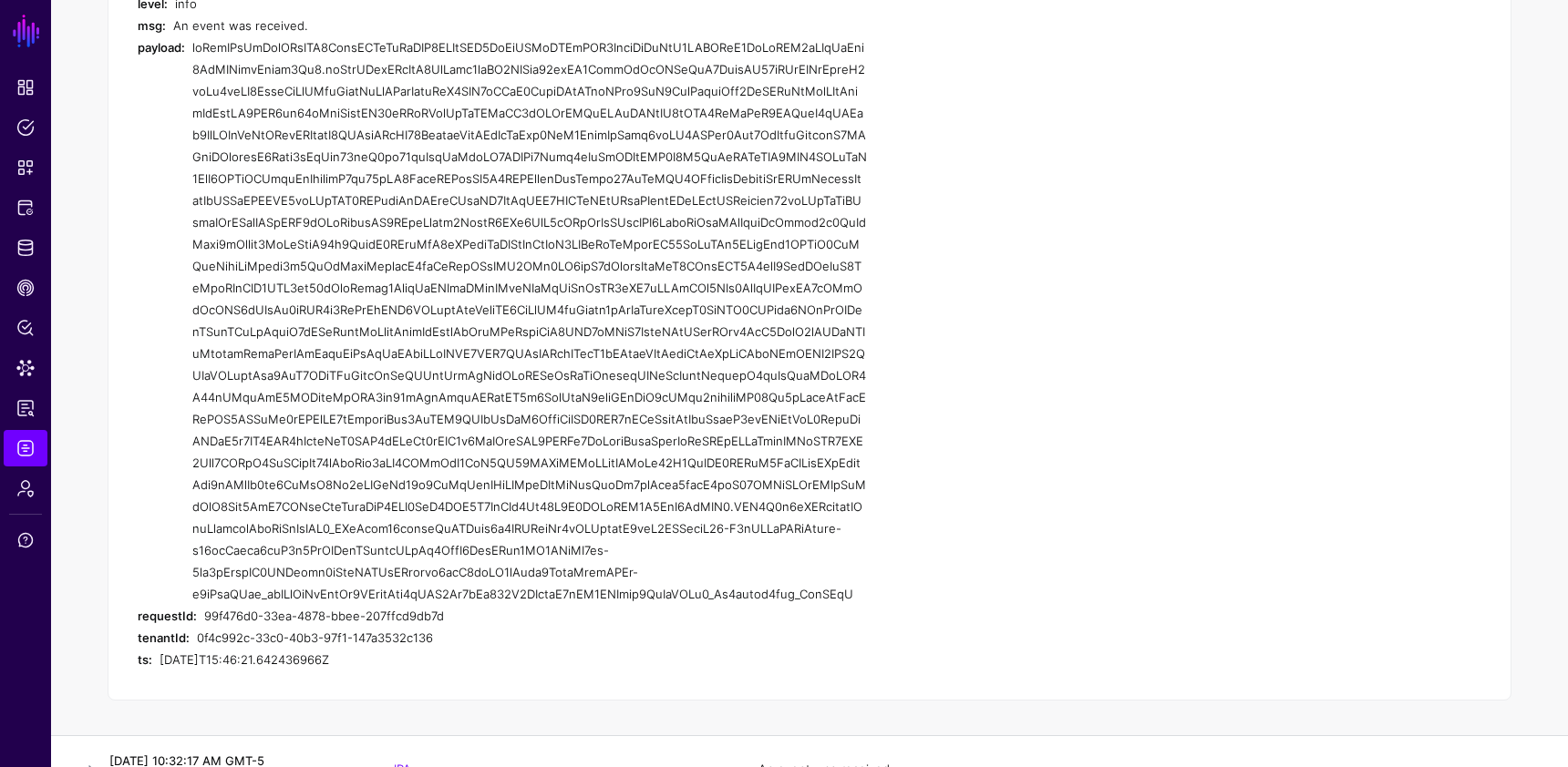
drag, startPoint x: 195, startPoint y: 203, endPoint x: 591, endPoint y: 613, distance: 570.0
click at [591, 605] on div at bounding box center [529, 320] width 674 height 568
copy div "eyJraWQiOiAibXJrLWM2ZjhjOWNlZmEwOTQ1YWZiOWE0MjZhMGQwOTAwOWY2IiwgImFsZyI6ICJSUzI…"
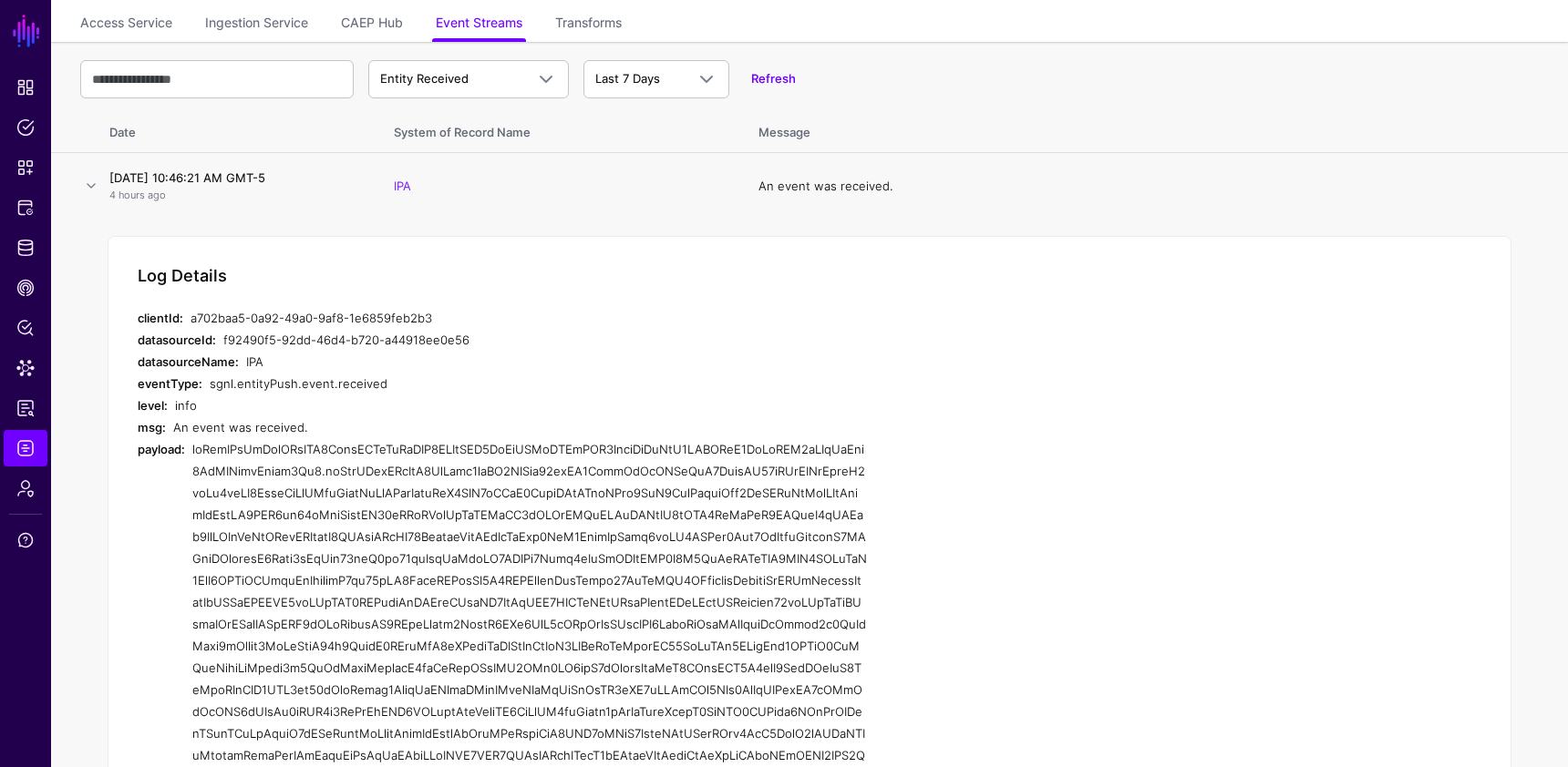
scroll to position [0, 0]
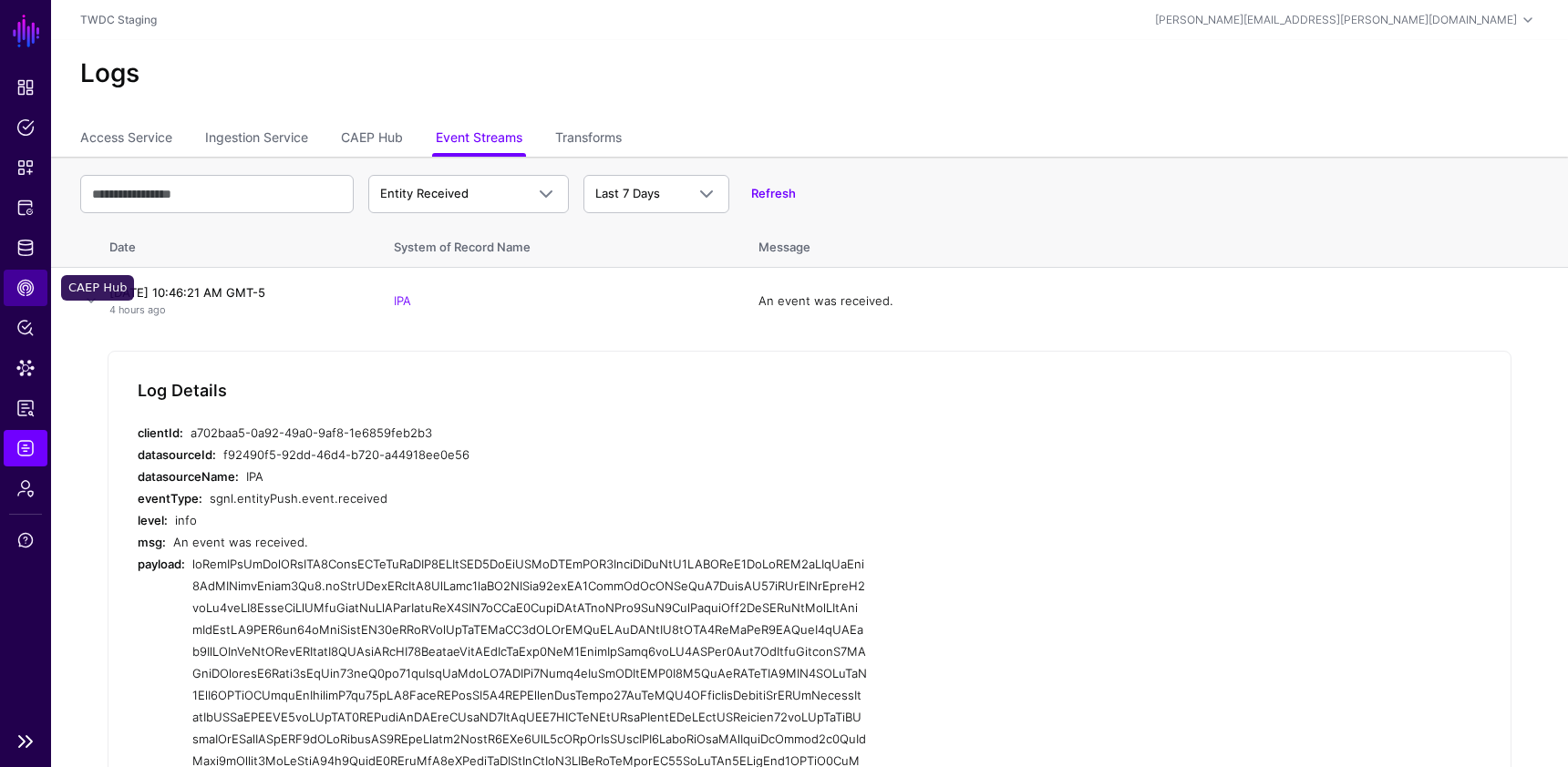
click at [26, 292] on span "CAEP Hub" at bounding box center [26, 288] width 18 height 18
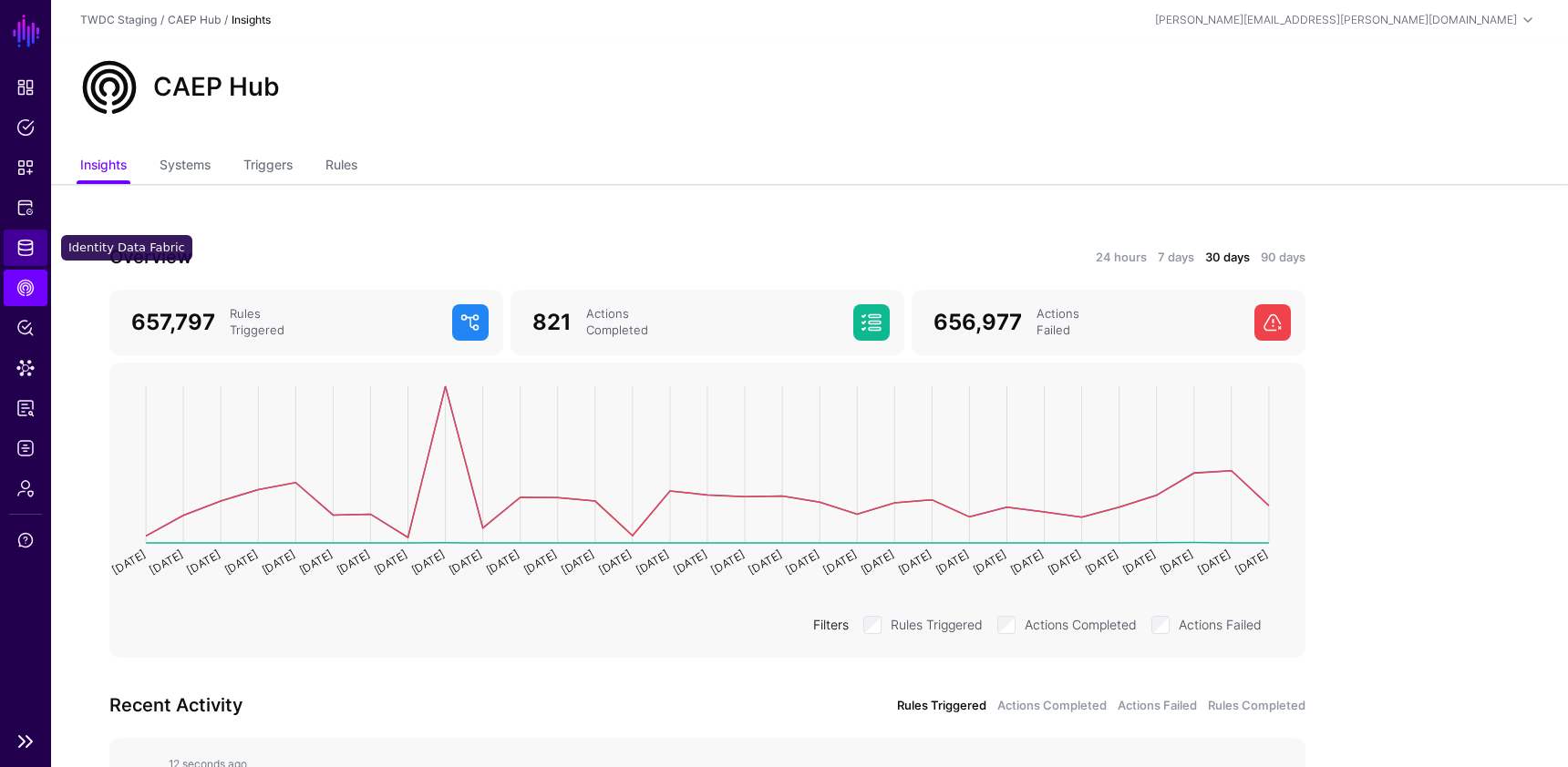
click at [29, 258] on link "Identity Data Fabric" at bounding box center [26, 248] width 44 height 36
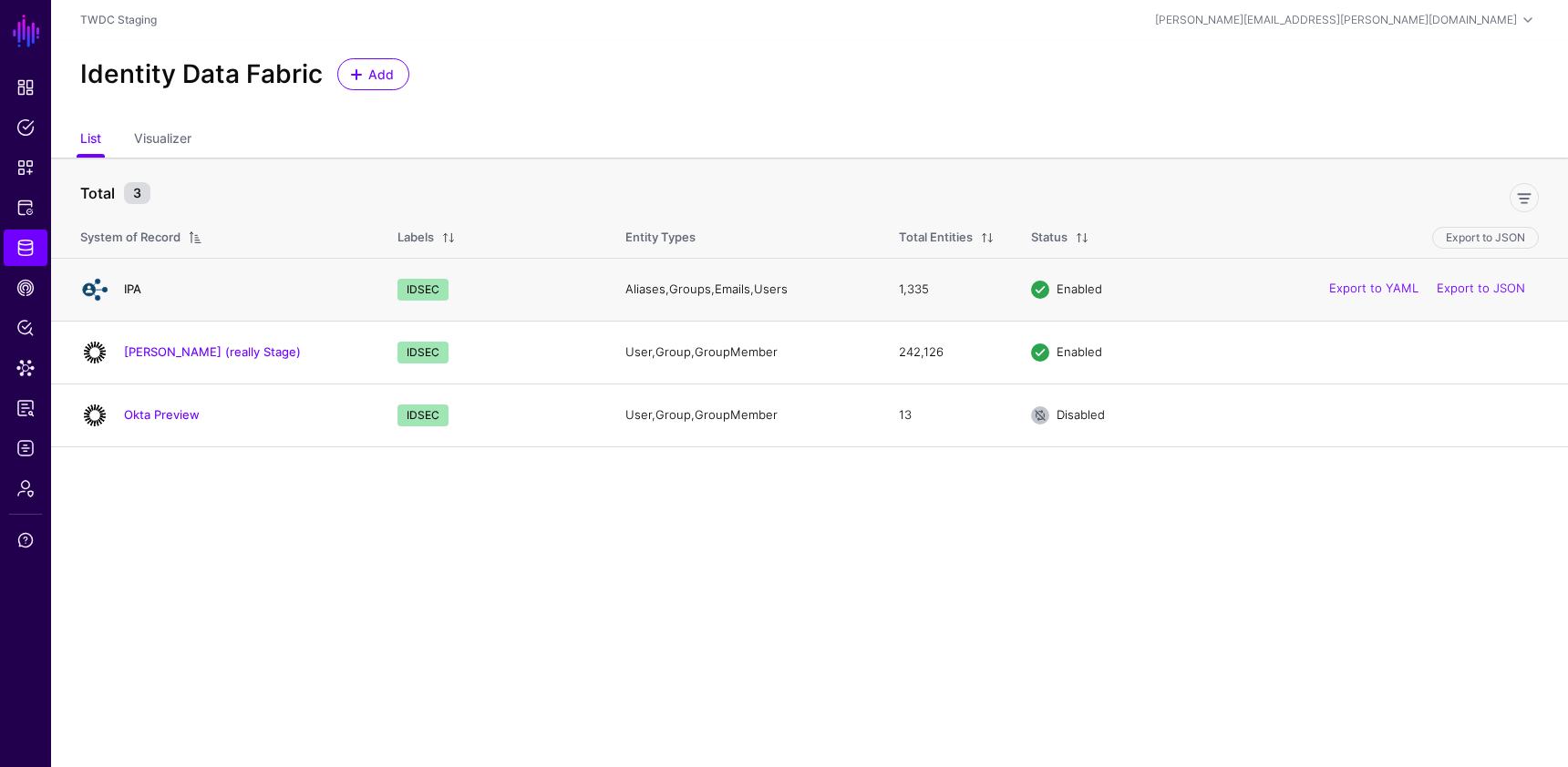
click at [135, 288] on link "IPA" at bounding box center [132, 289] width 17 height 15
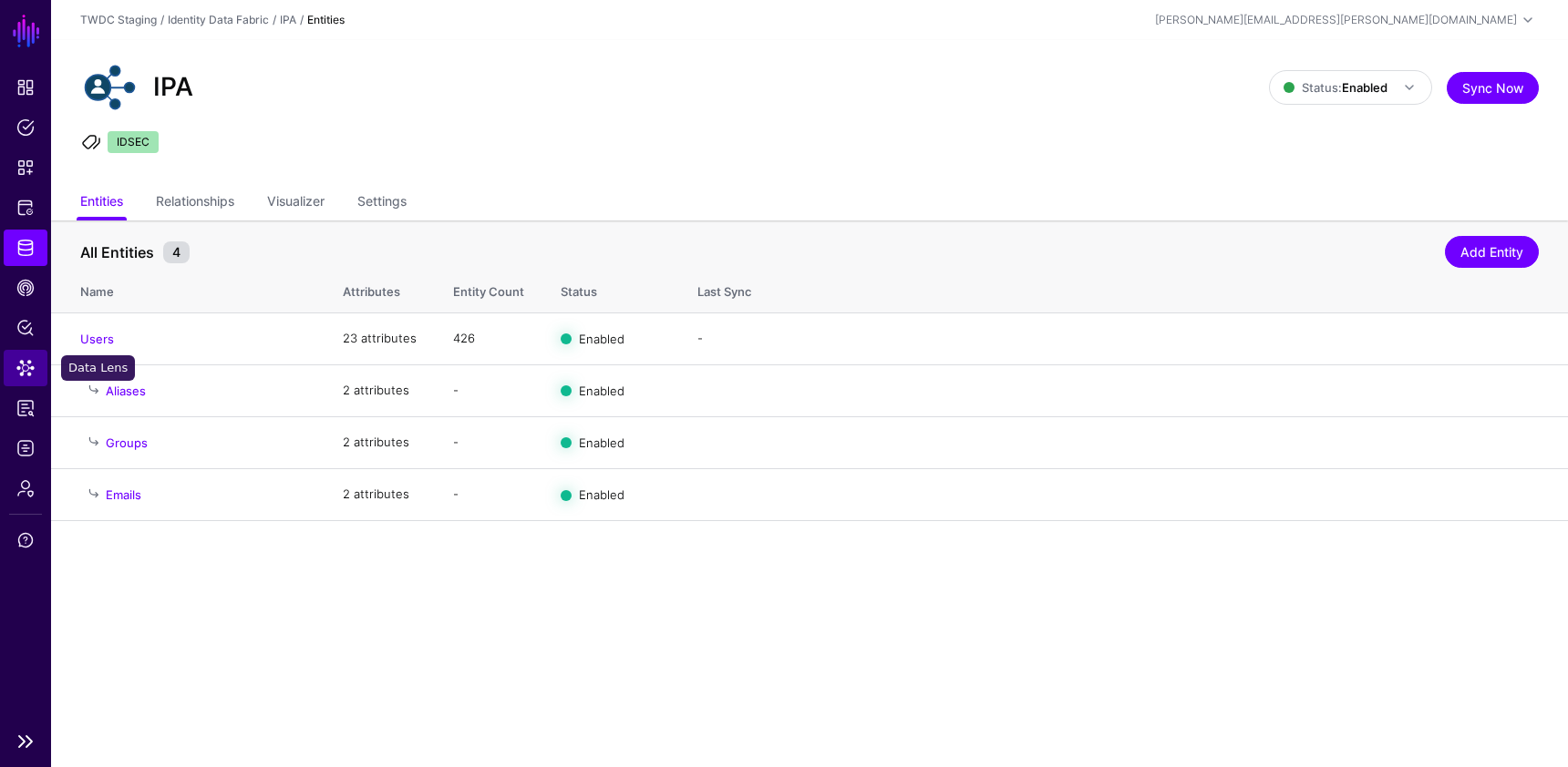
click at [29, 361] on span "Data Lens" at bounding box center [26, 368] width 18 height 18
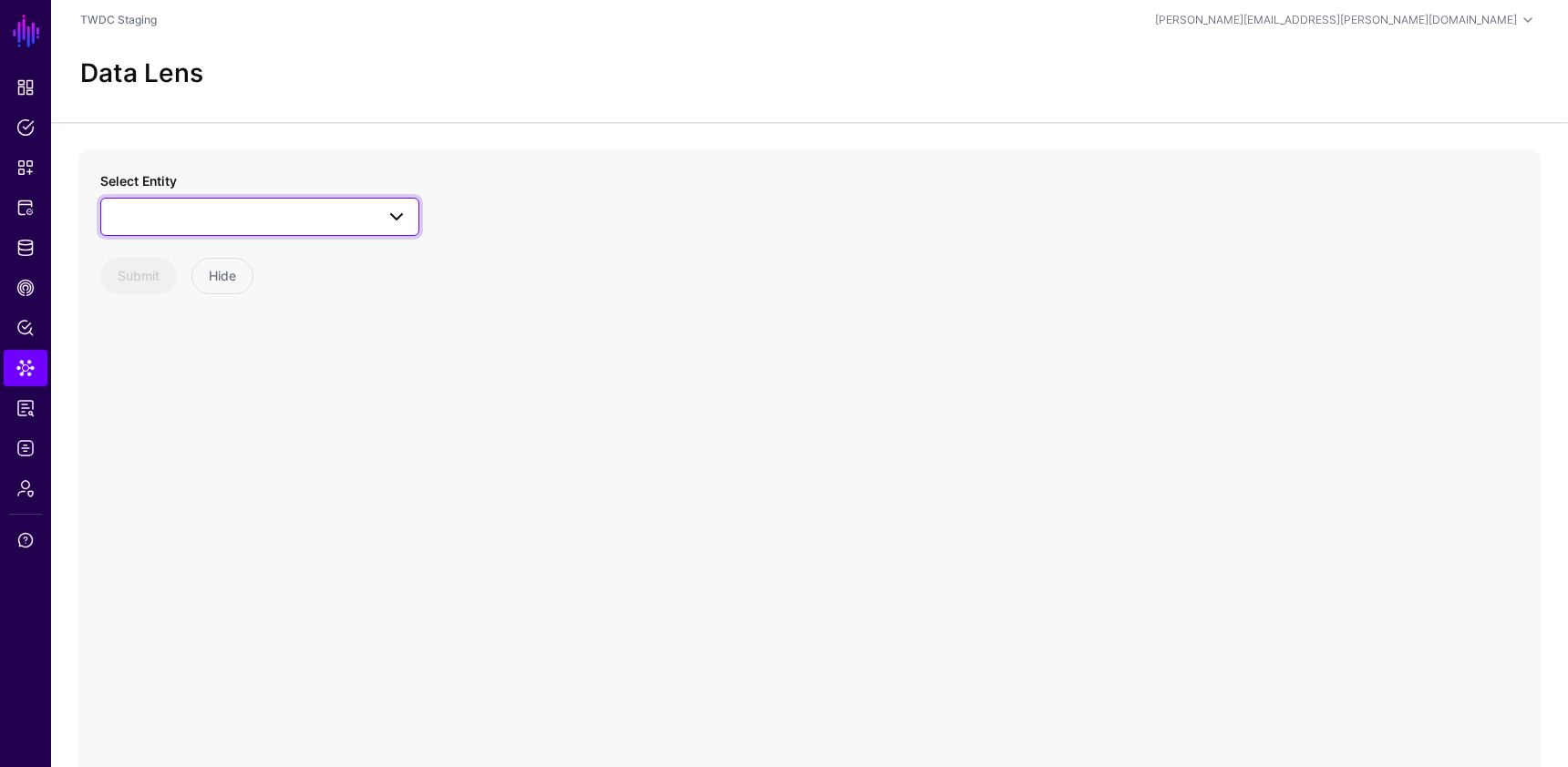
click at [215, 230] on link at bounding box center [260, 217] width 319 height 38
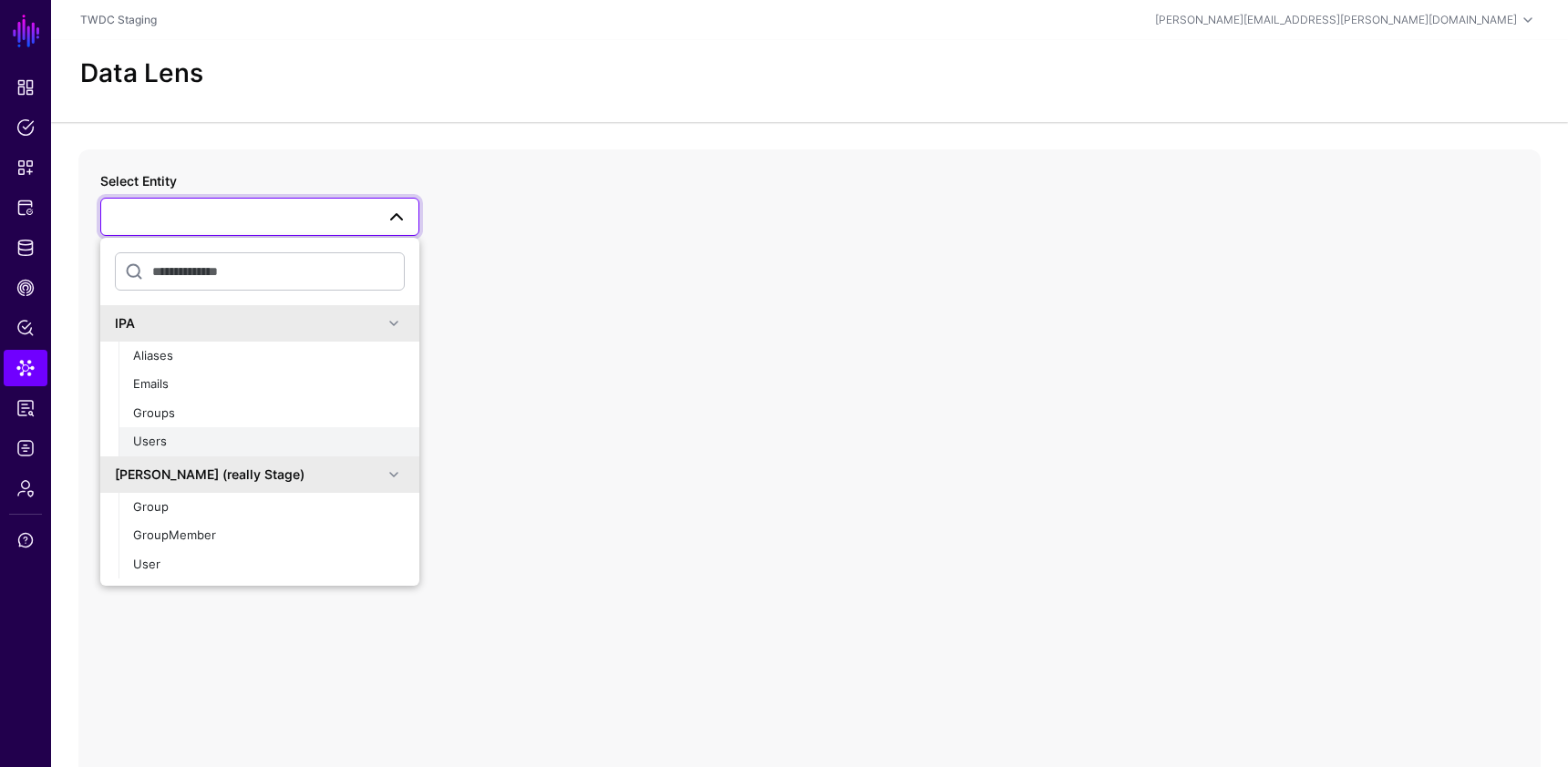
click at [191, 437] on div "Users" at bounding box center [269, 442] width 272 height 18
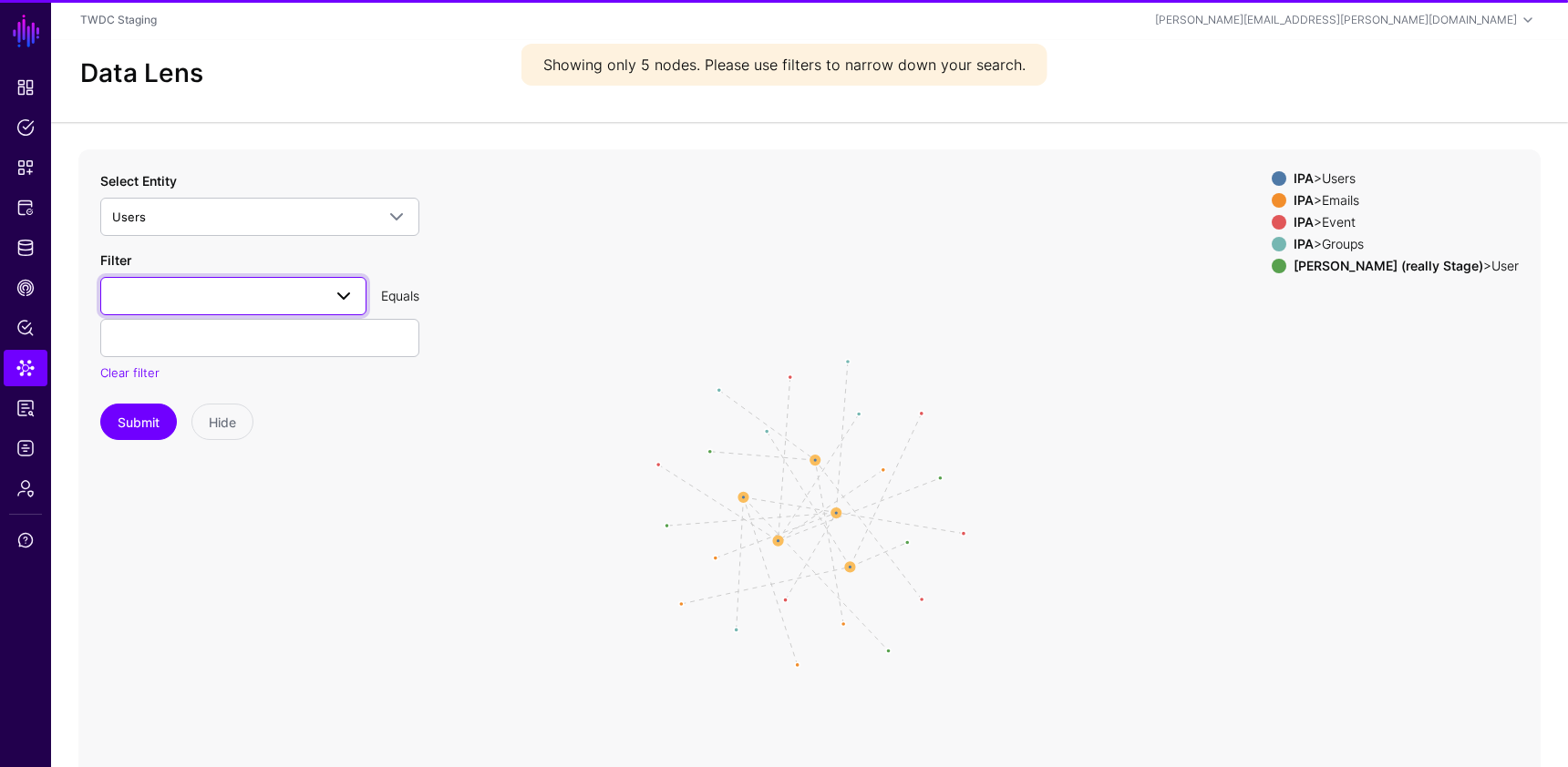
click at [230, 290] on span at bounding box center [234, 296] width 243 height 22
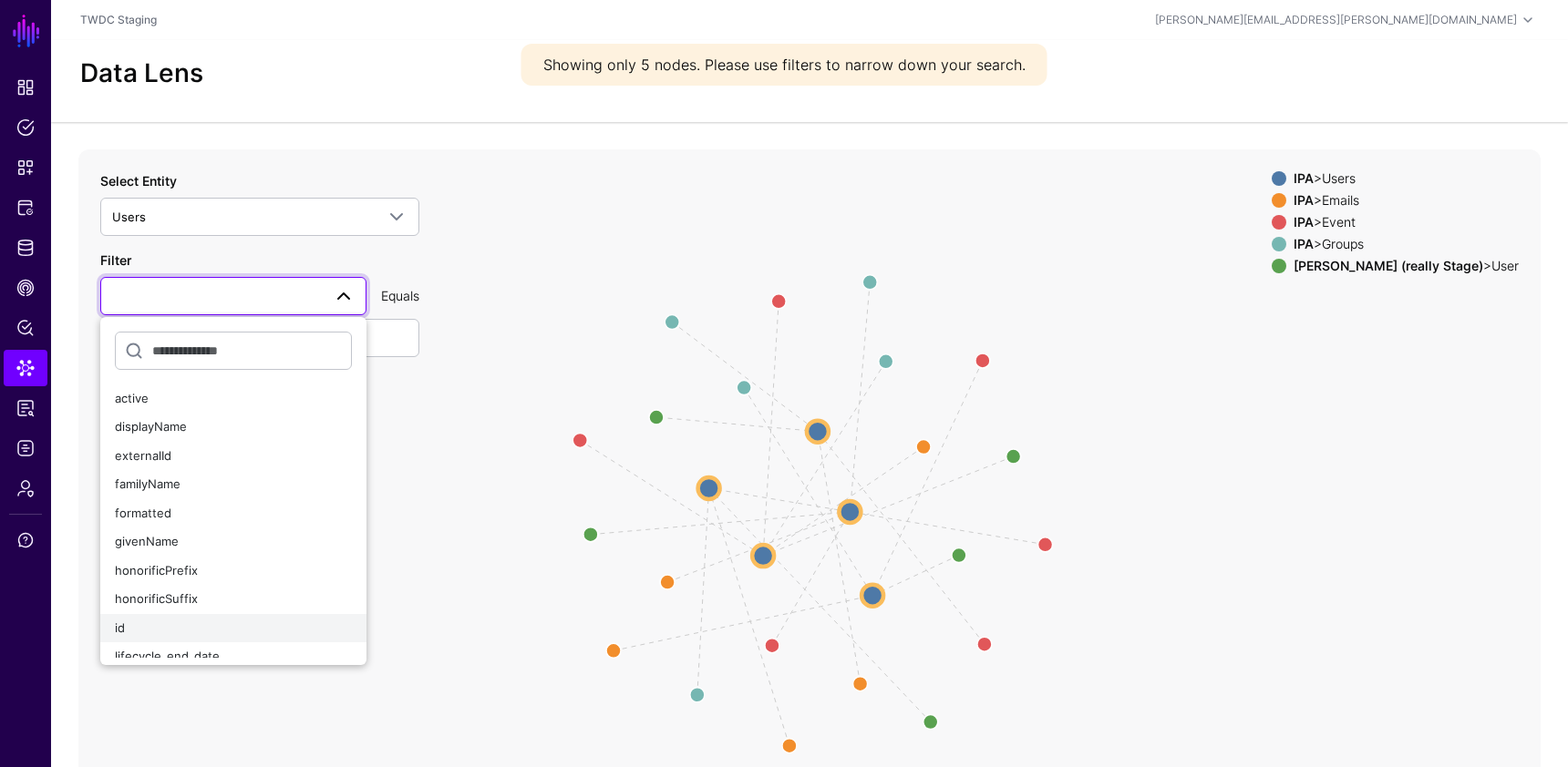
click at [197, 626] on div "id" at bounding box center [234, 628] width 237 height 18
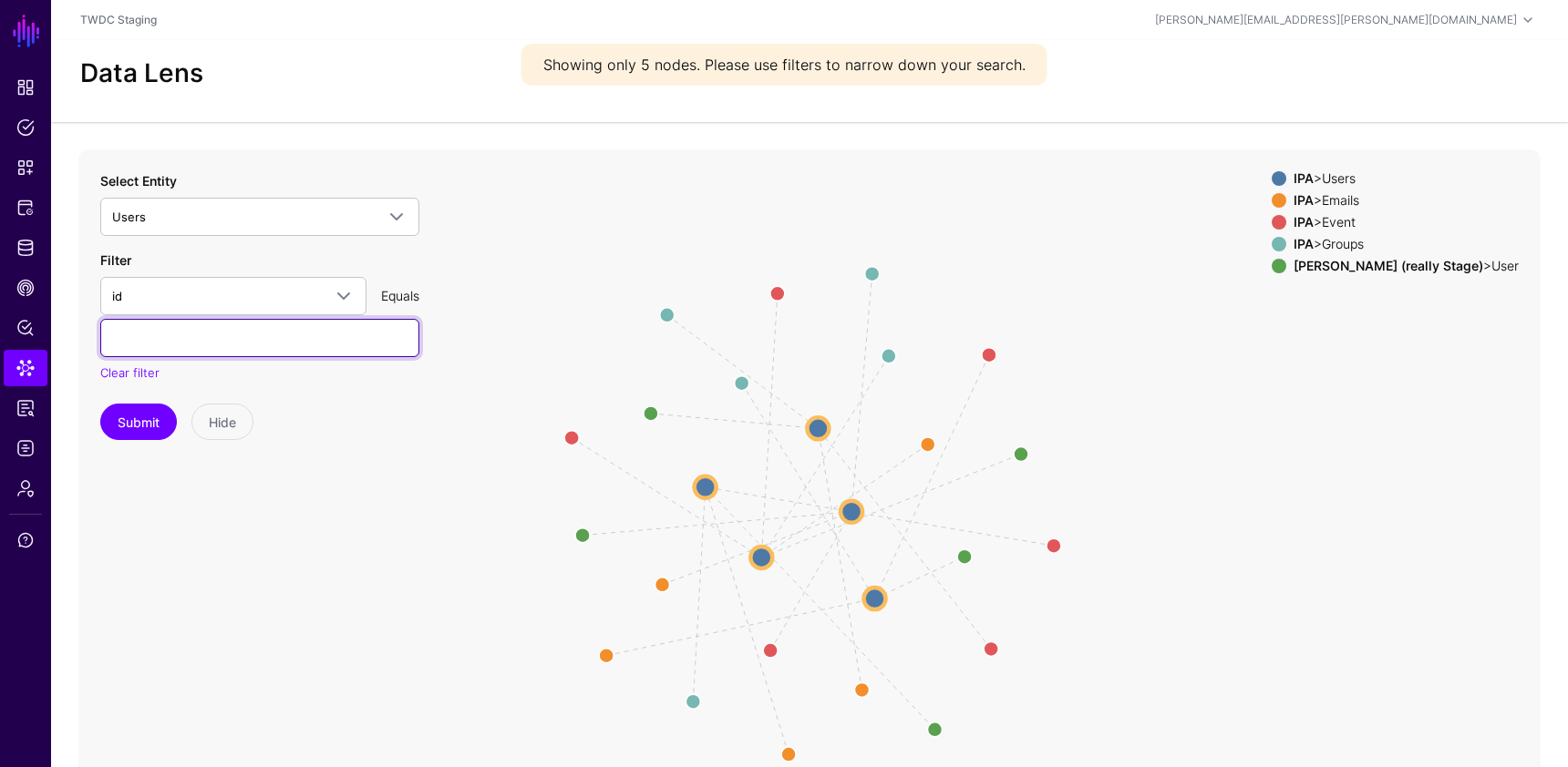
click at [221, 326] on input "text" at bounding box center [260, 338] width 319 height 38
paste input "**********"
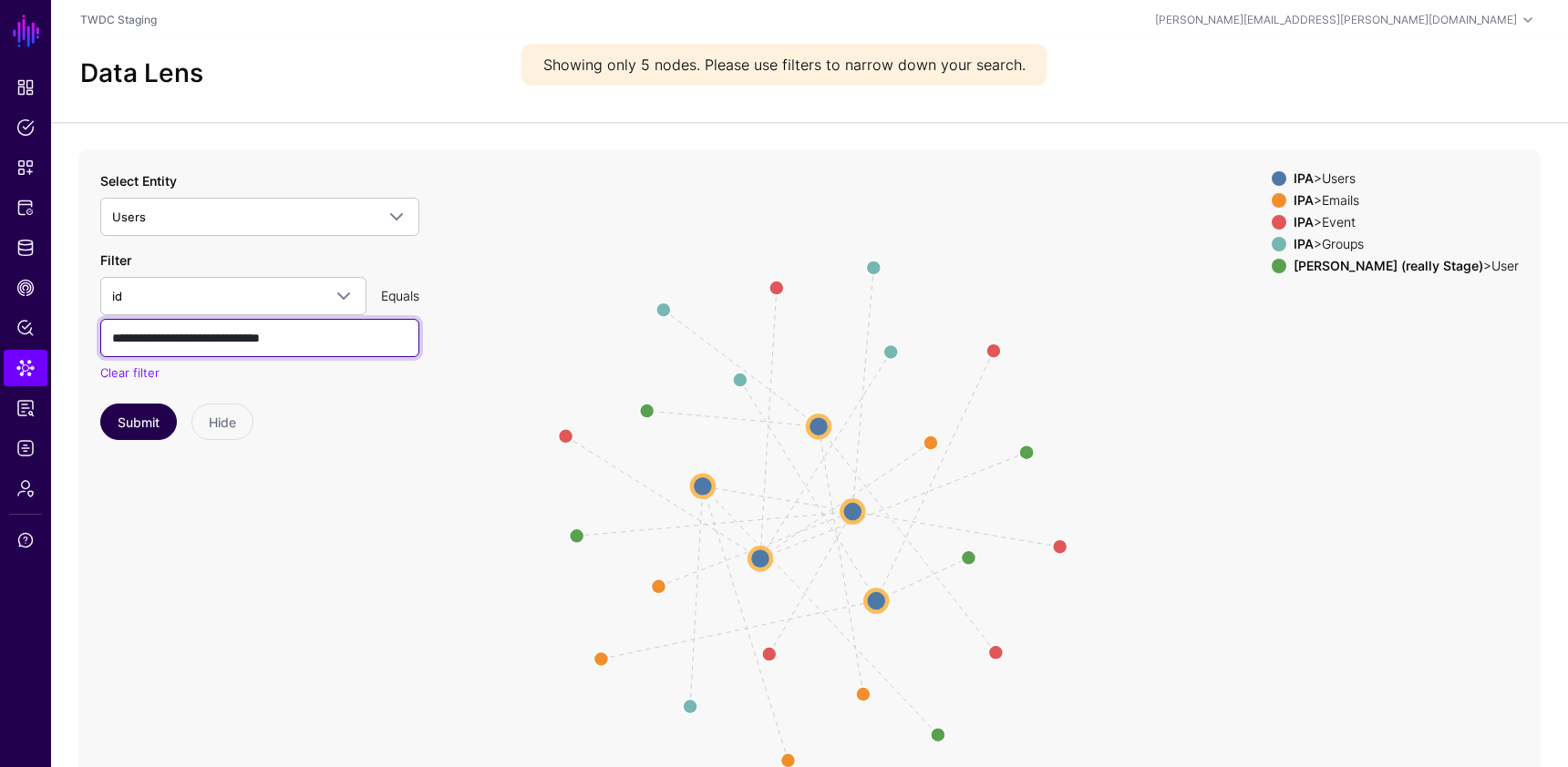
type input "**********"
click at [151, 416] on button "Submit" at bounding box center [139, 422] width 77 height 36
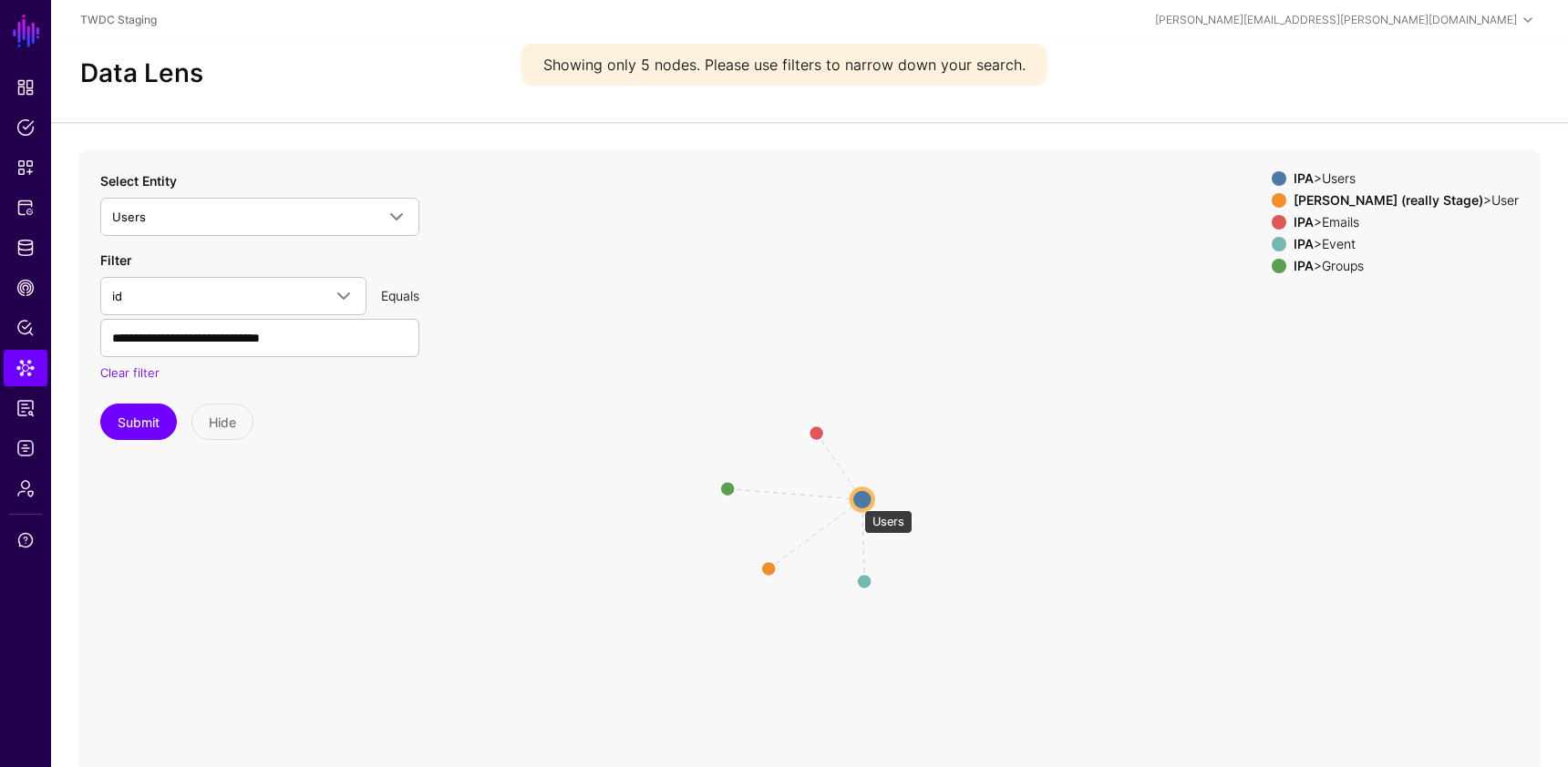
click at [855, 502] on circle at bounding box center [862, 500] width 22 height 22
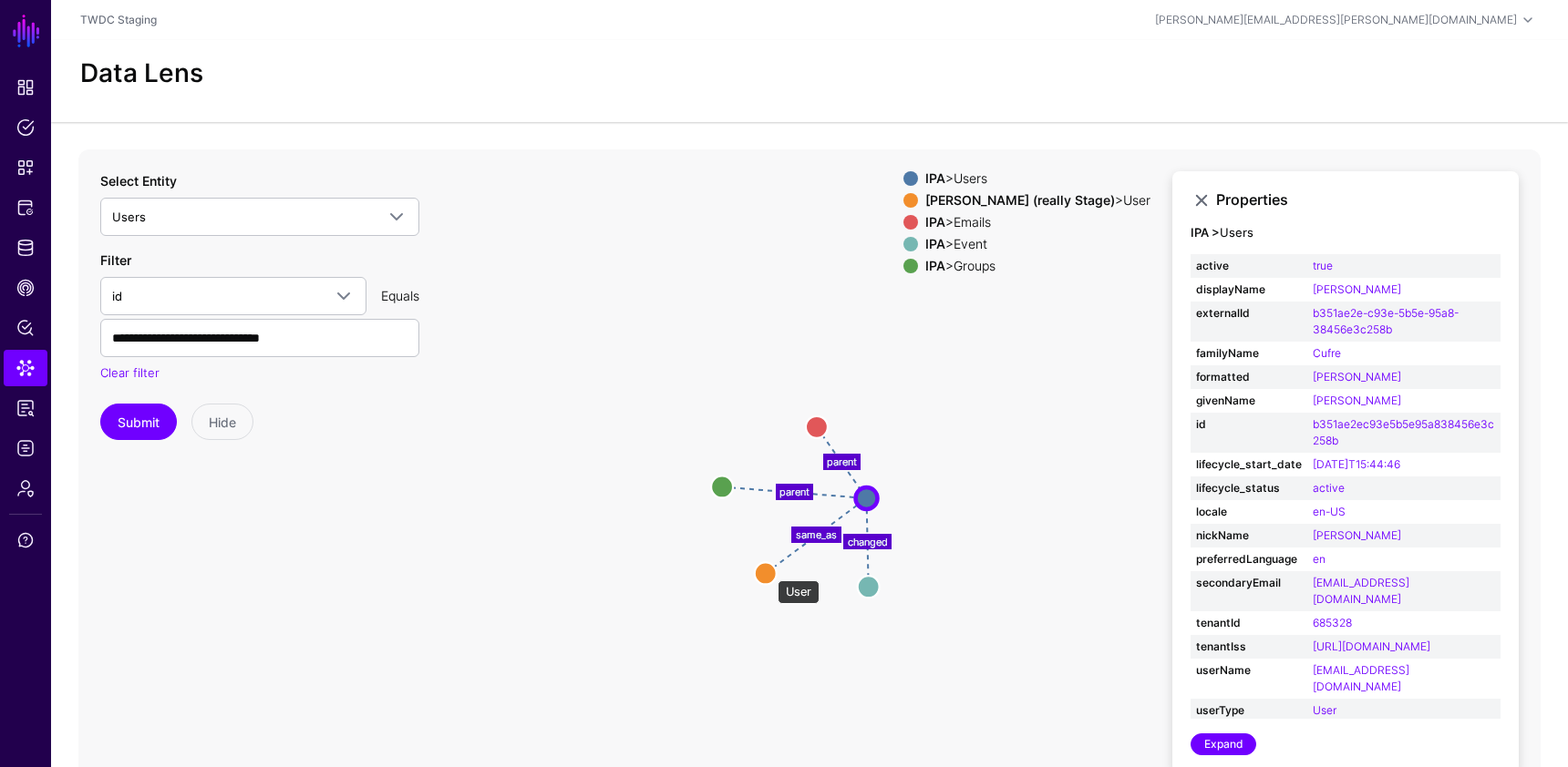
click at [768, 571] on circle at bounding box center [765, 574] width 22 height 22
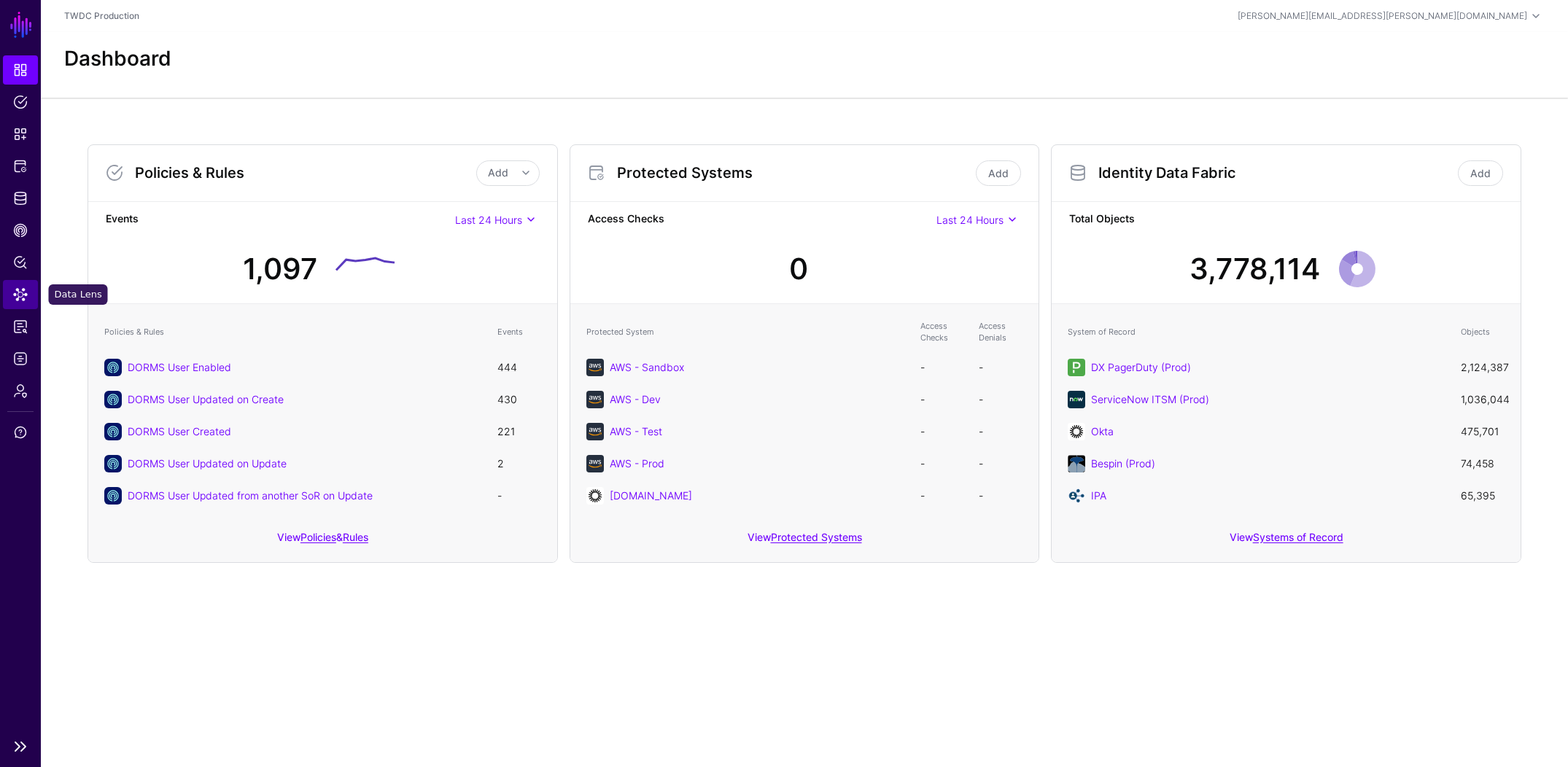
click at [18, 293] on span "Data Lens" at bounding box center [20, 295] width 15 height 15
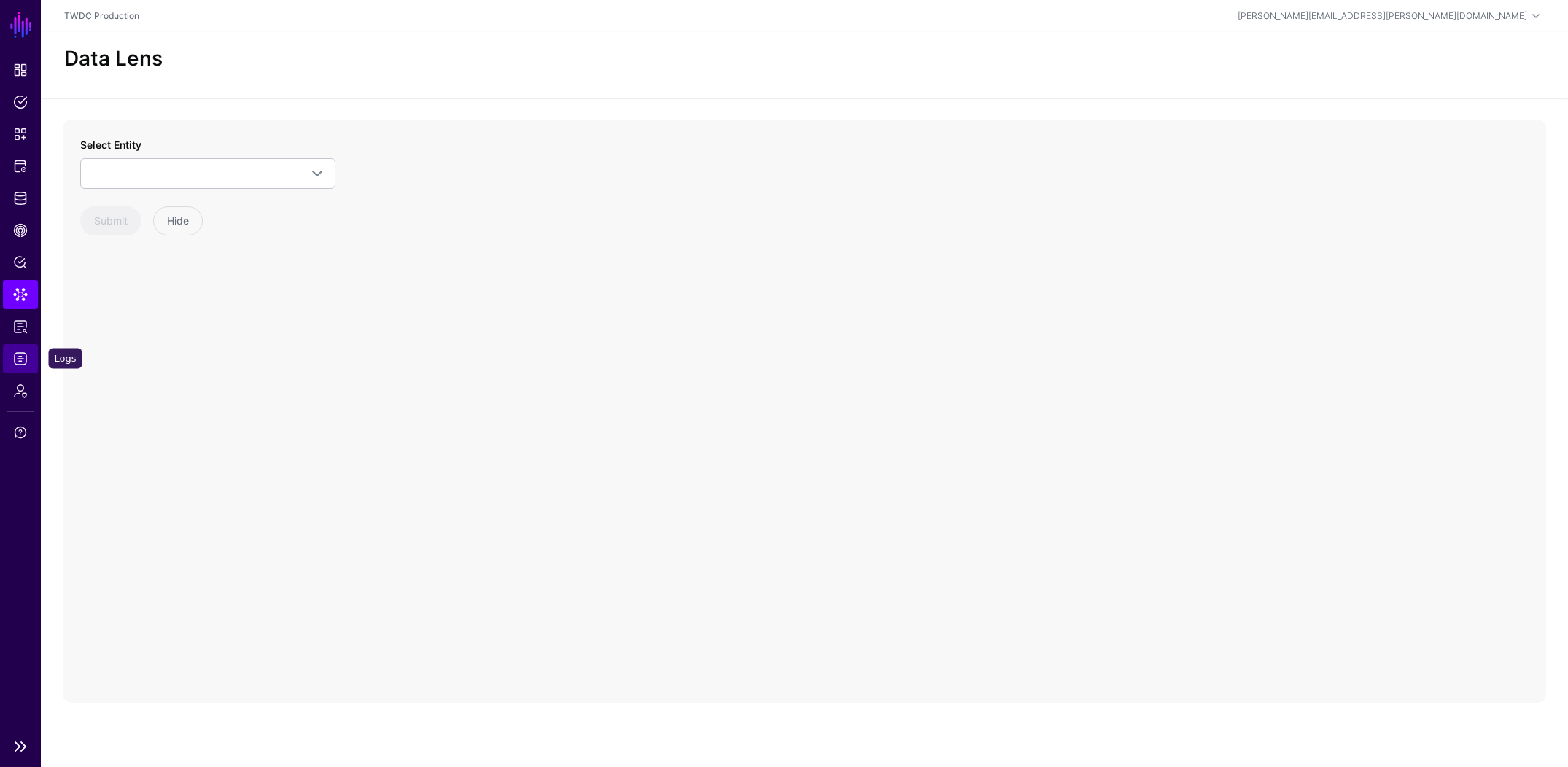
click at [21, 366] on link "Logs" at bounding box center [20, 359] width 35 height 29
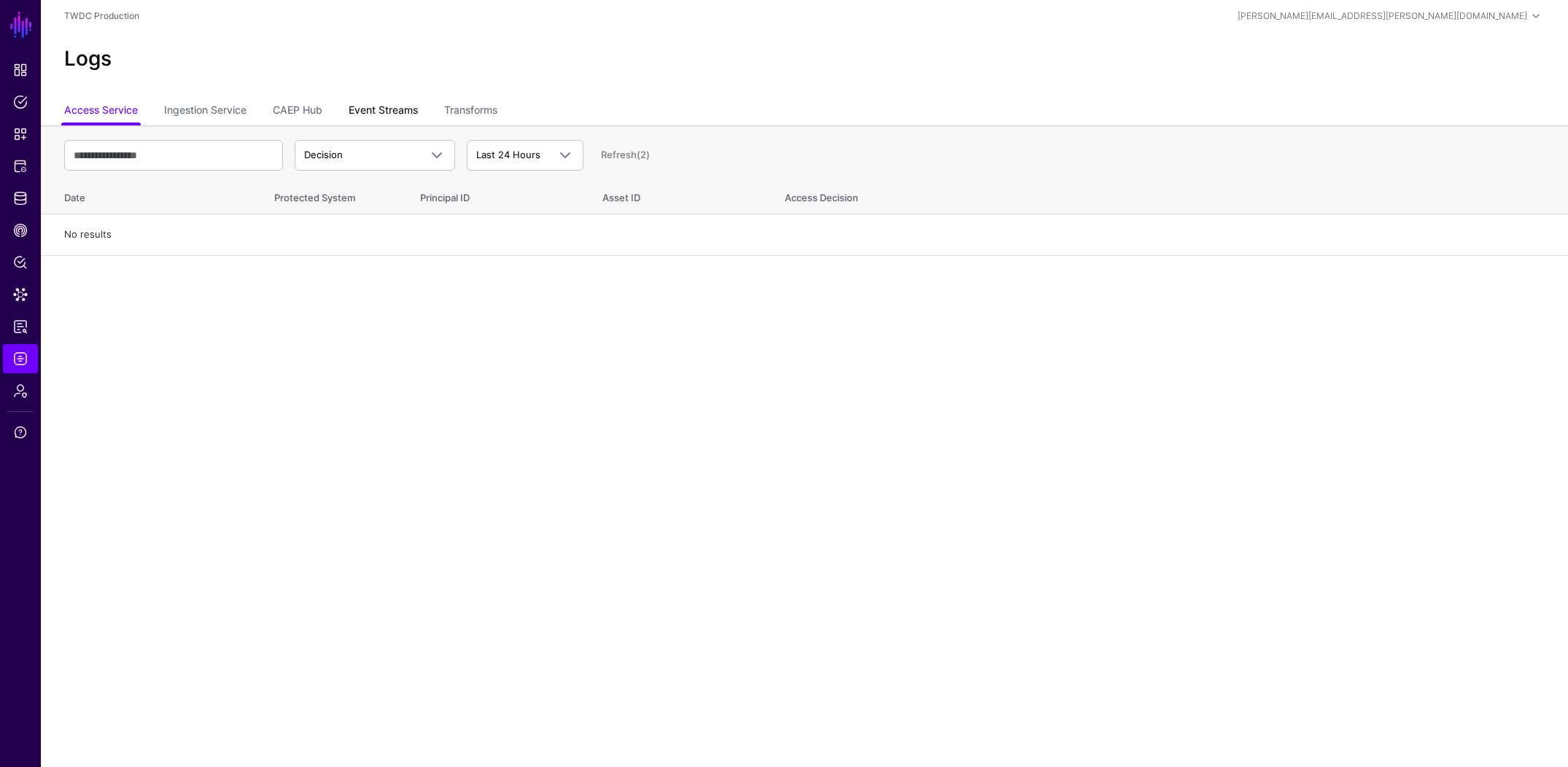
click at [376, 107] on link "Event Streams" at bounding box center [383, 112] width 69 height 28
click at [386, 155] on span "Event Received" at bounding box center [362, 155] width 115 height 15
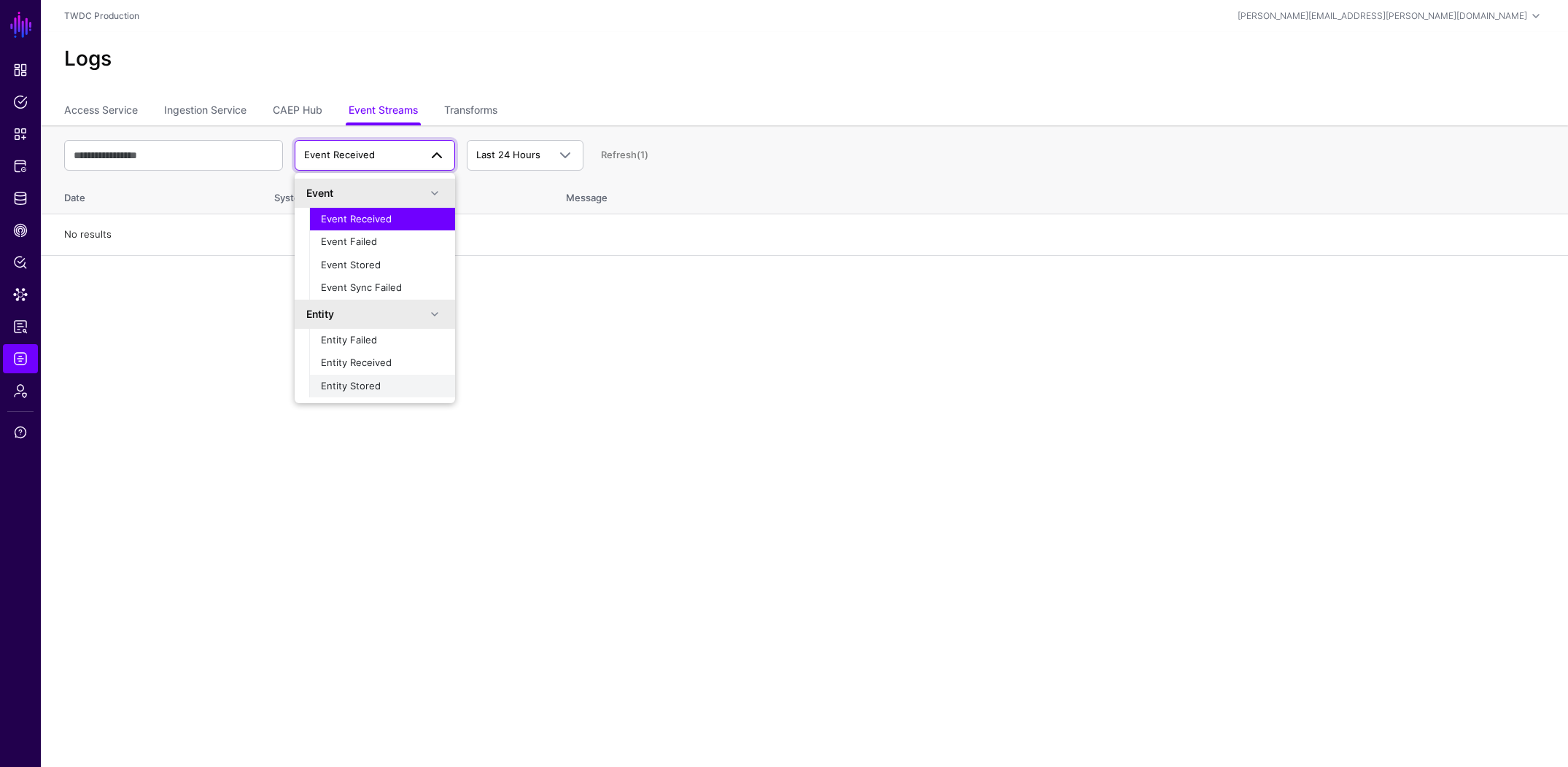
scroll to position [45, 0]
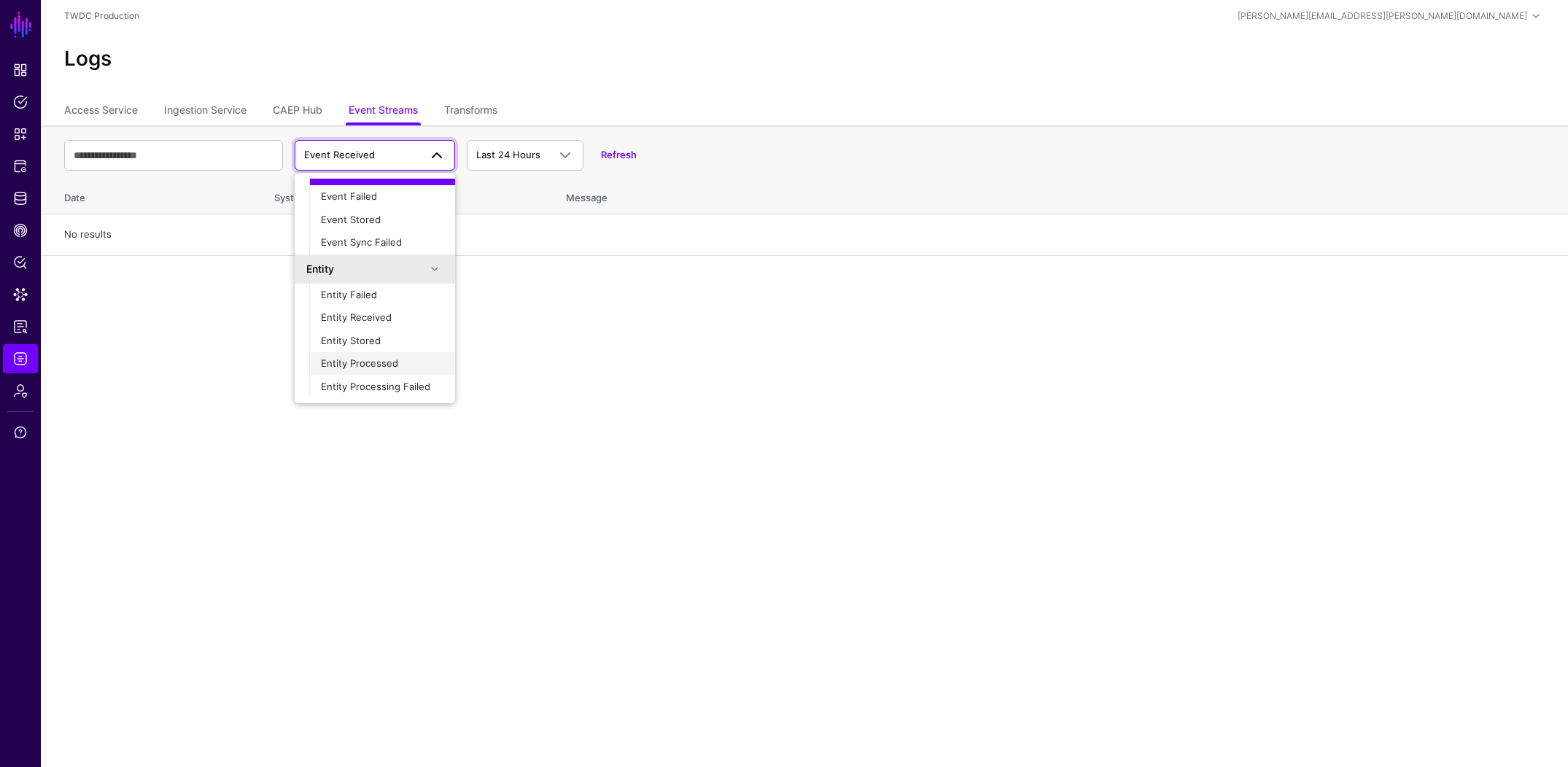
click at [393, 369] on span "Entity Processed" at bounding box center [360, 363] width 77 height 12
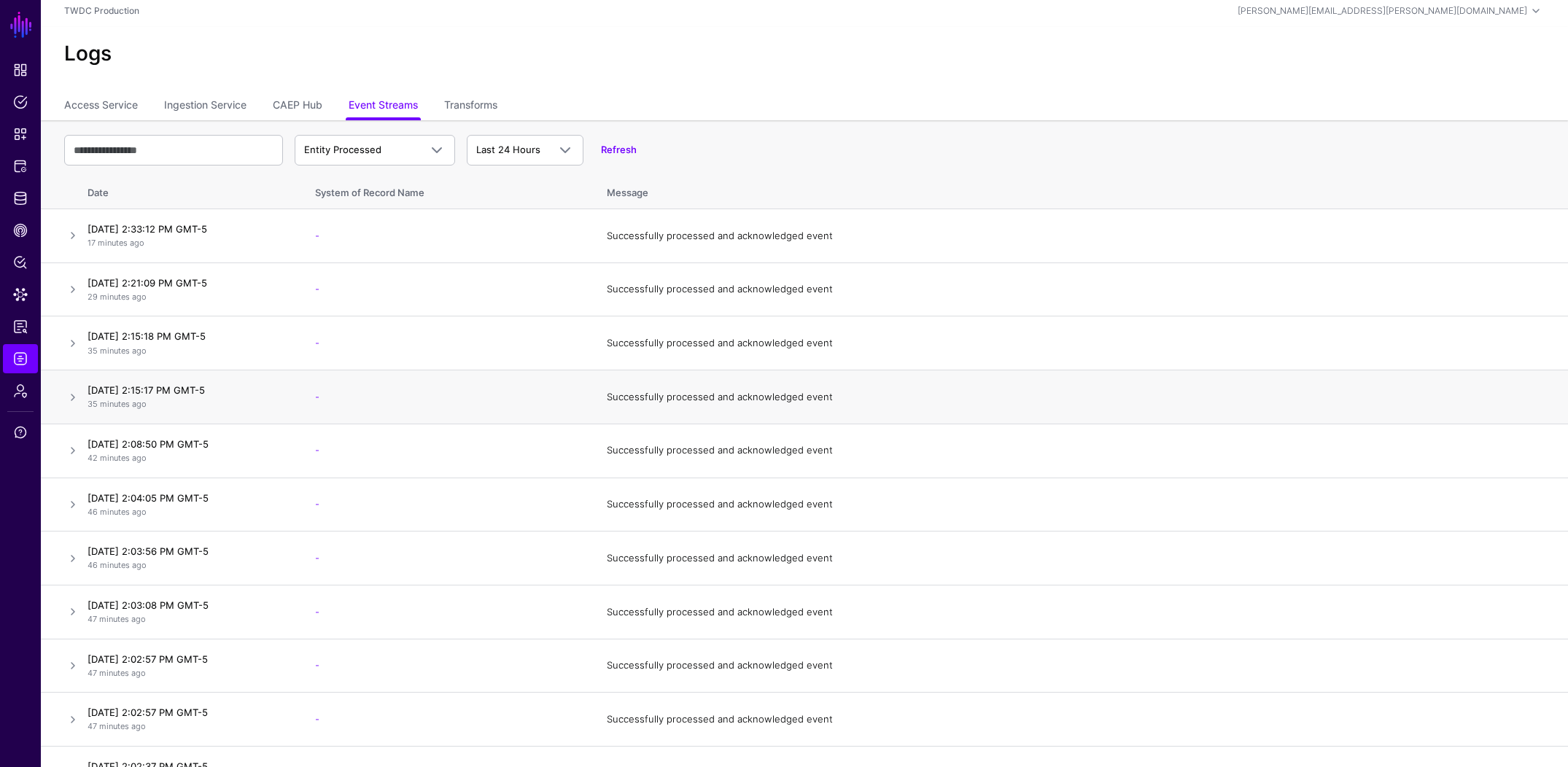
scroll to position [0, 0]
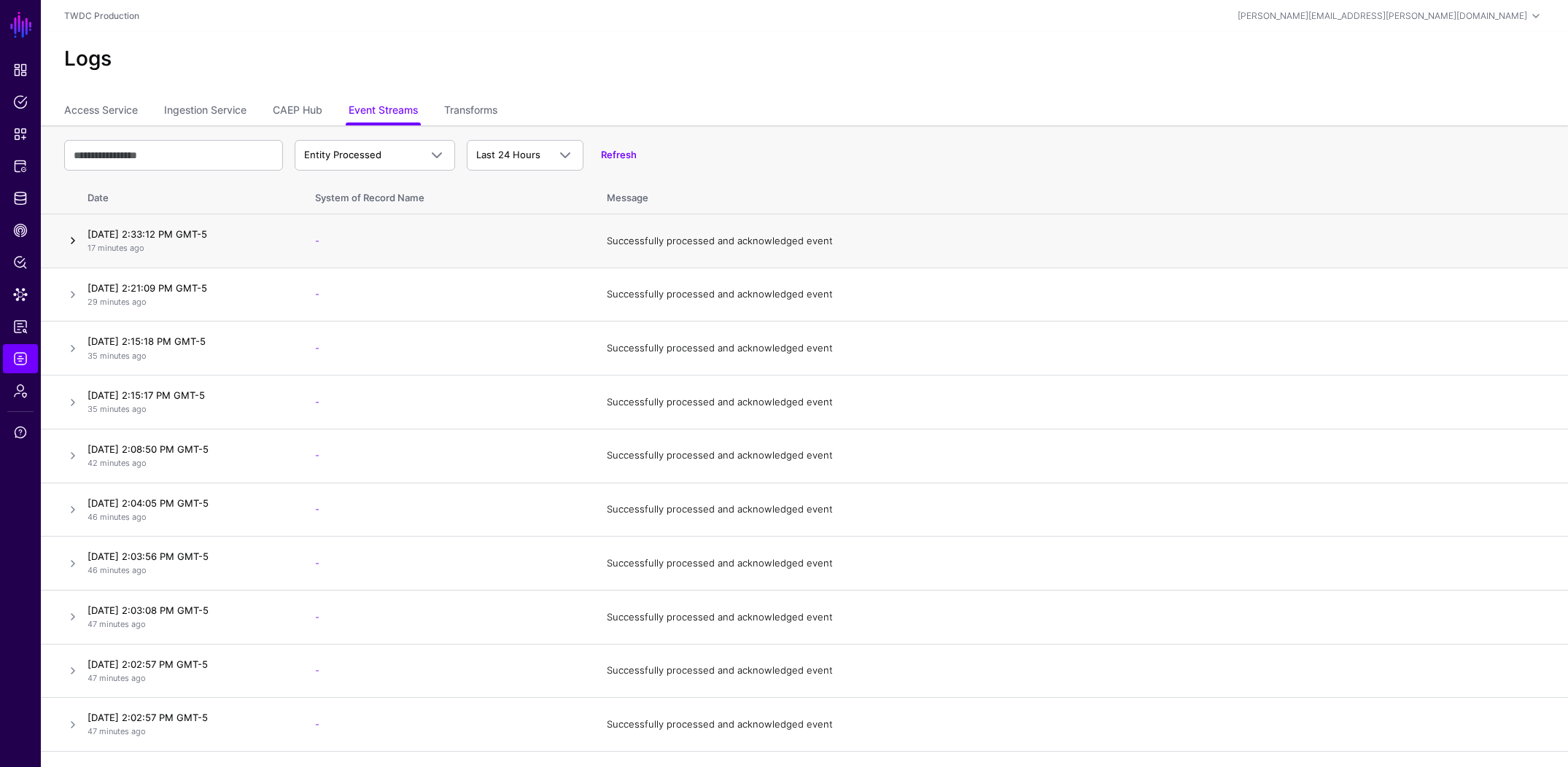
click at [71, 239] on link at bounding box center [73, 241] width 18 height 18
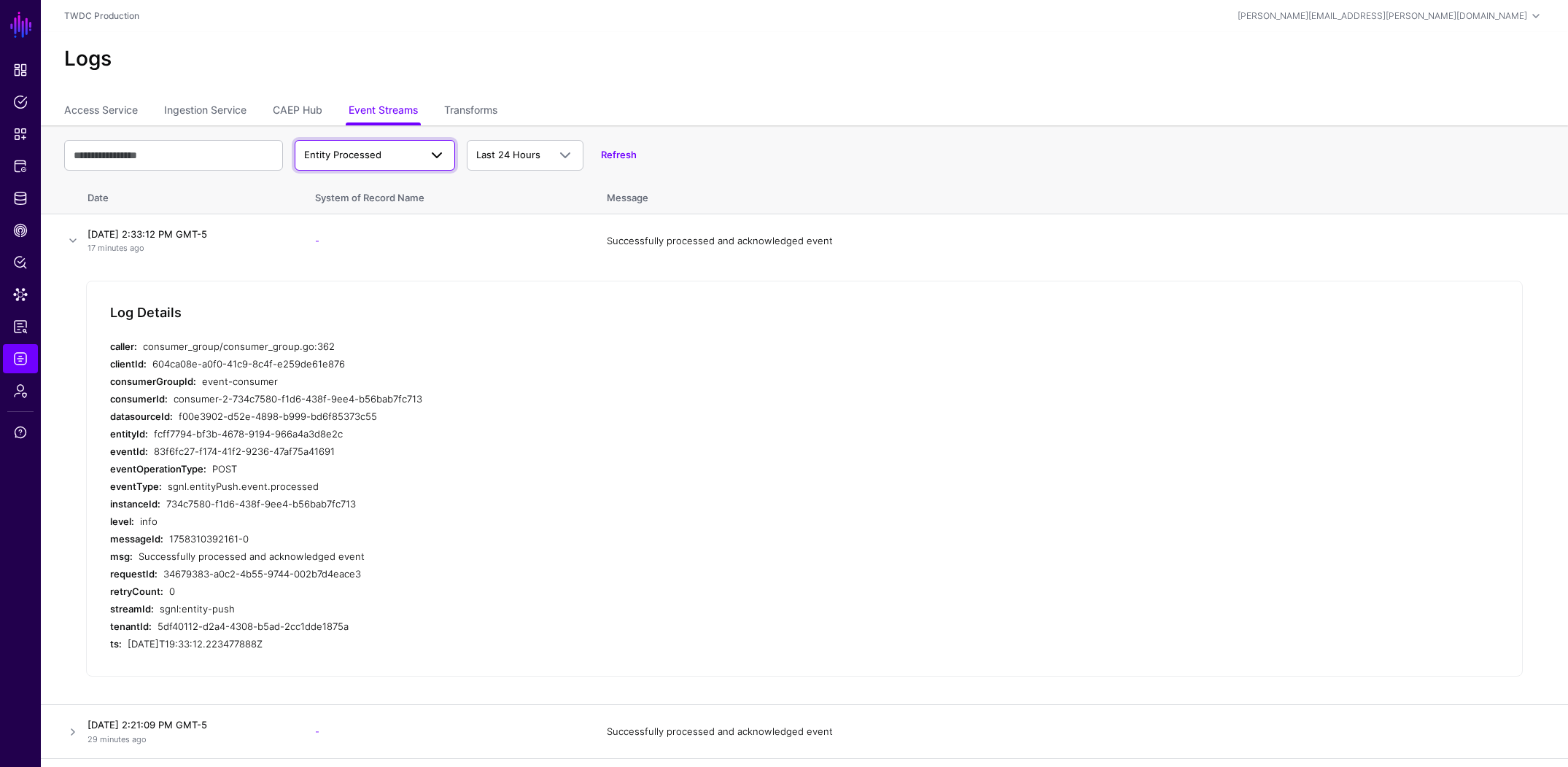
click at [333, 149] on span "Entity Processed" at bounding box center [343, 155] width 77 height 12
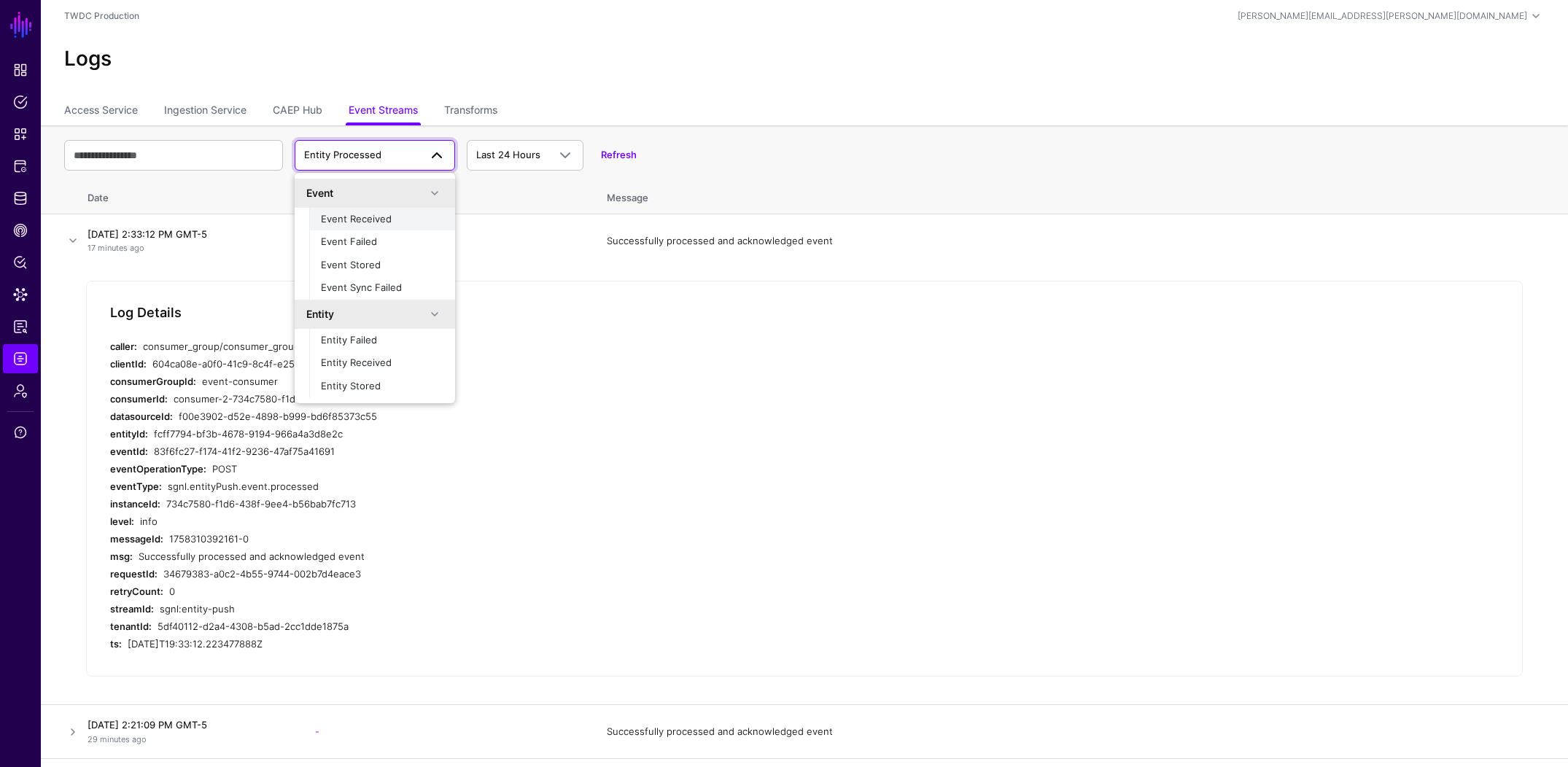
click at [370, 222] on span "Event Received" at bounding box center [356, 219] width 71 height 12
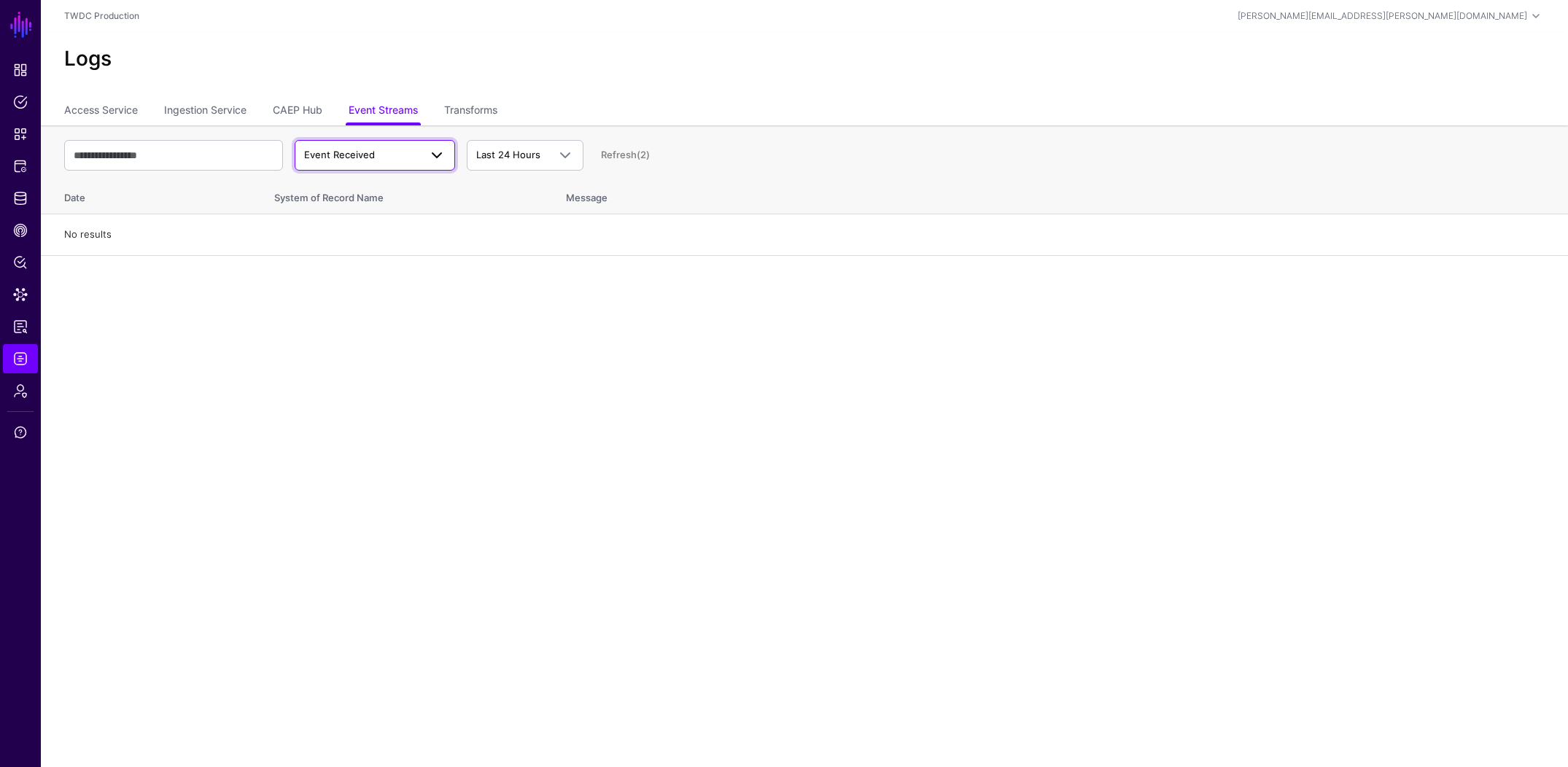
click at [395, 162] on span "Event Received" at bounding box center [362, 155] width 115 height 15
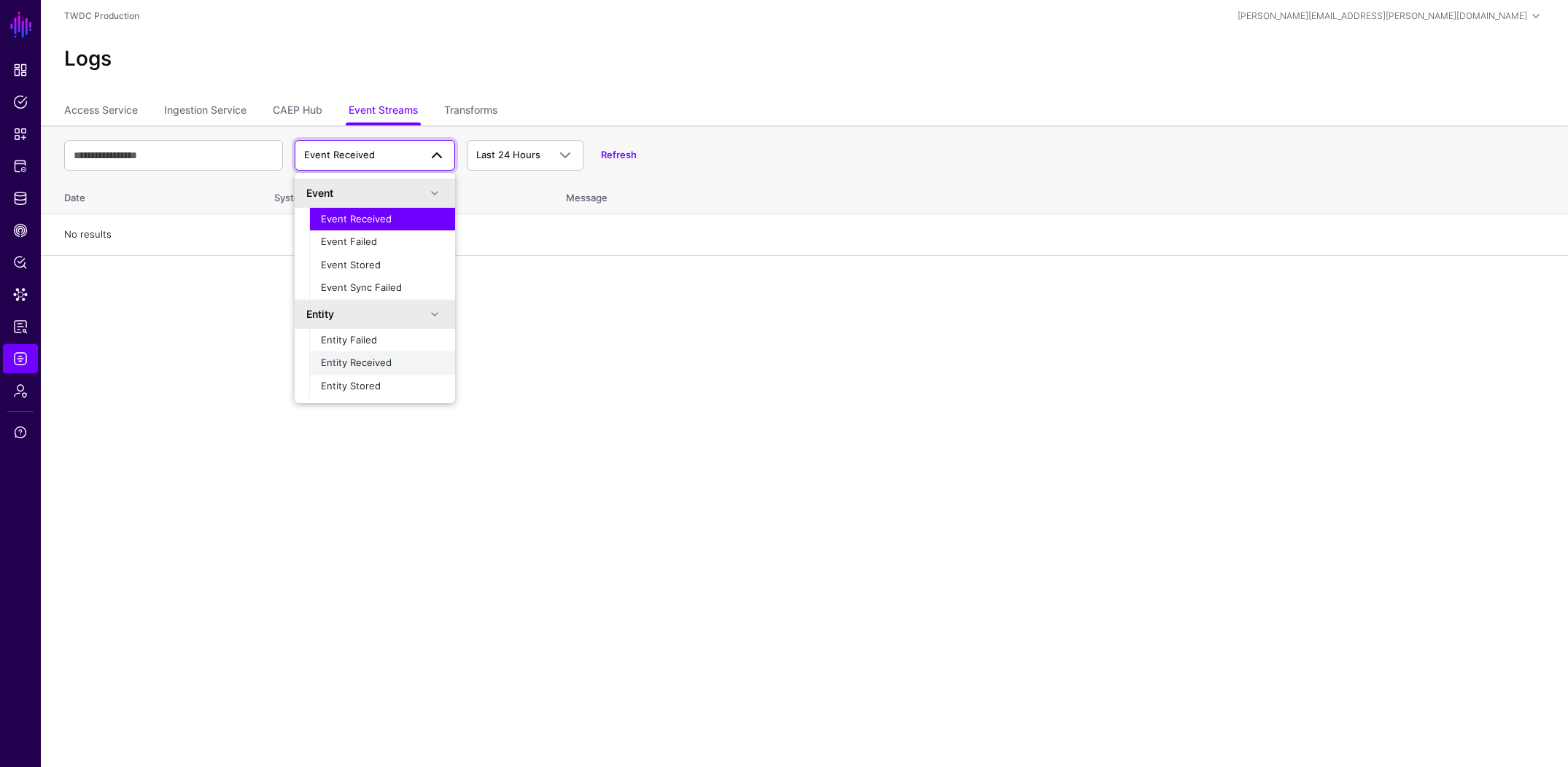
click at [385, 363] on span "Entity Received" at bounding box center [356, 363] width 71 height 12
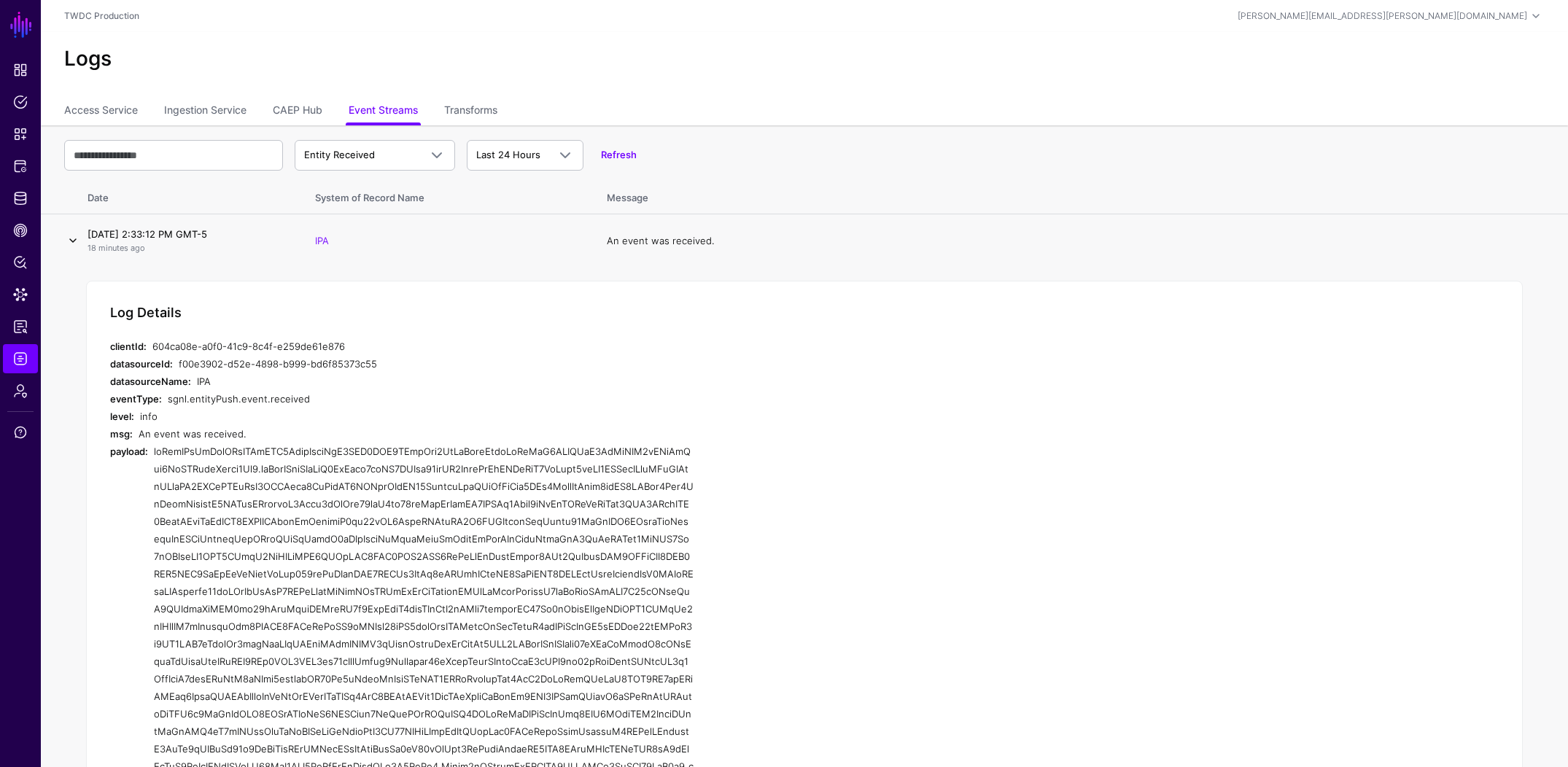
click at [79, 239] on link at bounding box center [73, 241] width 18 height 18
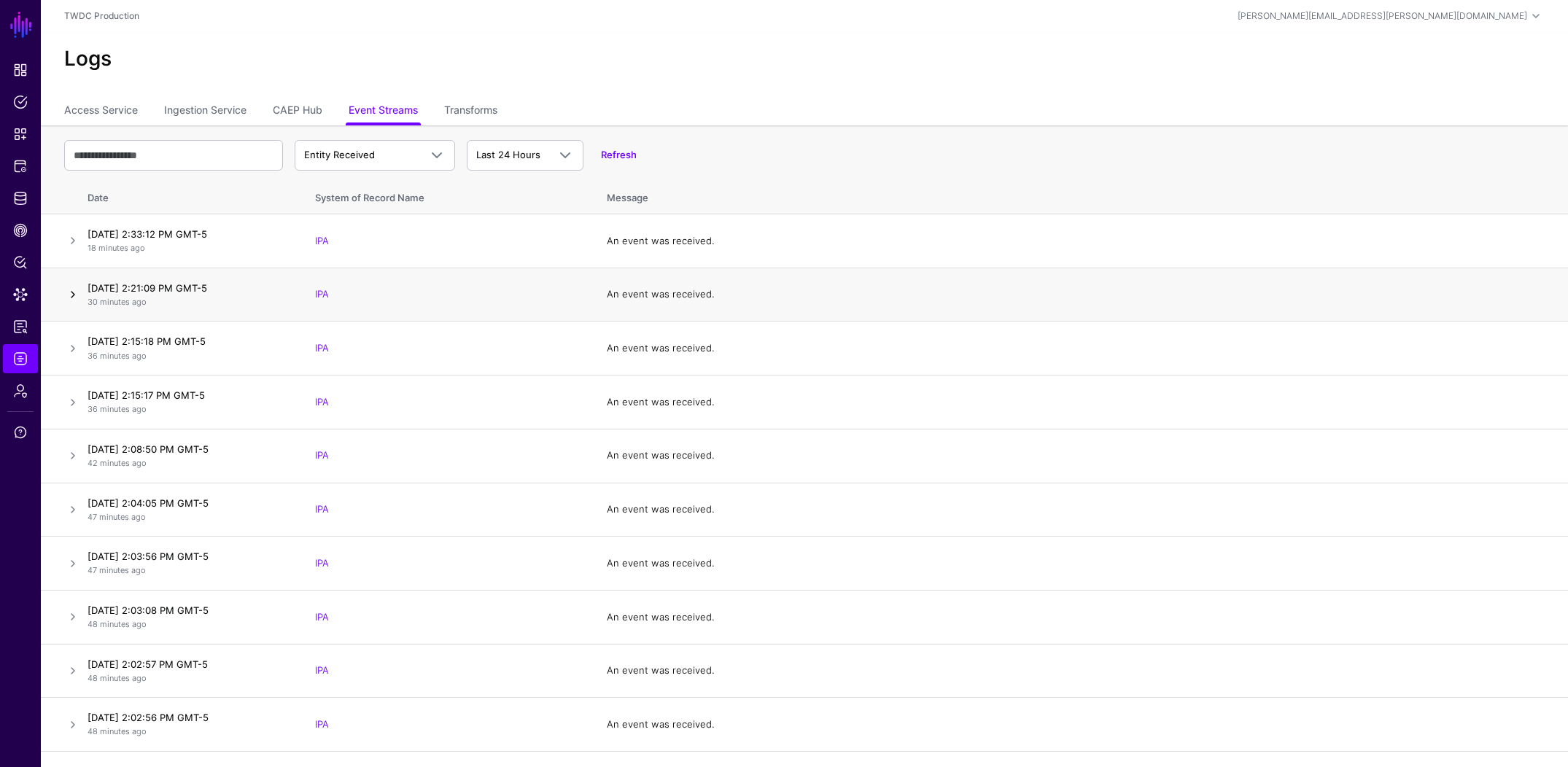
click at [74, 299] on link at bounding box center [73, 295] width 18 height 18
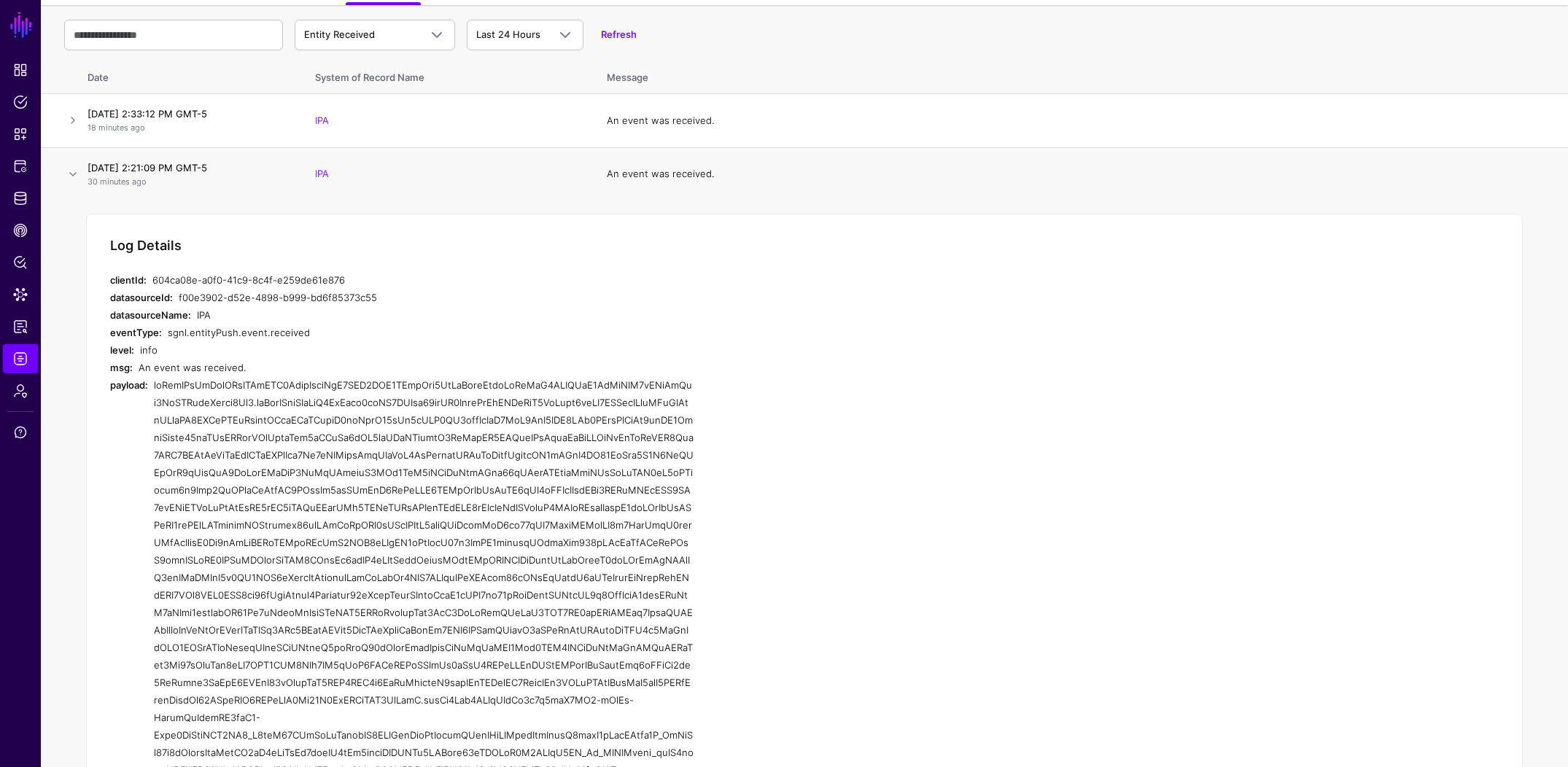
scroll to position [365, 0]
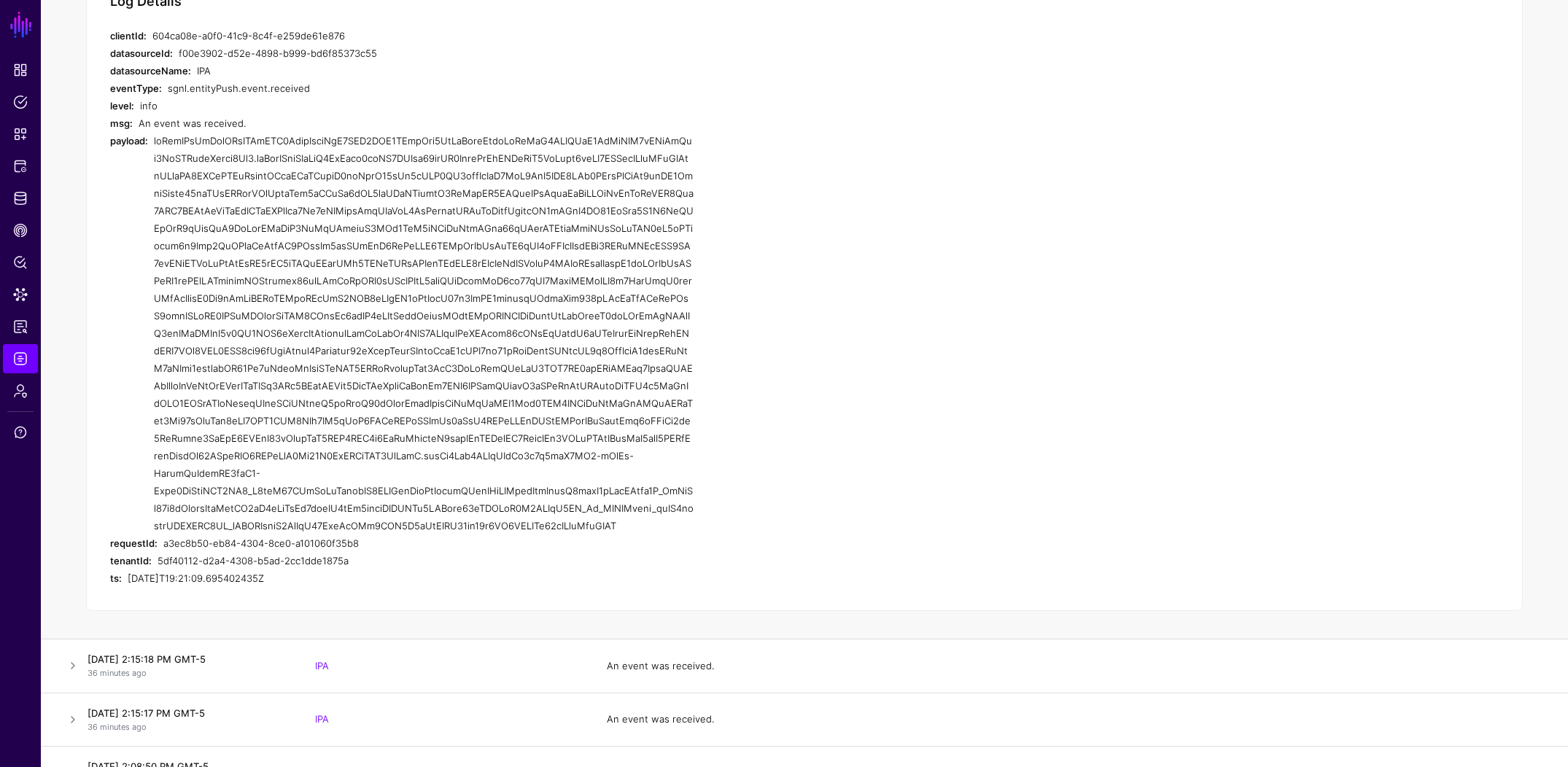
drag, startPoint x: 155, startPoint y: 143, endPoint x: 688, endPoint y: 519, distance: 652.3
click at [688, 519] on div at bounding box center [423, 334] width 539 height 403
copy div "eyJraWQiOiAibXJrLWJkMDQ2NzdjNjljNjQ2MDQ5NWU0ZTcyNzg0MzJmYjljIiwgImFsZyI6ICJSUzI…"
click at [20, 288] on span "Data Lens" at bounding box center [20, 295] width 15 height 15
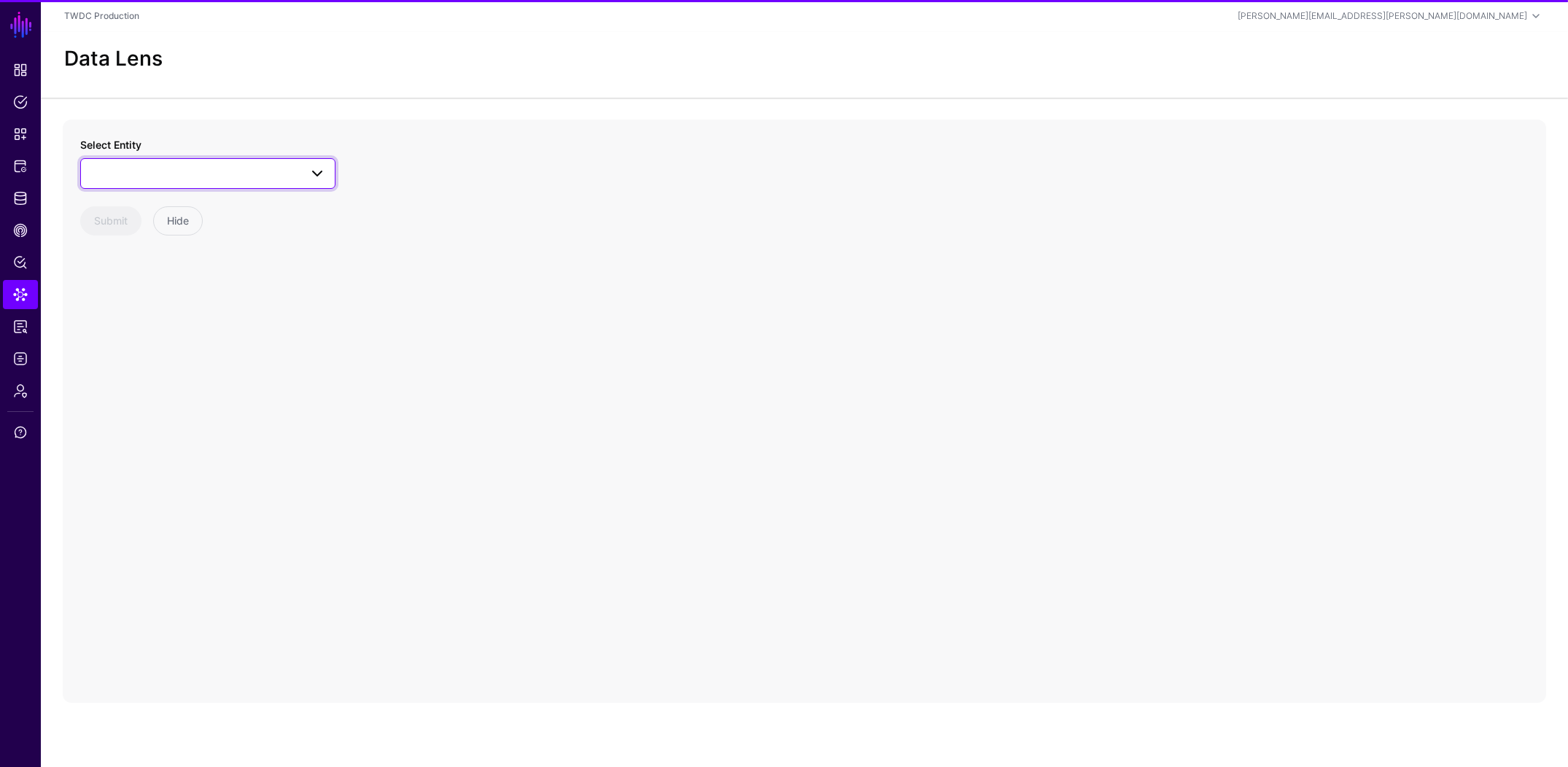
click at [228, 169] on span at bounding box center [208, 174] width 237 height 18
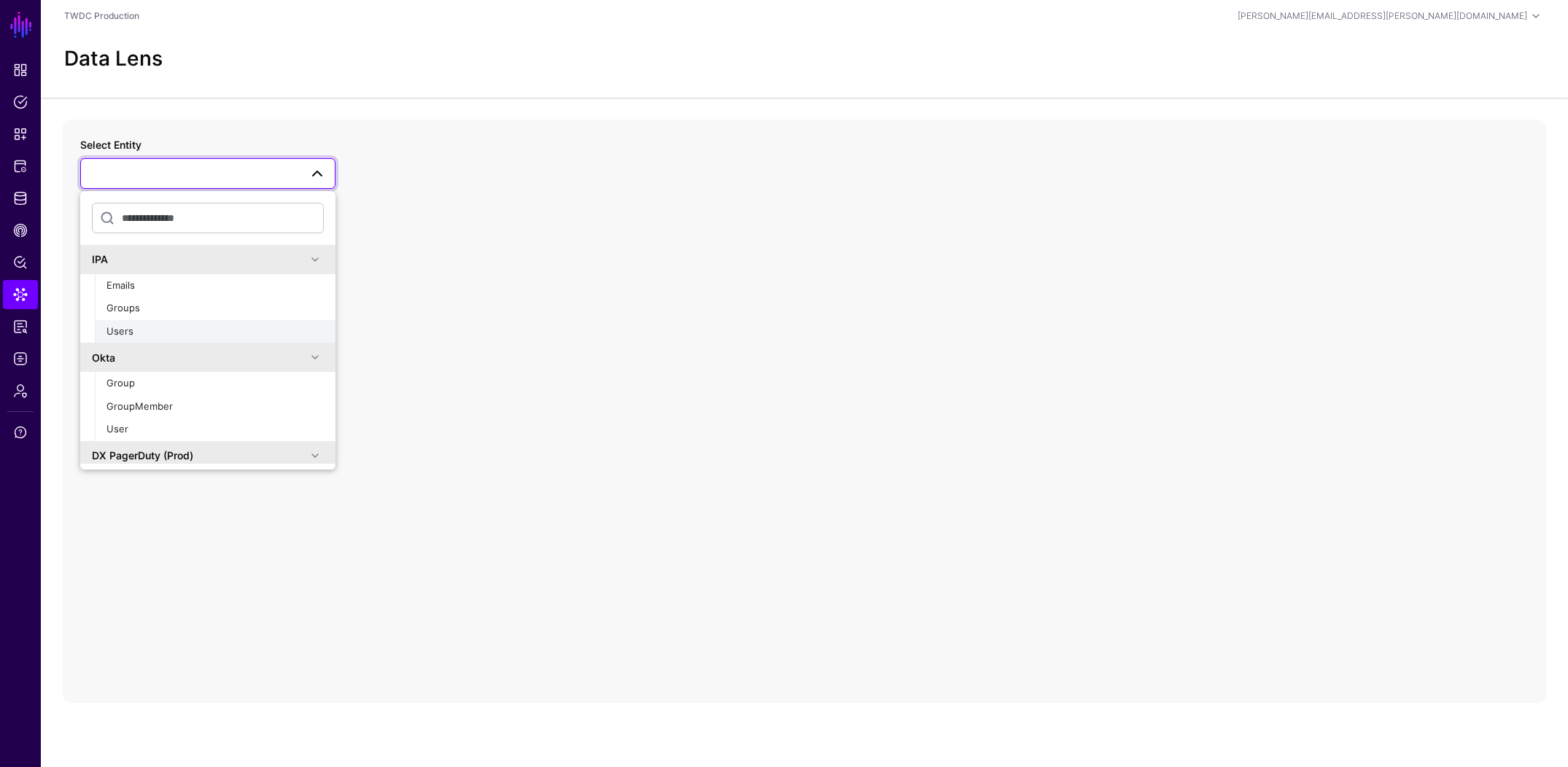
click at [143, 335] on div "Users" at bounding box center [215, 332] width 218 height 15
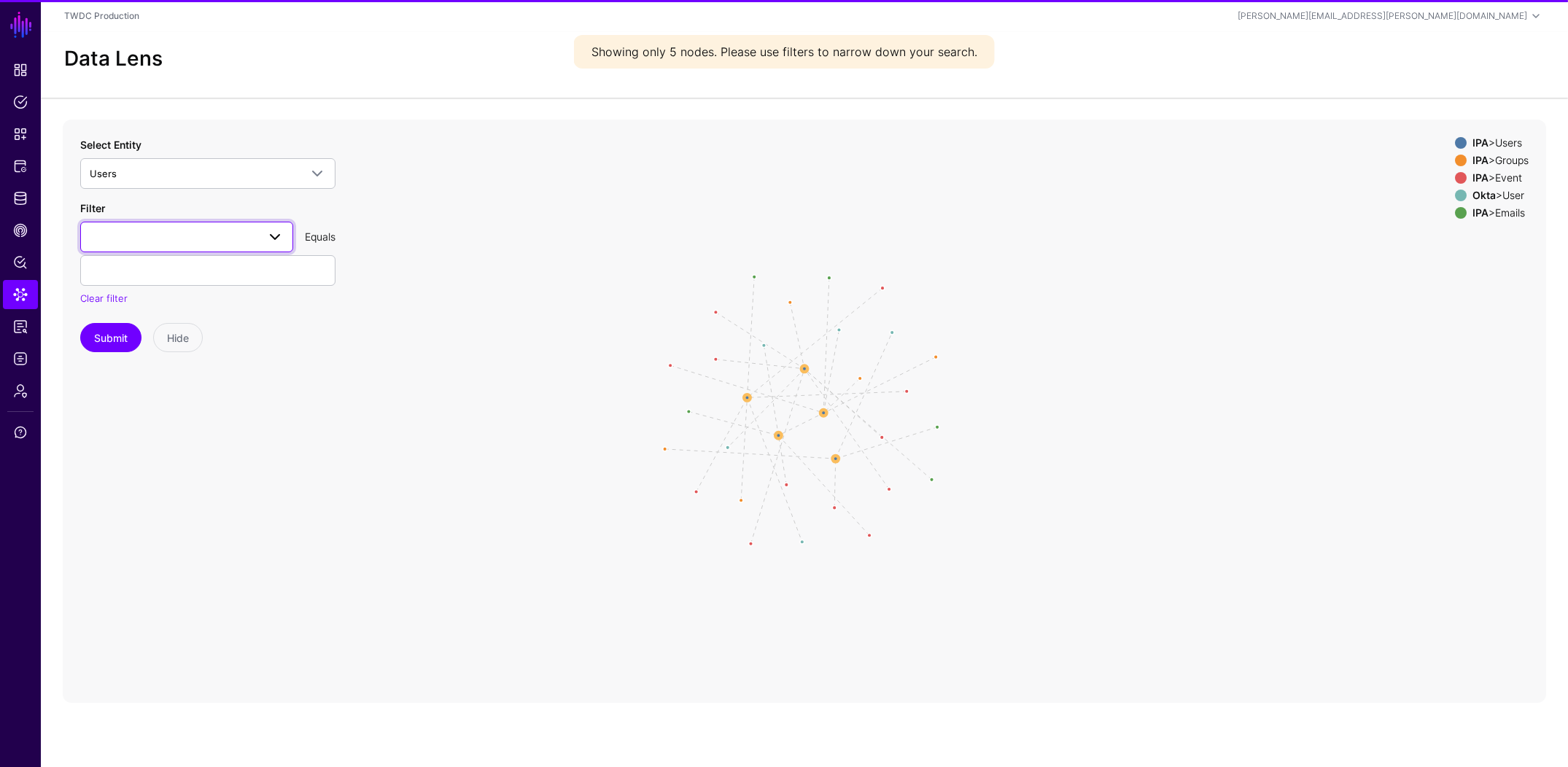
click at [173, 230] on span at bounding box center [187, 237] width 194 height 18
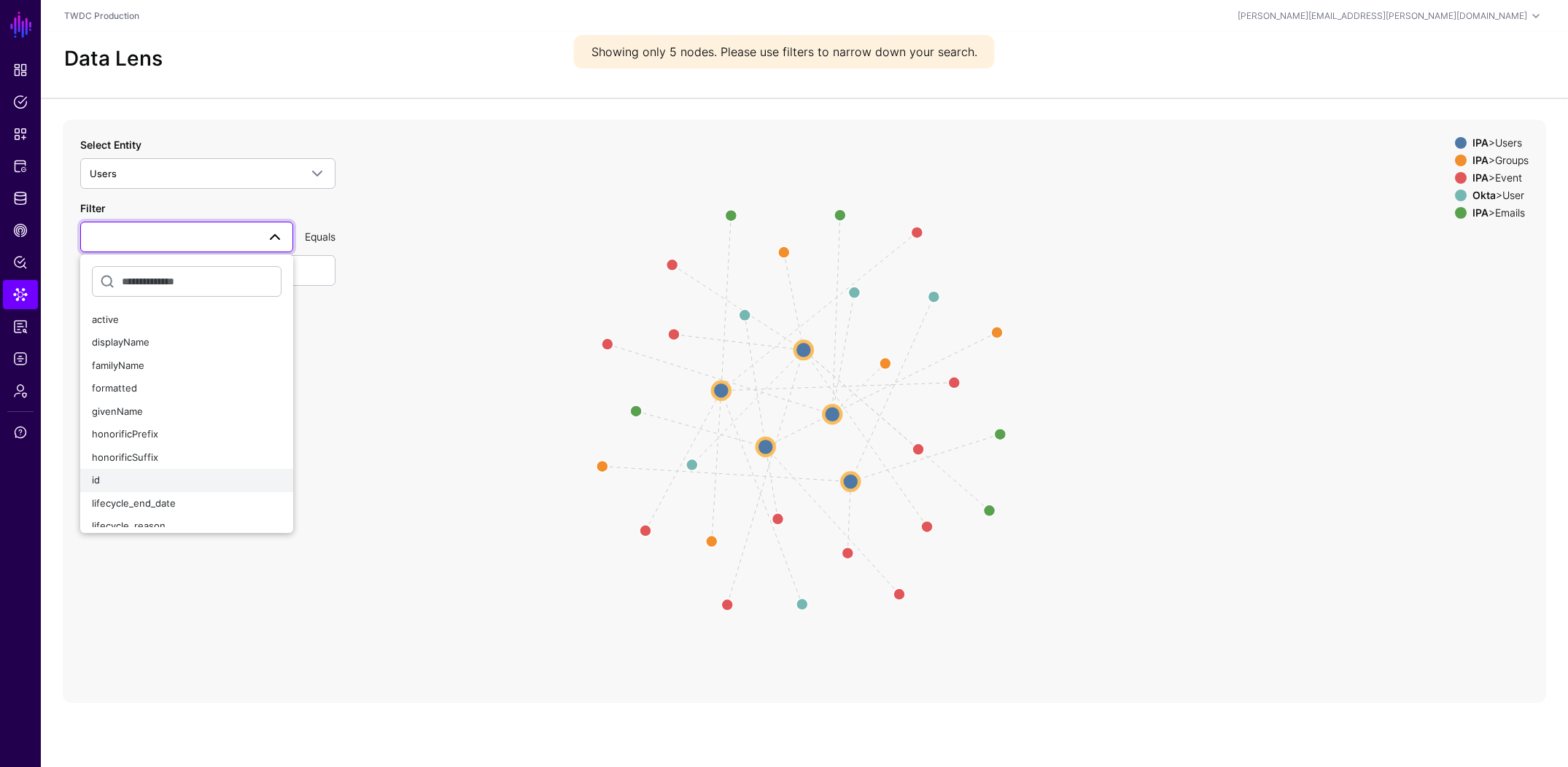
click at [136, 475] on div "id" at bounding box center [187, 480] width 190 height 15
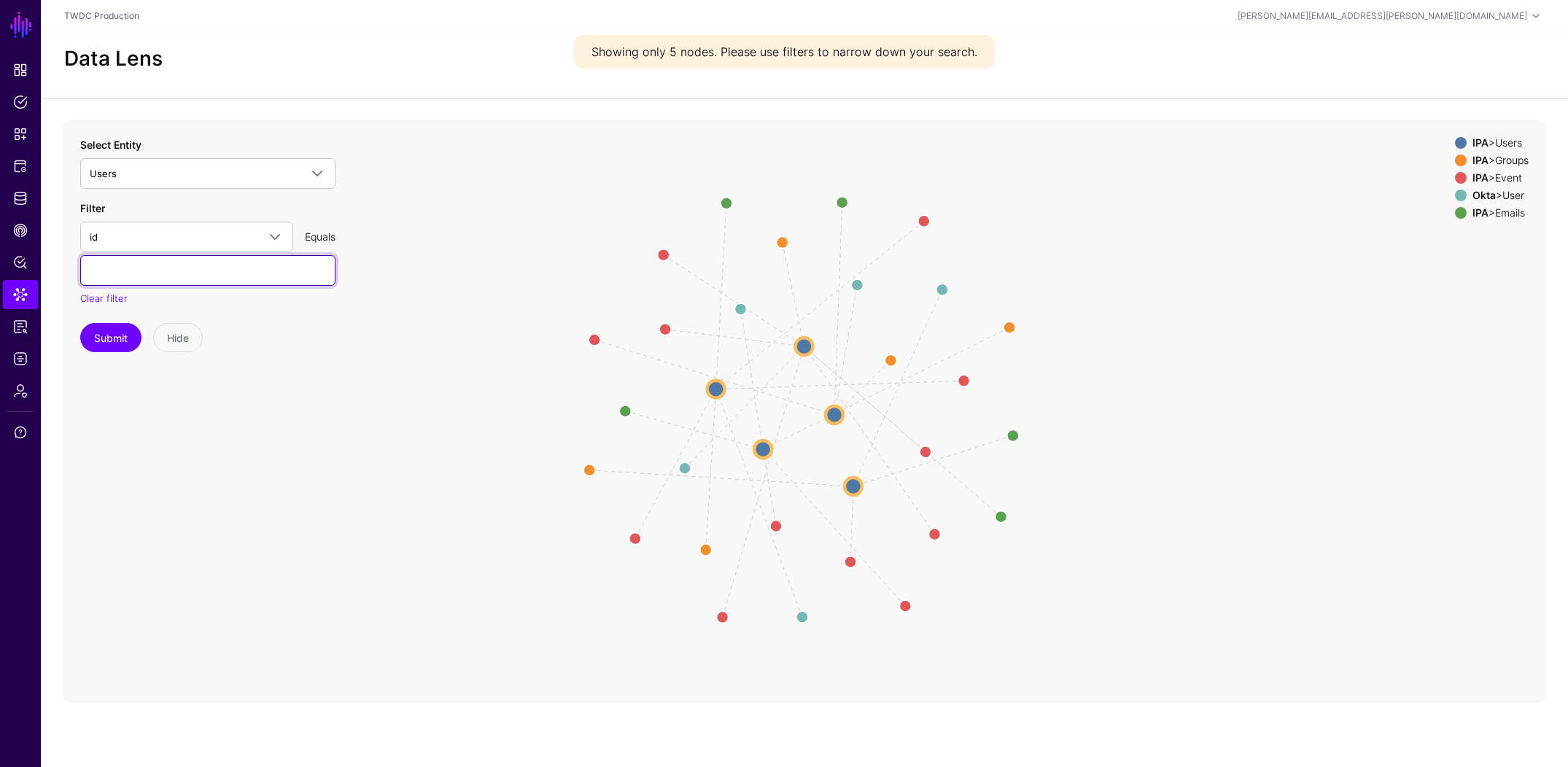
click at [166, 280] on input "text" at bounding box center [208, 271] width 255 height 31
paste input "**********"
type input "**********"
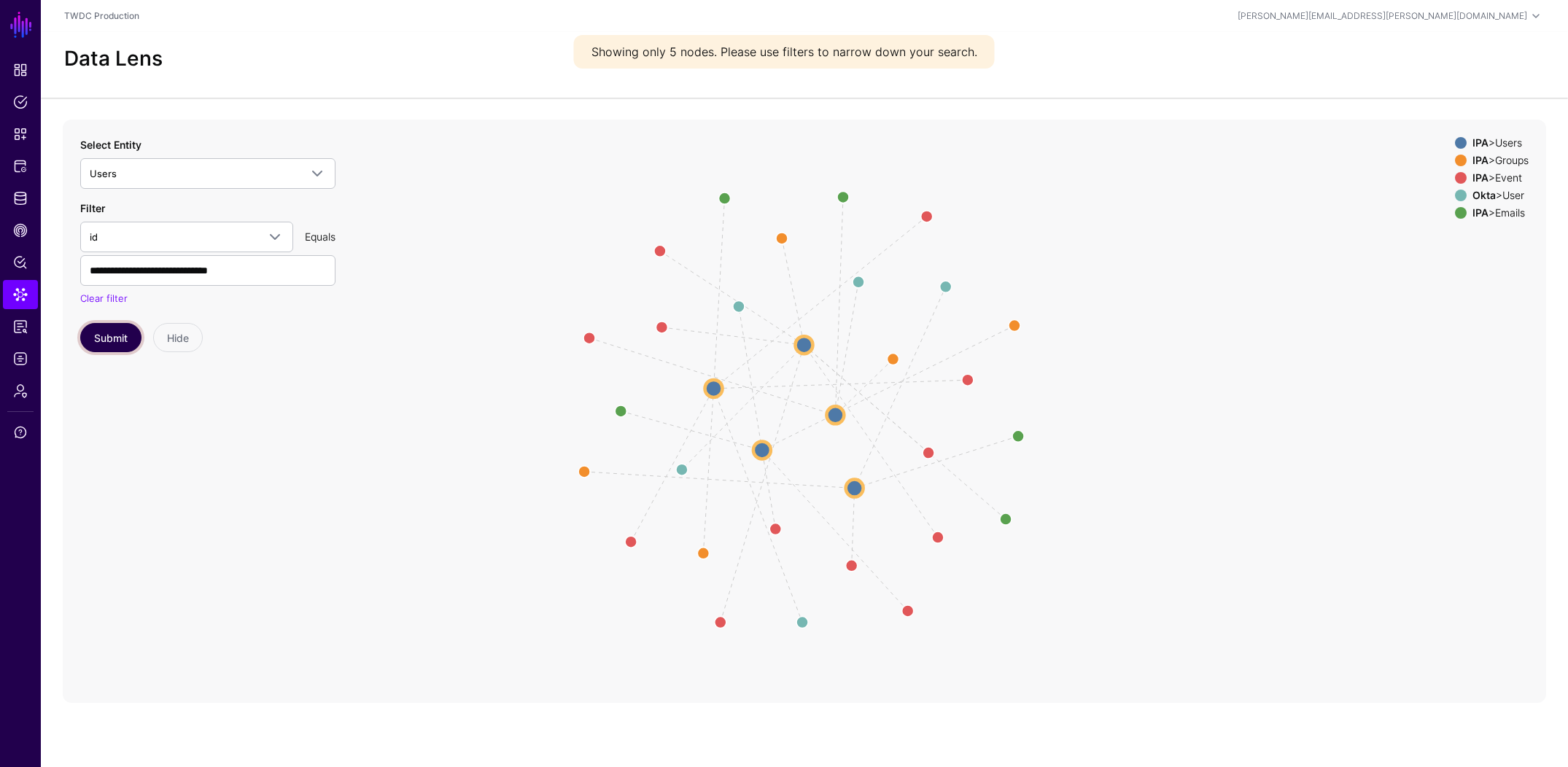
click at [109, 341] on button "Submit" at bounding box center [111, 338] width 61 height 29
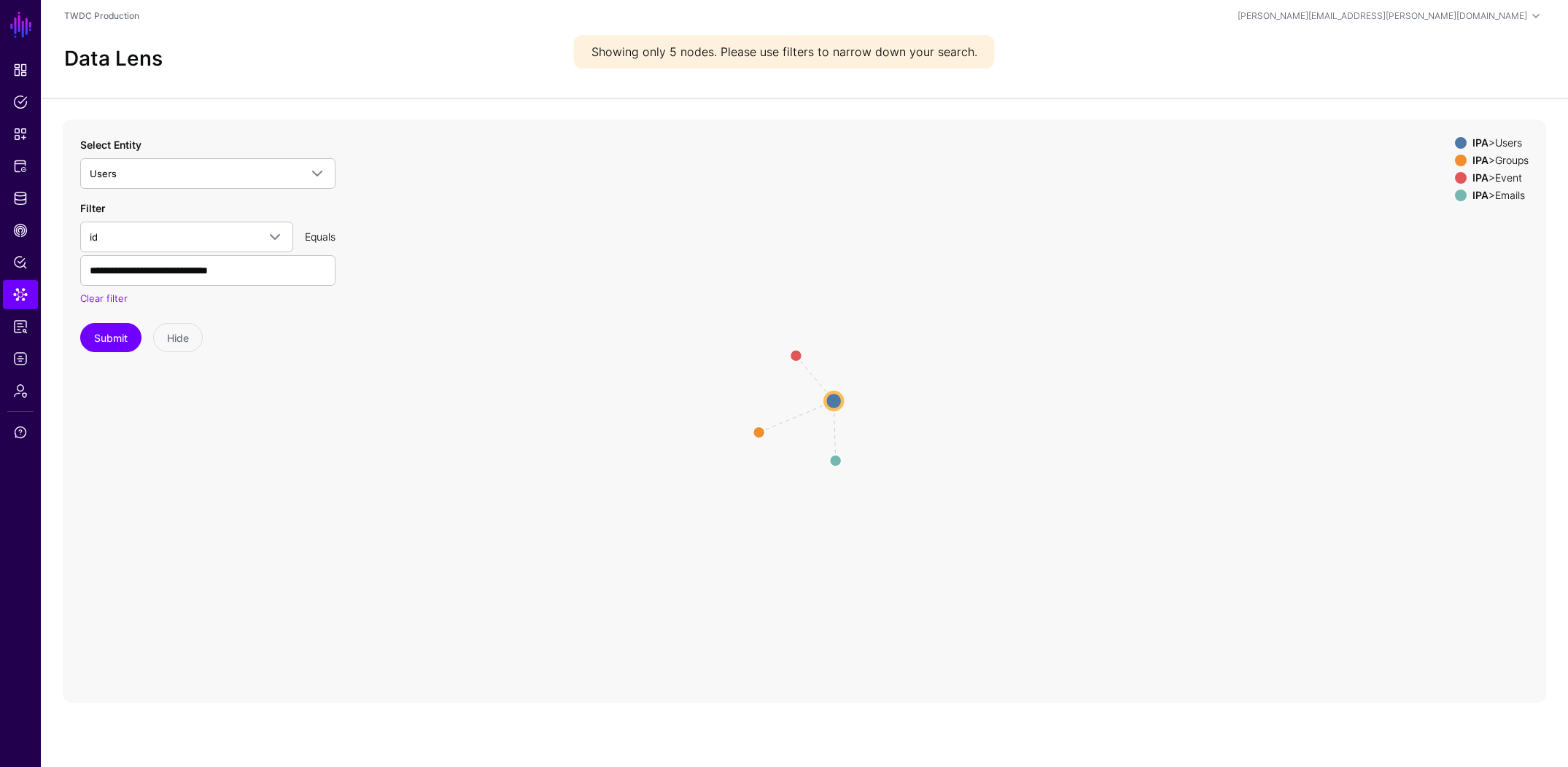
click at [830, 397] on circle at bounding box center [834, 401] width 18 height 18
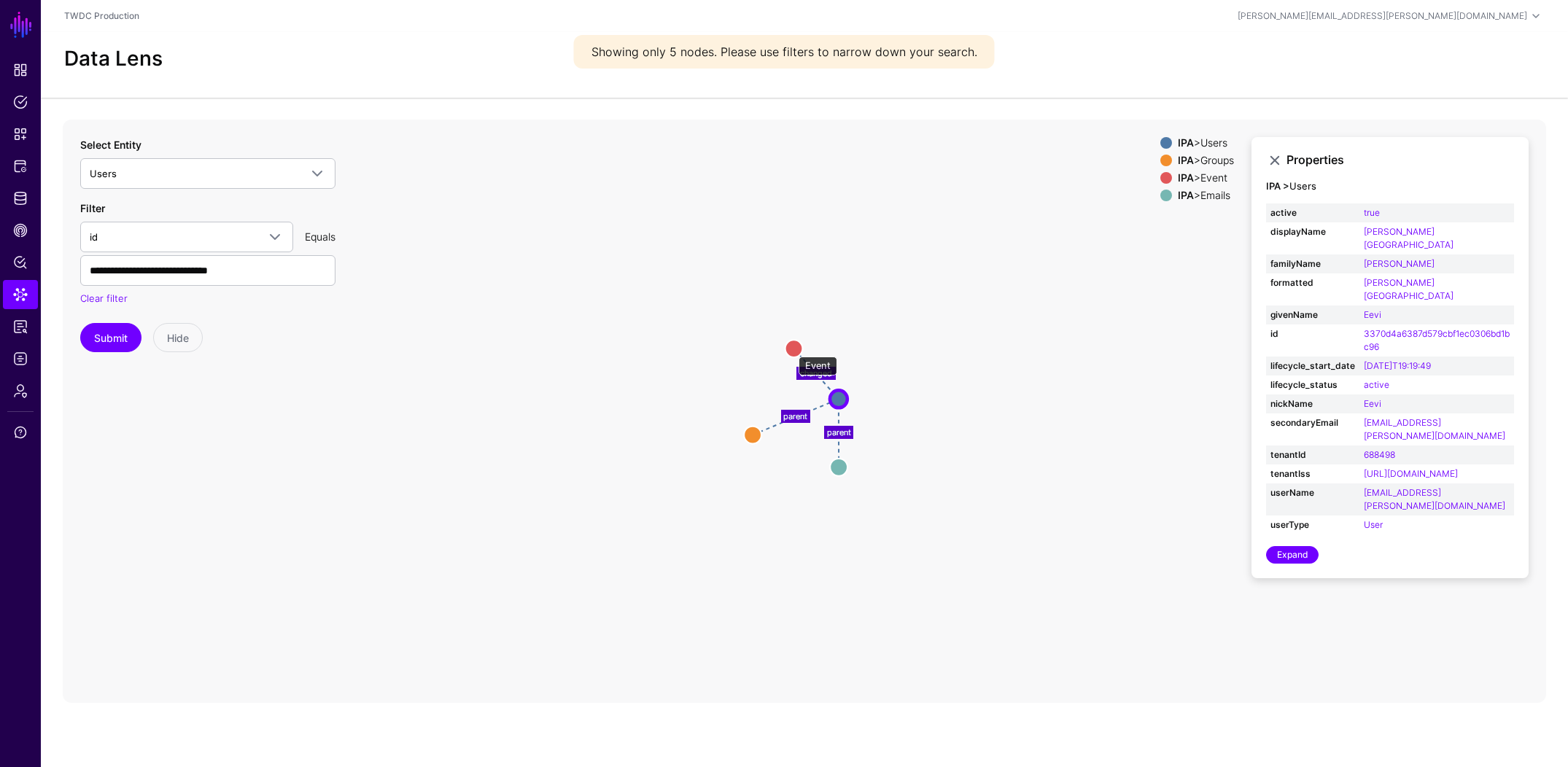
click at [791, 348] on circle at bounding box center [794, 349] width 18 height 18
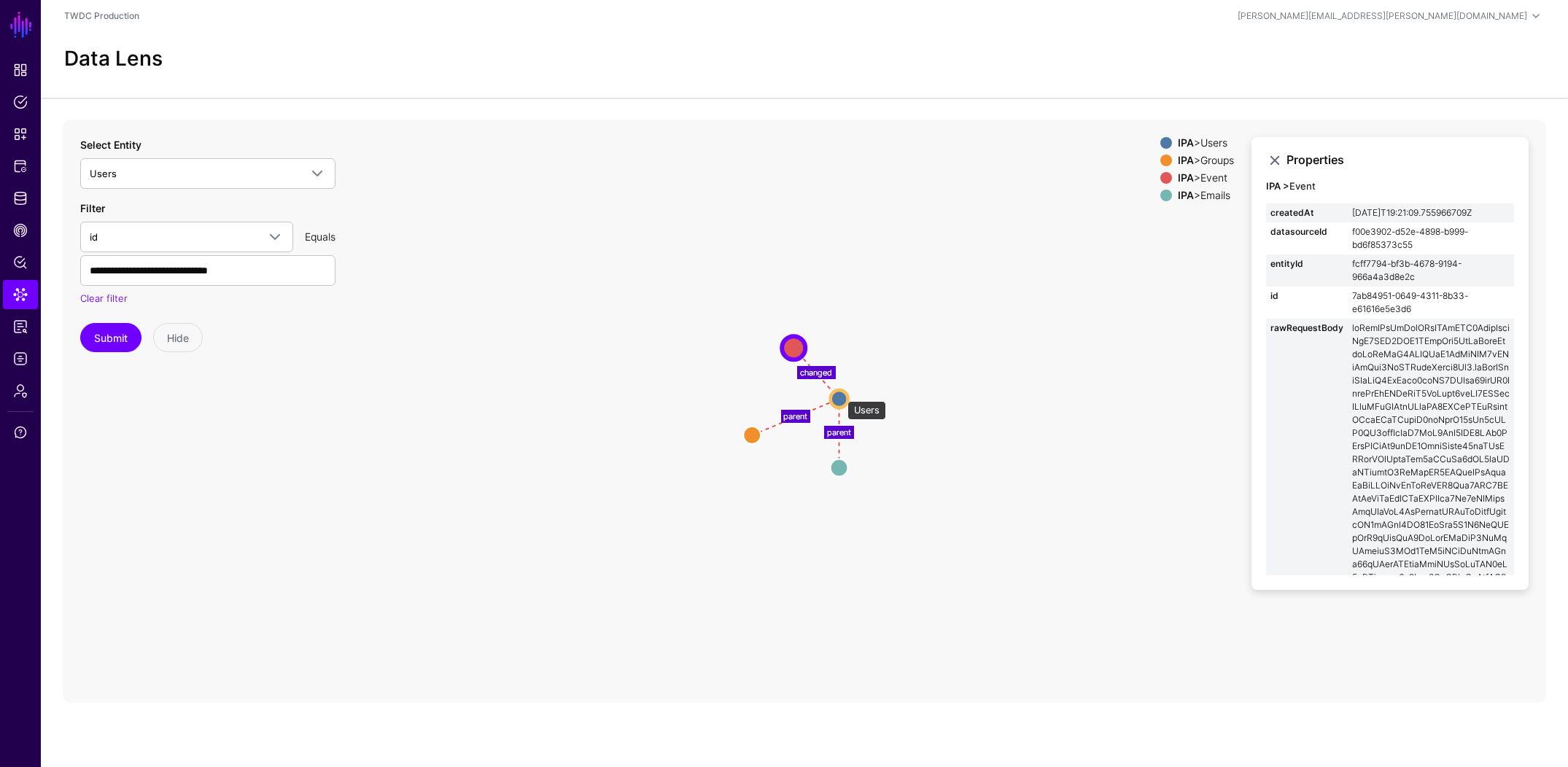
click at [840, 394] on circle at bounding box center [839, 399] width 18 height 18
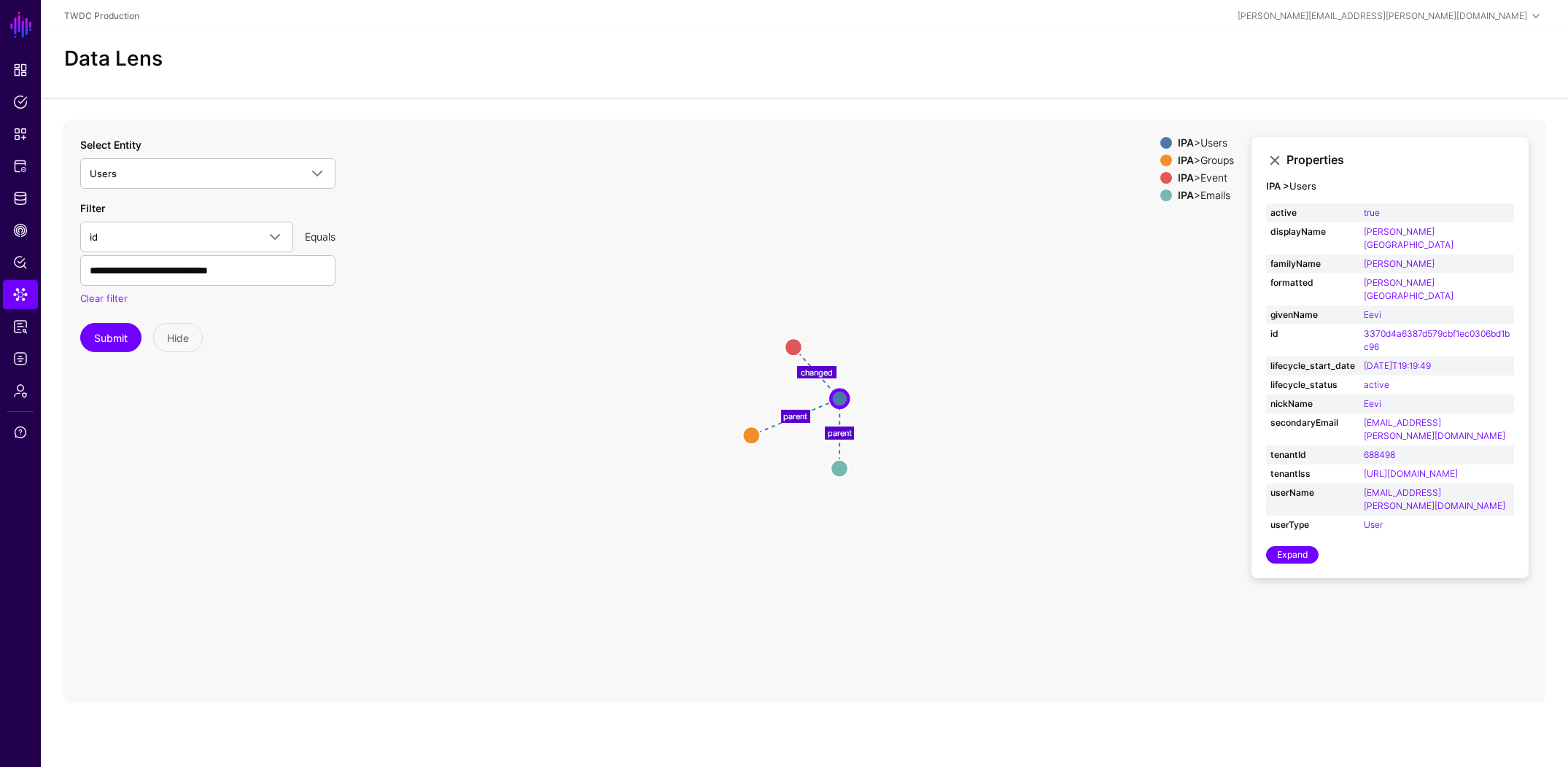
click at [398, 396] on icon "parent changed parent Emails Emails Event Event Groups Groups Users Users" at bounding box center [804, 411] width 1483 height 583
